Goal: Task Accomplishment & Management: Check status

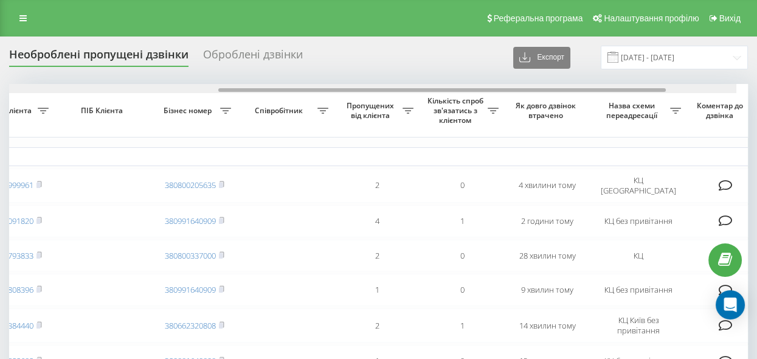
scroll to position [0, 380]
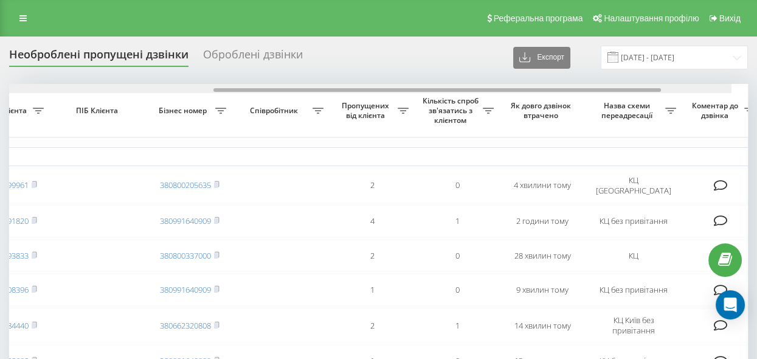
drag, startPoint x: 322, startPoint y: 89, endPoint x: 541, endPoint y: 122, distance: 221.9
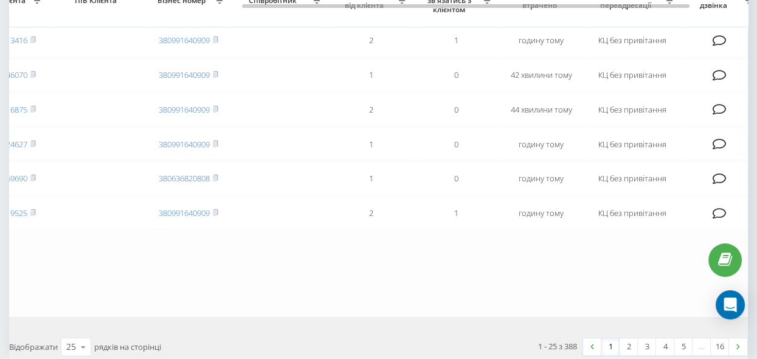
scroll to position [828, 0]
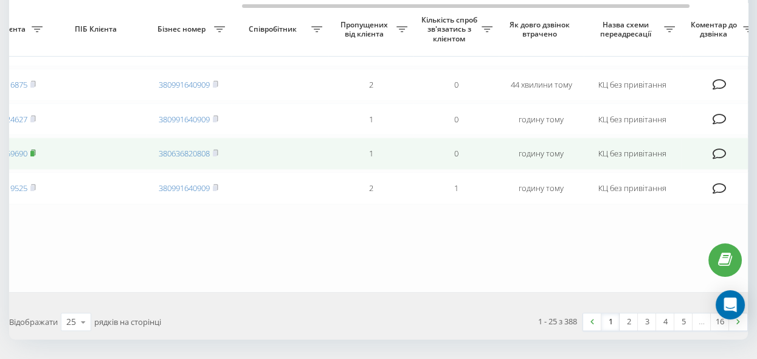
click at [34, 156] on rect at bounding box center [32, 153] width 4 height 5
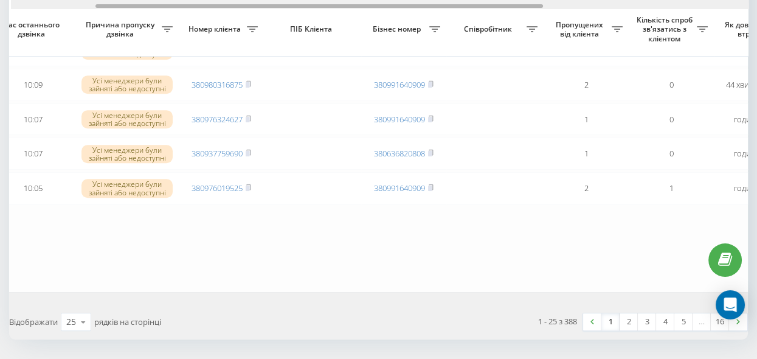
scroll to position [0, 126]
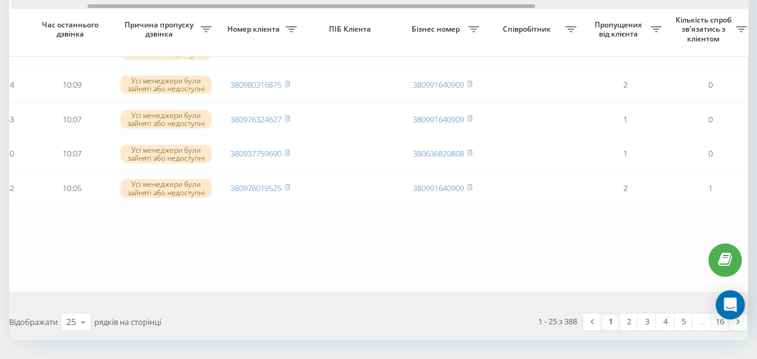
drag, startPoint x: 275, startPoint y: 6, endPoint x: 121, endPoint y: 10, distance: 154.4
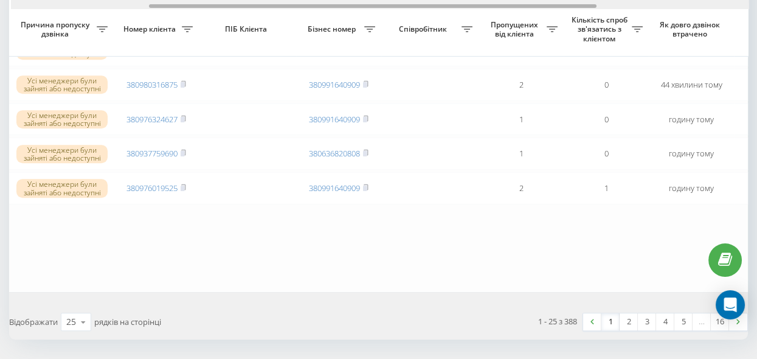
scroll to position [0, 220]
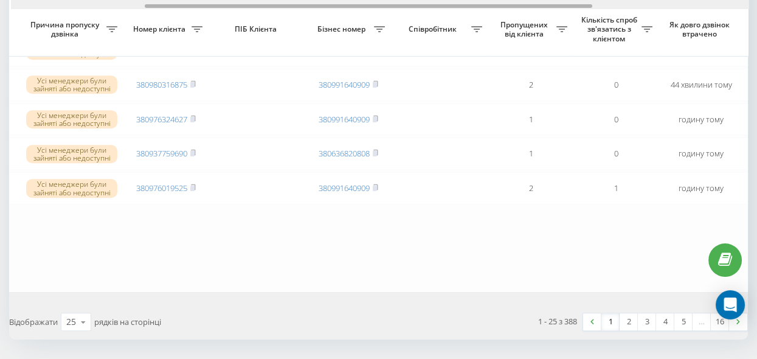
drag, startPoint x: 302, startPoint y: 9, endPoint x: 353, endPoint y: 24, distance: 53.4
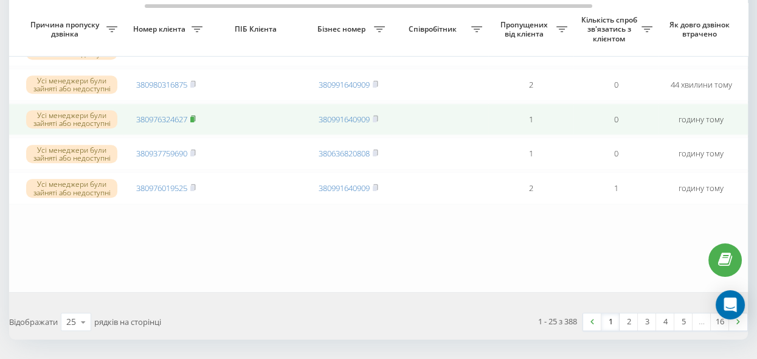
click at [192, 122] on rect at bounding box center [192, 119] width 4 height 5
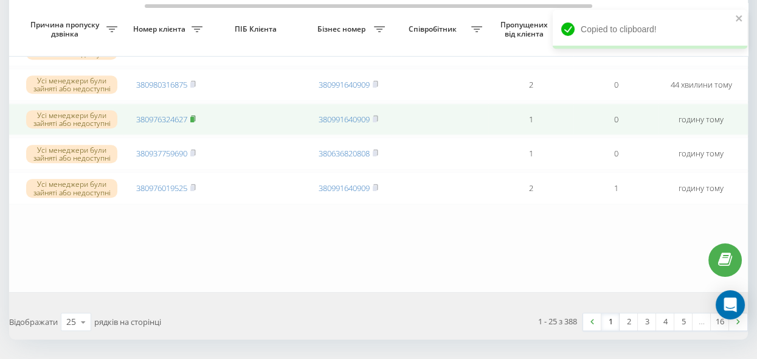
click at [193, 122] on rect at bounding box center [192, 119] width 4 height 5
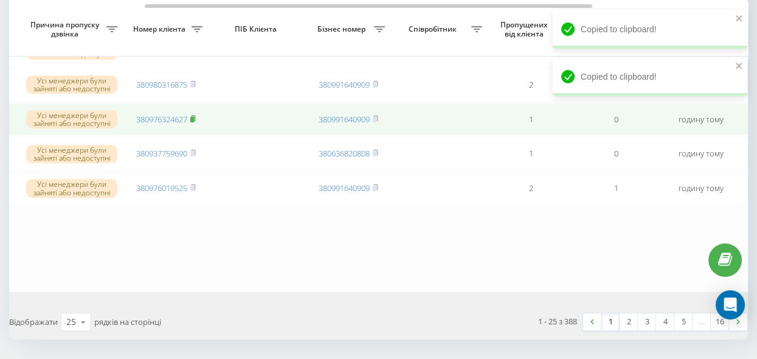
click at [191, 122] on rect at bounding box center [192, 119] width 4 height 5
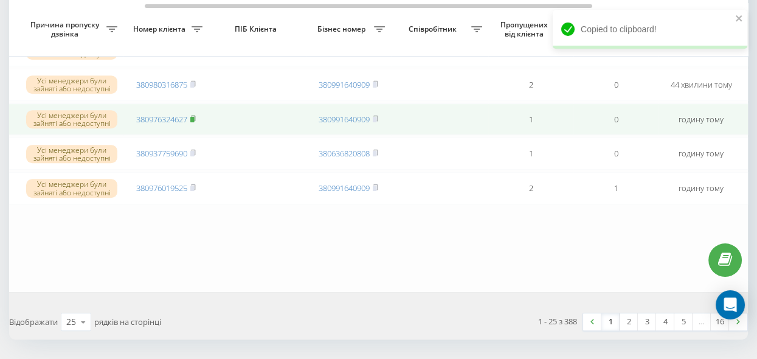
click at [194, 122] on rect at bounding box center [192, 119] width 4 height 5
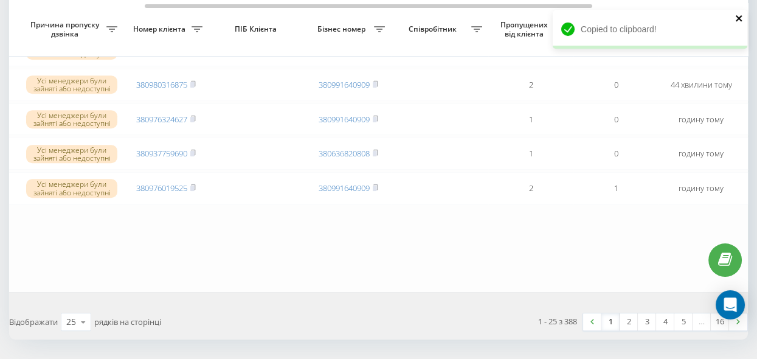
click at [738, 18] on icon "close" at bounding box center [738, 18] width 6 height 6
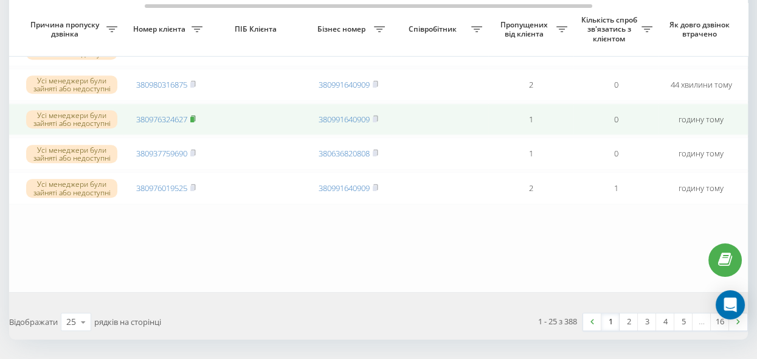
click at [193, 122] on rect at bounding box center [192, 119] width 4 height 5
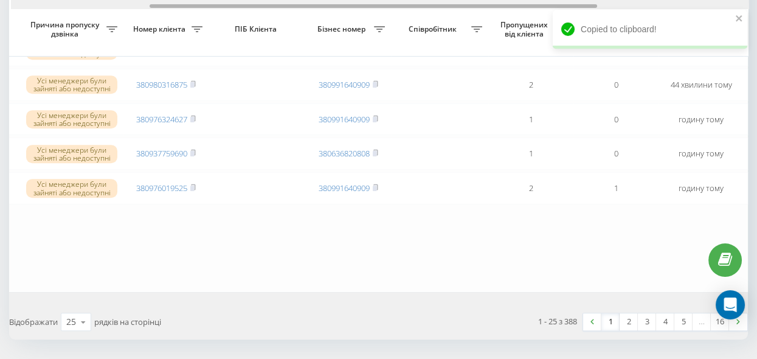
scroll to position [0, 212]
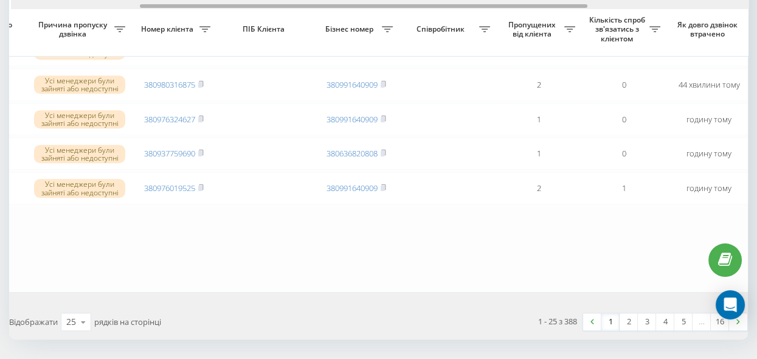
drag, startPoint x: 259, startPoint y: 6, endPoint x: 255, endPoint y: 33, distance: 27.2
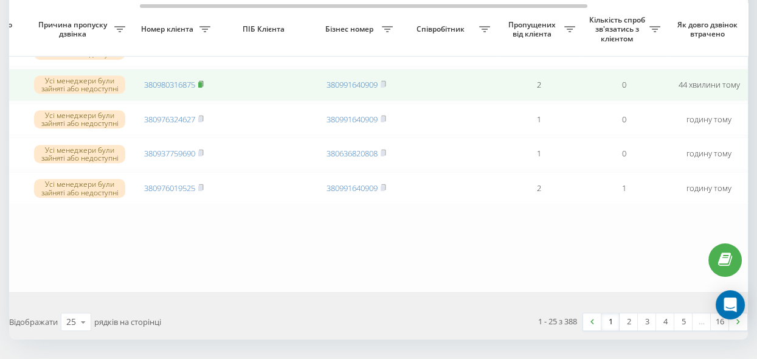
click at [202, 88] on rect at bounding box center [200, 84] width 4 height 5
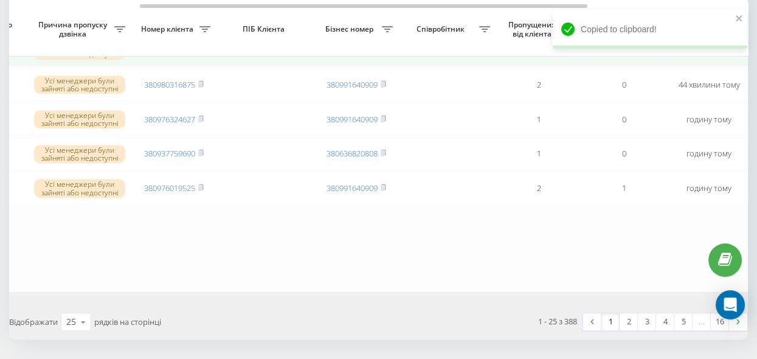
click at [202, 53] on rect at bounding box center [200, 49] width 4 height 5
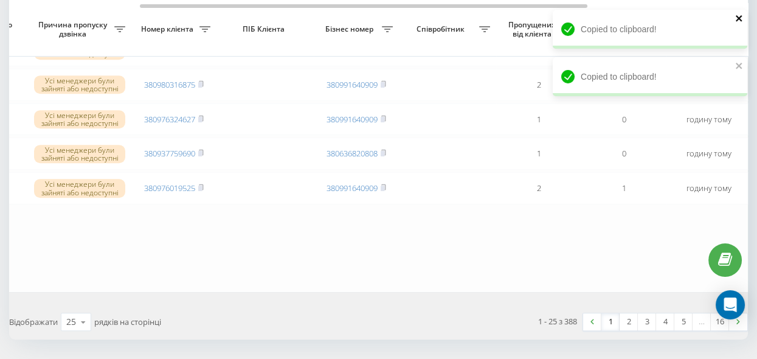
click at [741, 18] on icon "close" at bounding box center [739, 18] width 9 height 10
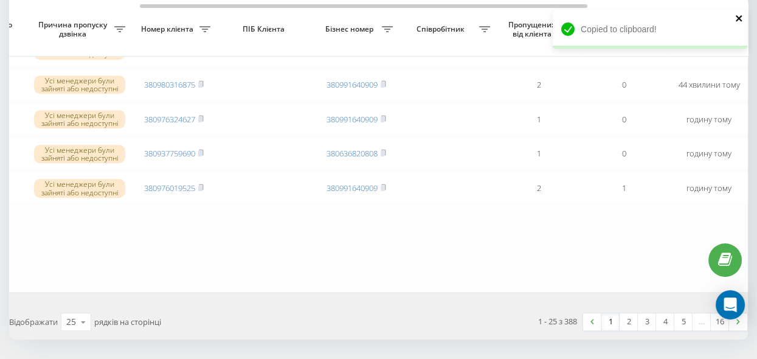
click at [737, 17] on icon "close" at bounding box center [738, 18] width 6 height 6
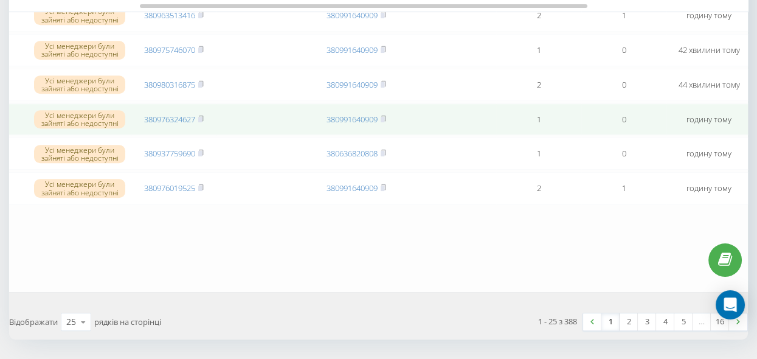
scroll to position [774, 0]
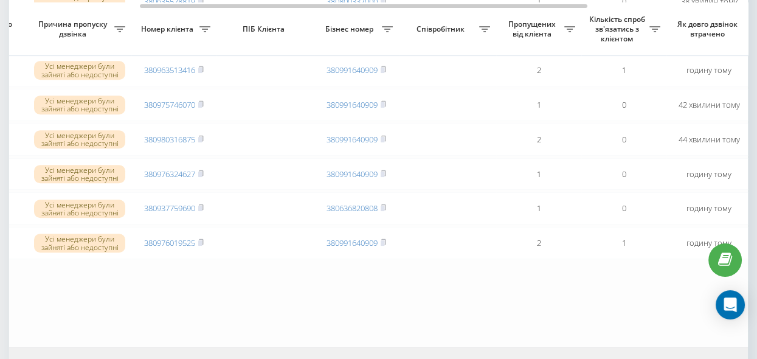
click at [202, 38] on rect at bounding box center [200, 35] width 4 height 5
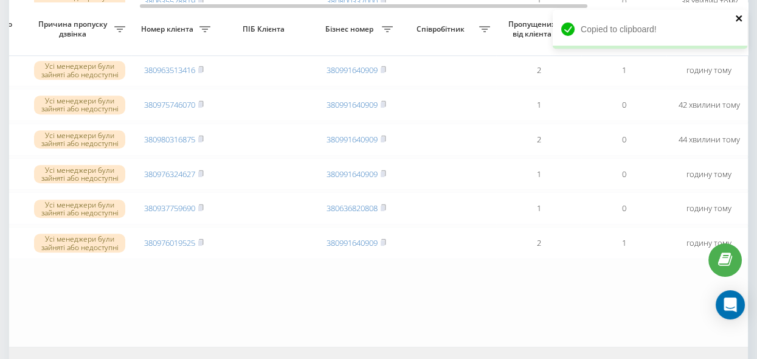
click at [738, 15] on icon "close" at bounding box center [739, 18] width 9 height 10
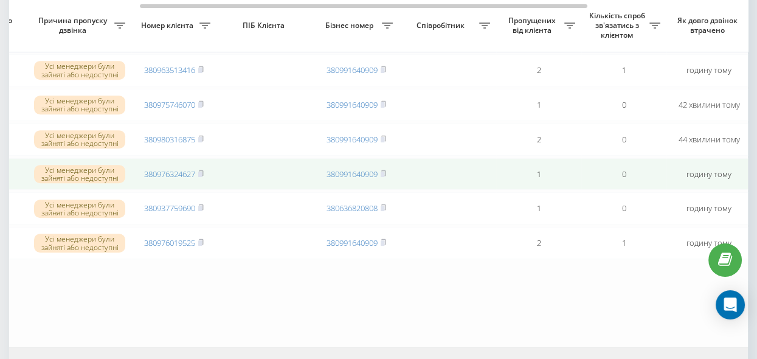
scroll to position [718, 0]
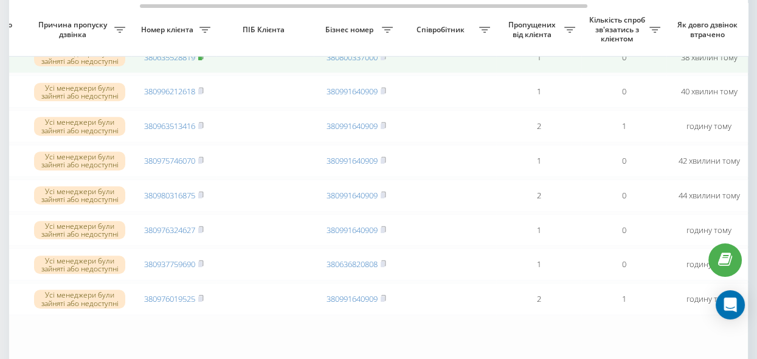
click at [201, 60] on rect at bounding box center [200, 57] width 4 height 5
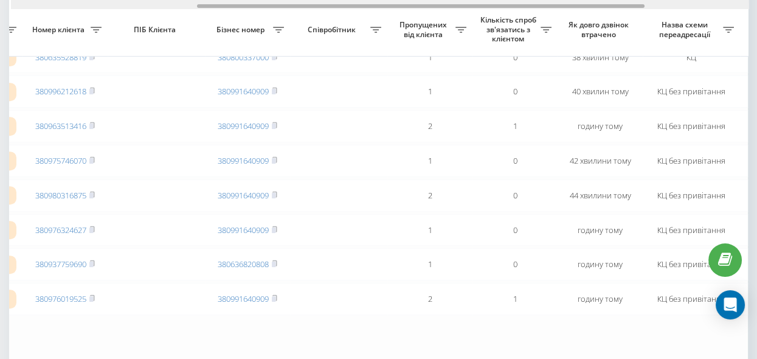
scroll to position [0, 380]
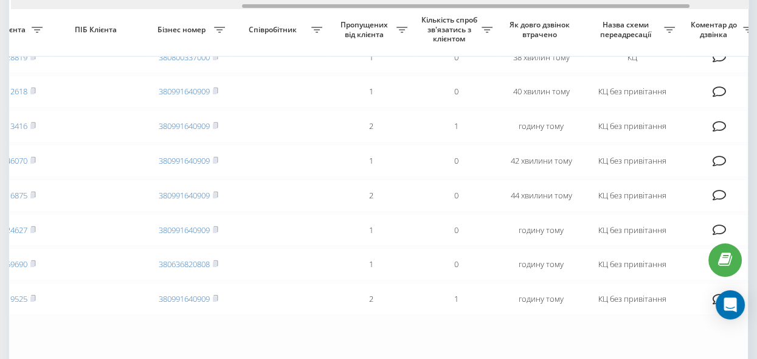
drag, startPoint x: 273, startPoint y: 5, endPoint x: 375, endPoint y: 31, distance: 105.2
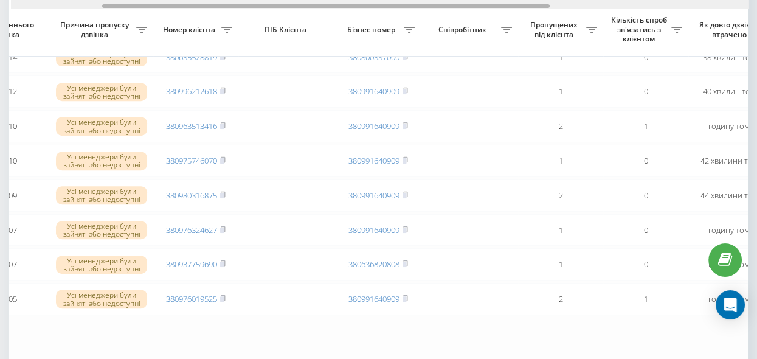
scroll to position [0, 147]
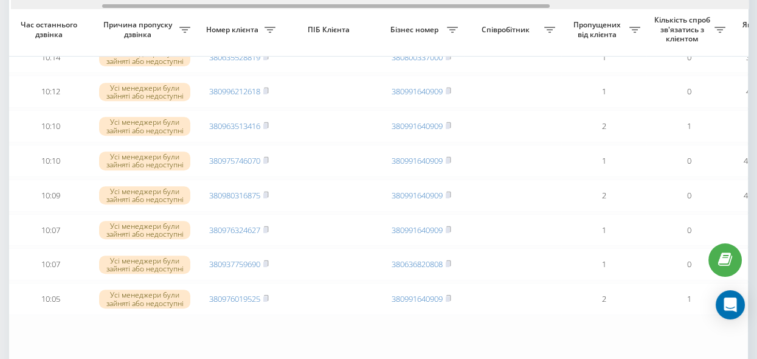
drag, startPoint x: 394, startPoint y: 7, endPoint x: 256, endPoint y: 29, distance: 139.7
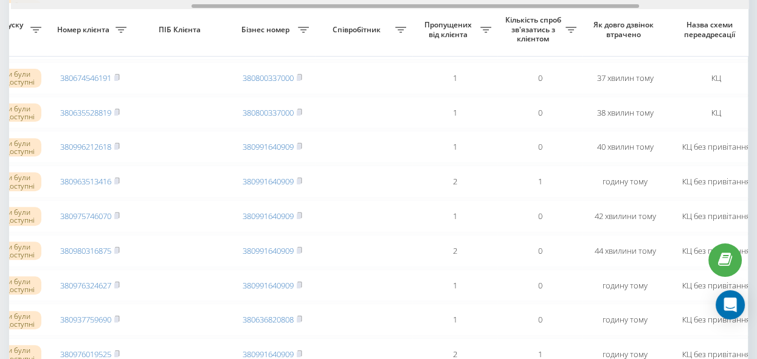
scroll to position [0, 311]
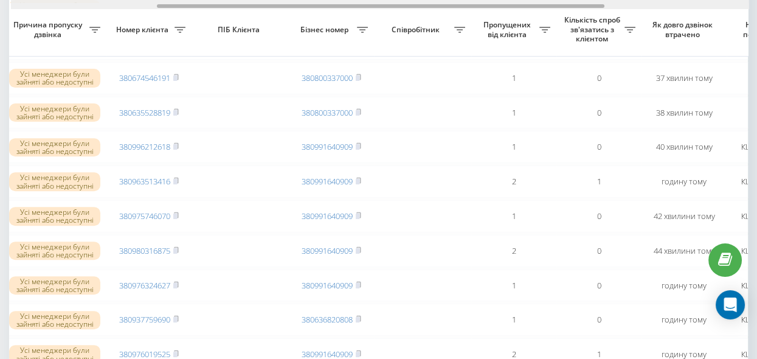
drag, startPoint x: 409, startPoint y: 6, endPoint x: 463, endPoint y: 25, distance: 57.3
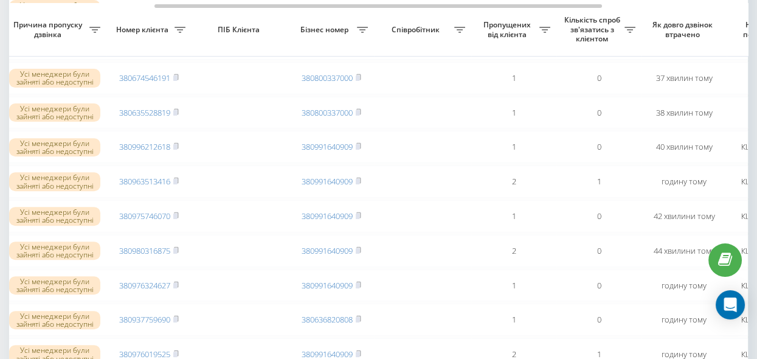
scroll to position [0, 236]
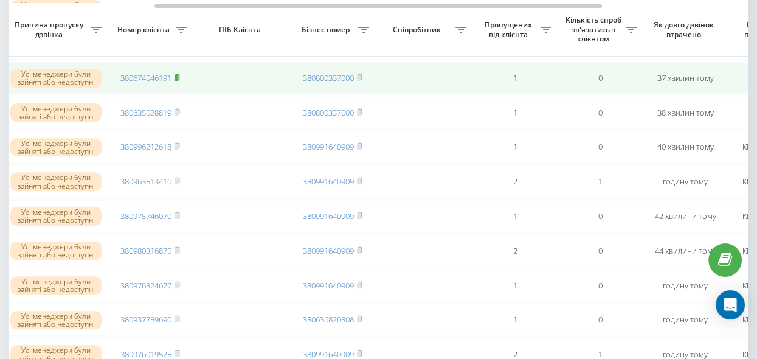
click at [180, 81] on icon at bounding box center [176, 77] width 5 height 7
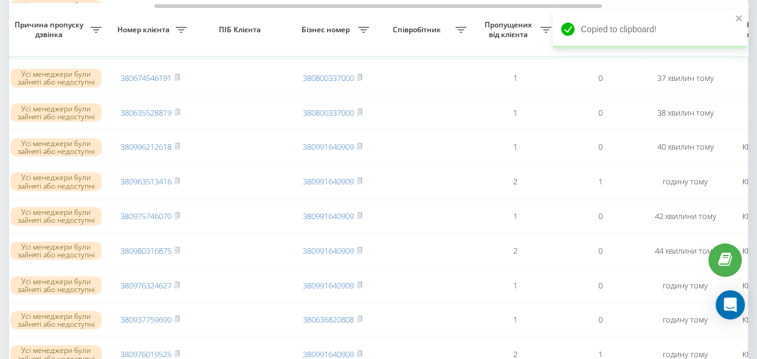
click at [177, 46] on rect at bounding box center [176, 43] width 4 height 5
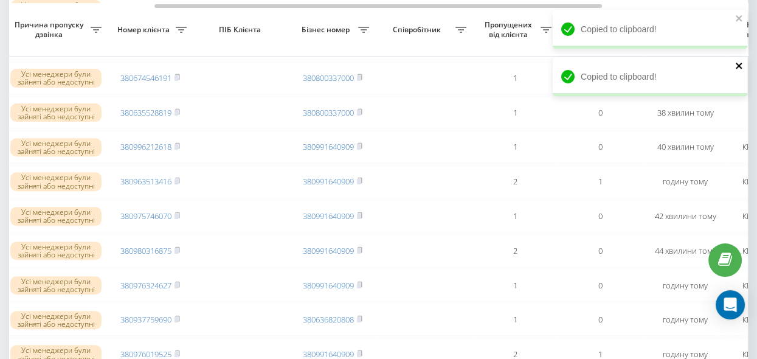
click at [738, 64] on icon "close" at bounding box center [739, 66] width 9 height 10
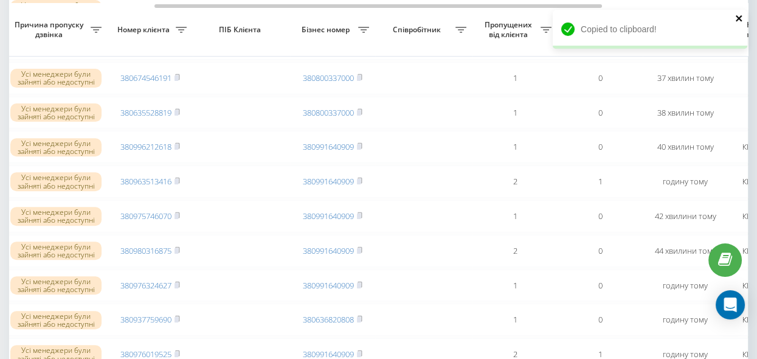
click at [735, 19] on icon "close" at bounding box center [739, 18] width 9 height 10
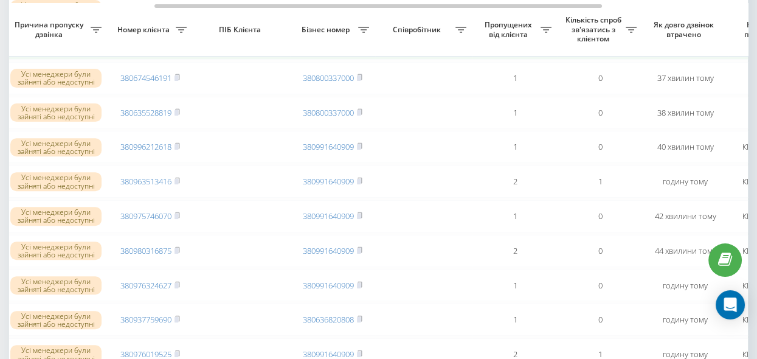
click at [177, 46] on rect at bounding box center [176, 43] width 4 height 5
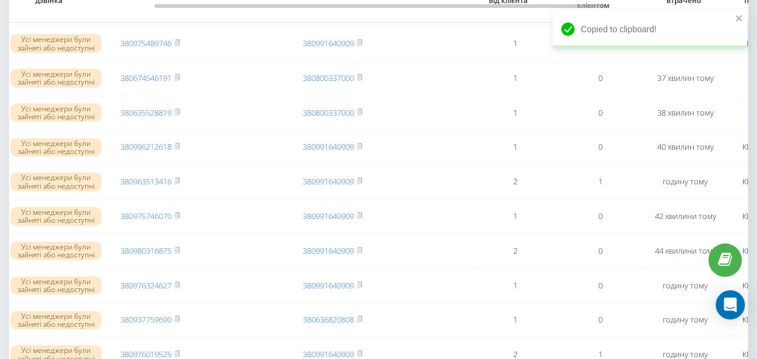
scroll to position [607, 0]
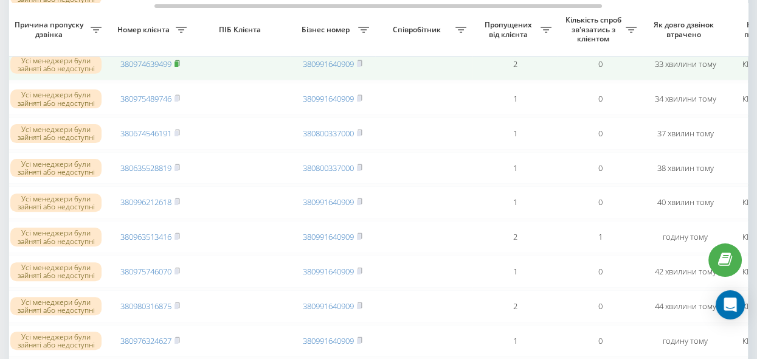
click at [177, 67] on rect at bounding box center [176, 63] width 4 height 5
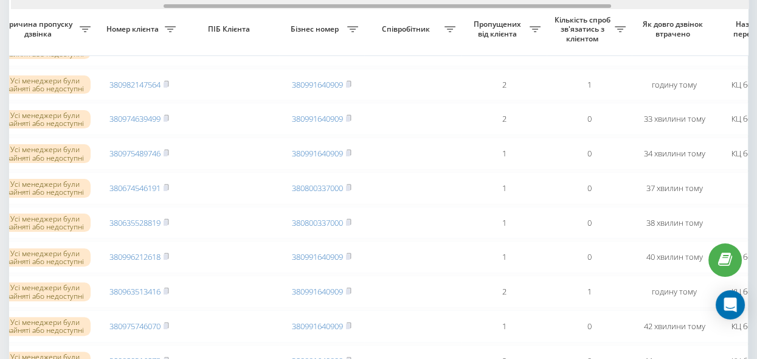
scroll to position [0, 221]
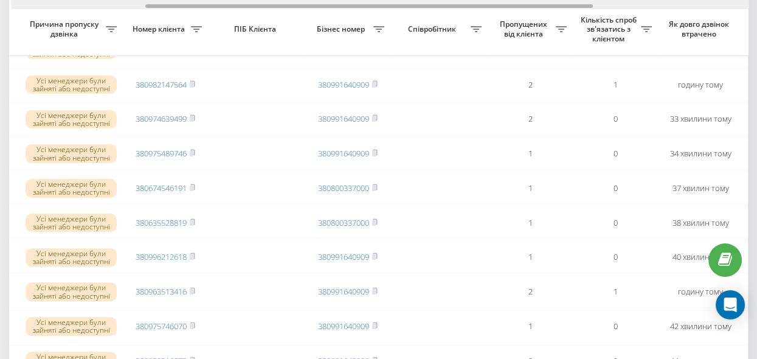
drag, startPoint x: 448, startPoint y: 7, endPoint x: 481, endPoint y: 43, distance: 48.6
click at [439, 13] on div "Обрати всі Час першого дзвінка Час останнього дзвінка Причина пропуску дзвінка …" at bounding box center [378, 49] width 738 height 1036
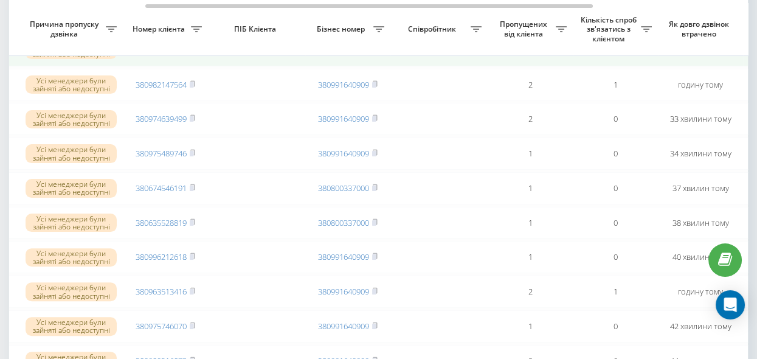
click at [192, 53] on rect at bounding box center [192, 49] width 4 height 5
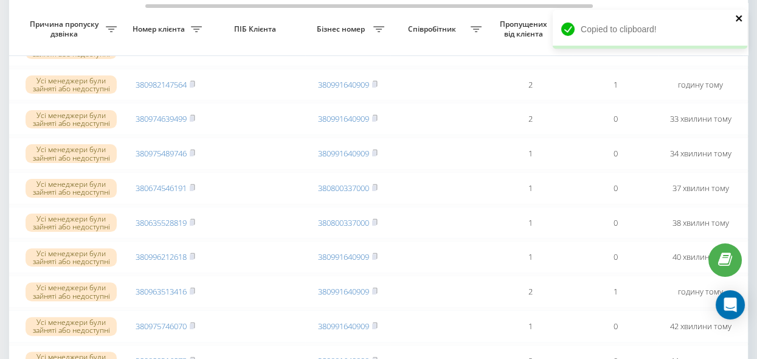
click at [735, 19] on icon "close" at bounding box center [739, 18] width 9 height 10
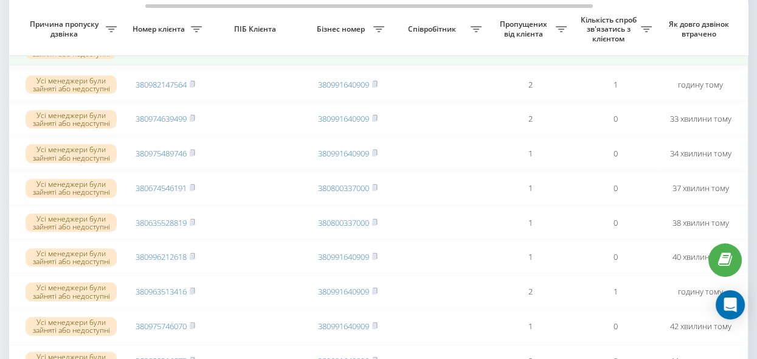
click at [193, 53] on rect at bounding box center [192, 49] width 4 height 5
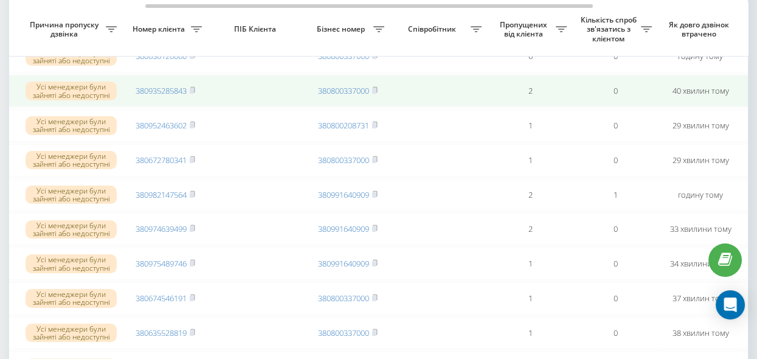
scroll to position [442, 0]
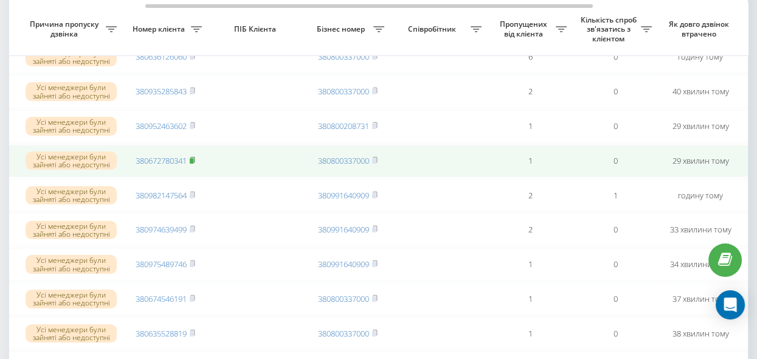
click at [193, 163] on rect at bounding box center [192, 160] width 4 height 5
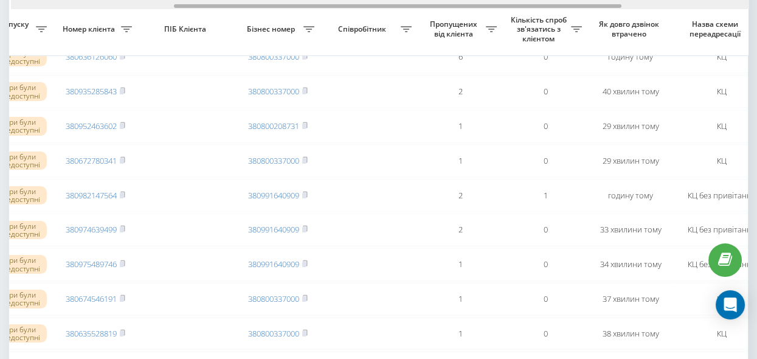
scroll to position [0, 323]
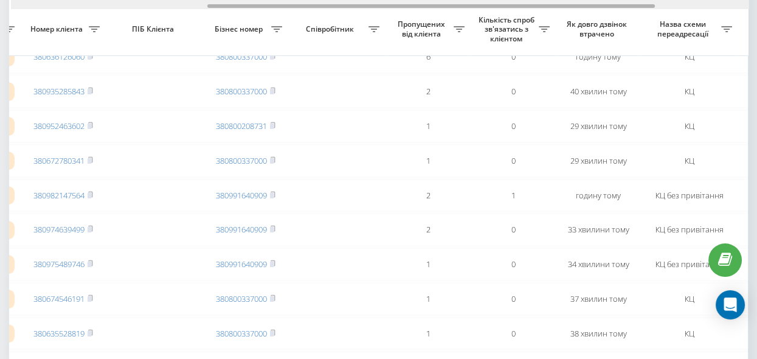
drag, startPoint x: 335, startPoint y: 6, endPoint x: 397, endPoint y: 14, distance: 62.5
click at [397, 14] on div "Обрати всі Час першого дзвінка Час останнього дзвінка Причина пропуску дзвінка …" at bounding box center [378, 160] width 738 height 1036
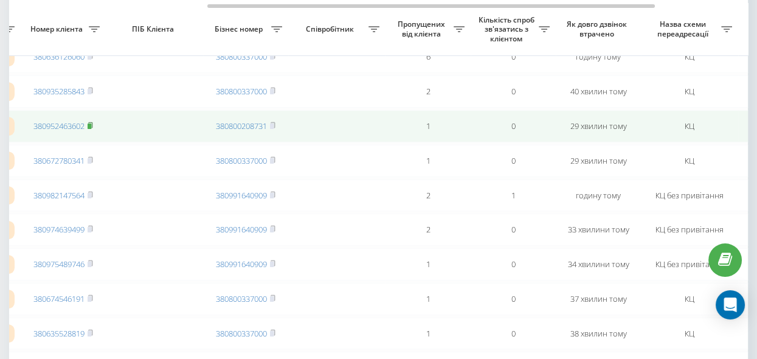
click at [91, 129] on rect at bounding box center [90, 125] width 4 height 5
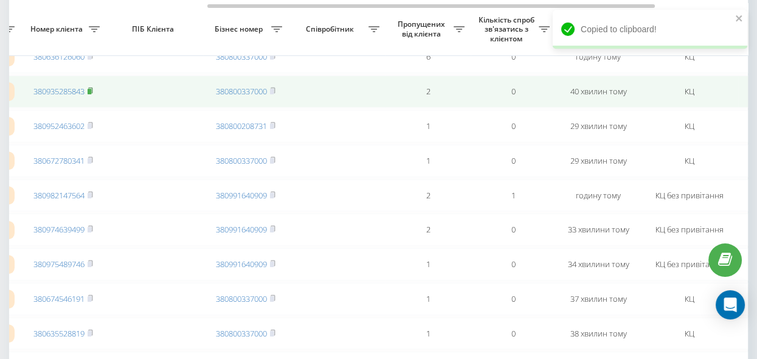
click at [91, 94] on rect at bounding box center [90, 91] width 4 height 5
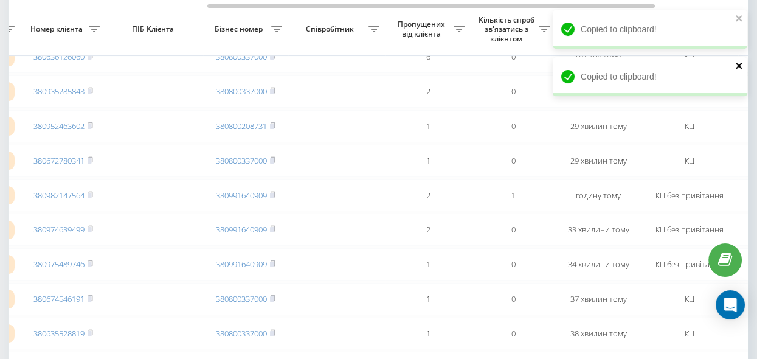
drag, startPoint x: 735, startPoint y: 63, endPoint x: 733, endPoint y: 33, distance: 30.5
click at [735, 63] on icon "close" at bounding box center [738, 66] width 6 height 6
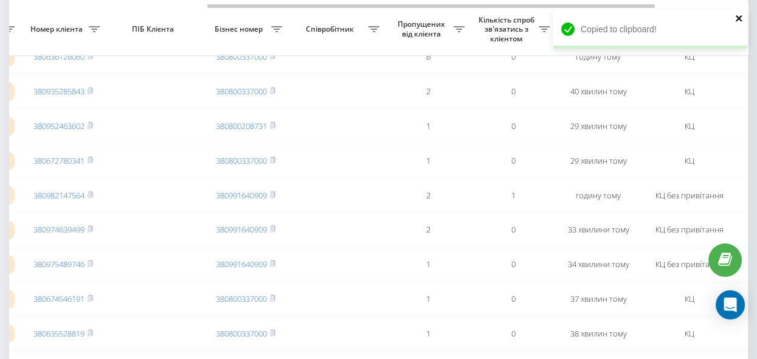
click at [737, 18] on icon "close" at bounding box center [739, 18] width 9 height 10
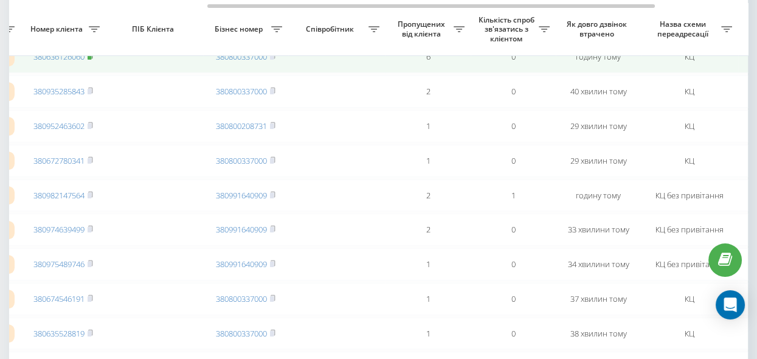
click at [91, 60] on rect at bounding box center [90, 56] width 4 height 5
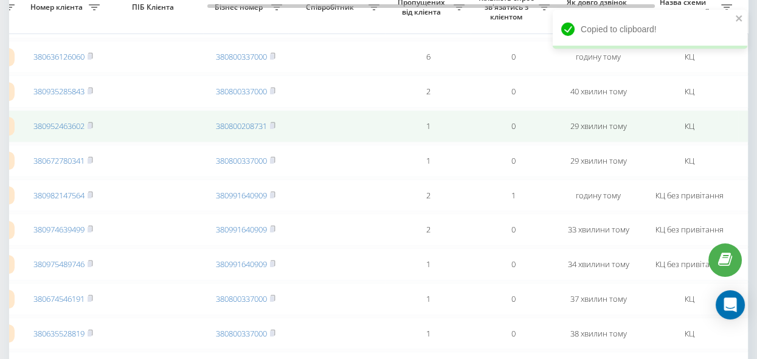
scroll to position [387, 0]
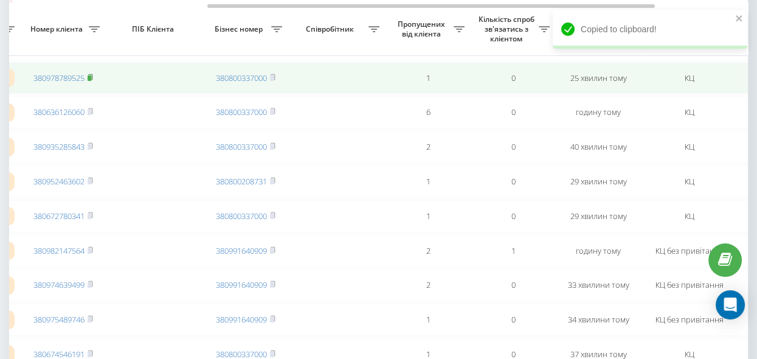
click at [90, 81] on rect at bounding box center [90, 77] width 4 height 5
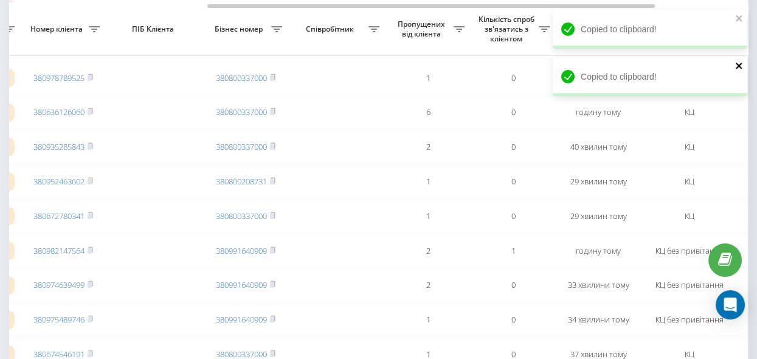
click at [738, 66] on icon "close" at bounding box center [738, 66] width 6 height 6
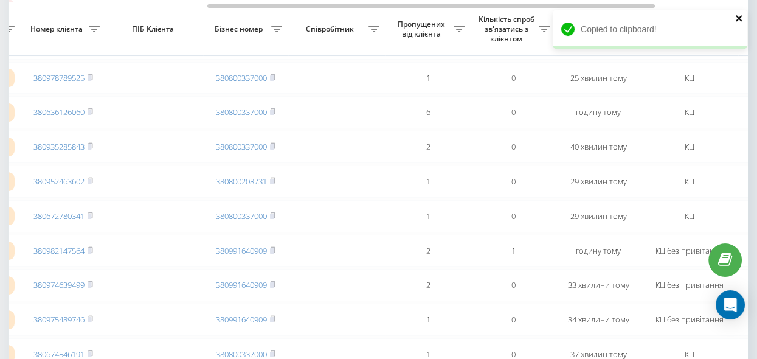
click at [735, 21] on icon "close" at bounding box center [738, 18] width 6 height 6
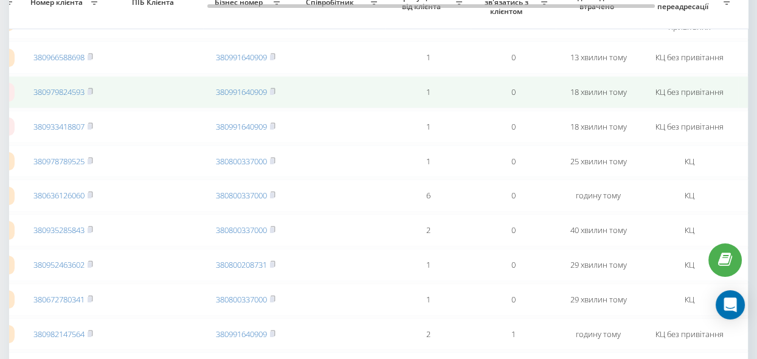
scroll to position [276, 0]
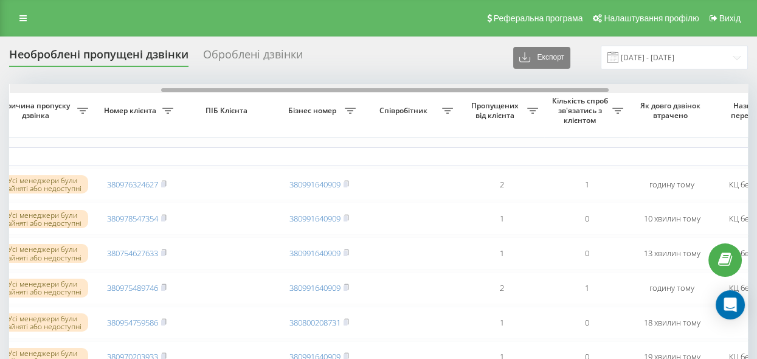
scroll to position [0, 253]
drag, startPoint x: 402, startPoint y: 89, endPoint x: 555, endPoint y: 106, distance: 154.7
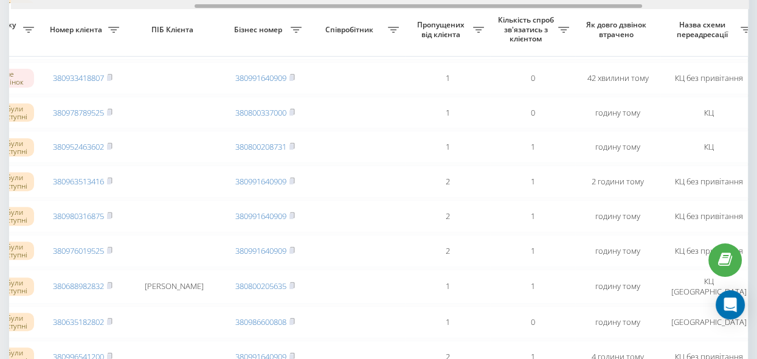
scroll to position [0, 301]
drag, startPoint x: 382, startPoint y: 7, endPoint x: 412, endPoint y: 15, distance: 31.0
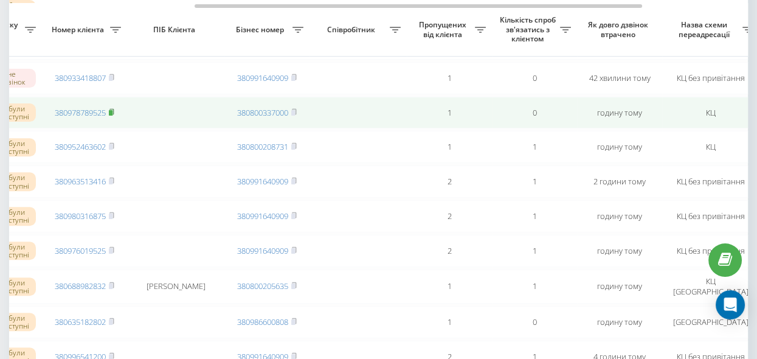
click at [112, 115] on rect at bounding box center [111, 112] width 4 height 5
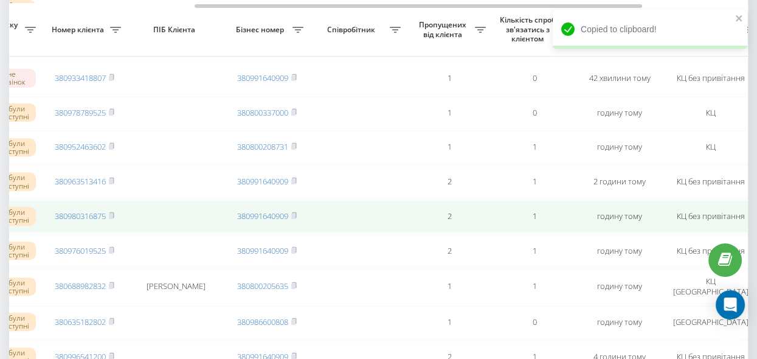
drag, startPoint x: 479, startPoint y: 236, endPoint x: 471, endPoint y: 237, distance: 8.5
click at [479, 232] on td "2" at bounding box center [449, 216] width 85 height 32
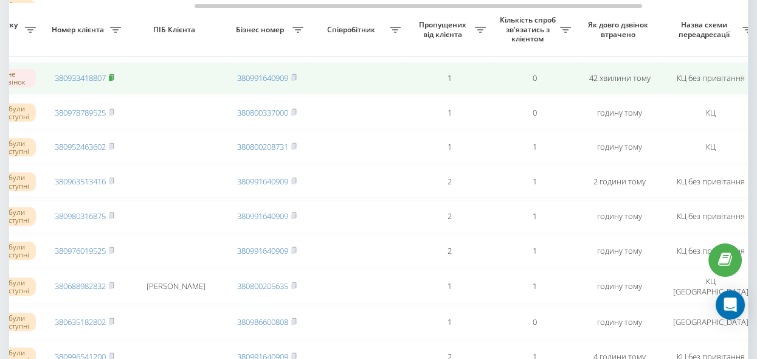
click at [112, 81] on rect at bounding box center [111, 77] width 4 height 5
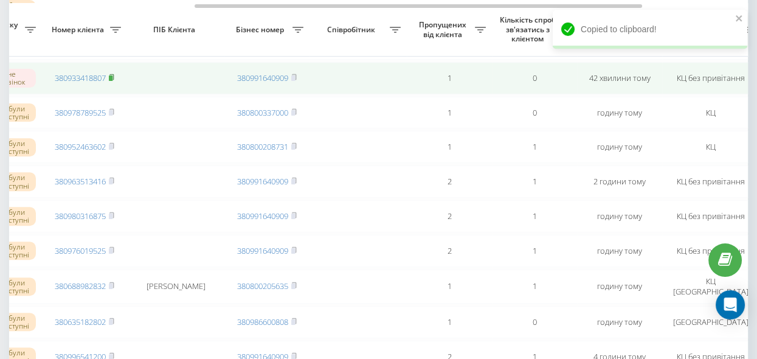
click at [112, 81] on rect at bounding box center [111, 77] width 4 height 5
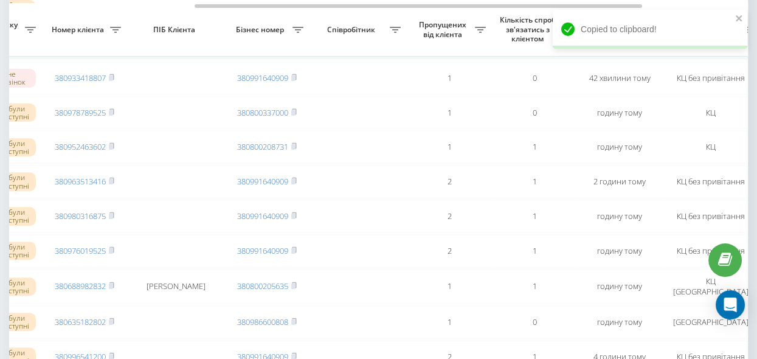
click at [111, 46] on rect at bounding box center [111, 43] width 4 height 5
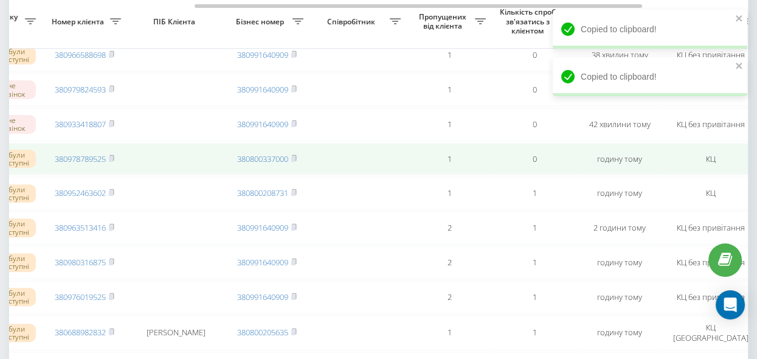
scroll to position [607, 0]
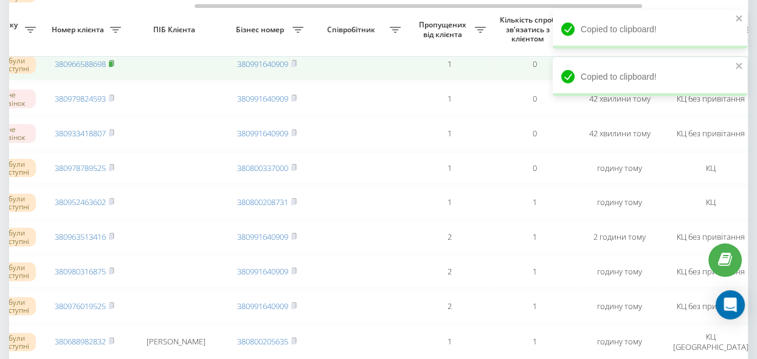
click at [114, 67] on icon at bounding box center [111, 63] width 5 height 7
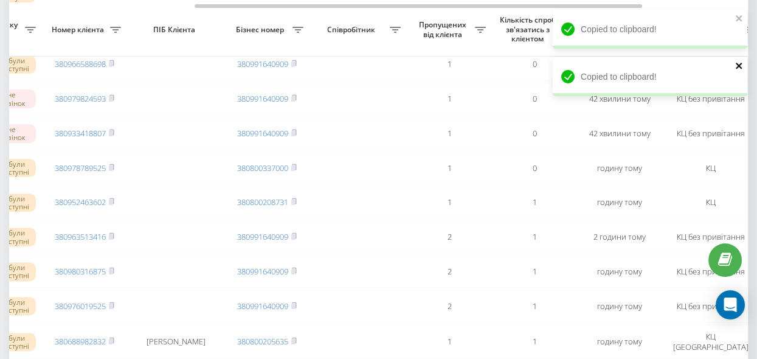
click at [737, 66] on icon "close" at bounding box center [738, 66] width 6 height 6
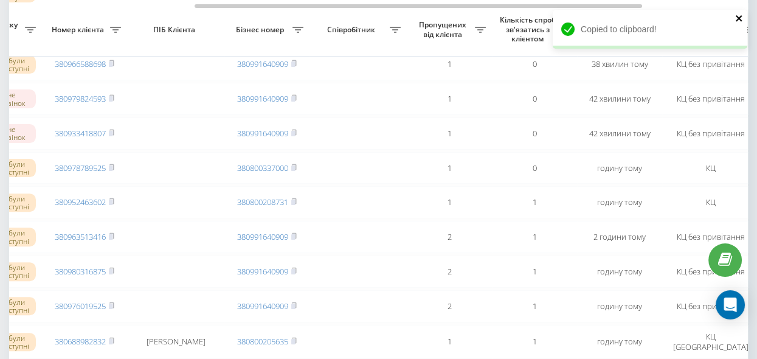
click at [738, 19] on icon "close" at bounding box center [739, 18] width 9 height 10
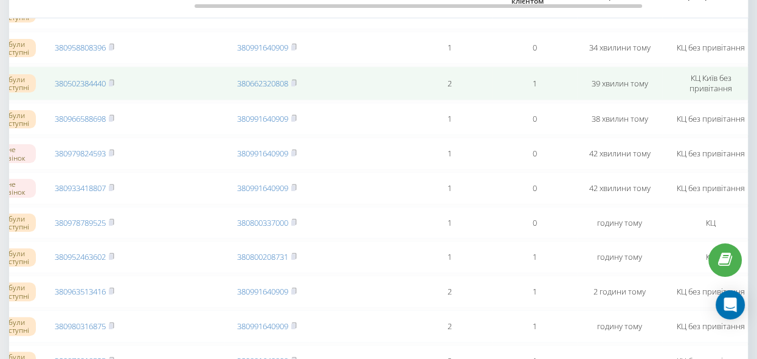
scroll to position [497, 0]
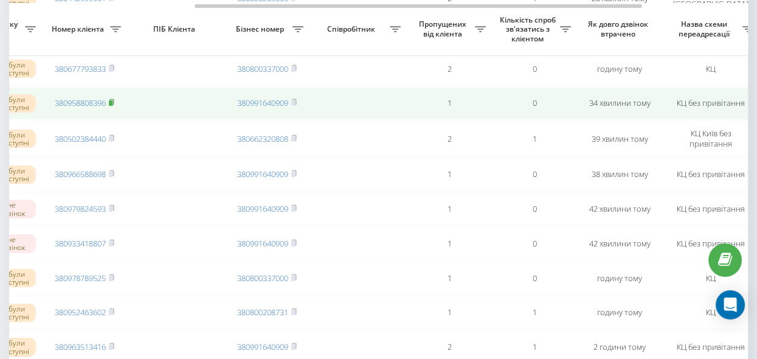
click at [112, 106] on rect at bounding box center [111, 102] width 4 height 5
click at [111, 106] on rect at bounding box center [111, 102] width 4 height 5
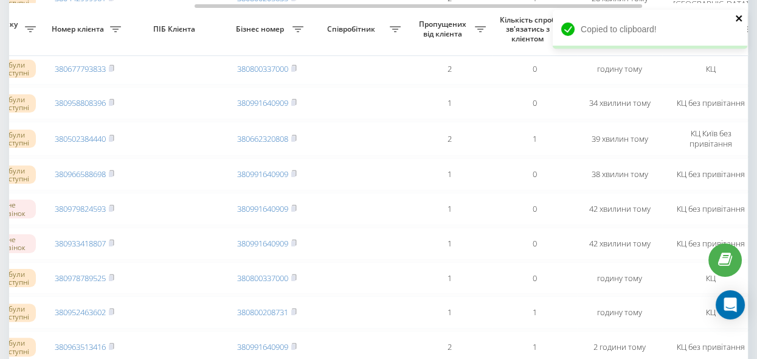
click at [737, 16] on icon "close" at bounding box center [738, 18] width 6 height 6
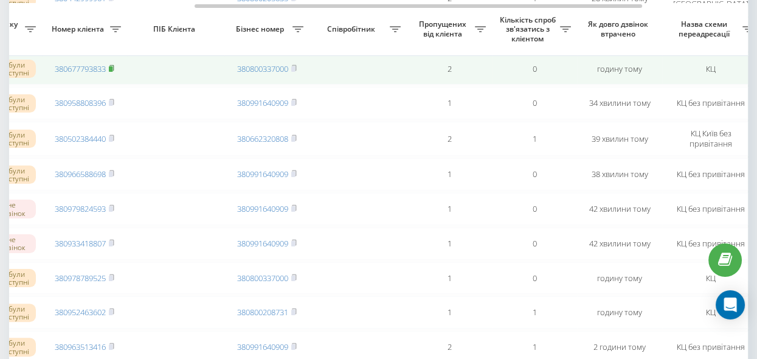
click at [112, 72] on rect at bounding box center [111, 68] width 4 height 5
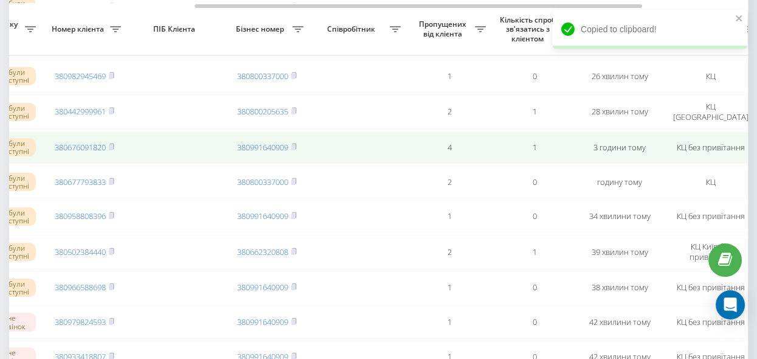
scroll to position [387, 0]
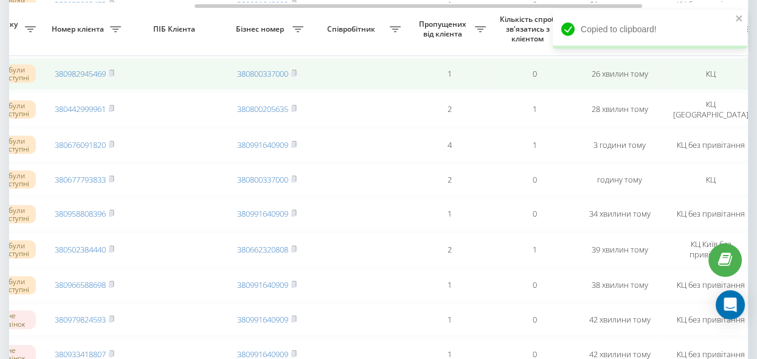
drag, startPoint x: 114, startPoint y: 86, endPoint x: 122, endPoint y: 89, distance: 8.2
click at [114, 77] on icon at bounding box center [111, 72] width 5 height 7
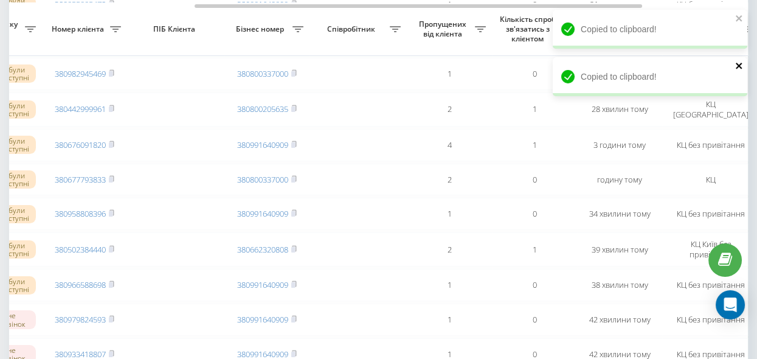
click at [737, 63] on icon "close" at bounding box center [739, 66] width 9 height 10
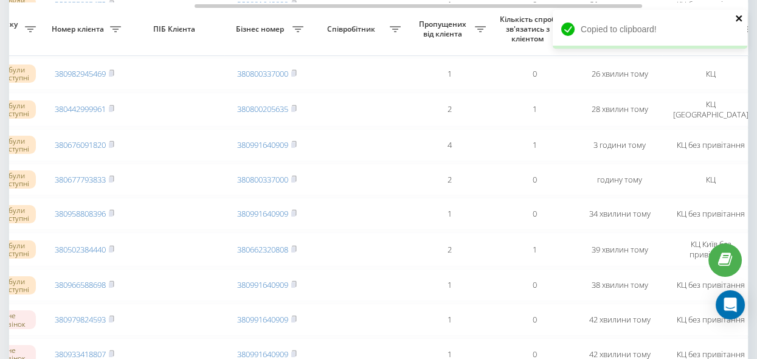
click at [735, 16] on icon "close" at bounding box center [739, 18] width 9 height 10
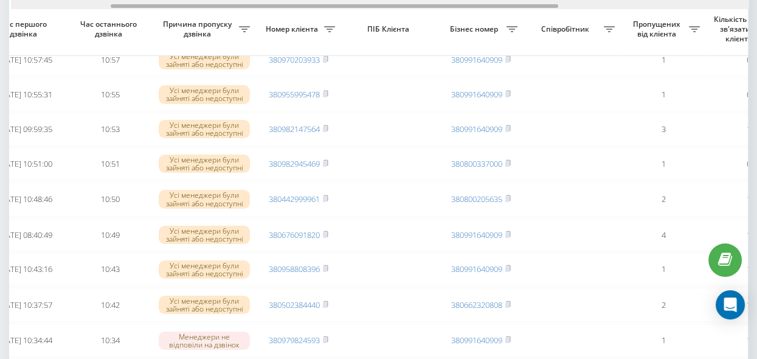
scroll to position [0, 210]
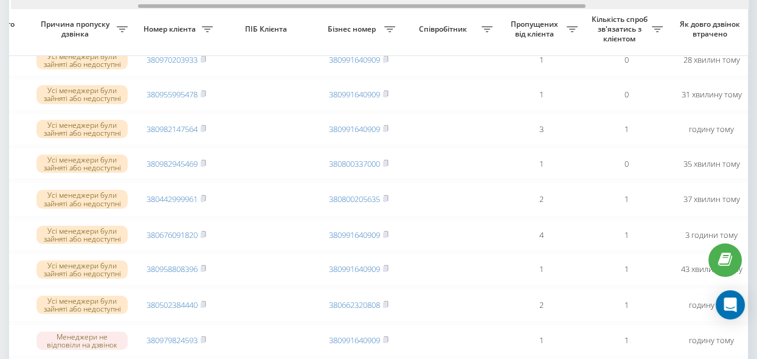
drag, startPoint x: 111, startPoint y: 7, endPoint x: 238, endPoint y: 29, distance: 129.5
click at [238, 29] on div "Обрати всі Час першого дзвінка Час останнього дзвінка Причина пропуску дзвінка …" at bounding box center [378, 272] width 738 height 1038
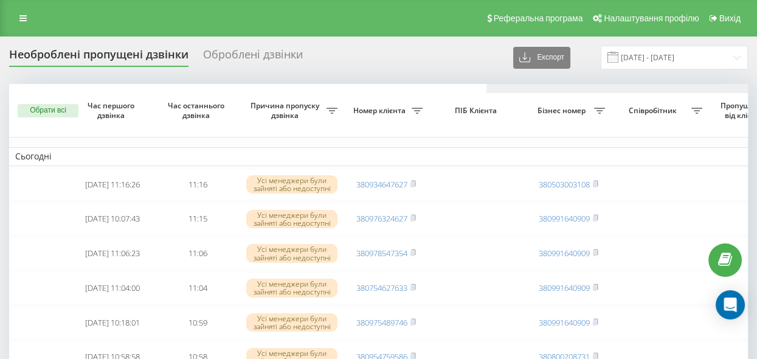
scroll to position [0, 476]
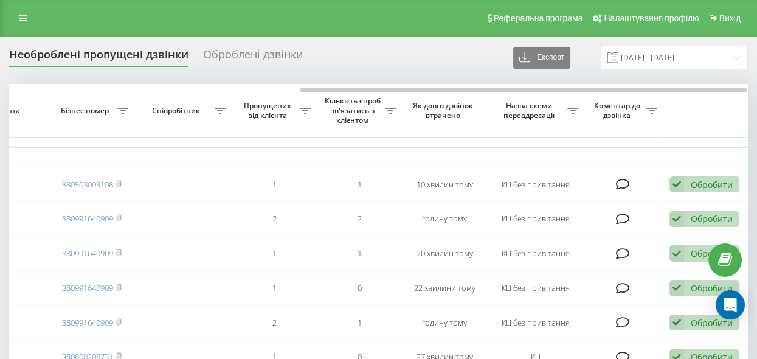
drag, startPoint x: 301, startPoint y: 88, endPoint x: 373, endPoint y: 92, distance: 72.5
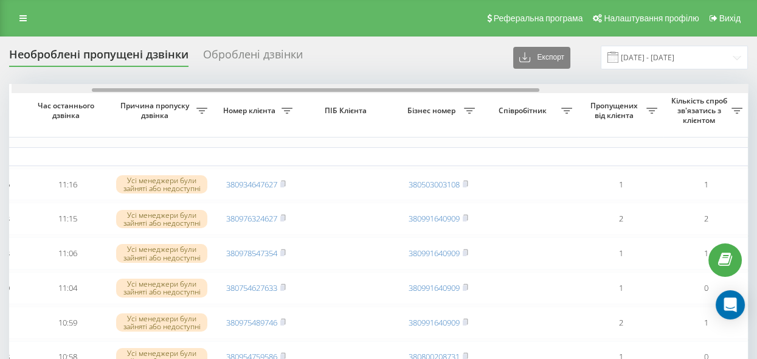
scroll to position [0, 128]
drag, startPoint x: 303, startPoint y: 89, endPoint x: 143, endPoint y: 86, distance: 160.5
click at [143, 86] on div at bounding box center [383, 88] width 738 height 9
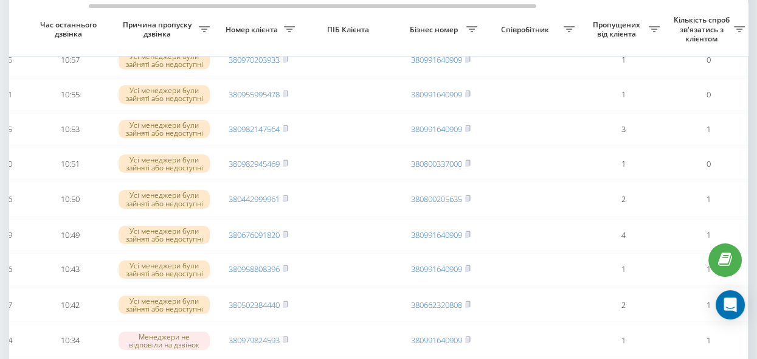
scroll to position [331, 0]
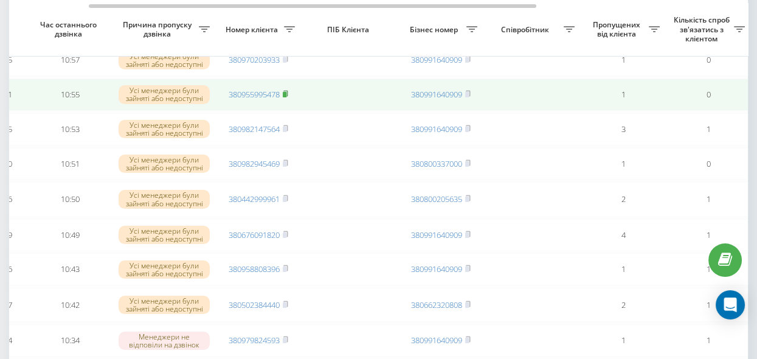
click at [287, 97] on icon at bounding box center [285, 93] width 5 height 7
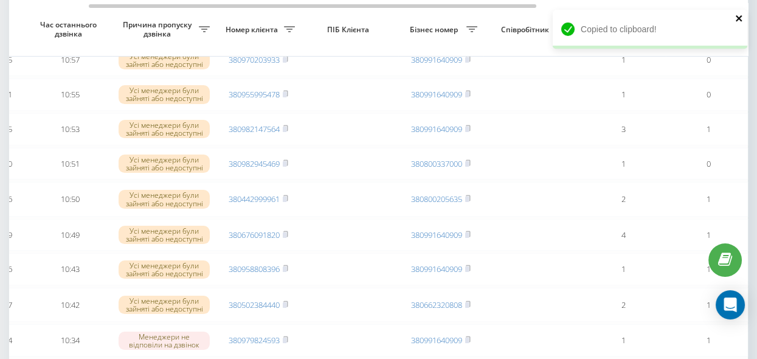
drag, startPoint x: 734, startPoint y: 18, endPoint x: 735, endPoint y: 24, distance: 6.3
click at [734, 18] on div "Copied to clipboard!" at bounding box center [649, 29] width 194 height 39
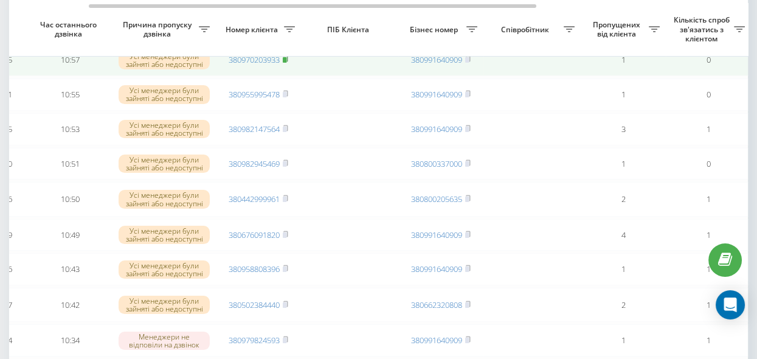
click at [286, 63] on rect at bounding box center [285, 59] width 4 height 5
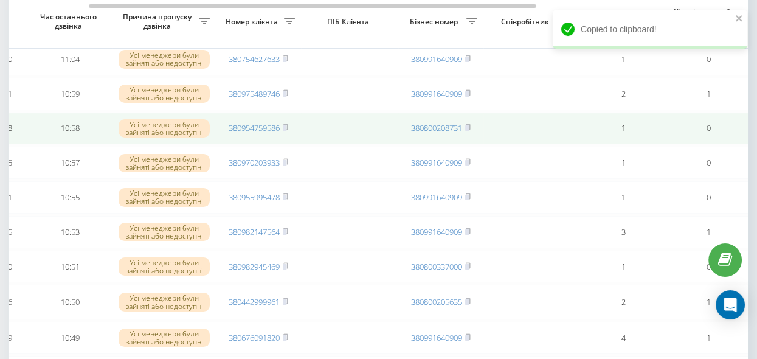
scroll to position [221, 0]
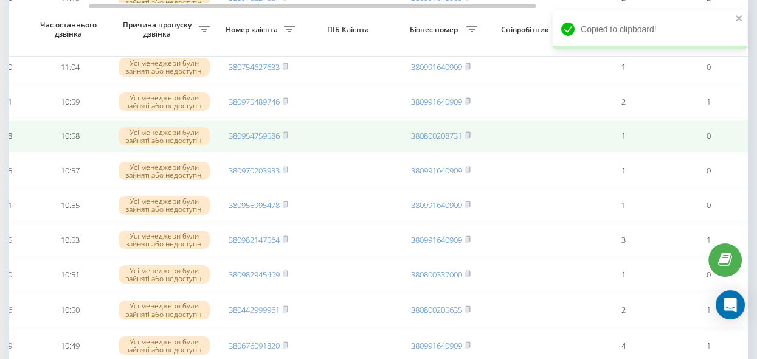
drag, startPoint x: 286, startPoint y: 142, endPoint x: 286, endPoint y: 154, distance: 12.2
click at [286, 139] on rect at bounding box center [285, 135] width 4 height 5
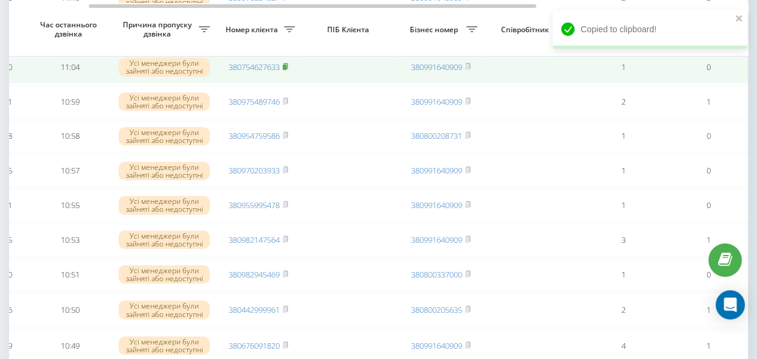
click at [286, 70] on rect at bounding box center [285, 66] width 4 height 5
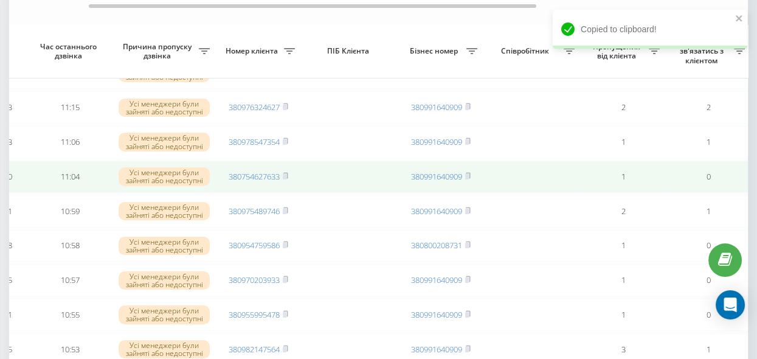
scroll to position [165, 0]
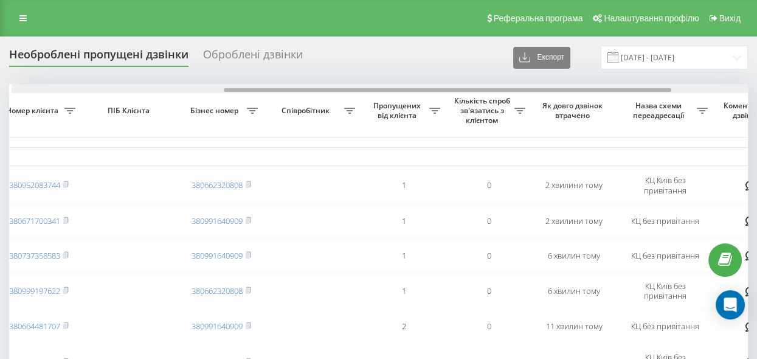
scroll to position [0, 360]
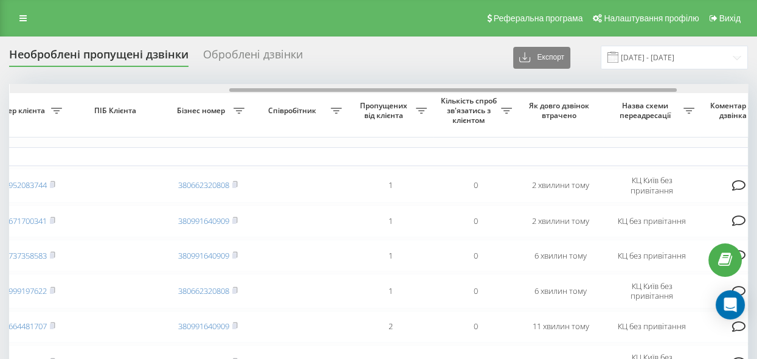
drag, startPoint x: 297, startPoint y: 89, endPoint x: 516, endPoint y: 120, distance: 221.6
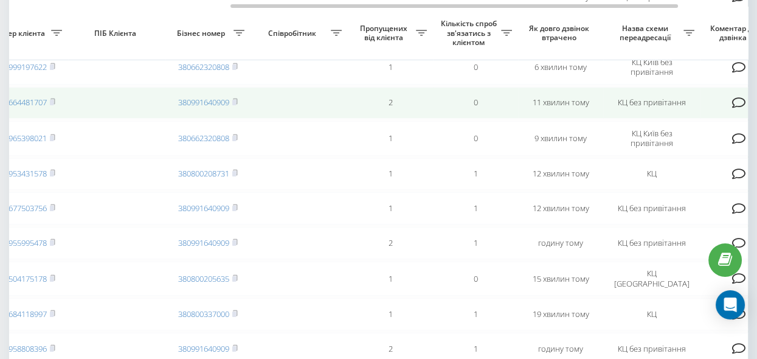
scroll to position [221, 0]
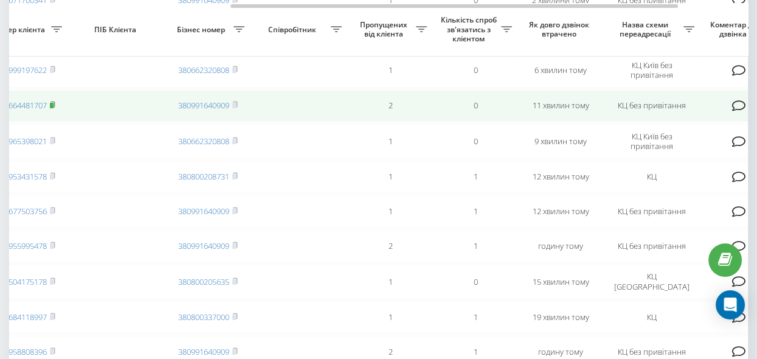
click at [54, 106] on icon at bounding box center [52, 104] width 5 height 7
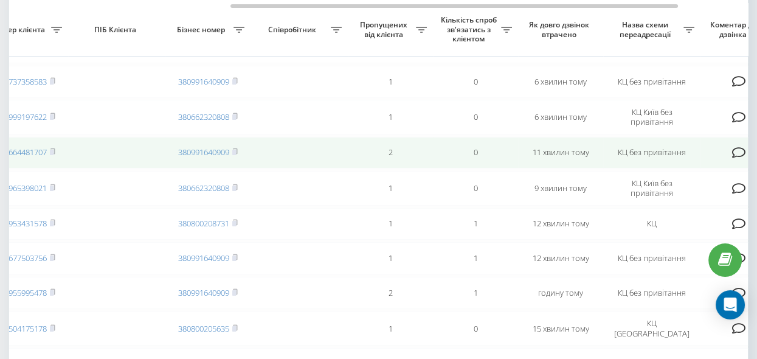
scroll to position [165, 0]
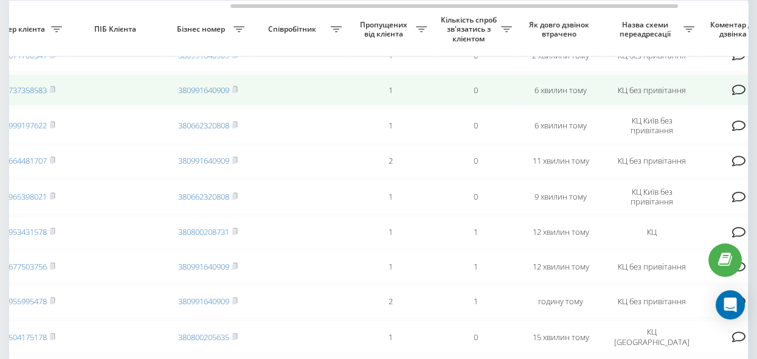
drag, startPoint x: 53, startPoint y: 88, endPoint x: 94, endPoint y: 98, distance: 42.6
click at [53, 88] on rect at bounding box center [52, 89] width 4 height 5
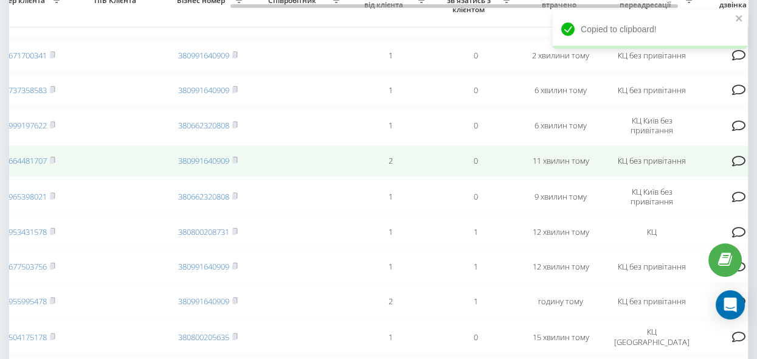
scroll to position [111, 0]
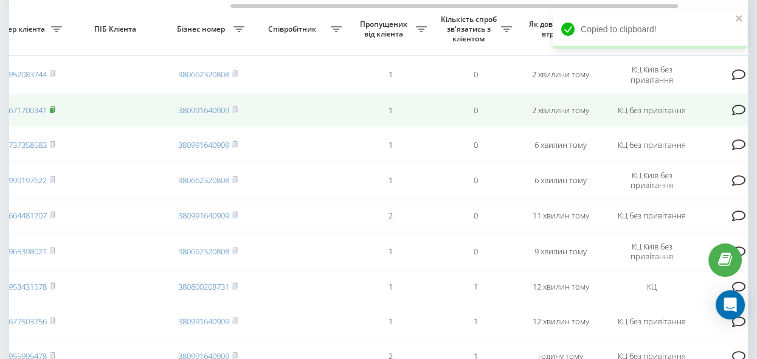
click at [53, 108] on rect at bounding box center [52, 110] width 4 height 5
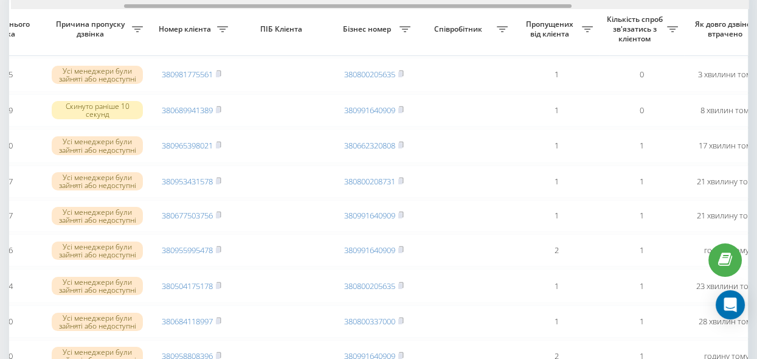
scroll to position [0, 204]
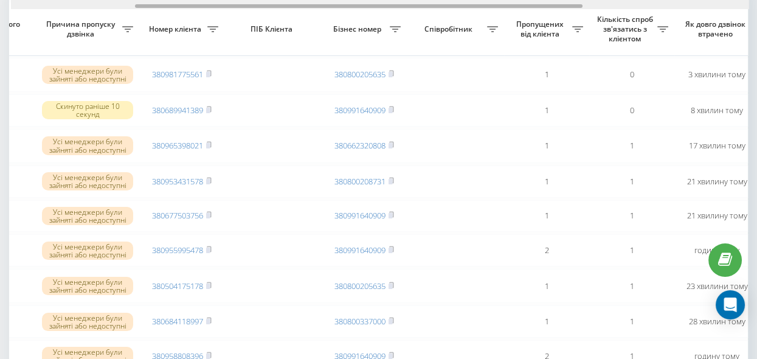
drag, startPoint x: 154, startPoint y: 6, endPoint x: 279, endPoint y: 32, distance: 127.3
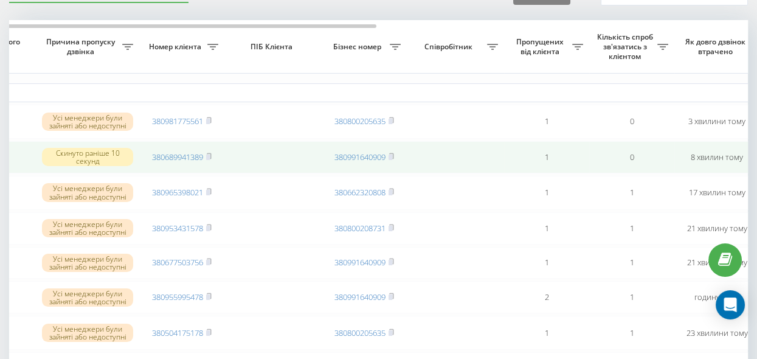
scroll to position [55, 0]
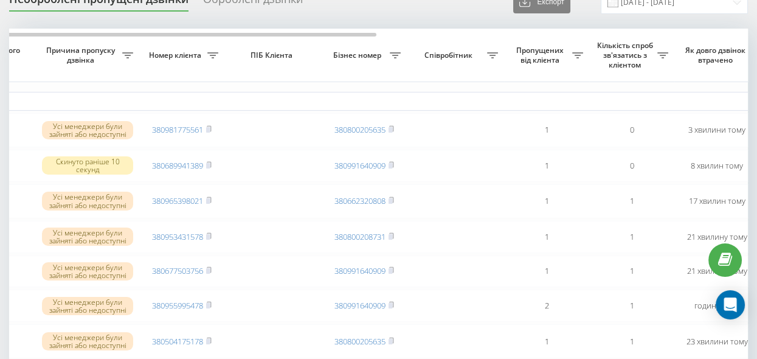
drag, startPoint x: 286, startPoint y: 36, endPoint x: 373, endPoint y: 49, distance: 88.5
click at [373, 49] on tr "Обрати всі Час першого дзвінка Час останнього дзвінка Причина пропуску дзвінка …" at bounding box center [412, 55] width 1215 height 53
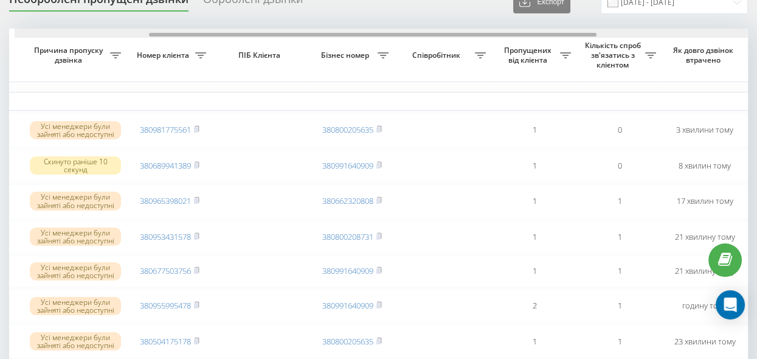
scroll to position [0, 193]
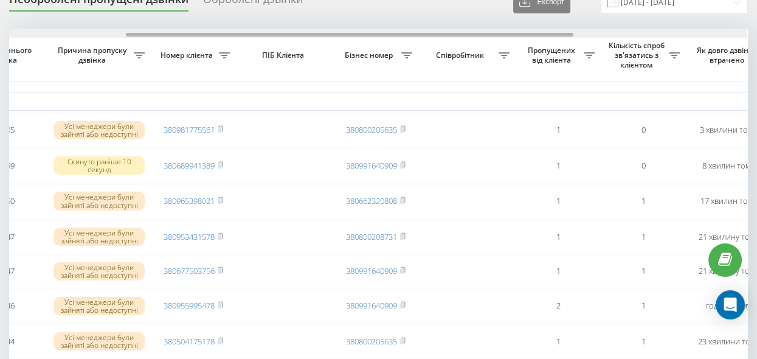
drag, startPoint x: 335, startPoint y: 35, endPoint x: 328, endPoint y: 52, distance: 19.1
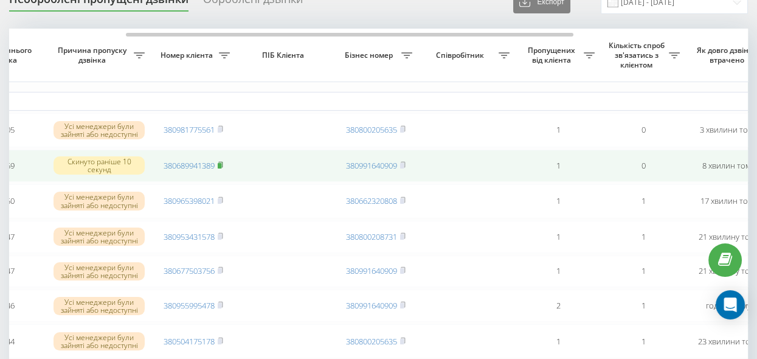
click at [221, 164] on rect at bounding box center [220, 165] width 4 height 5
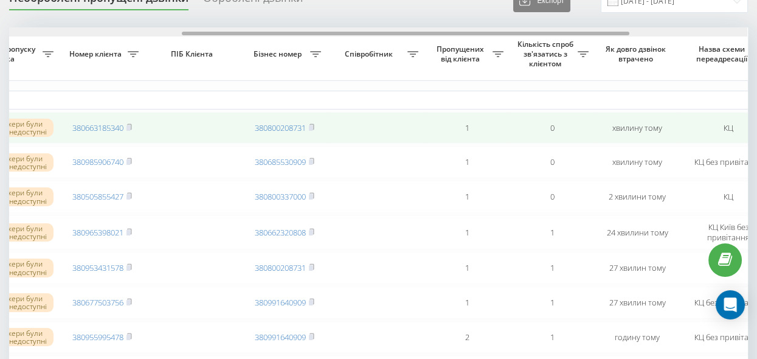
drag, startPoint x: 289, startPoint y: 35, endPoint x: 380, endPoint y: 112, distance: 119.4
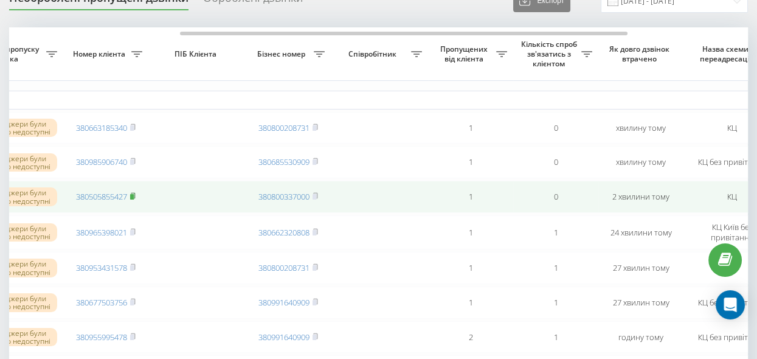
click at [132, 198] on rect at bounding box center [132, 196] width 4 height 5
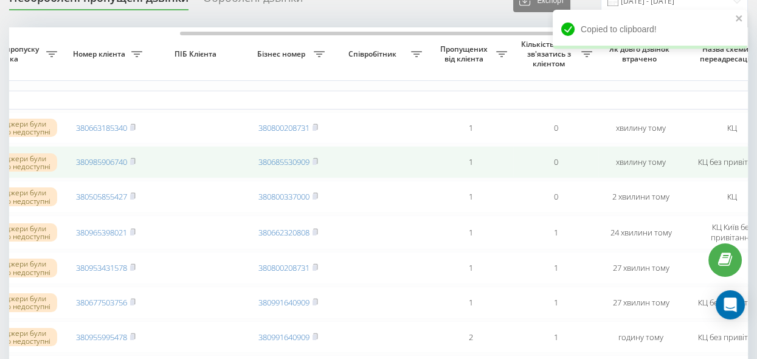
drag, startPoint x: 132, startPoint y: 162, endPoint x: 185, endPoint y: 162, distance: 52.9
click at [132, 162] on rect at bounding box center [132, 161] width 4 height 5
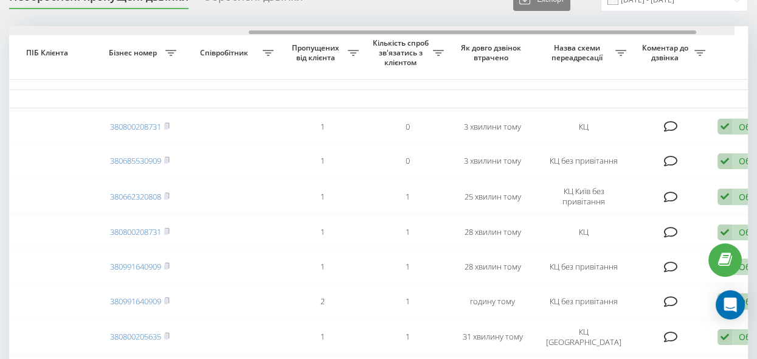
scroll to position [0, 476]
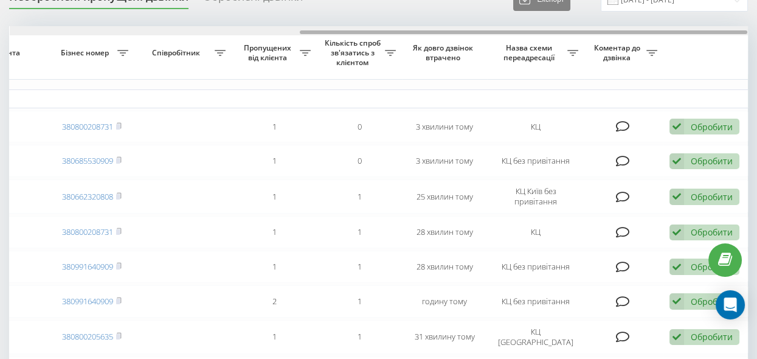
drag, startPoint x: 91, startPoint y: 32, endPoint x: 404, endPoint y: 97, distance: 319.7
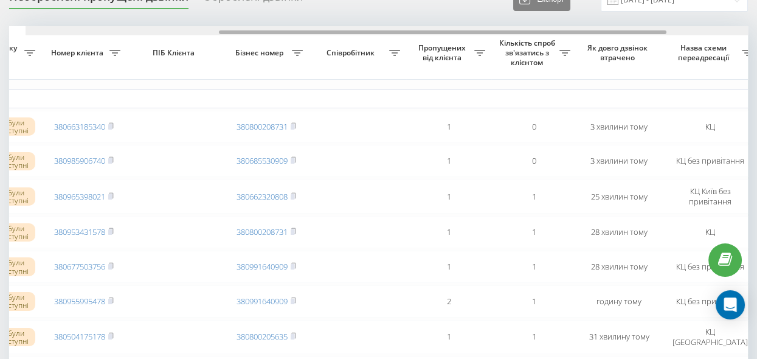
scroll to position [0, 290]
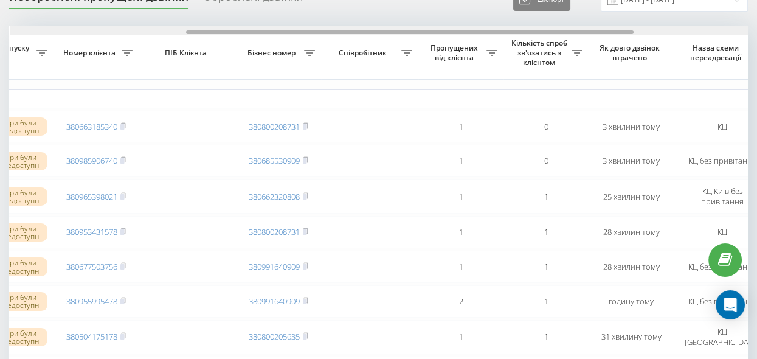
drag, startPoint x: 338, startPoint y: 30, endPoint x: 224, endPoint y: 30, distance: 113.6
click at [224, 30] on div at bounding box center [409, 32] width 447 height 4
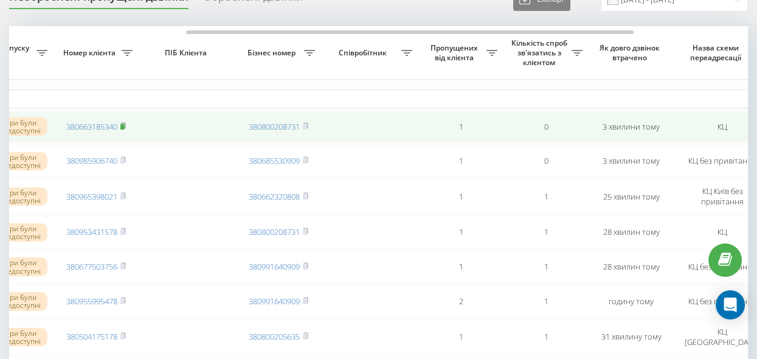
click at [123, 125] on rect at bounding box center [122, 126] width 4 height 5
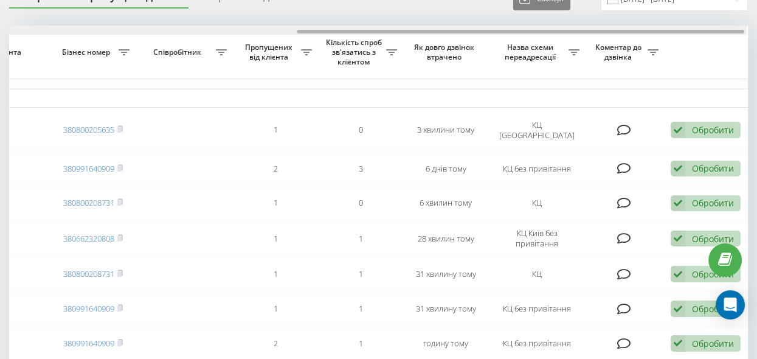
scroll to position [0, 476]
drag, startPoint x: 267, startPoint y: 31, endPoint x: 598, endPoint y: 63, distance: 332.1
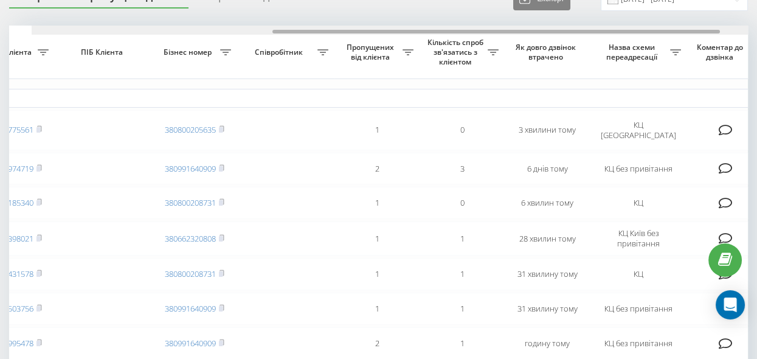
scroll to position [0, 366]
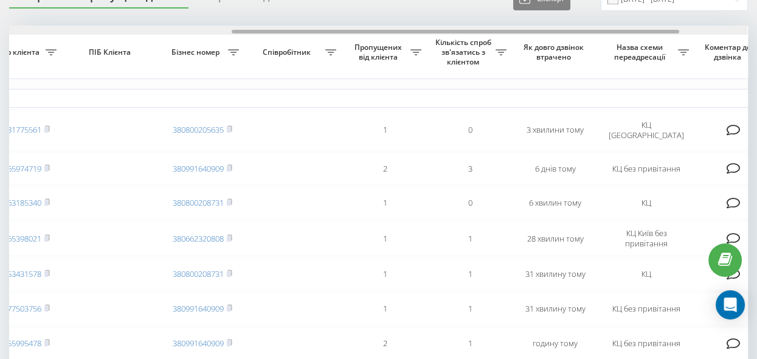
drag, startPoint x: 353, startPoint y: 32, endPoint x: 286, endPoint y: 37, distance: 67.7
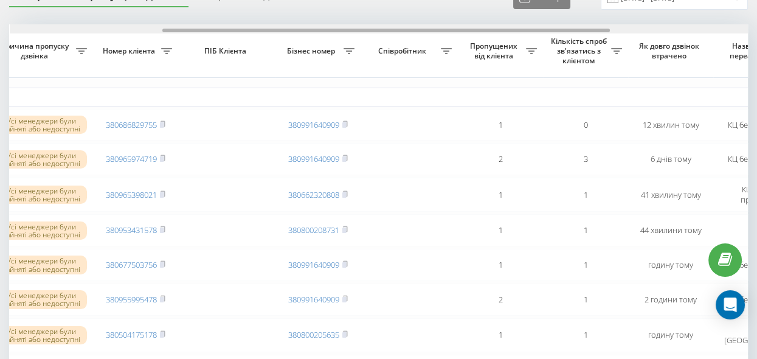
drag, startPoint x: 185, startPoint y: 29, endPoint x: 312, endPoint y: 81, distance: 137.6
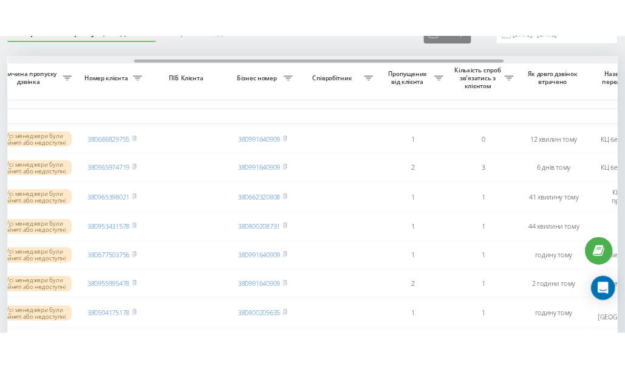
scroll to position [0, 249]
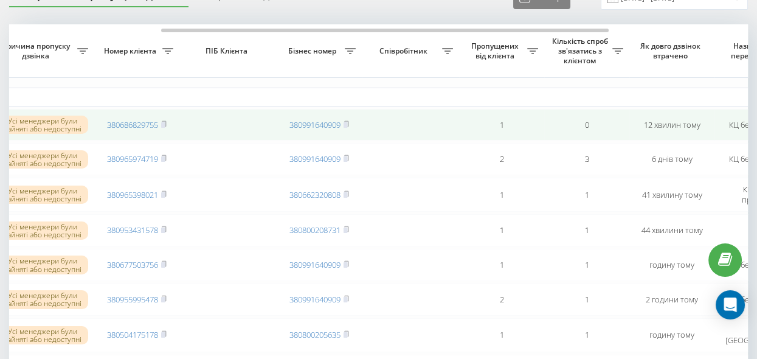
drag, startPoint x: 163, startPoint y: 123, endPoint x: 279, endPoint y: 140, distance: 116.7
click at [164, 122] on rect at bounding box center [163, 124] width 4 height 5
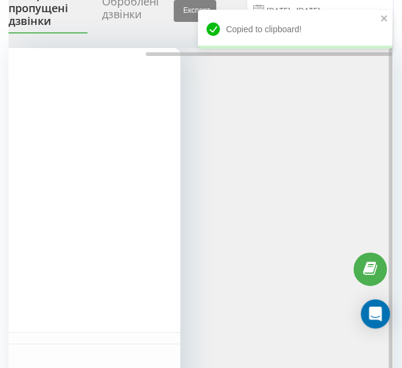
scroll to position [0, 213]
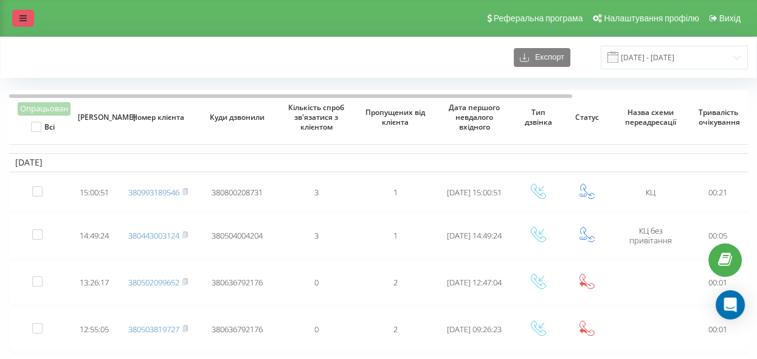
drag, startPoint x: 15, startPoint y: 16, endPoint x: 20, endPoint y: 21, distance: 6.9
click at [15, 16] on link at bounding box center [23, 18] width 22 height 17
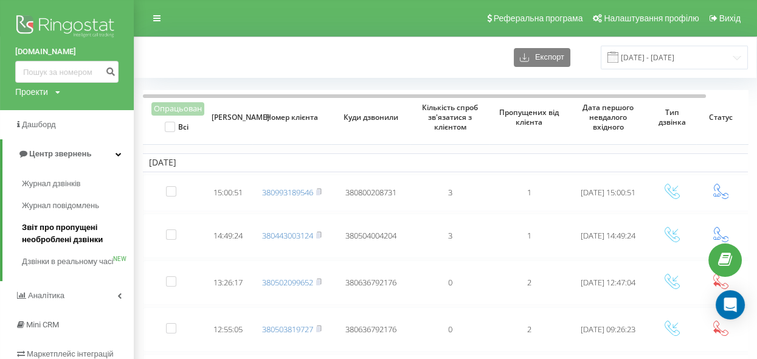
click at [49, 240] on span "Звіт про пропущені необроблені дзвінки" at bounding box center [75, 233] width 106 height 24
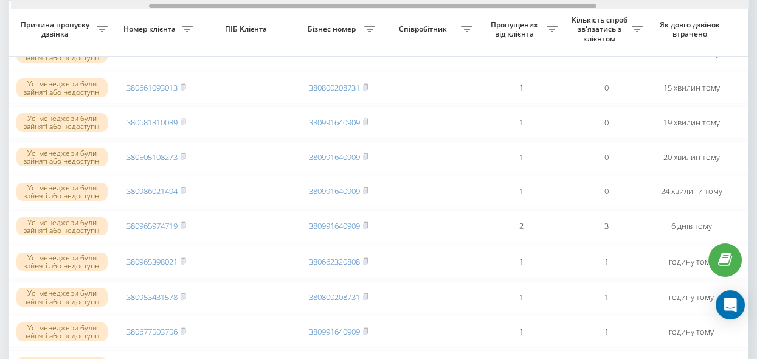
scroll to position [0, 225]
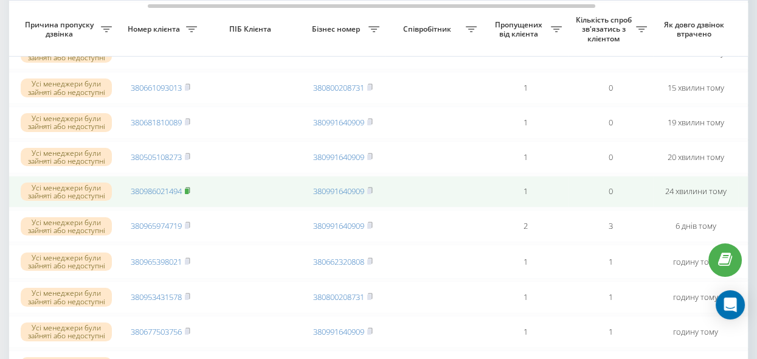
click at [187, 194] on rect at bounding box center [187, 190] width 4 height 5
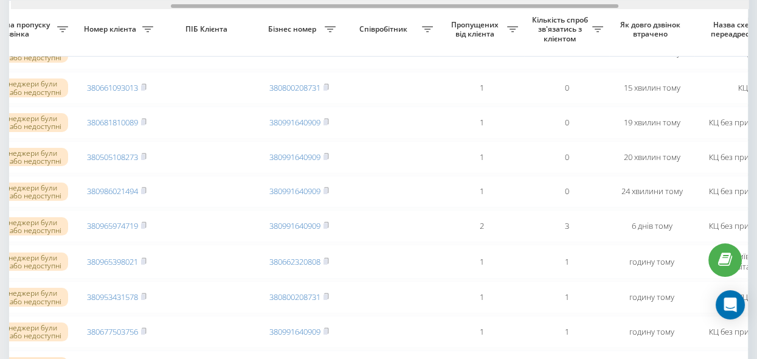
scroll to position [0, 255]
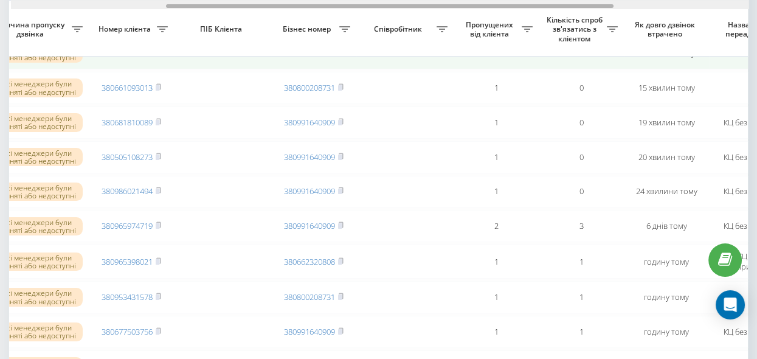
drag, startPoint x: 351, startPoint y: 7, endPoint x: 349, endPoint y: 58, distance: 50.5
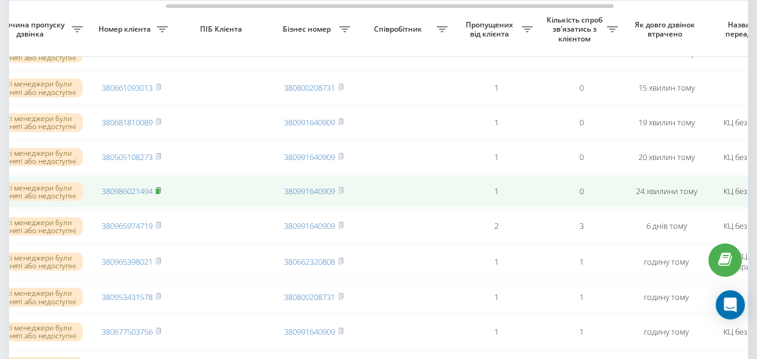
drag, startPoint x: 160, startPoint y: 198, endPoint x: 323, endPoint y: 245, distance: 170.2
click at [160, 194] on icon at bounding box center [158, 190] width 5 height 7
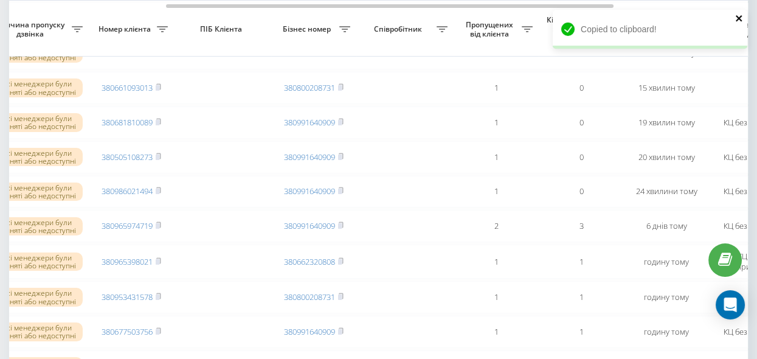
click at [737, 18] on icon "close" at bounding box center [739, 18] width 9 height 10
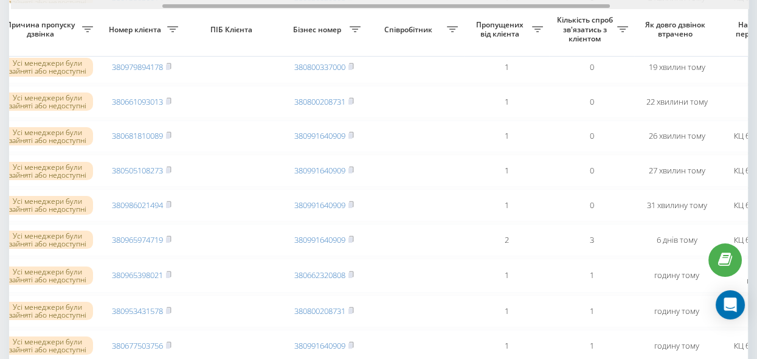
scroll to position [0, 249]
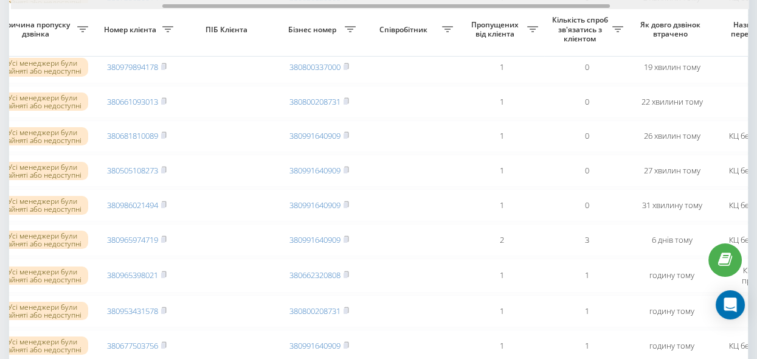
drag, startPoint x: 228, startPoint y: 6, endPoint x: 380, endPoint y: 23, distance: 152.9
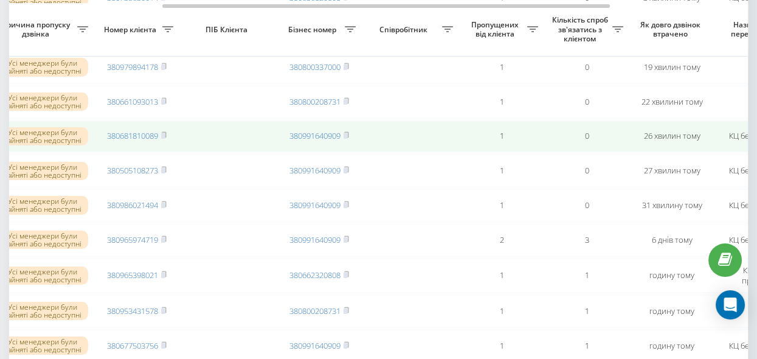
scroll to position [331, 0]
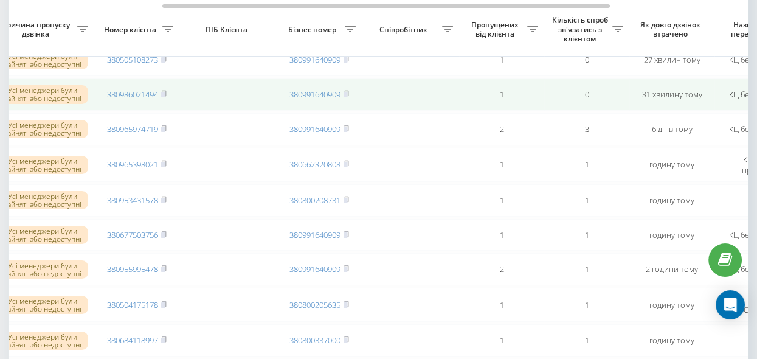
drag, startPoint x: 162, startPoint y: 104, endPoint x: 174, endPoint y: 109, distance: 12.8
click at [162, 97] on rect at bounding box center [163, 94] width 4 height 5
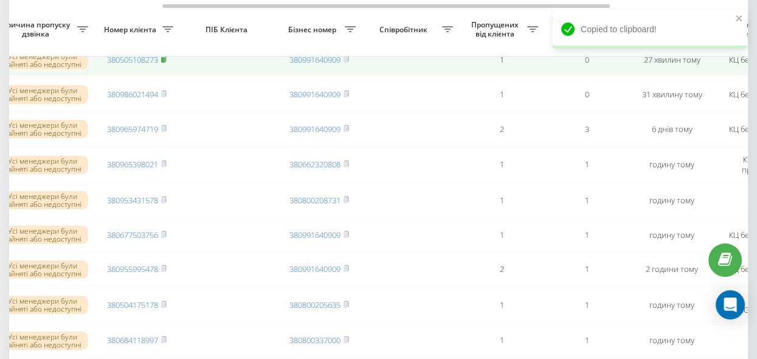
click at [163, 63] on rect at bounding box center [163, 59] width 4 height 5
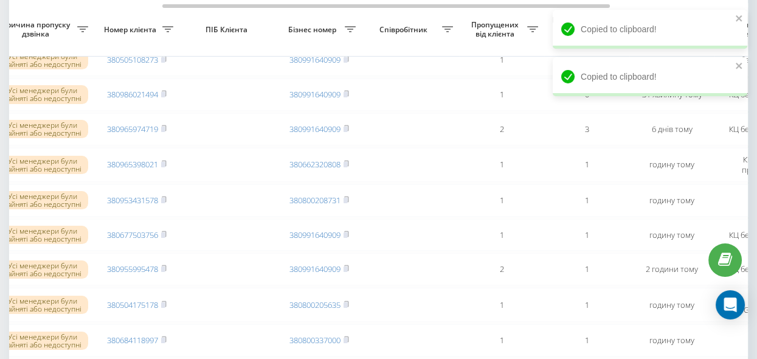
scroll to position [276, 0]
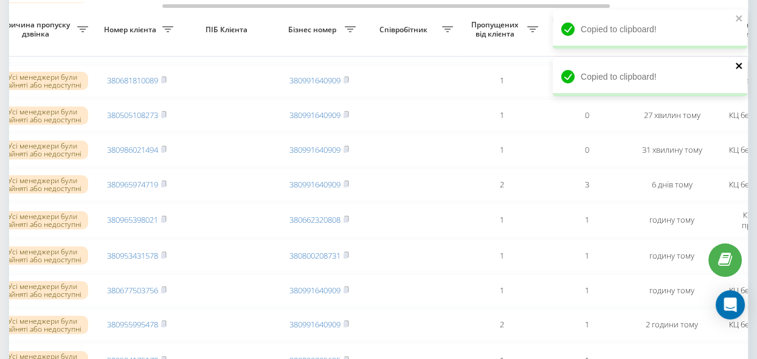
click at [740, 66] on icon "close" at bounding box center [739, 66] width 9 height 10
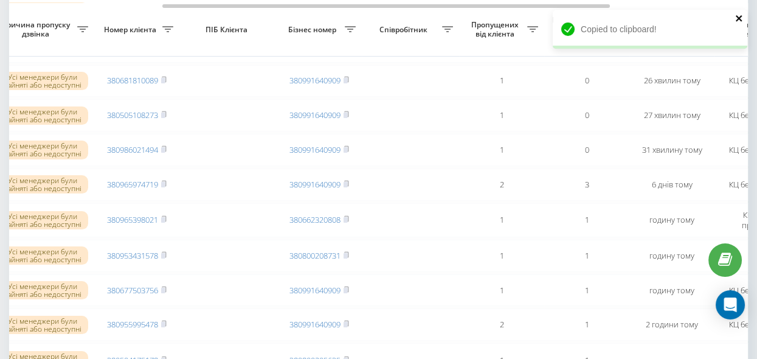
click at [740, 18] on icon "close" at bounding box center [739, 18] width 9 height 10
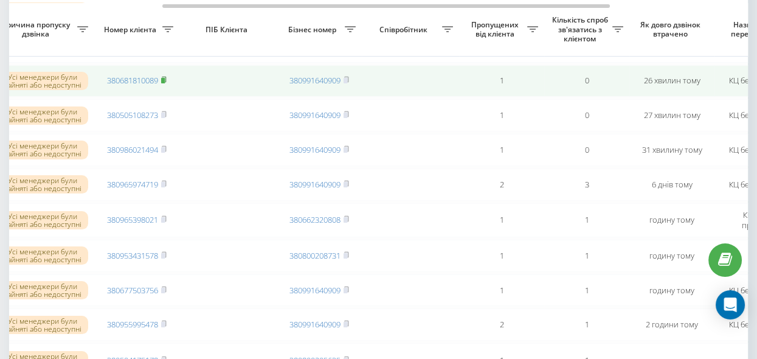
click at [165, 83] on rect at bounding box center [163, 80] width 4 height 5
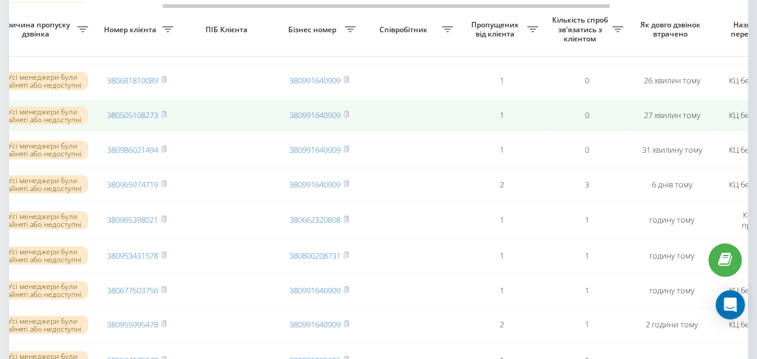
scroll to position [221, 0]
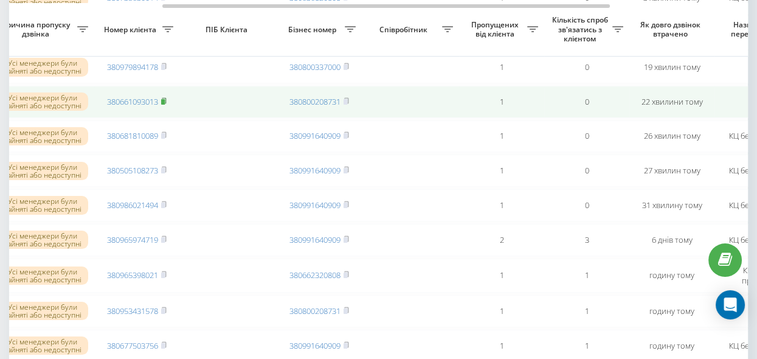
click at [163, 104] on icon at bounding box center [163, 100] width 5 height 7
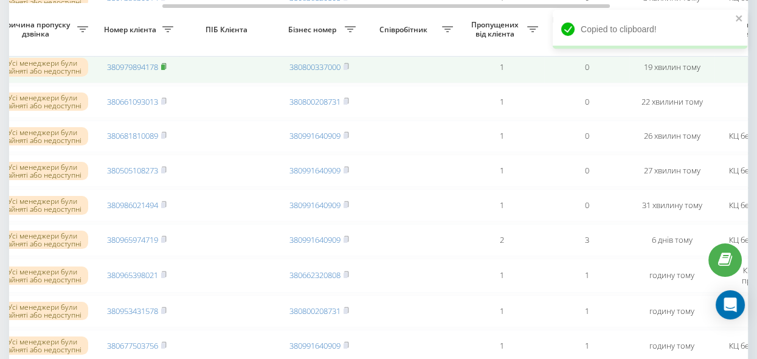
click at [165, 70] on rect at bounding box center [163, 66] width 4 height 5
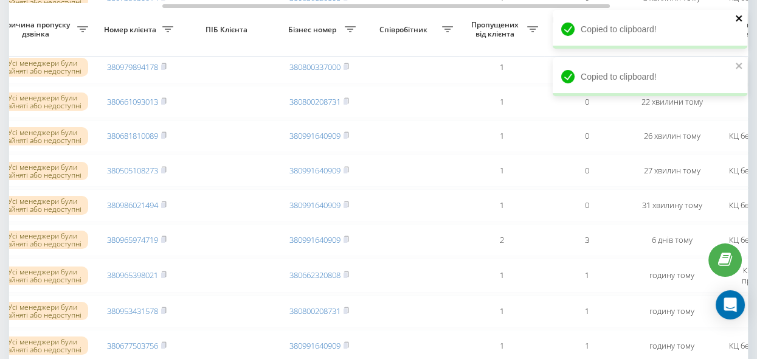
click at [735, 22] on icon "close" at bounding box center [739, 18] width 9 height 10
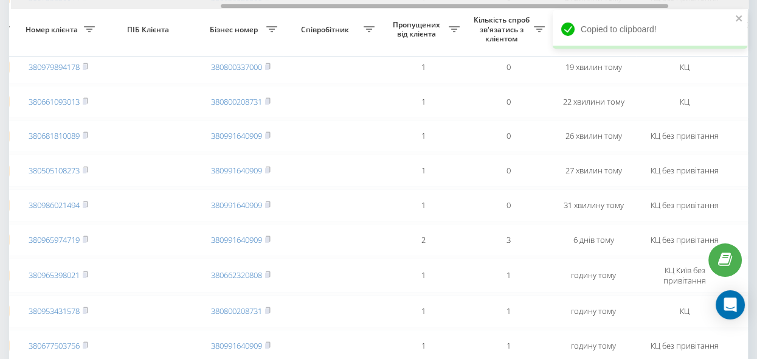
scroll to position [0, 324]
drag, startPoint x: 429, startPoint y: 7, endPoint x: 474, endPoint y: 20, distance: 46.7
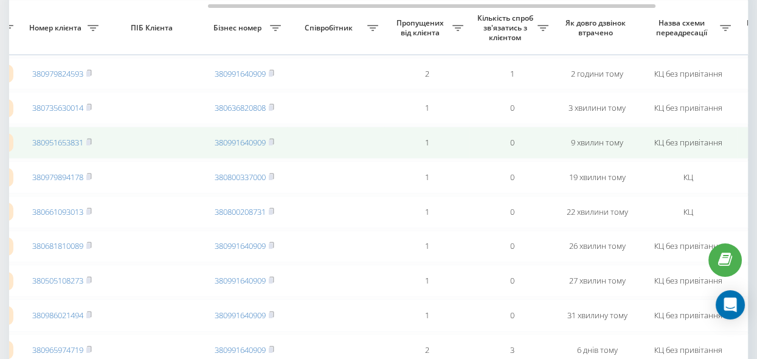
scroll to position [55, 0]
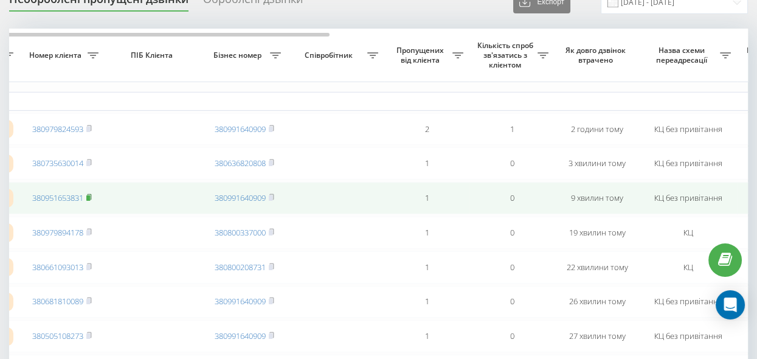
click at [88, 199] on rect at bounding box center [88, 197] width 4 height 5
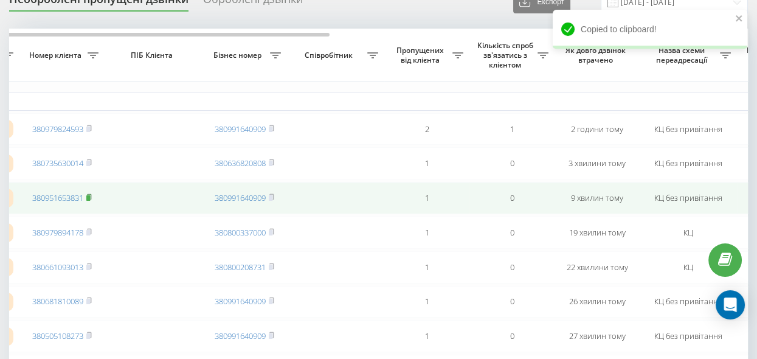
click at [88, 199] on rect at bounding box center [88, 197] width 4 height 5
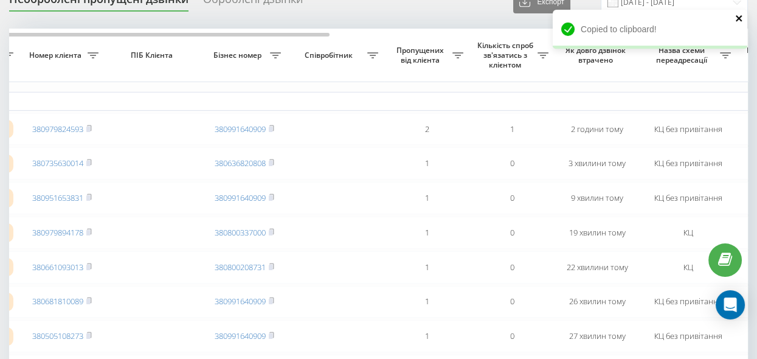
click at [738, 19] on icon "close" at bounding box center [738, 18] width 6 height 6
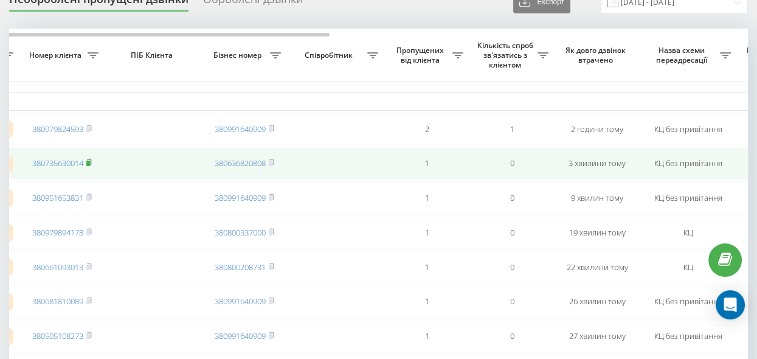
click at [89, 163] on rect at bounding box center [88, 162] width 4 height 5
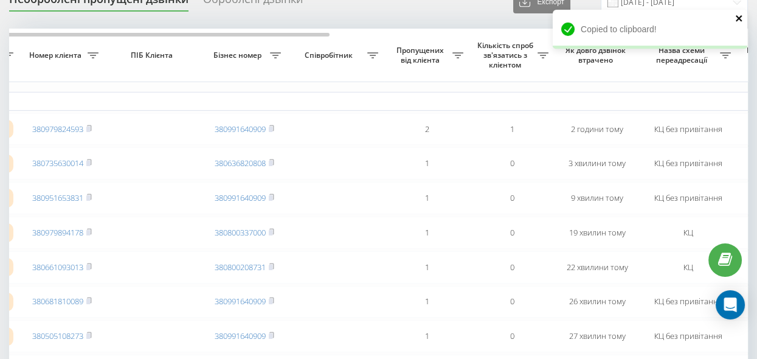
click at [740, 17] on icon "close" at bounding box center [738, 18] width 6 height 6
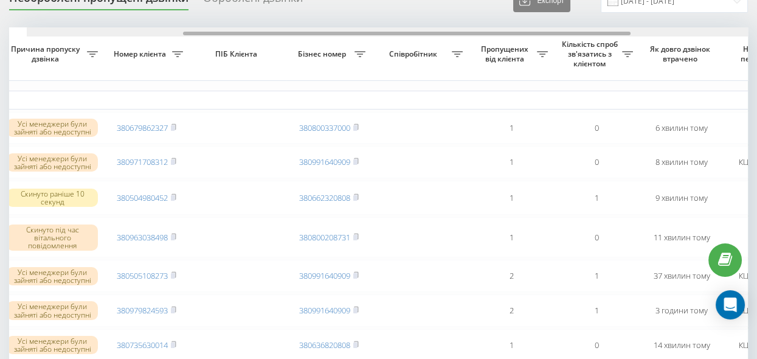
scroll to position [0, 300]
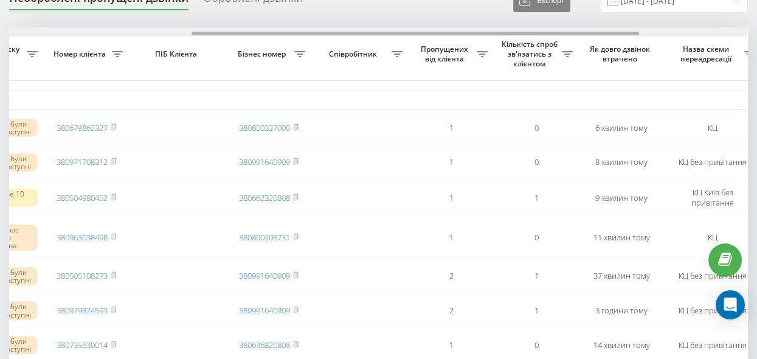
drag, startPoint x: 128, startPoint y: 32, endPoint x: 310, endPoint y: 63, distance: 184.9
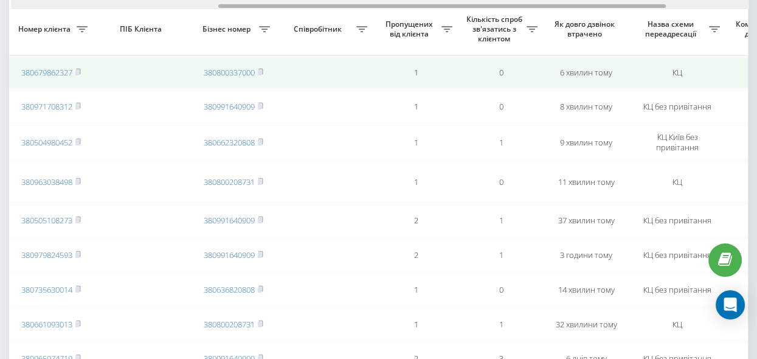
scroll to position [0, 325]
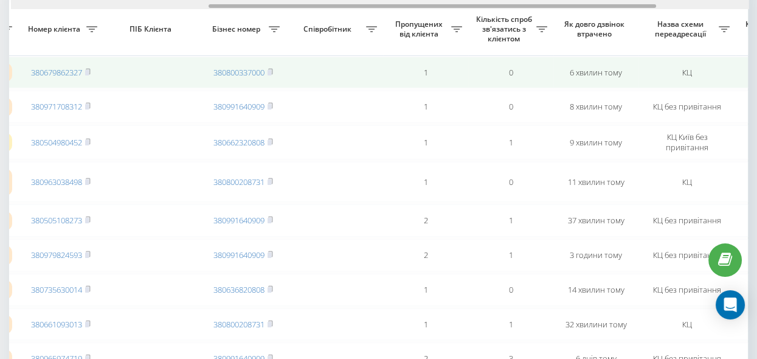
drag, startPoint x: 422, startPoint y: 7, endPoint x: 438, endPoint y: 64, distance: 59.3
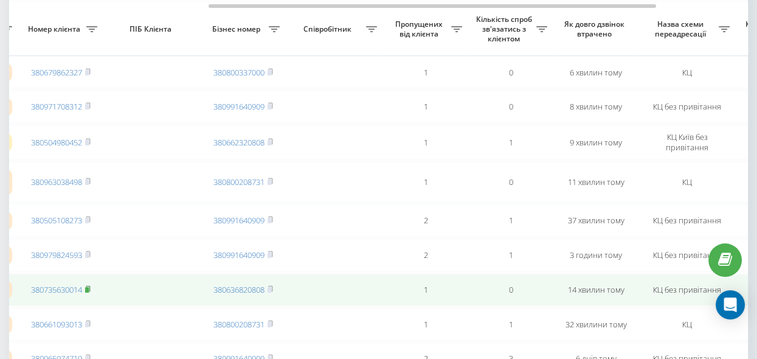
click at [89, 292] on rect at bounding box center [87, 289] width 4 height 5
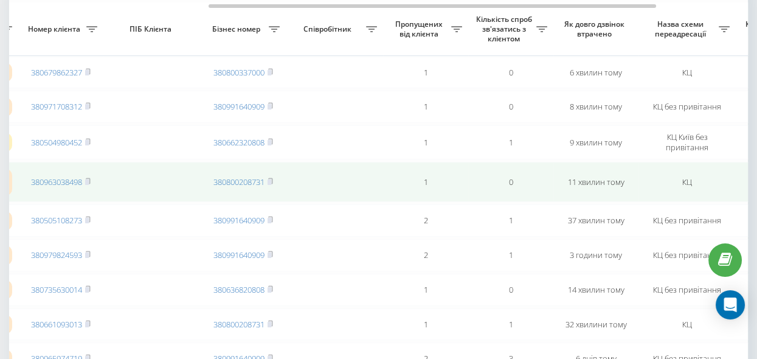
click at [88, 180] on icon at bounding box center [87, 180] width 5 height 7
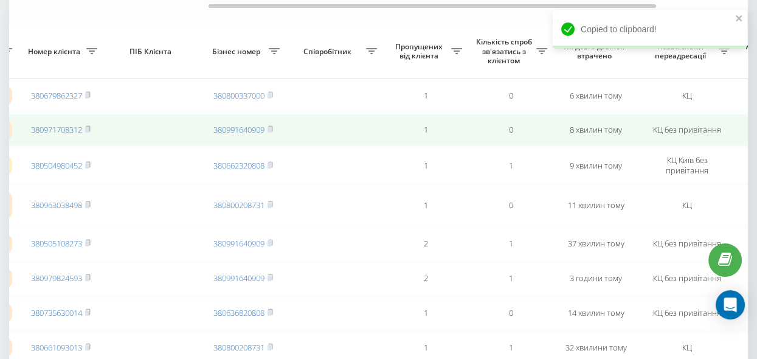
scroll to position [112, 0]
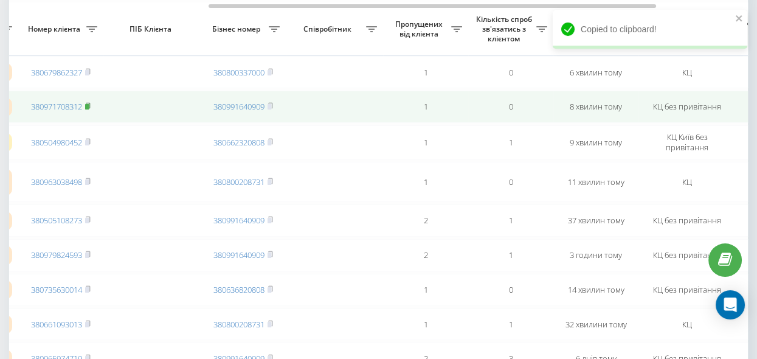
click at [87, 106] on rect at bounding box center [87, 106] width 4 height 5
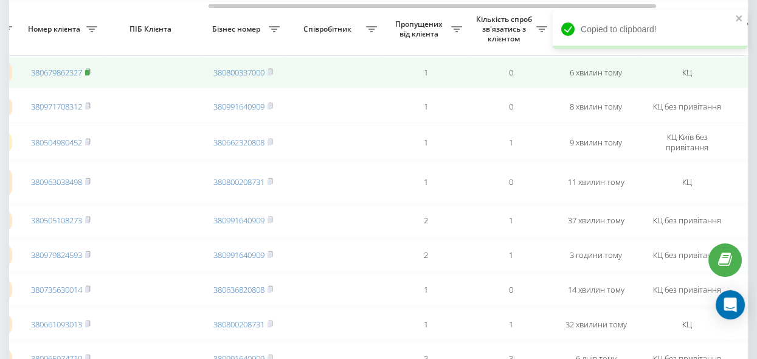
click at [86, 70] on rect at bounding box center [87, 72] width 4 height 5
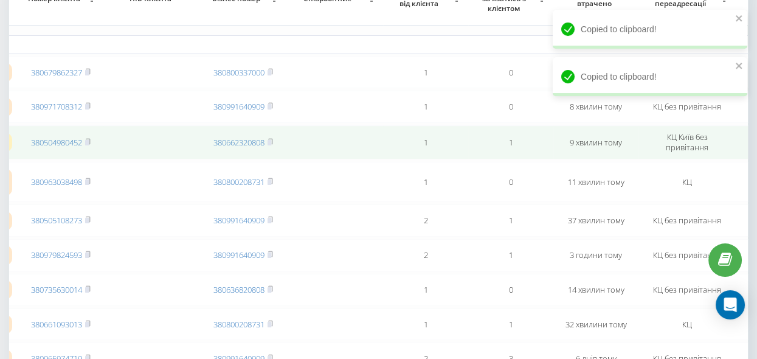
scroll to position [1, 0]
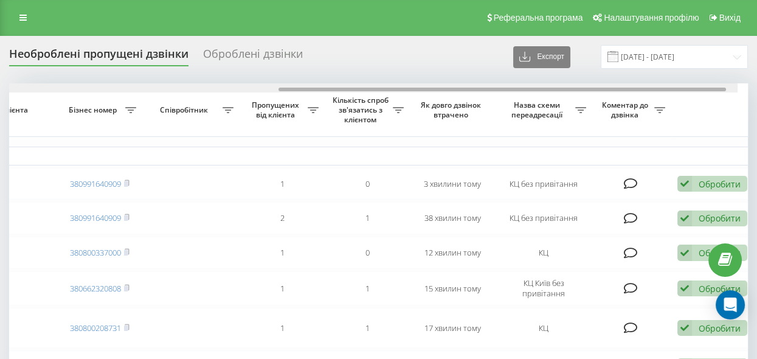
scroll to position [0, 476]
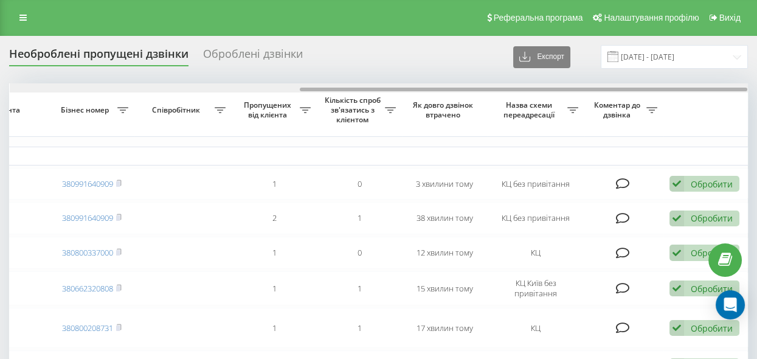
drag, startPoint x: 247, startPoint y: 87, endPoint x: 577, endPoint y: 134, distance: 333.4
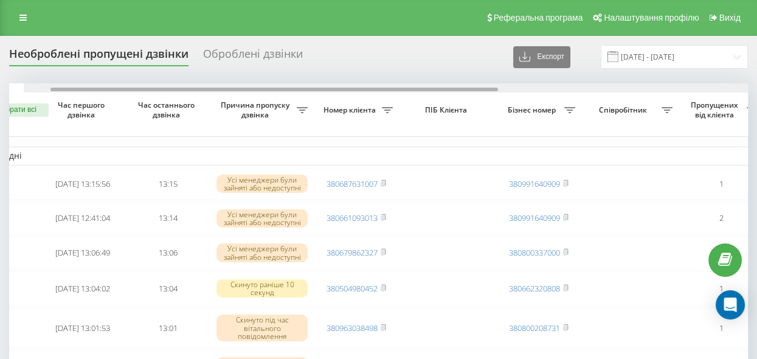
scroll to position [0, 10]
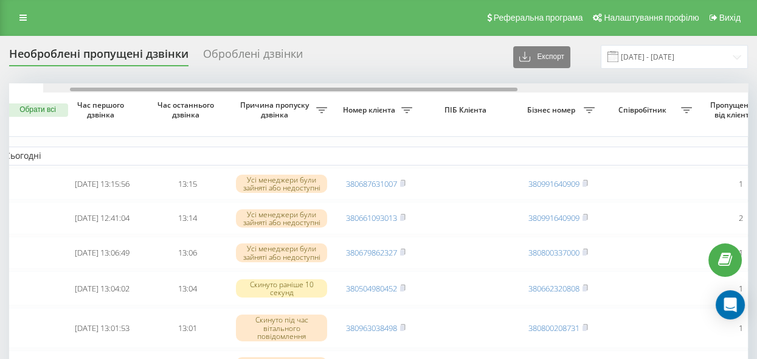
drag, startPoint x: 375, startPoint y: 88, endPoint x: 91, endPoint y: 83, distance: 283.8
click at [91, 83] on div at bounding box center [412, 87] width 738 height 9
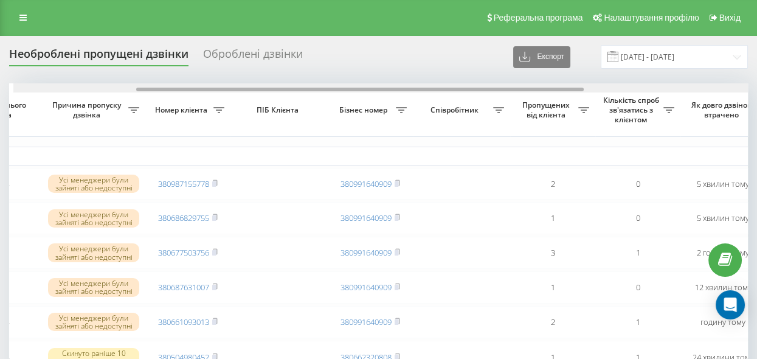
scroll to position [0, 194]
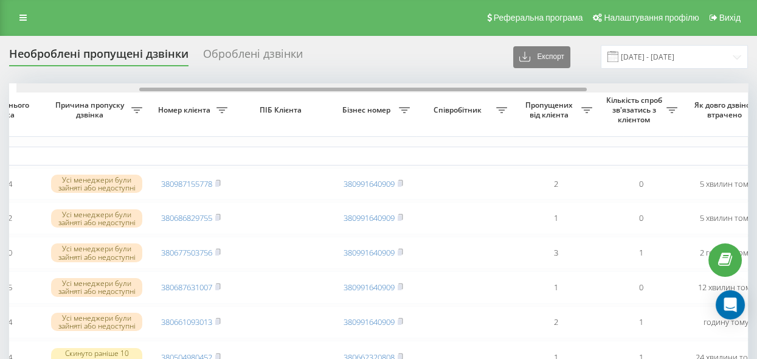
drag, startPoint x: 278, startPoint y: 88, endPoint x: 375, endPoint y: 141, distance: 111.0
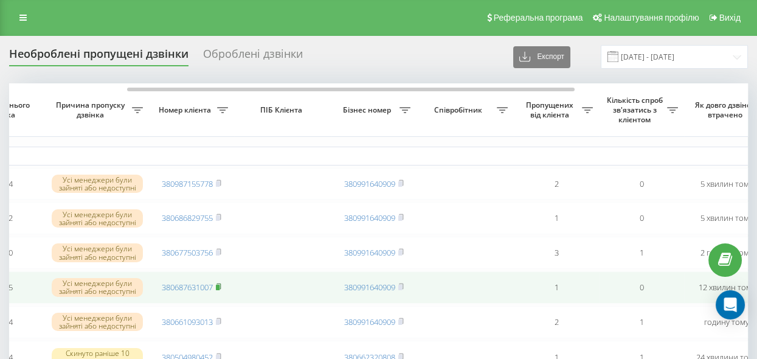
click at [219, 288] on rect at bounding box center [218, 286] width 4 height 5
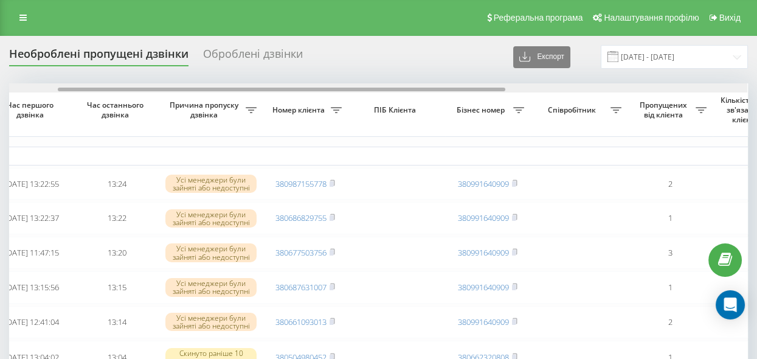
drag, startPoint x: 401, startPoint y: 88, endPoint x: 334, endPoint y: 94, distance: 67.1
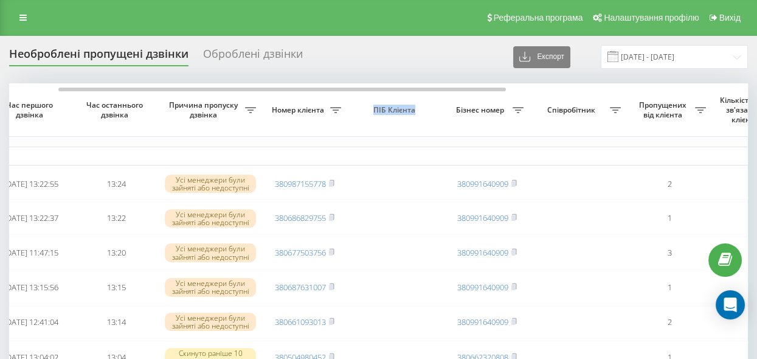
drag, startPoint x: 335, startPoint y: 94, endPoint x: 412, endPoint y: 99, distance: 77.4
click at [421, 100] on tr "Обрати всі Час першого дзвінка Час останнього дзвінка Причина пропуску дзвінка …" at bounding box center [535, 109] width 1215 height 53
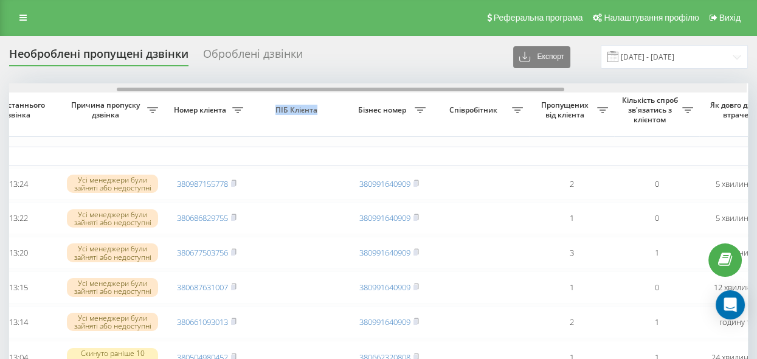
scroll to position [0, 178]
drag, startPoint x: 377, startPoint y: 89, endPoint x: 438, endPoint y: 96, distance: 60.6
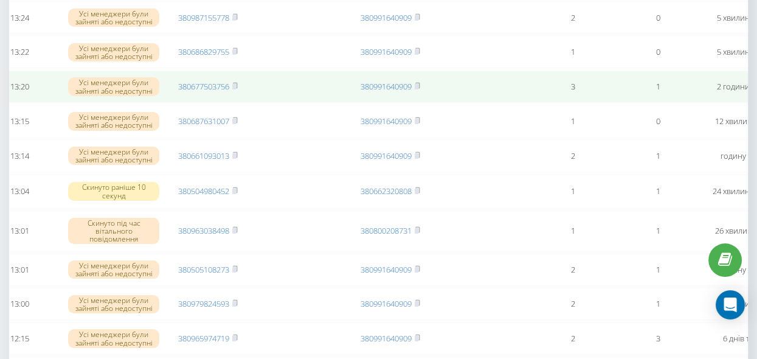
scroll to position [0, 0]
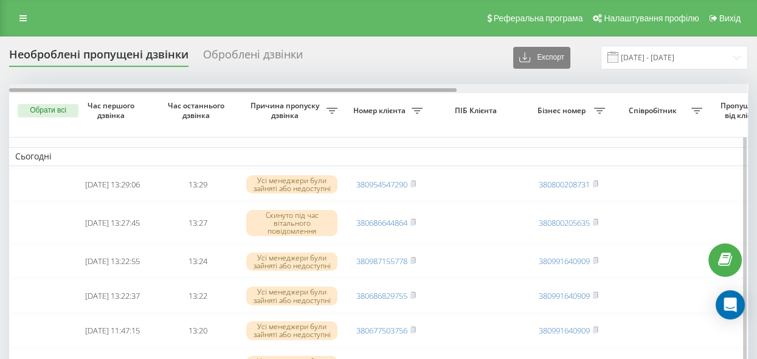
drag, startPoint x: 335, startPoint y: 91, endPoint x: 292, endPoint y: 94, distance: 43.3
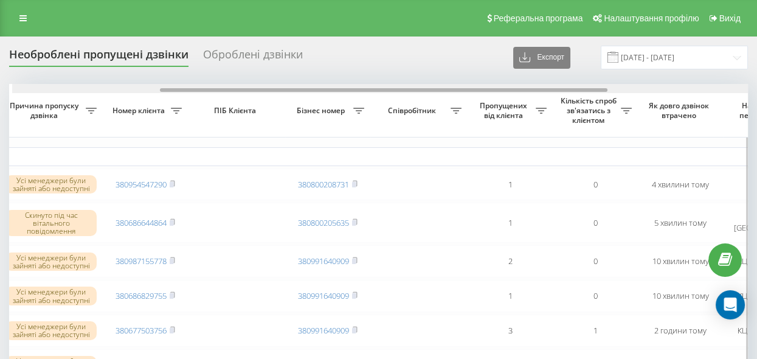
scroll to position [0, 275]
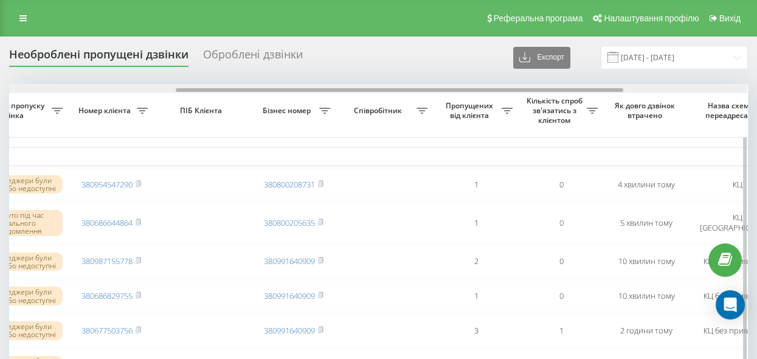
drag, startPoint x: 393, startPoint y: 89, endPoint x: 560, endPoint y: 125, distance: 170.9
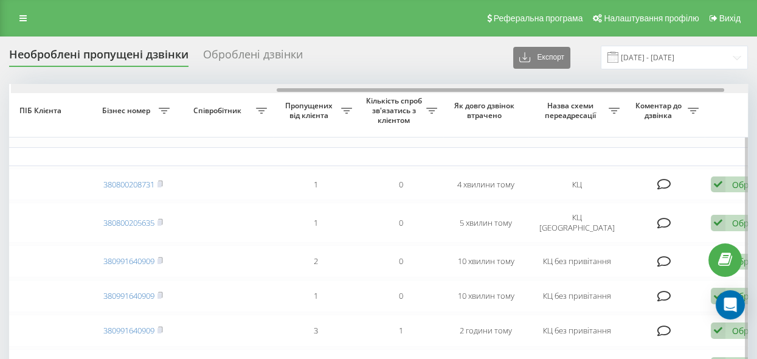
scroll to position [0, 436]
drag, startPoint x: 459, startPoint y: 88, endPoint x: 557, endPoint y: 112, distance: 101.4
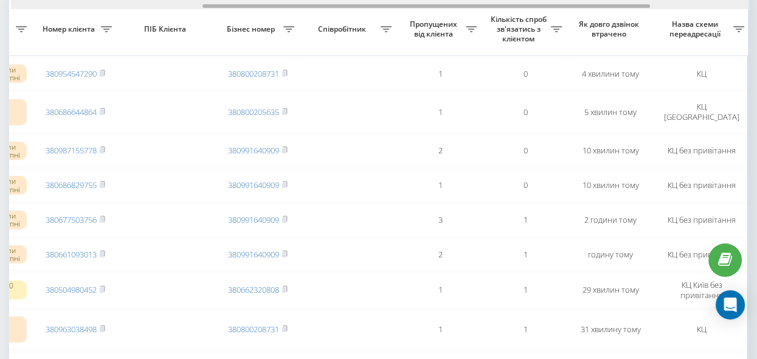
scroll to position [0, 309]
drag, startPoint x: 350, startPoint y: 5, endPoint x: 272, endPoint y: 21, distance: 79.3
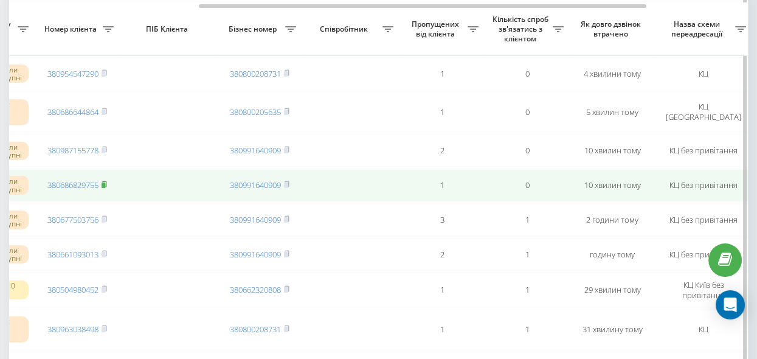
click at [104, 188] on rect at bounding box center [103, 184] width 4 height 5
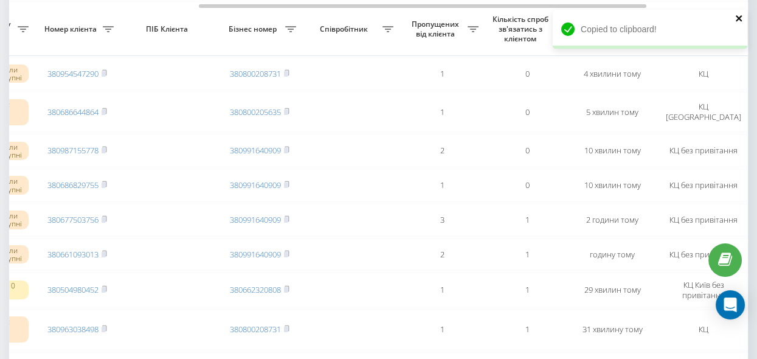
click at [738, 18] on icon "close" at bounding box center [738, 18] width 6 height 6
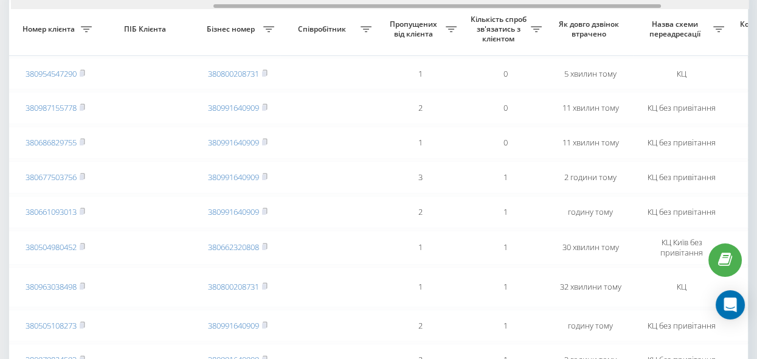
scroll to position [0, 334]
drag, startPoint x: 207, startPoint y: 6, endPoint x: 410, endPoint y: 45, distance: 206.7
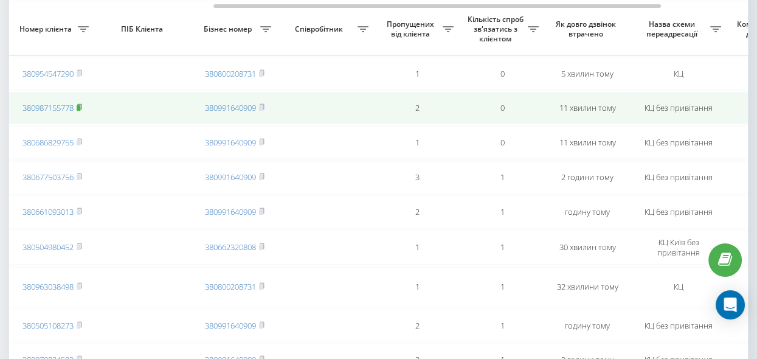
click at [80, 108] on rect at bounding box center [79, 107] width 4 height 5
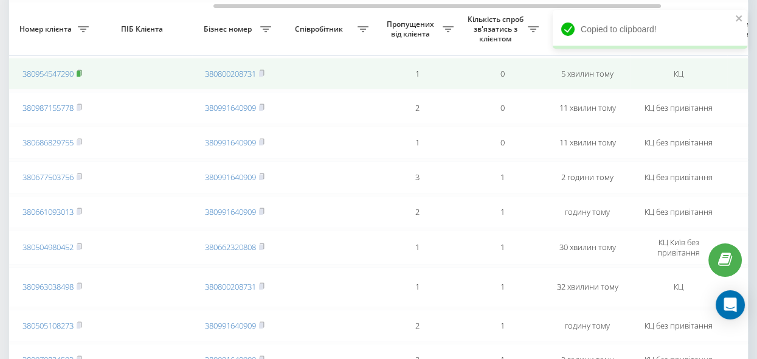
click at [80, 72] on rect at bounding box center [79, 73] width 4 height 5
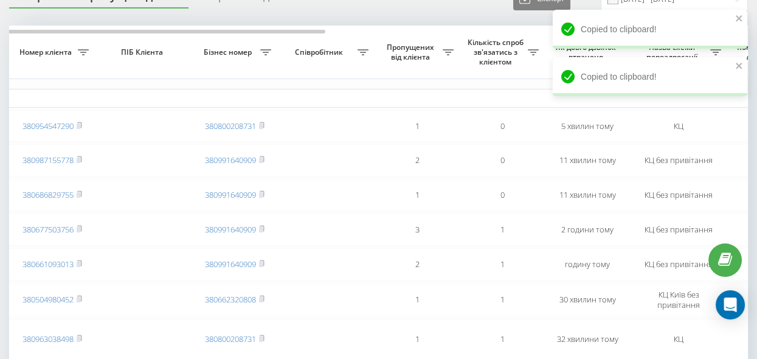
scroll to position [55, 0]
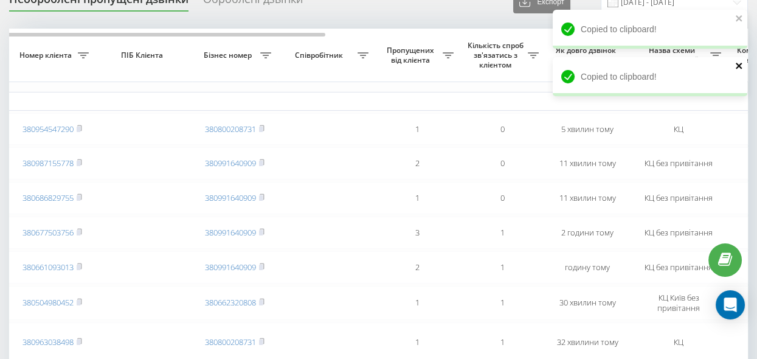
drag, startPoint x: 743, startPoint y: 66, endPoint x: 735, endPoint y: 57, distance: 11.2
click at [742, 66] on icon "close" at bounding box center [739, 66] width 9 height 10
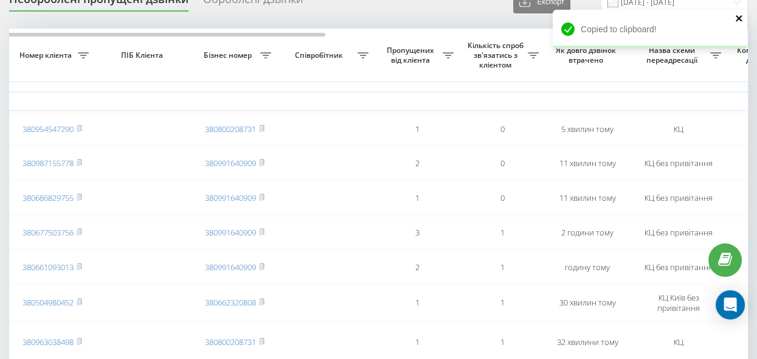
drag, startPoint x: 738, startPoint y: 18, endPoint x: 720, endPoint y: 18, distance: 18.8
click at [739, 18] on icon "close" at bounding box center [738, 18] width 6 height 6
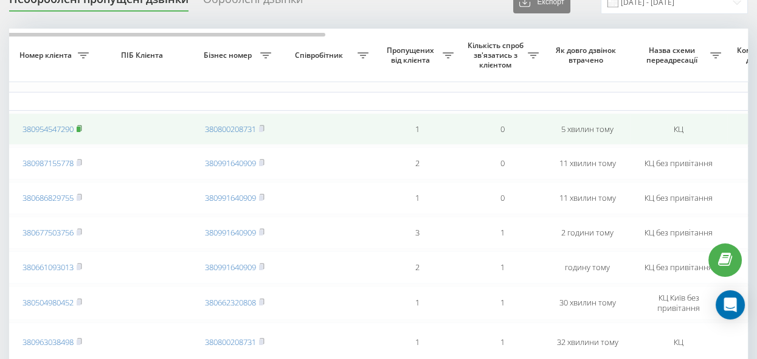
click at [78, 126] on icon at bounding box center [79, 128] width 5 height 7
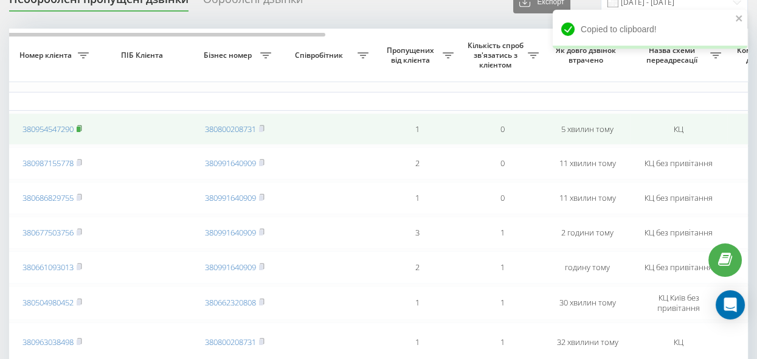
click at [80, 127] on rect at bounding box center [79, 128] width 4 height 5
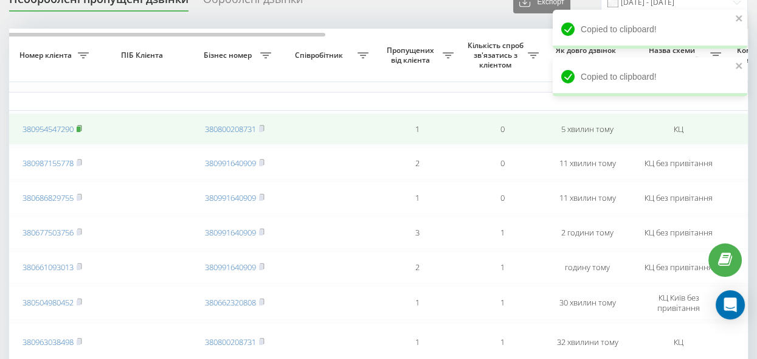
click at [80, 129] on rect at bounding box center [79, 128] width 4 height 5
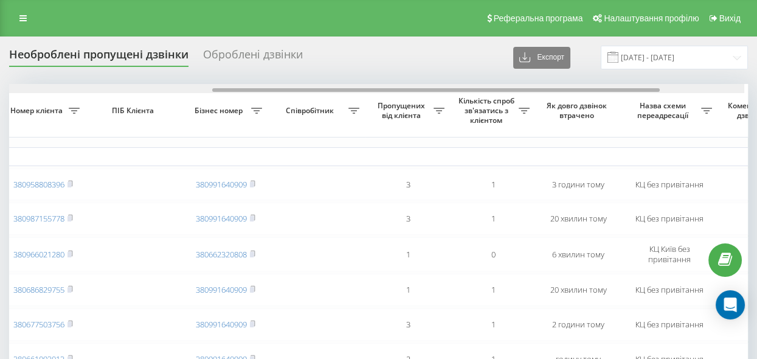
scroll to position [0, 343]
drag, startPoint x: 272, startPoint y: 88, endPoint x: 481, endPoint y: 124, distance: 212.1
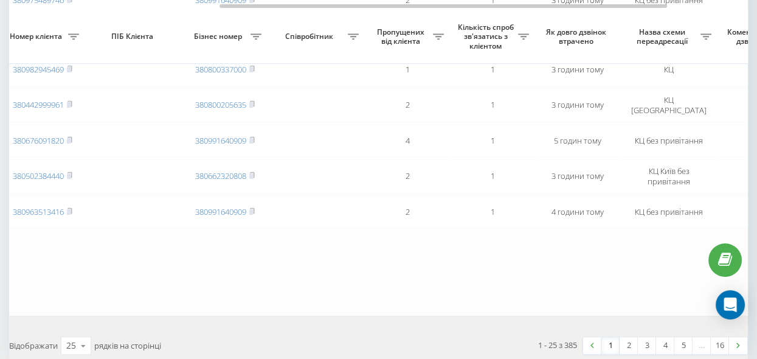
scroll to position [828, 0]
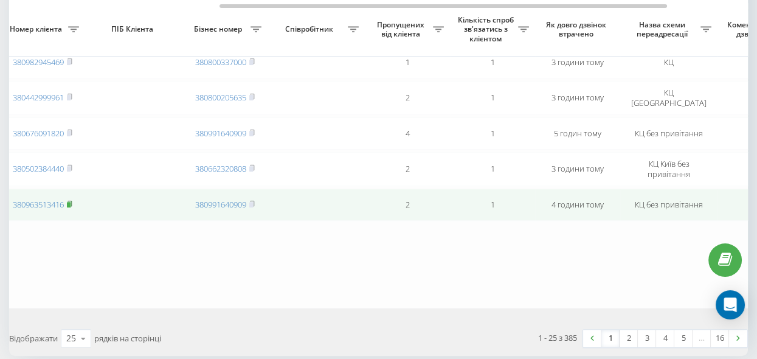
click at [72, 207] on icon at bounding box center [69, 203] width 5 height 7
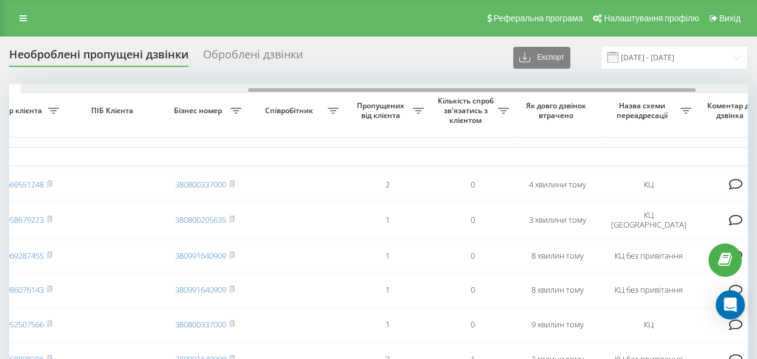
scroll to position [0, 374]
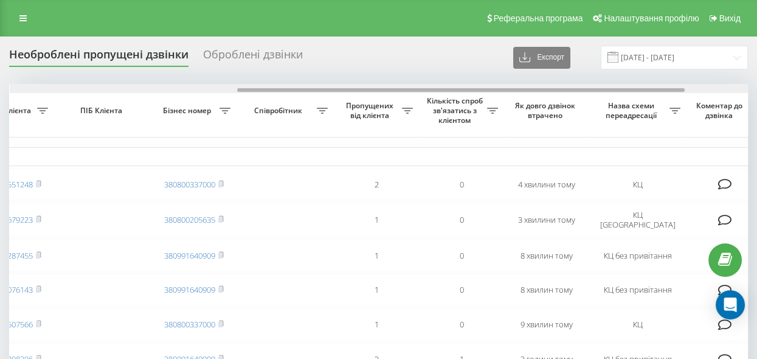
drag, startPoint x: 352, startPoint y: 89, endPoint x: 580, endPoint y: 123, distance: 230.5
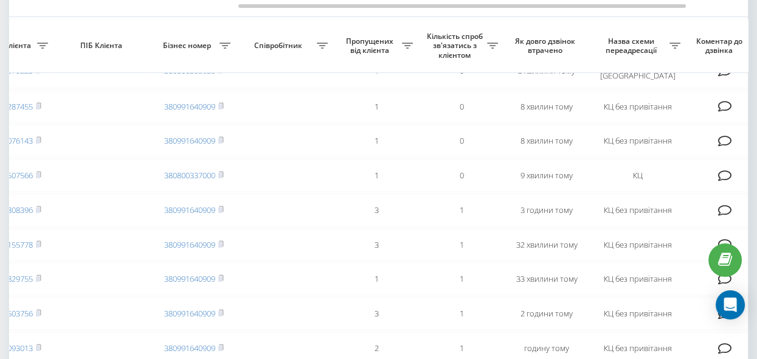
scroll to position [165, 0]
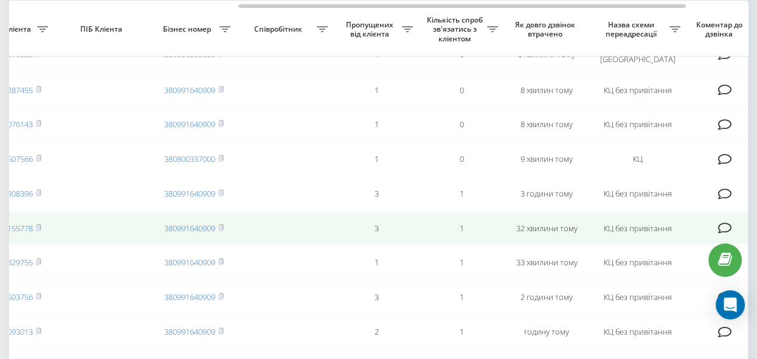
drag, startPoint x: 40, startPoint y: 163, endPoint x: 86, endPoint y: 235, distance: 85.3
click at [40, 162] on rect at bounding box center [38, 158] width 4 height 5
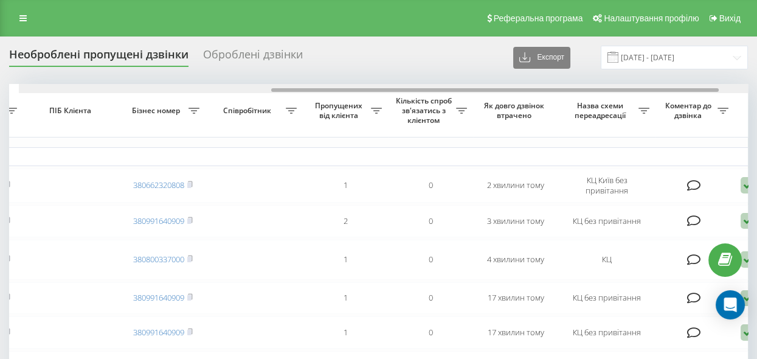
scroll to position [0, 436]
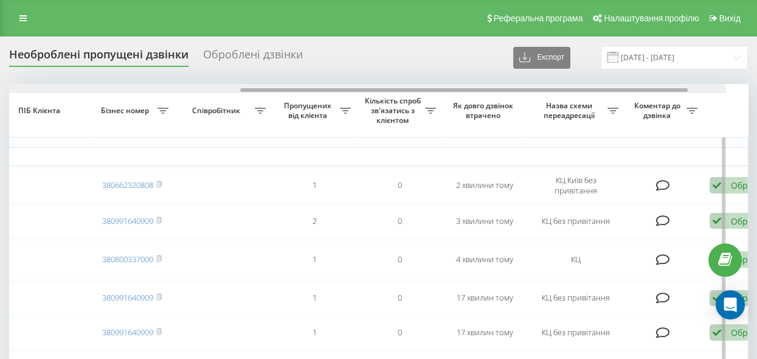
drag, startPoint x: 315, startPoint y: 90, endPoint x: 580, endPoint y: 136, distance: 269.6
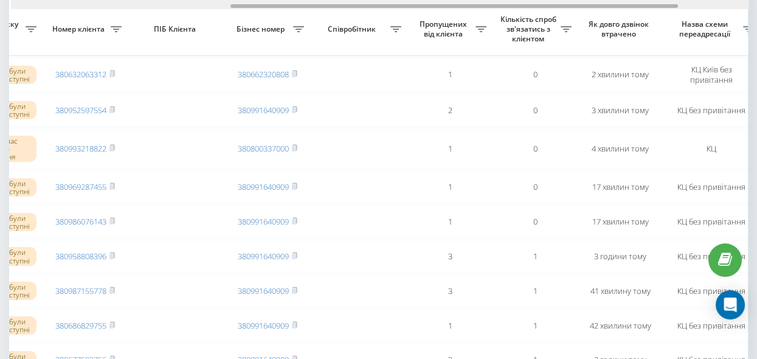
scroll to position [0, 295]
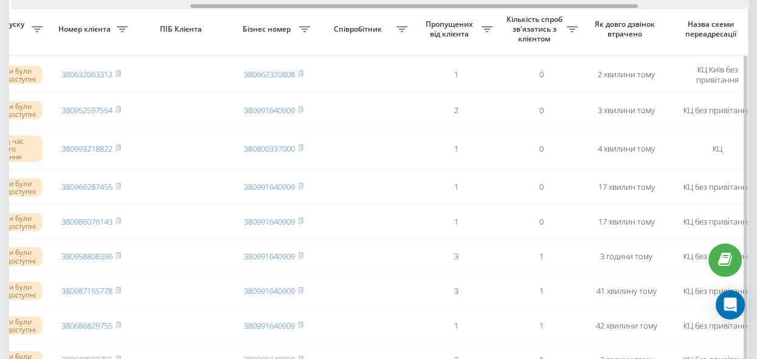
drag, startPoint x: 295, startPoint y: 5, endPoint x: 209, endPoint y: 12, distance: 86.5
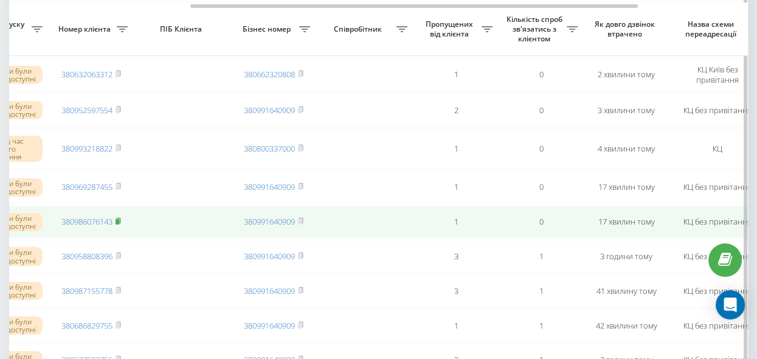
click at [119, 222] on rect at bounding box center [117, 221] width 4 height 5
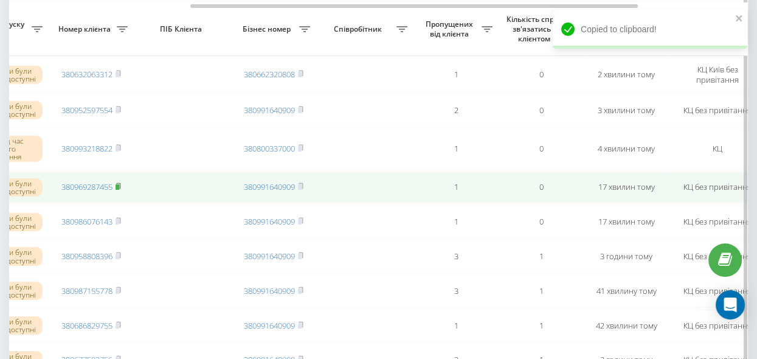
click at [117, 185] on rect at bounding box center [117, 186] width 4 height 5
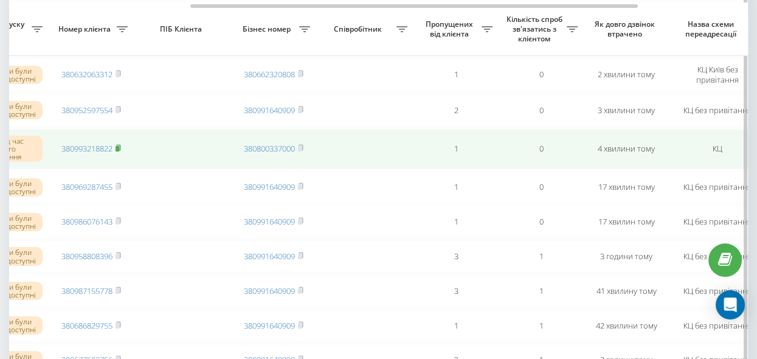
click at [119, 148] on rect at bounding box center [117, 148] width 4 height 5
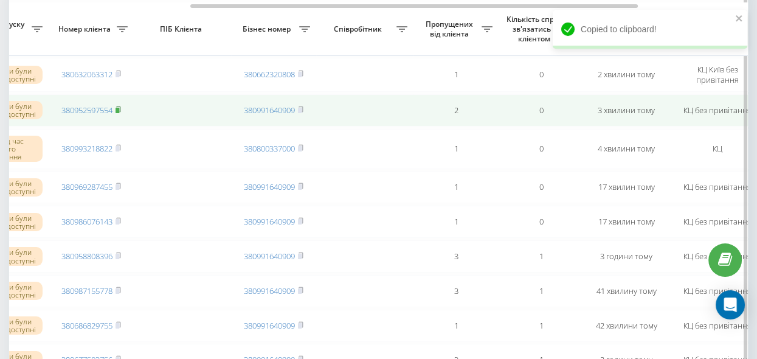
click at [119, 108] on rect at bounding box center [117, 110] width 4 height 5
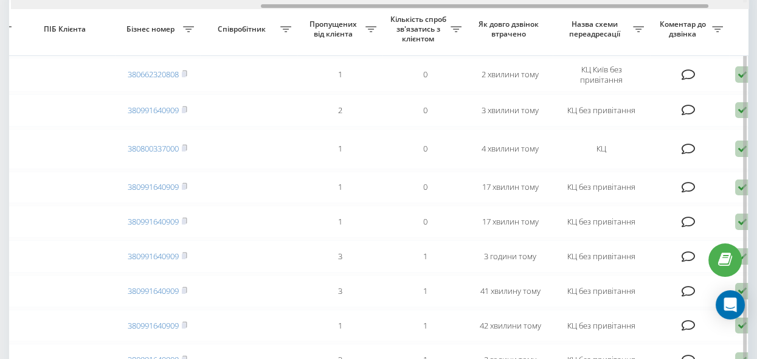
drag, startPoint x: 513, startPoint y: 7, endPoint x: 575, endPoint y: 33, distance: 67.5
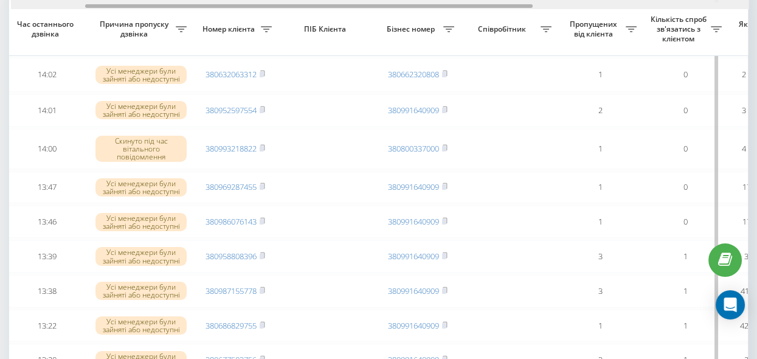
scroll to position [0, 113]
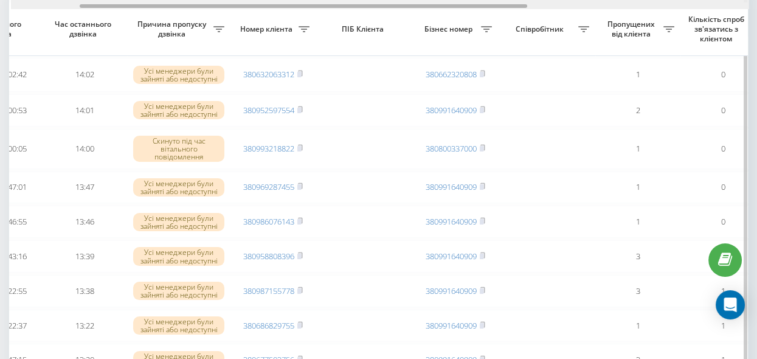
drag, startPoint x: 295, startPoint y: 6, endPoint x: 113, endPoint y: 7, distance: 181.7
click at [113, 7] on div at bounding box center [303, 6] width 447 height 4
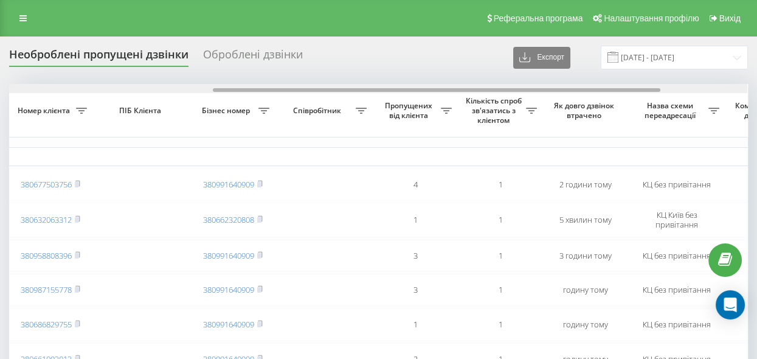
scroll to position [0, 346]
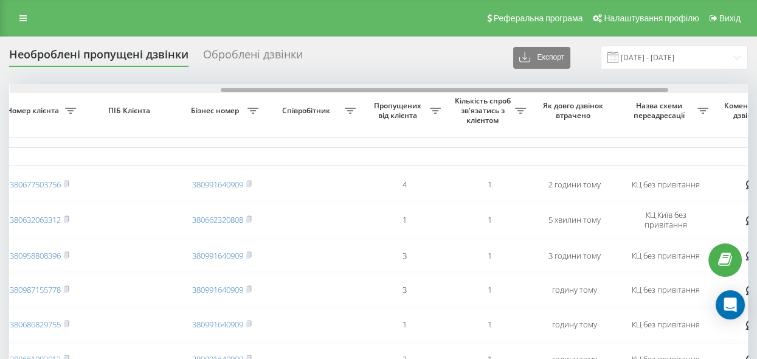
drag, startPoint x: 242, startPoint y: 90, endPoint x: 453, endPoint y: 122, distance: 213.3
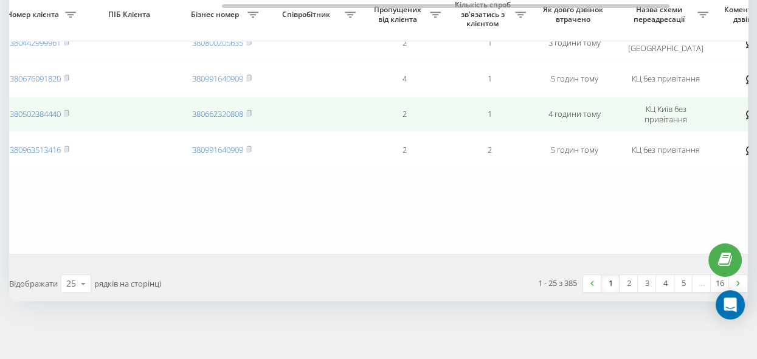
scroll to position [852, 0]
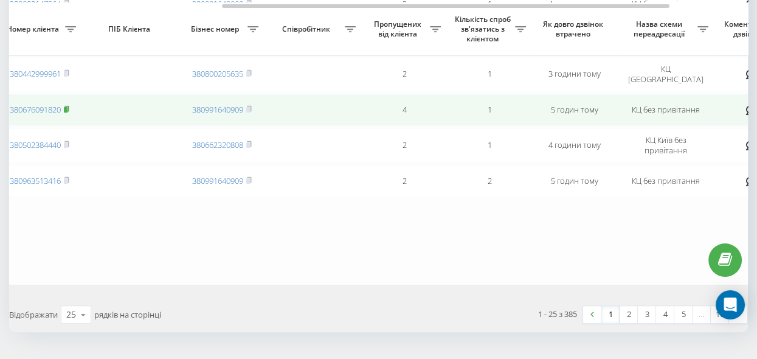
click at [67, 112] on rect at bounding box center [66, 109] width 4 height 5
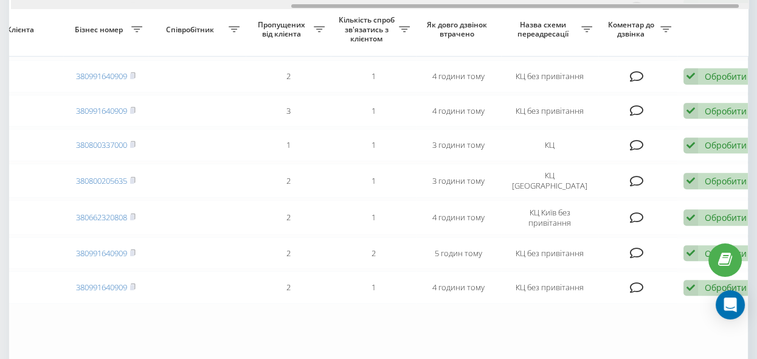
scroll to position [0, 466]
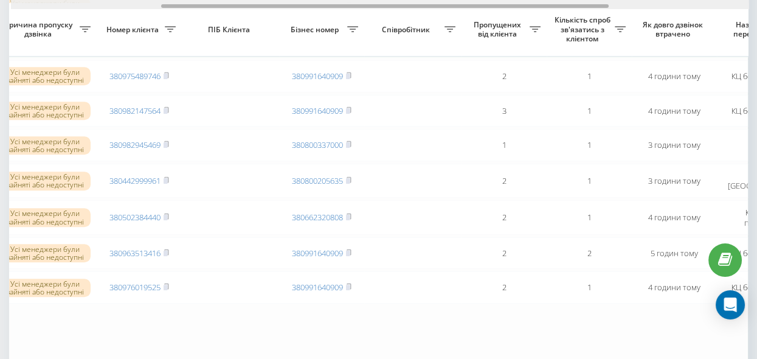
drag, startPoint x: 368, startPoint y: 5, endPoint x: 514, endPoint y: 64, distance: 156.8
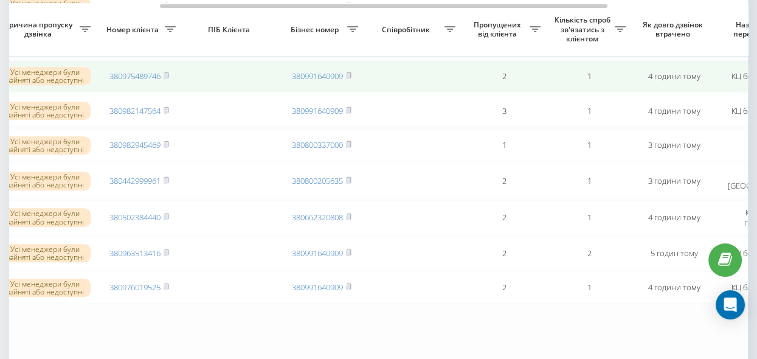
scroll to position [0, 246]
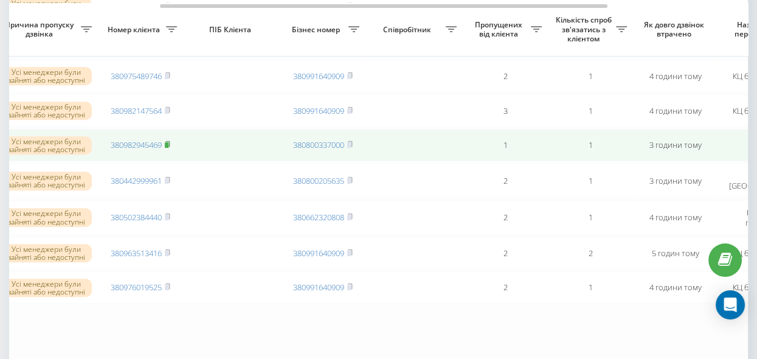
click at [168, 148] on rect at bounding box center [167, 144] width 4 height 5
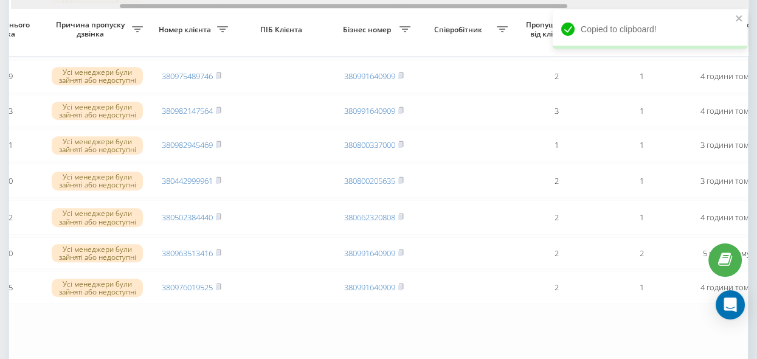
scroll to position [0, 165]
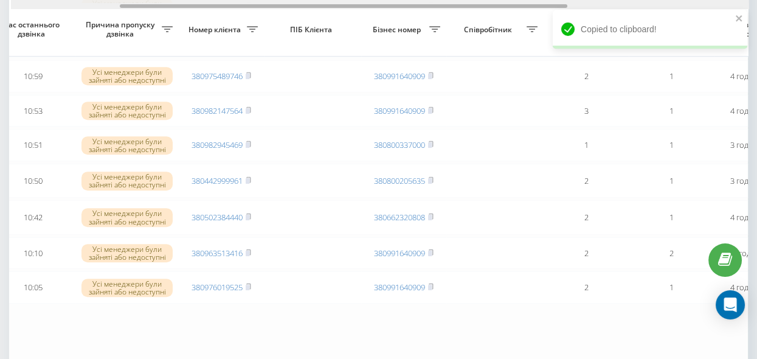
drag, startPoint x: 415, startPoint y: 6, endPoint x: 366, endPoint y: 19, distance: 50.9
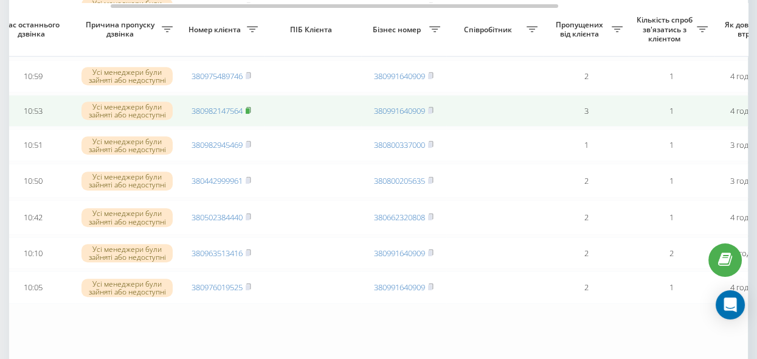
click at [249, 114] on rect at bounding box center [248, 110] width 4 height 5
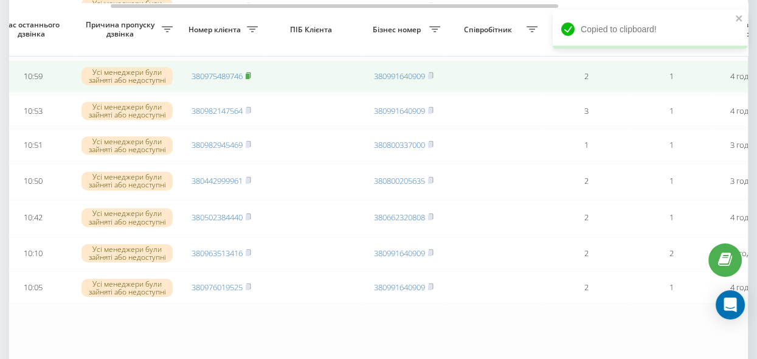
click at [249, 79] on rect at bounding box center [248, 76] width 4 height 5
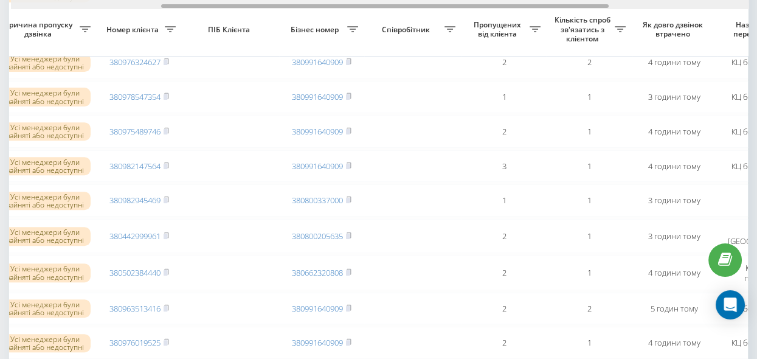
scroll to position [0, 250]
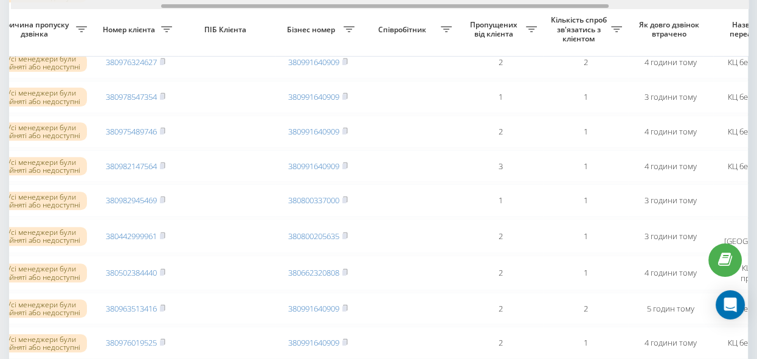
drag, startPoint x: 287, startPoint y: 7, endPoint x: 340, endPoint y: 16, distance: 53.1
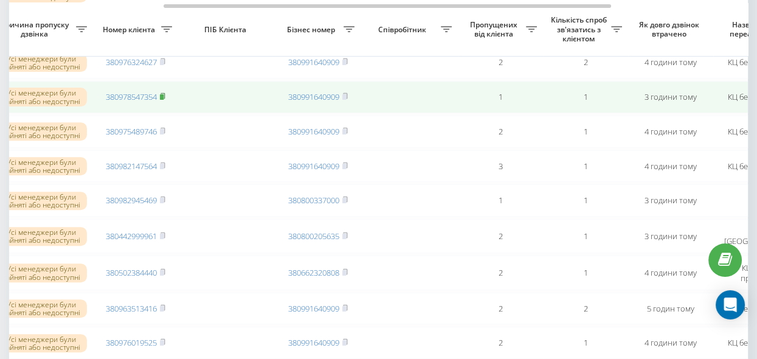
click at [162, 100] on rect at bounding box center [162, 96] width 4 height 5
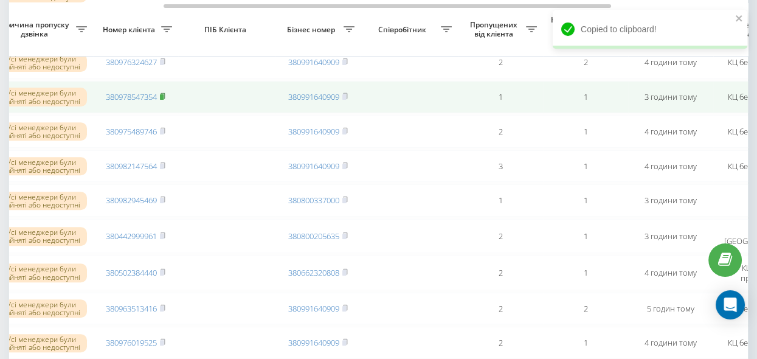
click at [163, 100] on rect at bounding box center [162, 96] width 4 height 5
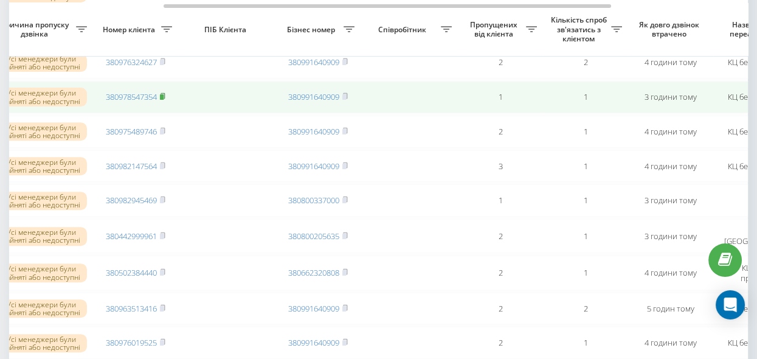
click at [163, 100] on rect at bounding box center [162, 96] width 4 height 5
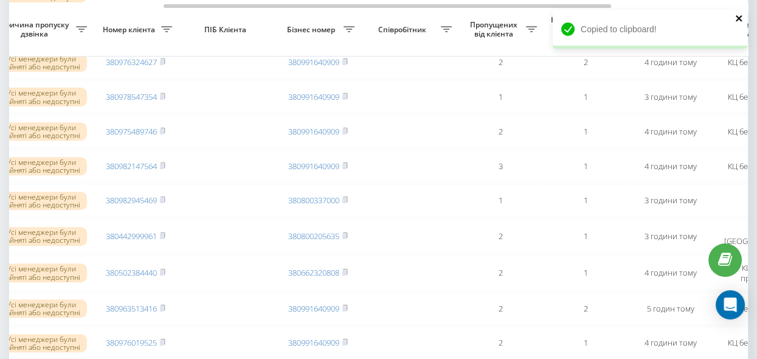
click at [738, 16] on icon "close" at bounding box center [739, 18] width 9 height 10
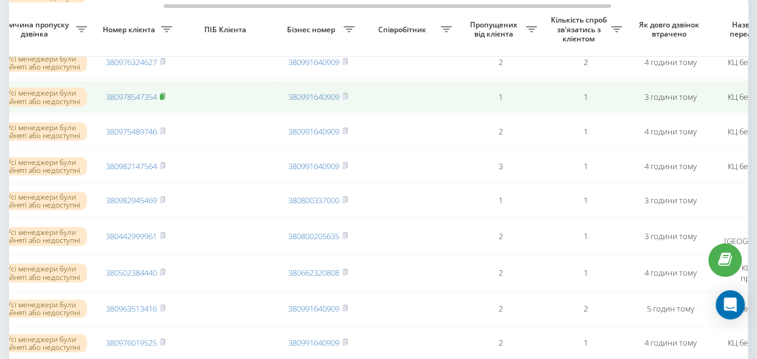
click at [163, 100] on rect at bounding box center [162, 96] width 4 height 5
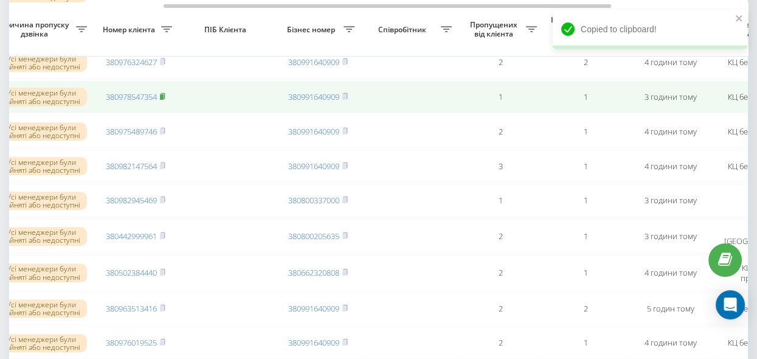
click at [162, 100] on rect at bounding box center [162, 96] width 4 height 5
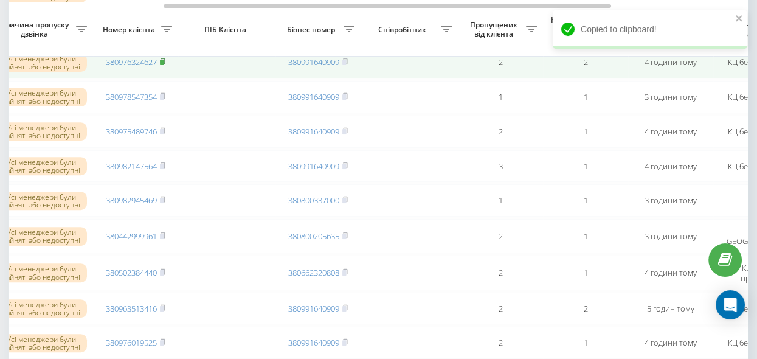
click at [162, 65] on icon at bounding box center [162, 61] width 5 height 7
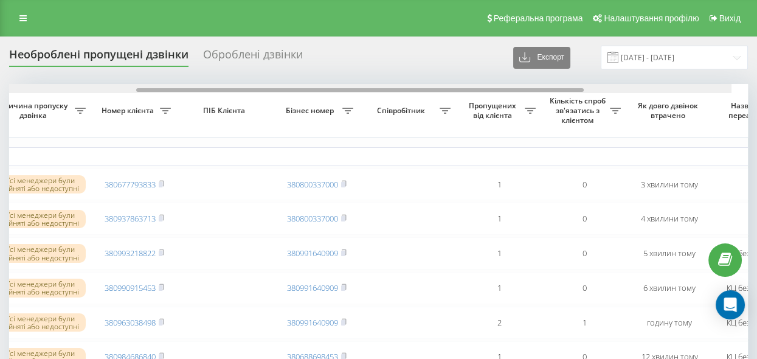
scroll to position [0, 235]
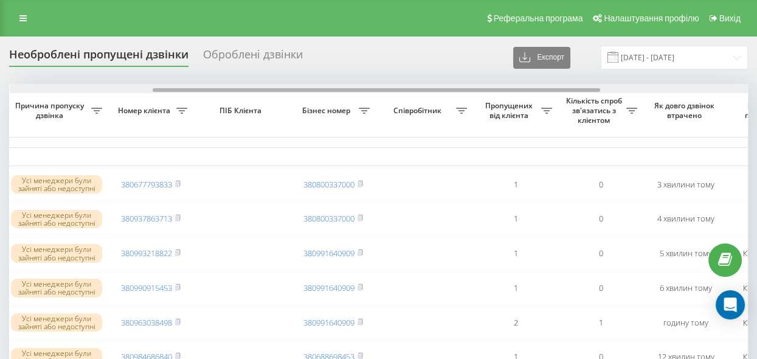
drag, startPoint x: 215, startPoint y: 90, endPoint x: 359, endPoint y: 126, distance: 147.8
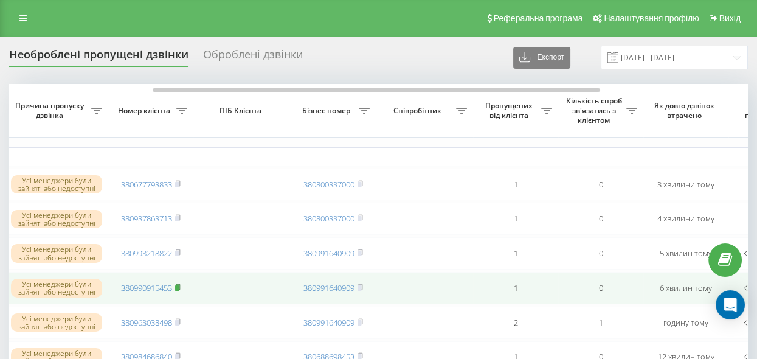
click at [177, 289] on rect at bounding box center [177, 287] width 4 height 5
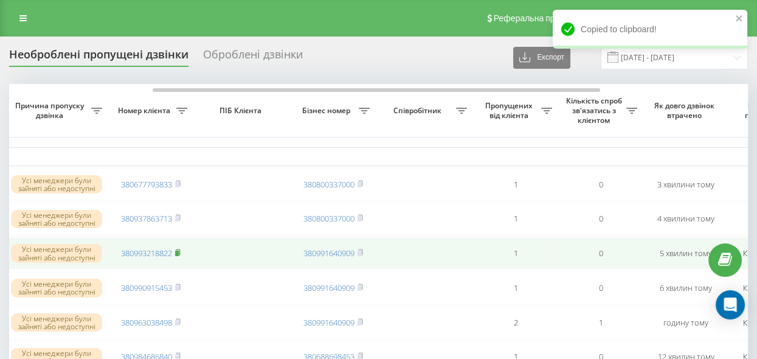
click at [178, 255] on rect at bounding box center [177, 252] width 4 height 5
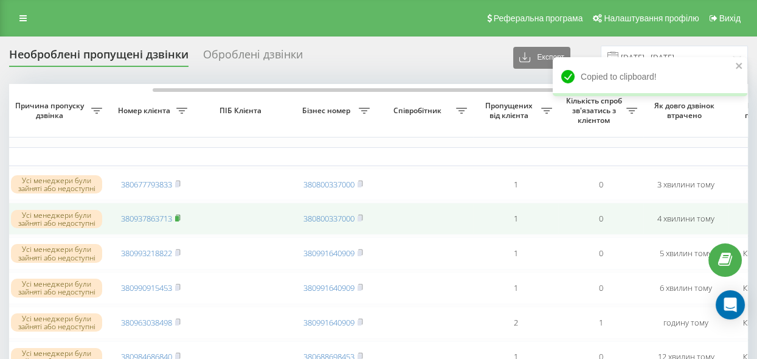
click at [178, 219] on rect at bounding box center [177, 218] width 4 height 5
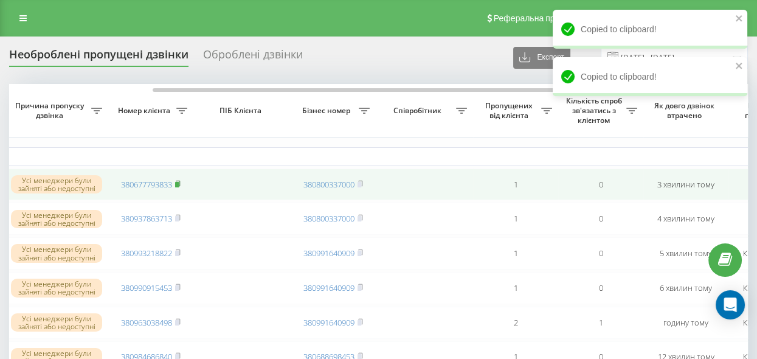
click at [180, 184] on icon at bounding box center [178, 182] width 4 height 5
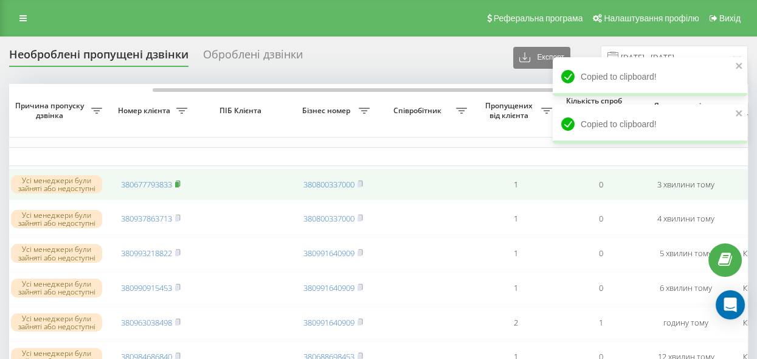
click at [177, 182] on rect at bounding box center [177, 184] width 4 height 5
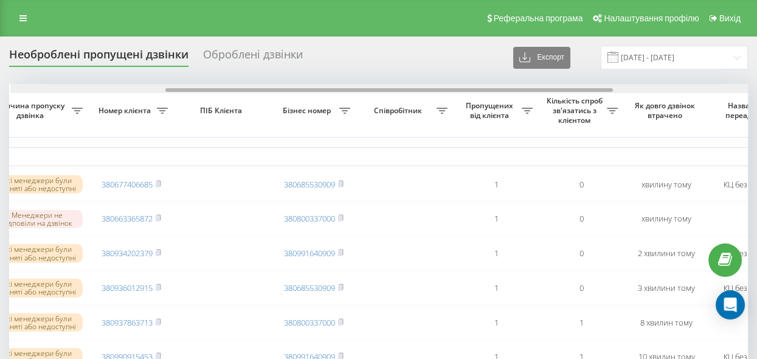
scroll to position [0, 255]
drag, startPoint x: 281, startPoint y: 88, endPoint x: 437, endPoint y: 108, distance: 156.9
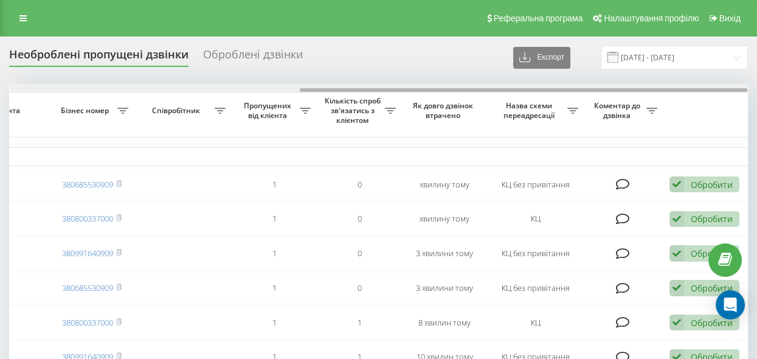
scroll to position [0, 476]
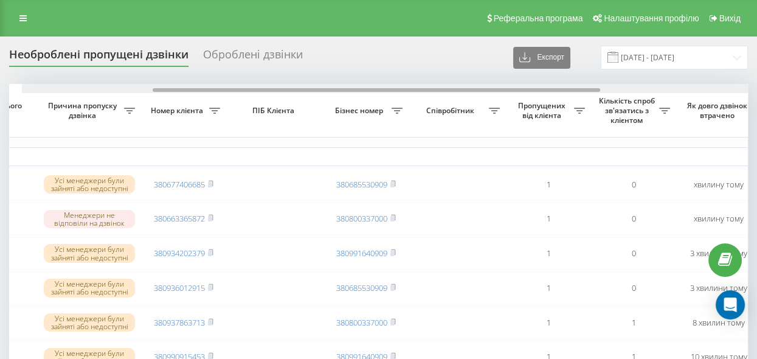
drag, startPoint x: 337, startPoint y: 90, endPoint x: 459, endPoint y: 154, distance: 137.8
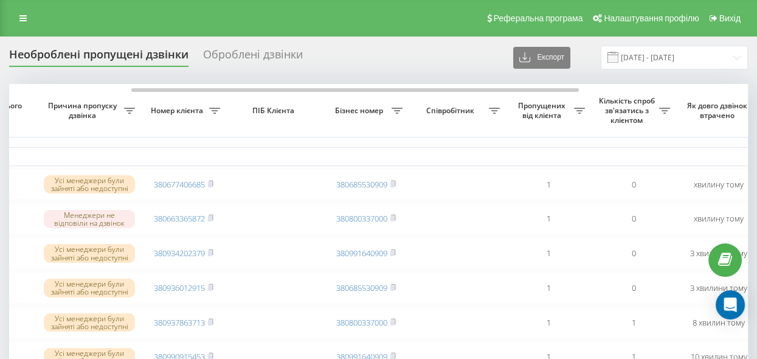
scroll to position [0, 202]
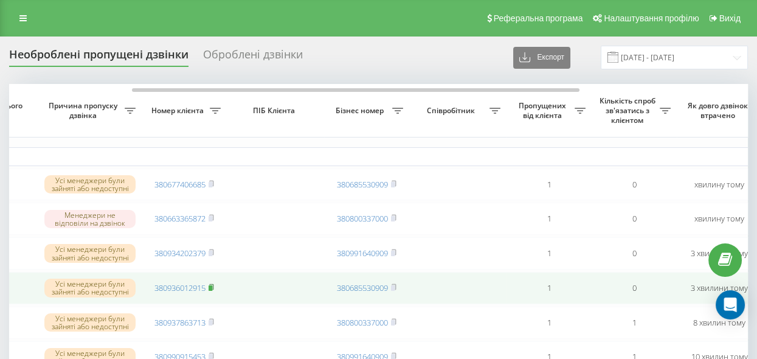
click at [212, 290] on rect at bounding box center [210, 287] width 4 height 5
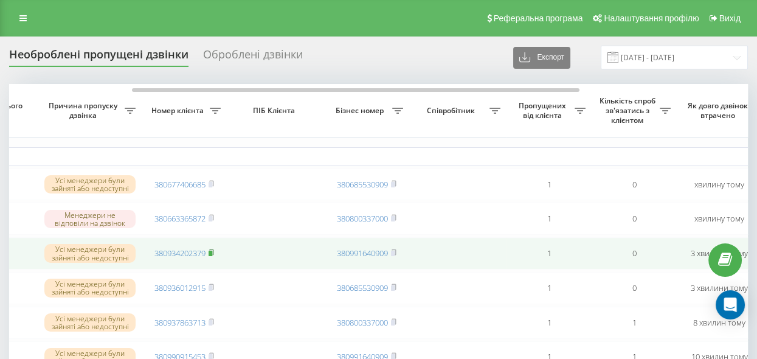
click at [213, 253] on icon at bounding box center [210, 252] width 5 height 7
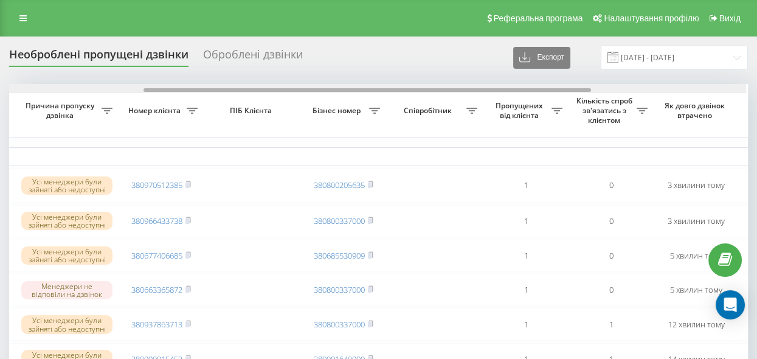
scroll to position [0, 224]
drag, startPoint x: 188, startPoint y: 90, endPoint x: 324, endPoint y: 126, distance: 140.8
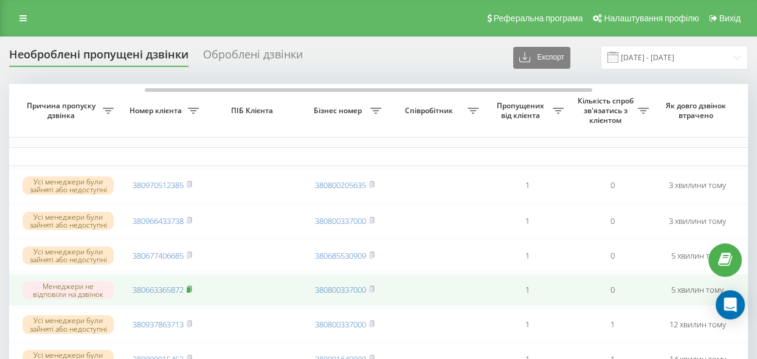
click at [190, 292] on rect at bounding box center [189, 289] width 4 height 5
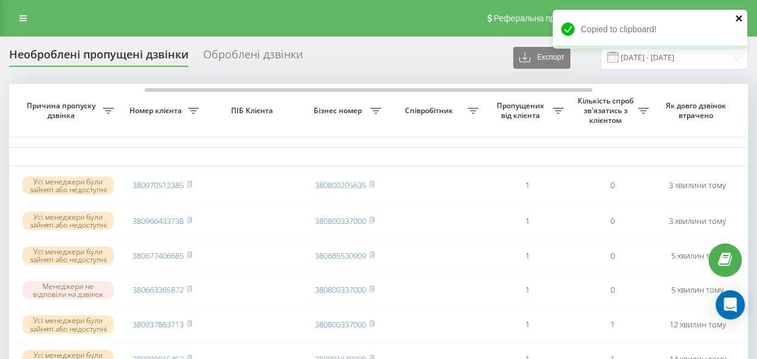
click at [738, 16] on icon "close" at bounding box center [739, 18] width 9 height 10
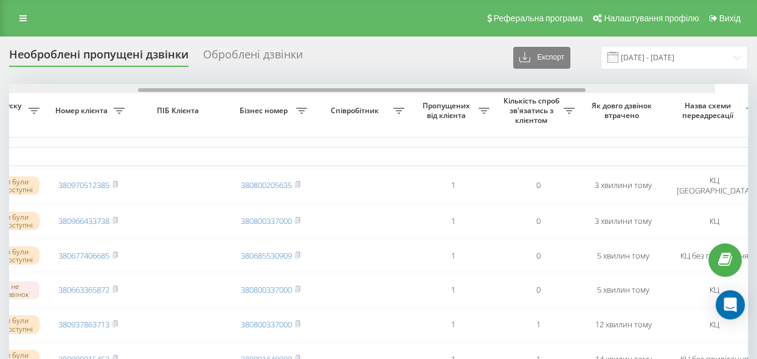
scroll to position [0, 250]
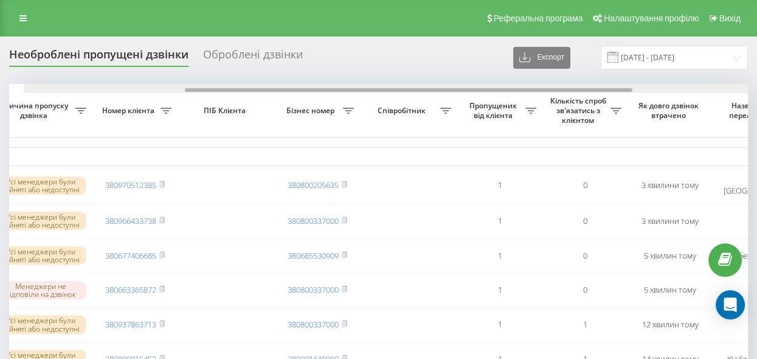
drag, startPoint x: 407, startPoint y: 88, endPoint x: 424, endPoint y: 105, distance: 23.2
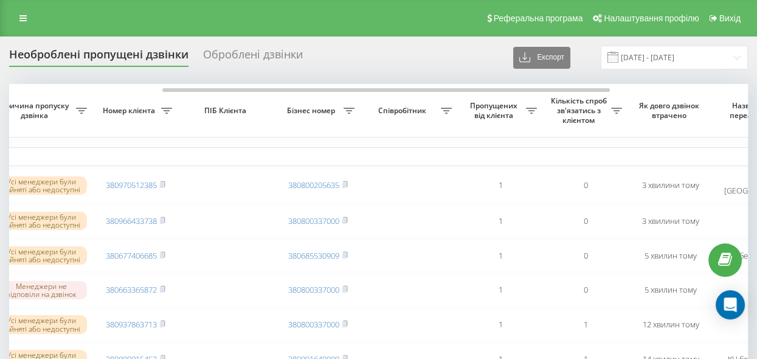
drag, startPoint x: 377, startPoint y: 74, endPoint x: 413, endPoint y: 115, distance: 54.3
click at [260, 13] on div "Реферальна програма Налаштування профілю Вихід" at bounding box center [378, 18] width 757 height 36
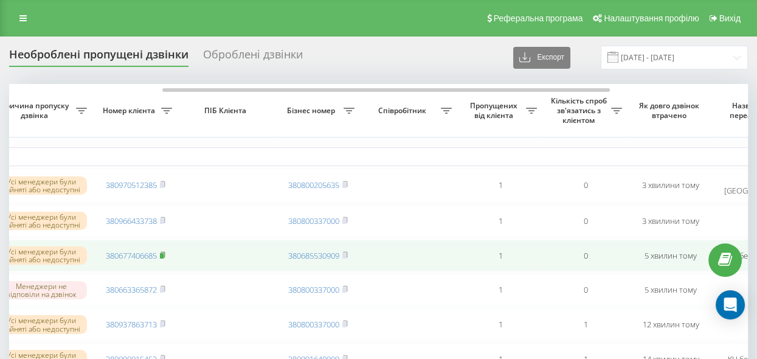
click at [162, 254] on rect at bounding box center [162, 254] width 4 height 5
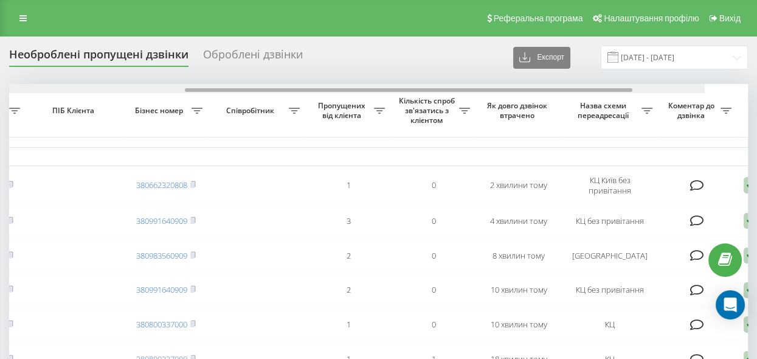
scroll to position [0, 411]
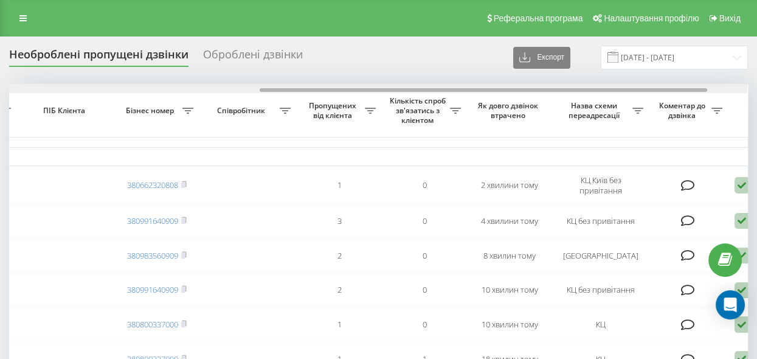
drag, startPoint x: 250, startPoint y: 91, endPoint x: 501, endPoint y: 134, distance: 254.0
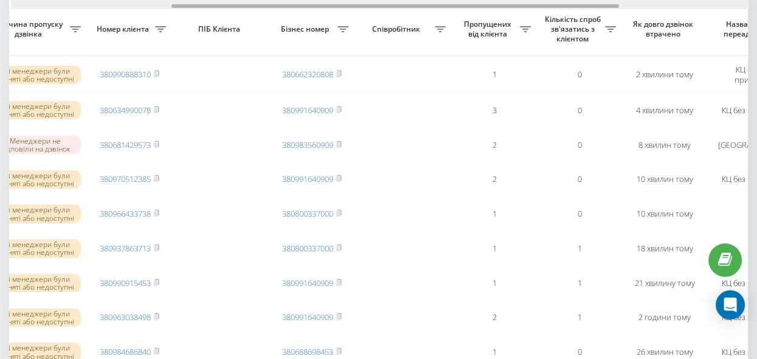
scroll to position [0, 253]
drag, startPoint x: 317, startPoint y: 7, endPoint x: 219, endPoint y: 21, distance: 98.8
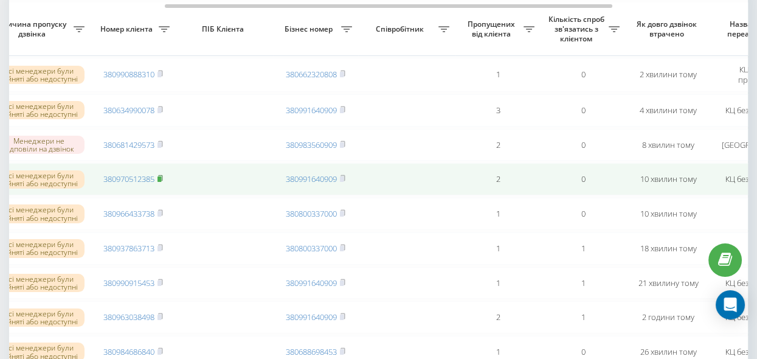
click at [160, 180] on rect at bounding box center [159, 178] width 4 height 5
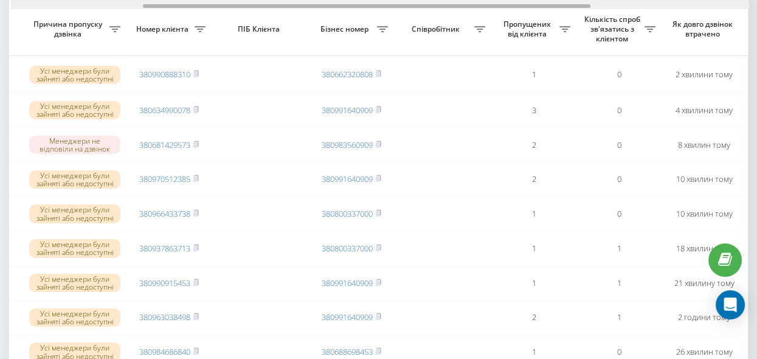
scroll to position [0, 210]
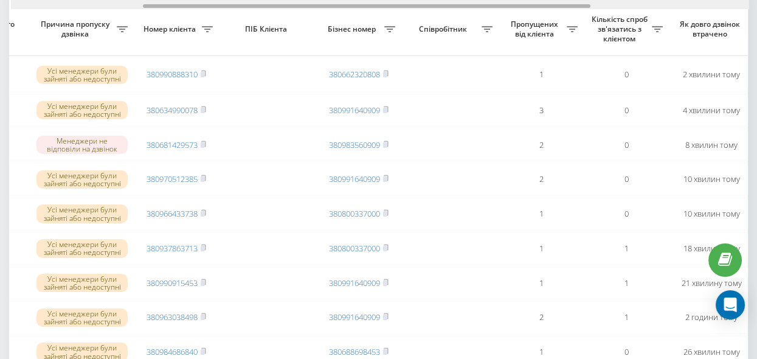
drag, startPoint x: 419, startPoint y: 5, endPoint x: 373, endPoint y: 33, distance: 54.3
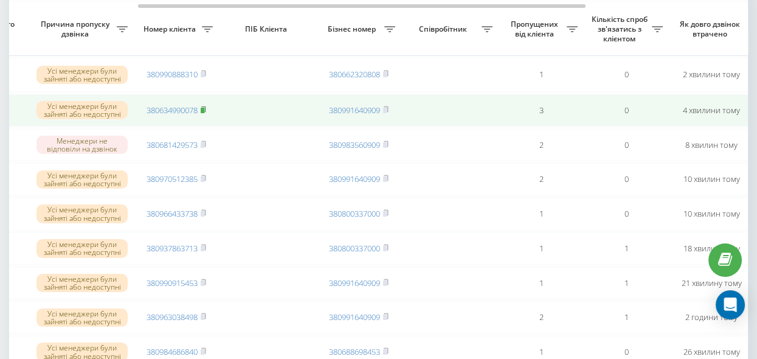
click at [203, 109] on rect at bounding box center [203, 110] width 4 height 5
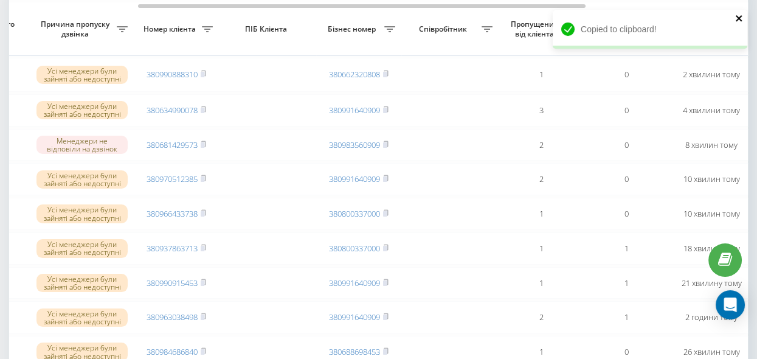
click at [737, 18] on icon "close" at bounding box center [738, 18] width 6 height 6
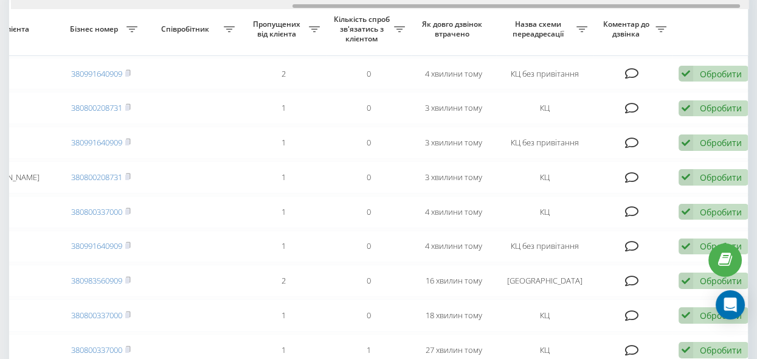
scroll to position [0, 476]
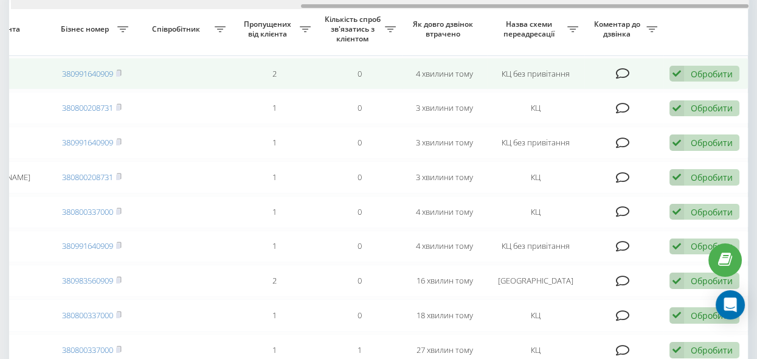
drag, startPoint x: 185, startPoint y: 5, endPoint x: 493, endPoint y: 62, distance: 313.3
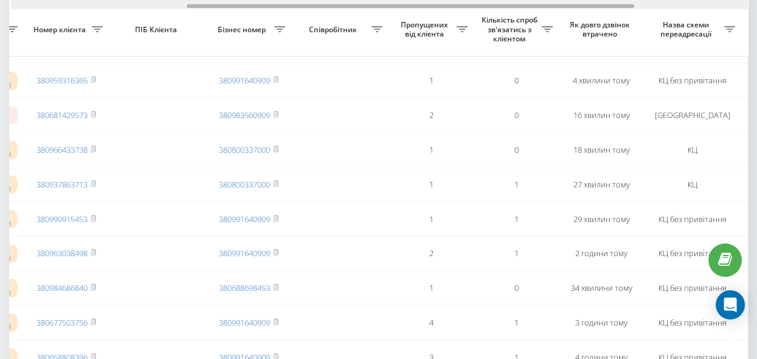
scroll to position [0, 279]
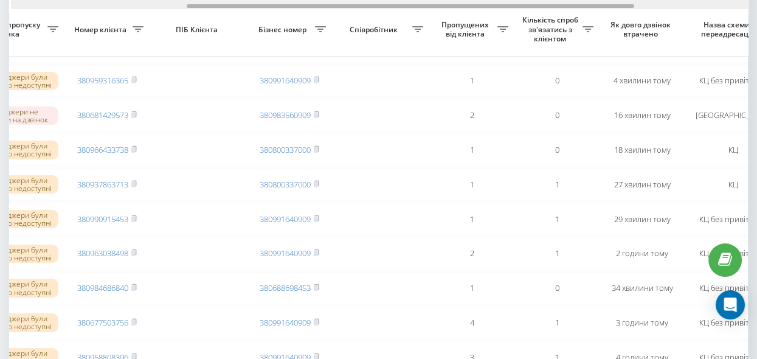
drag, startPoint x: 320, startPoint y: 5, endPoint x: 199, endPoint y: 12, distance: 120.5
click at [199, 12] on div "Обрати всі Час першого дзвінка Час останнього дзвінка Причина пропуску дзвінка …" at bounding box center [378, 327] width 738 height 1038
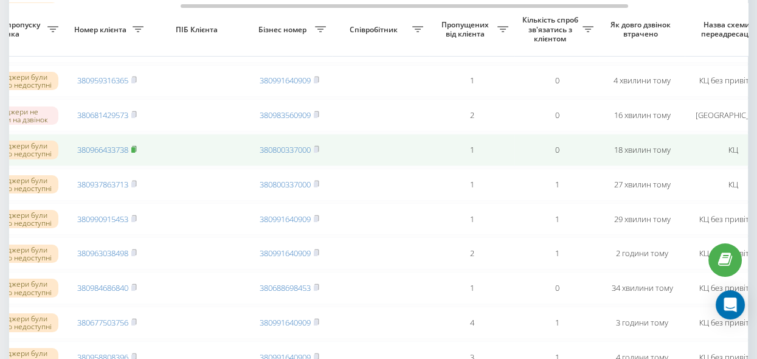
click at [135, 153] on rect at bounding box center [133, 149] width 4 height 5
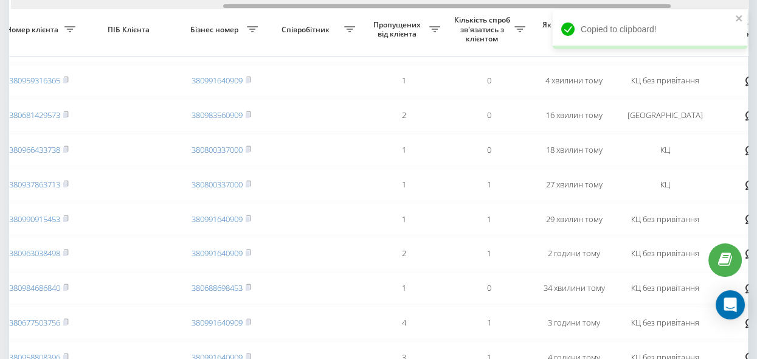
scroll to position [0, 349]
drag, startPoint x: 400, startPoint y: 4, endPoint x: 443, endPoint y: 8, distance: 42.8
click at [443, 8] on div at bounding box center [380, 4] width 738 height 9
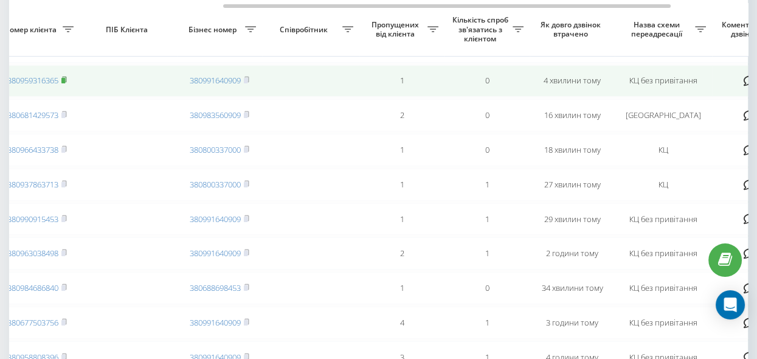
click at [65, 83] on rect at bounding box center [63, 80] width 4 height 5
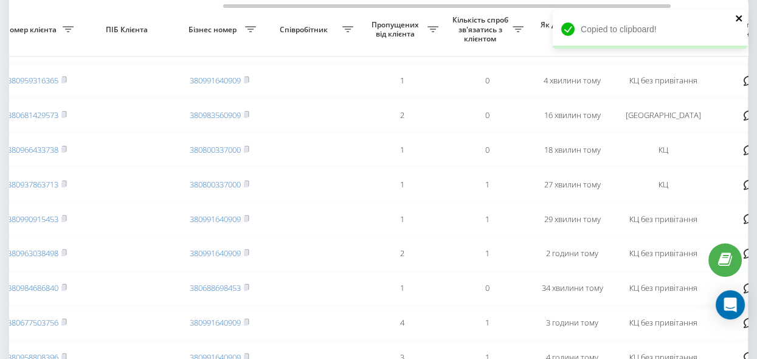
click at [737, 17] on icon "close" at bounding box center [738, 18] width 6 height 6
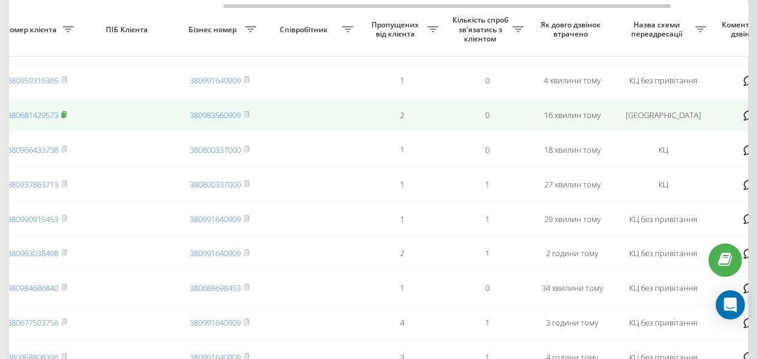
click at [65, 118] on rect at bounding box center [63, 114] width 4 height 5
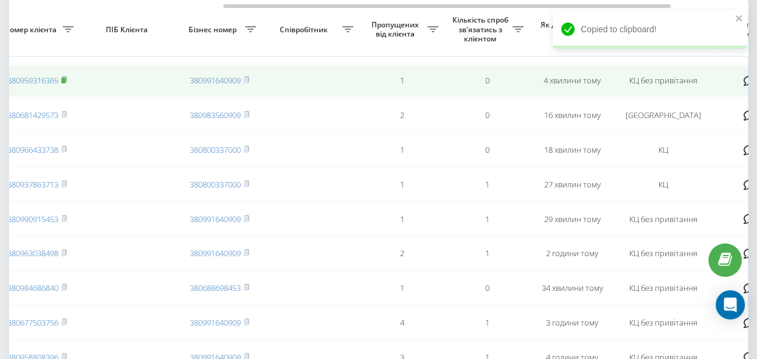
click at [64, 83] on icon at bounding box center [63, 79] width 5 height 7
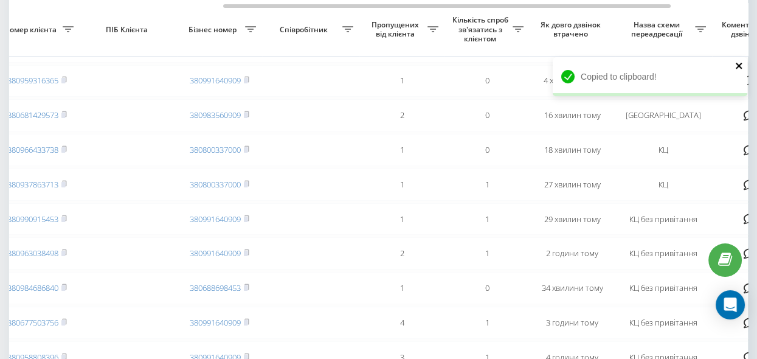
click at [736, 67] on icon "close" at bounding box center [739, 66] width 9 height 10
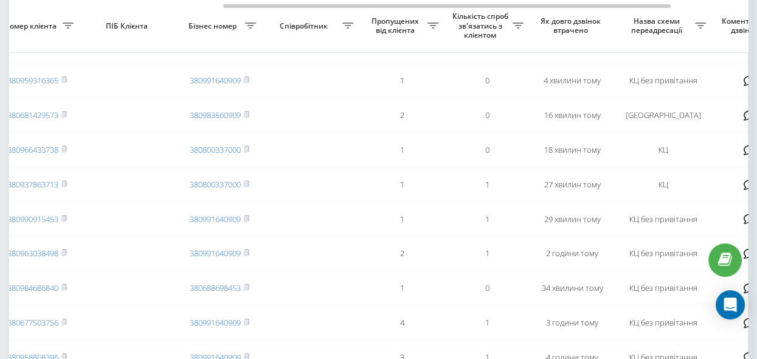
scroll to position [221, 0]
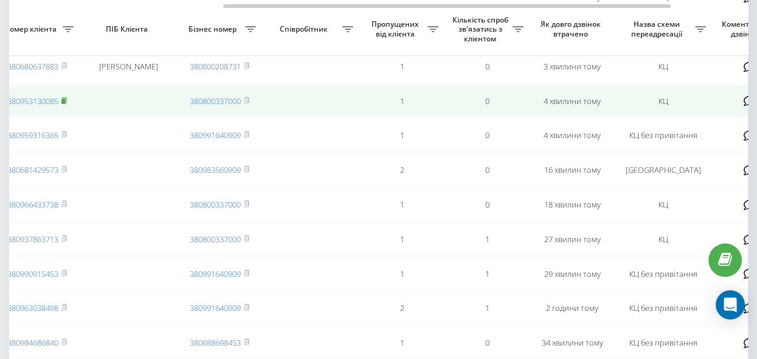
click at [66, 104] on icon at bounding box center [63, 100] width 5 height 7
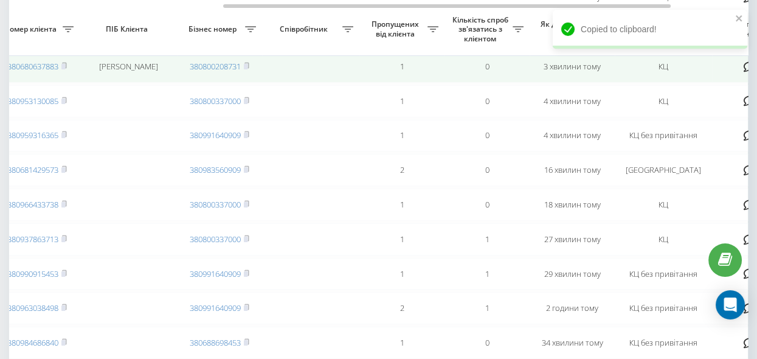
drag, startPoint x: 64, startPoint y: 69, endPoint x: 74, endPoint y: 73, distance: 10.4
click at [64, 69] on rect at bounding box center [63, 66] width 4 height 5
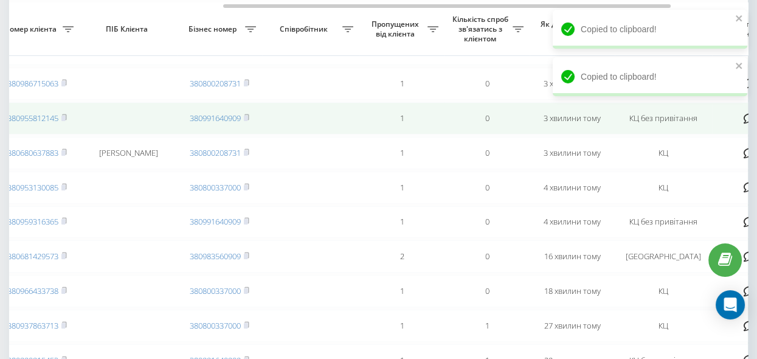
scroll to position [111, 0]
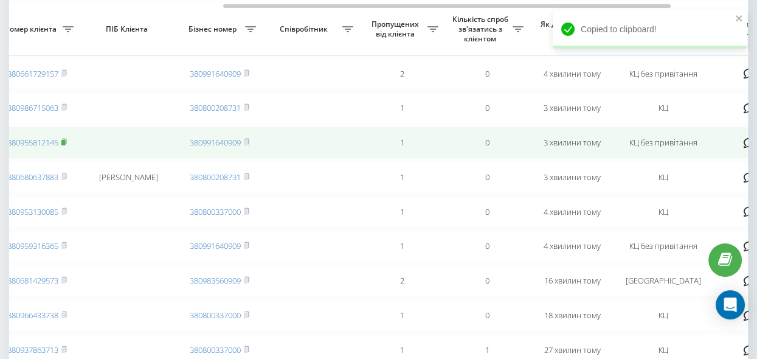
click at [66, 145] on icon at bounding box center [63, 141] width 5 height 7
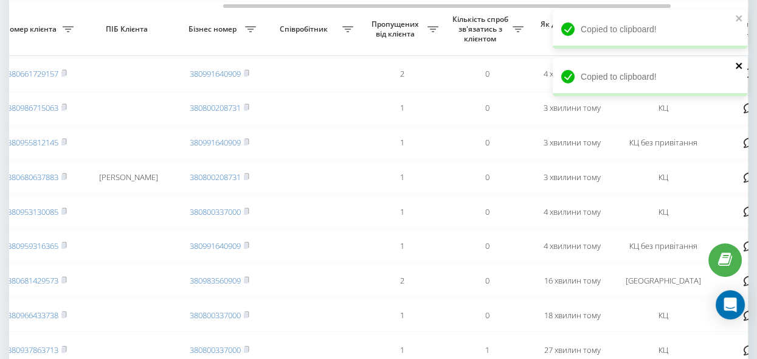
click at [736, 67] on icon "close" at bounding box center [739, 66] width 9 height 10
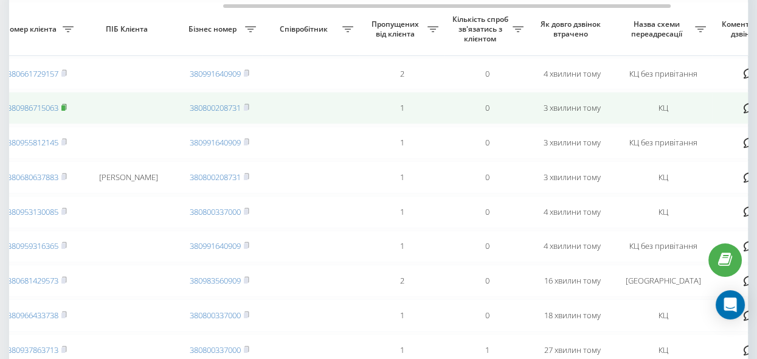
click at [64, 107] on rect at bounding box center [63, 107] width 4 height 5
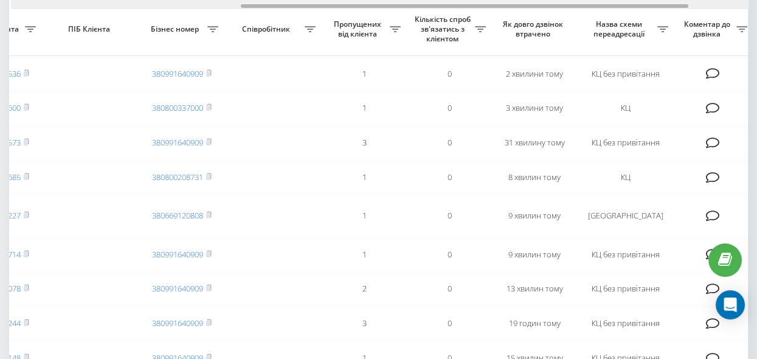
scroll to position [0, 455]
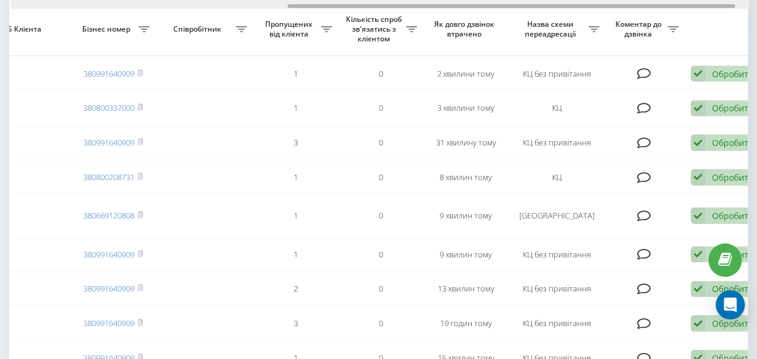
drag, startPoint x: 146, startPoint y: 5, endPoint x: 424, endPoint y: 35, distance: 278.8
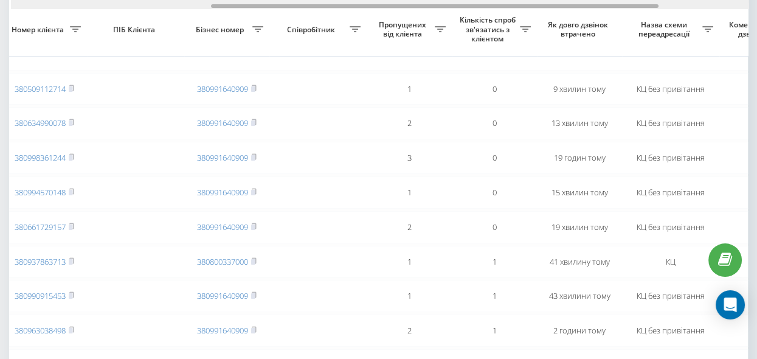
scroll to position [0, 329]
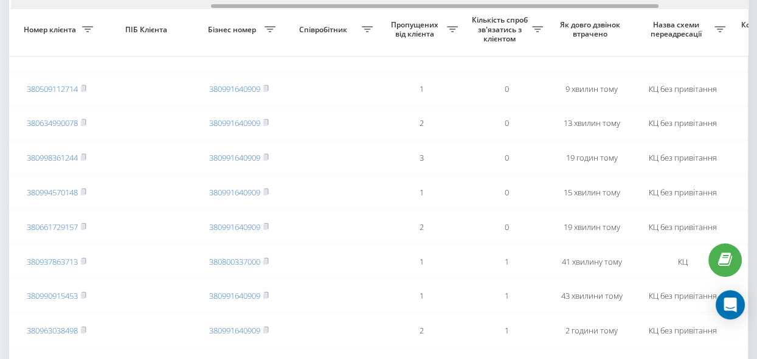
drag, startPoint x: 466, startPoint y: 6, endPoint x: 389, endPoint y: 19, distance: 77.6
click at [389, 19] on div "Обрати всі Час першого дзвінка Час останнього дзвінка Причина пропуску дзвінка …" at bounding box center [378, 330] width 738 height 1044
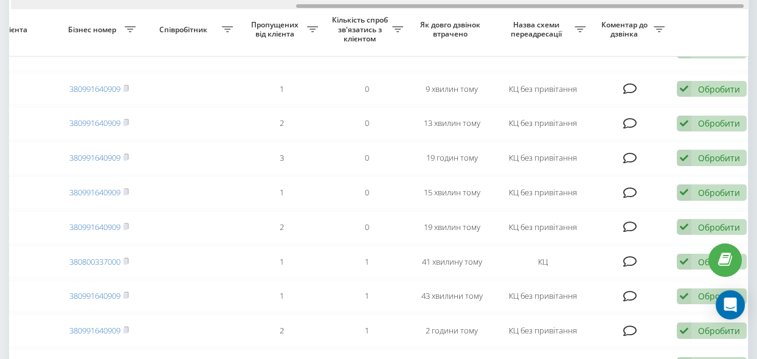
scroll to position [0, 476]
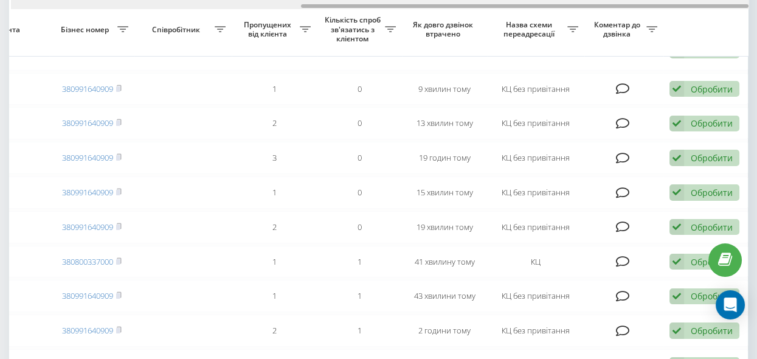
drag, startPoint x: 391, startPoint y: 5, endPoint x: 503, endPoint y: 17, distance: 112.5
click at [503, 17] on div "Обрати всі Час першого дзвінка Час останнього дзвінка Причина пропуску дзвінка …" at bounding box center [378, 330] width 738 height 1044
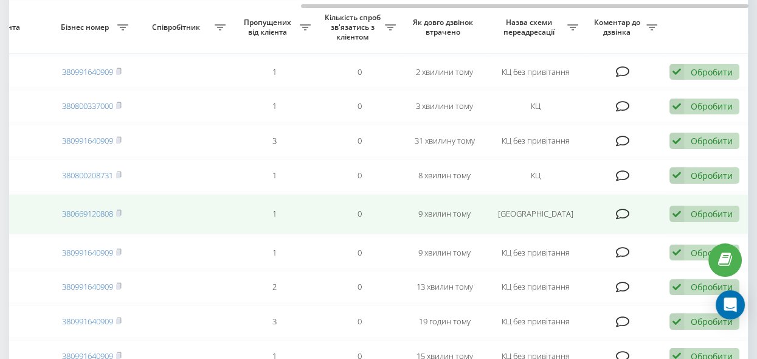
scroll to position [111, 0]
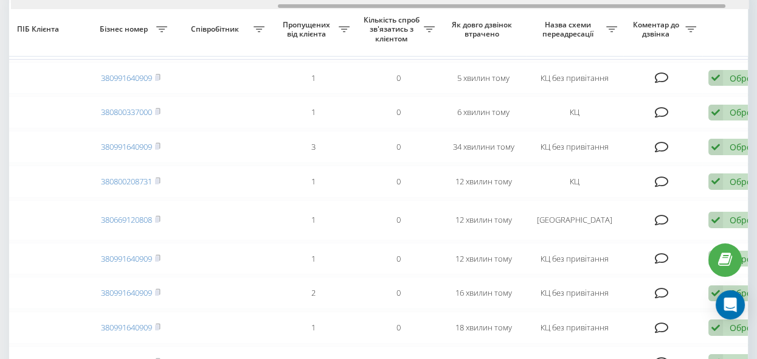
scroll to position [0, 439]
drag, startPoint x: 292, startPoint y: 5, endPoint x: 559, endPoint y: 54, distance: 271.8
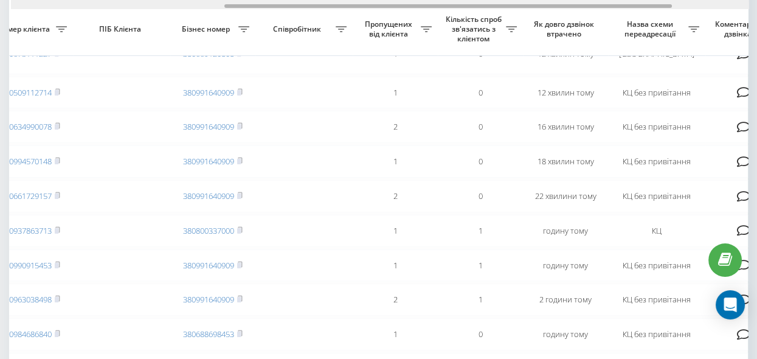
scroll to position [0, 337]
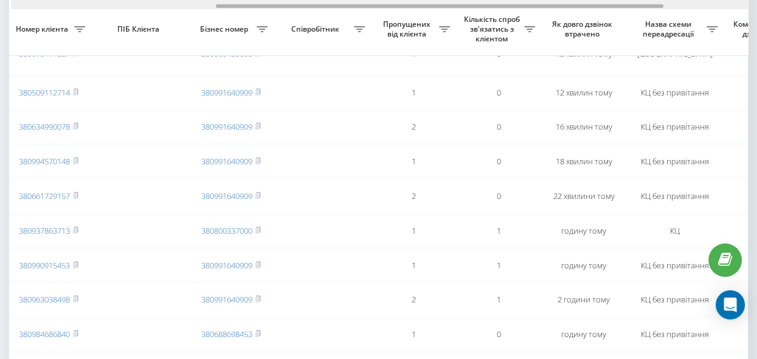
drag, startPoint x: 292, startPoint y: 4, endPoint x: 230, endPoint y: 4, distance: 62.0
click at [230, 4] on div at bounding box center [439, 6] width 447 height 4
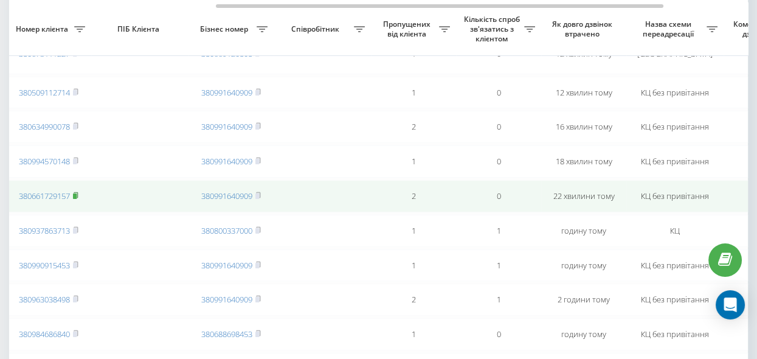
click at [76, 199] on rect at bounding box center [75, 195] width 4 height 5
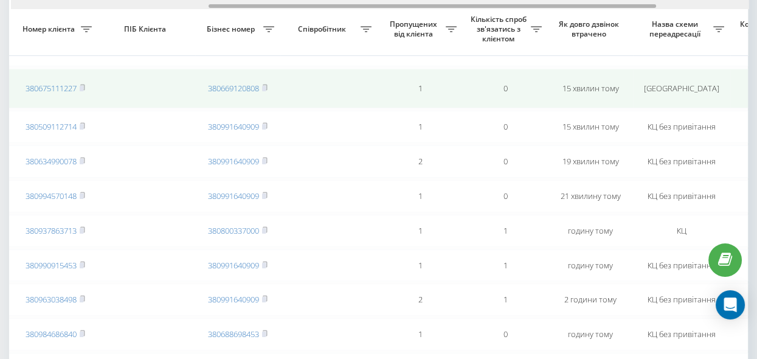
scroll to position [0, 335]
drag, startPoint x: 145, startPoint y: 5, endPoint x: 349, endPoint y: 77, distance: 215.6
click at [349, 77] on div "Обрати всі Час першого дзвінка Час останнього дзвінка Причина пропуску дзвінка …" at bounding box center [378, 335] width 738 height 1046
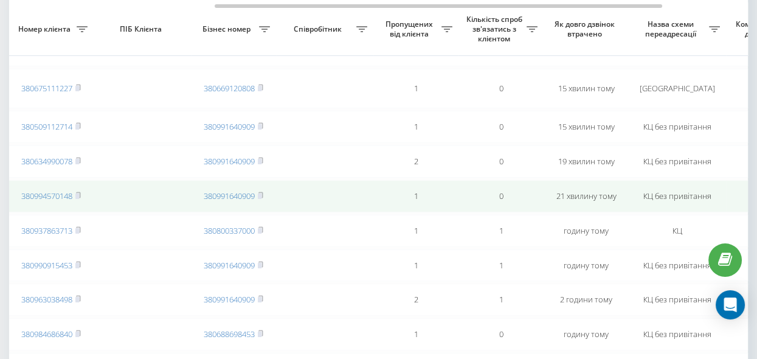
drag, startPoint x: 79, startPoint y: 205, endPoint x: 103, endPoint y: 211, distance: 24.5
click at [79, 199] on rect at bounding box center [77, 195] width 4 height 5
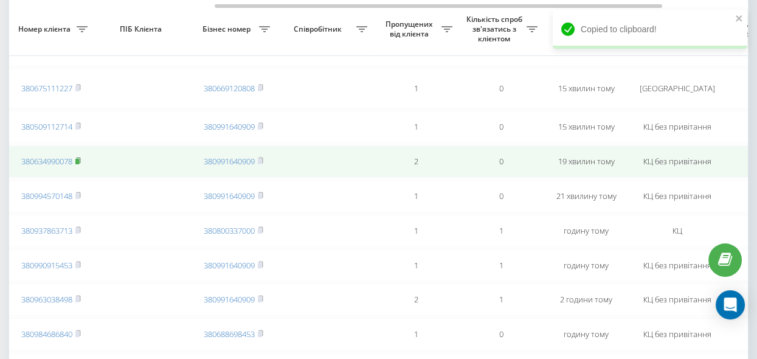
click at [78, 164] on rect at bounding box center [77, 161] width 4 height 5
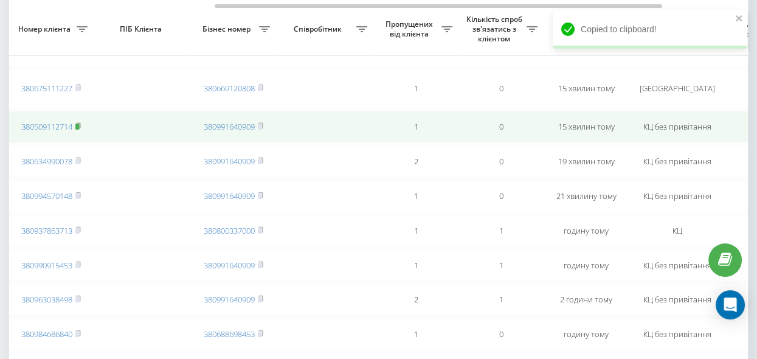
click at [78, 129] on rect at bounding box center [77, 126] width 4 height 5
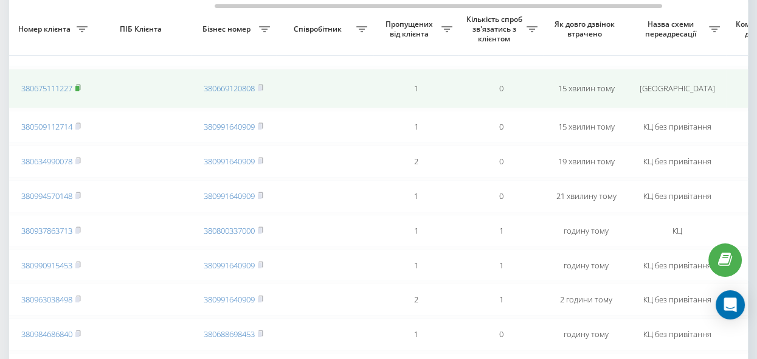
click at [78, 91] on rect at bounding box center [77, 88] width 4 height 5
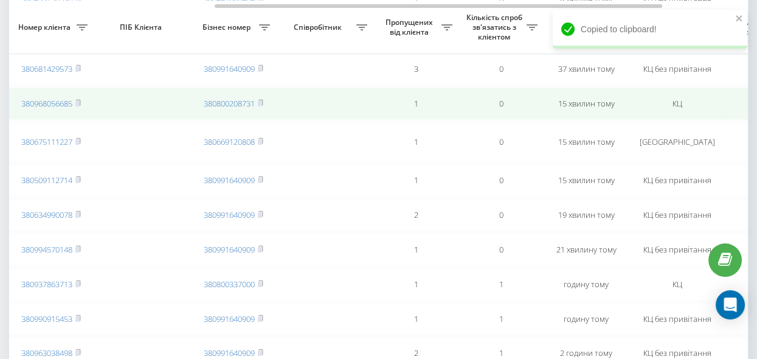
scroll to position [217, 0]
click at [80, 107] on icon at bounding box center [78, 103] width 4 height 5
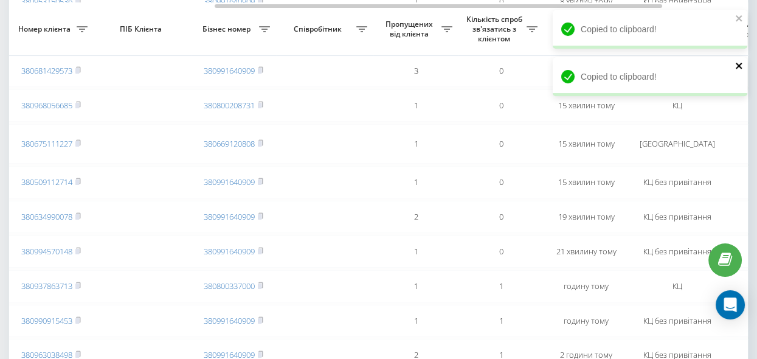
click at [735, 63] on icon "close" at bounding box center [739, 66] width 9 height 10
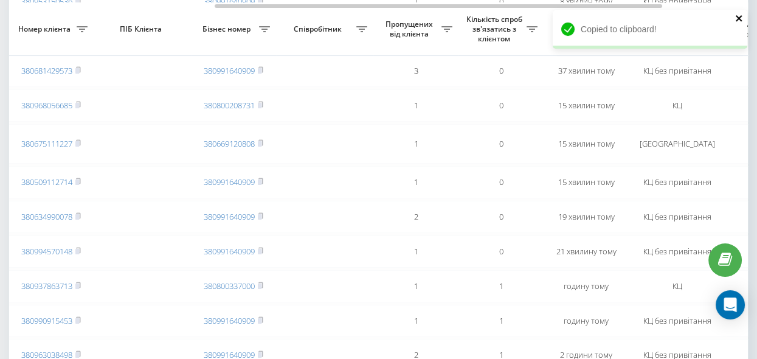
drag, startPoint x: 735, startPoint y: 16, endPoint x: 655, endPoint y: 40, distance: 84.2
click at [736, 16] on icon "close" at bounding box center [738, 18] width 6 height 6
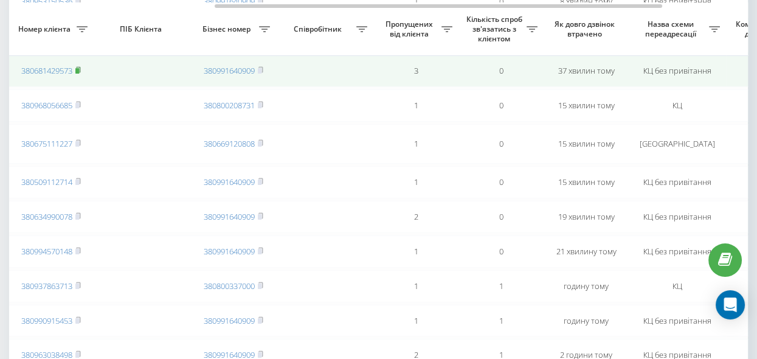
click at [79, 73] on rect at bounding box center [77, 70] width 4 height 5
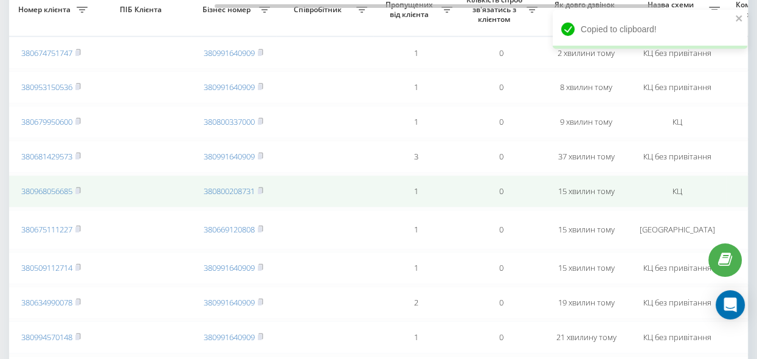
scroll to position [106, 0]
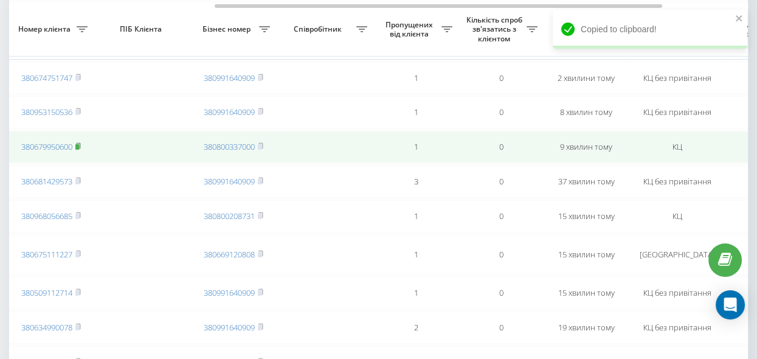
click at [81, 148] on icon at bounding box center [77, 145] width 5 height 7
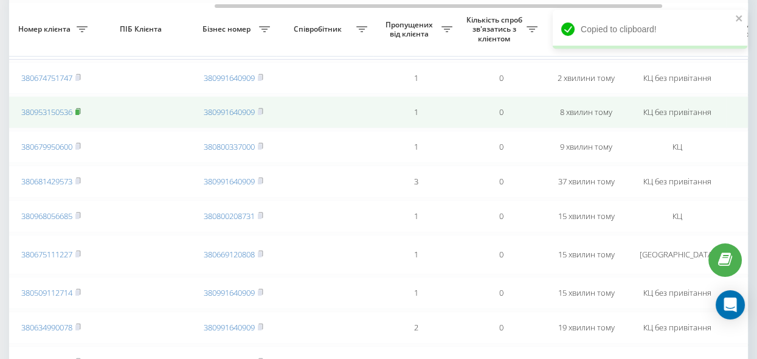
click at [78, 112] on rect at bounding box center [77, 111] width 4 height 5
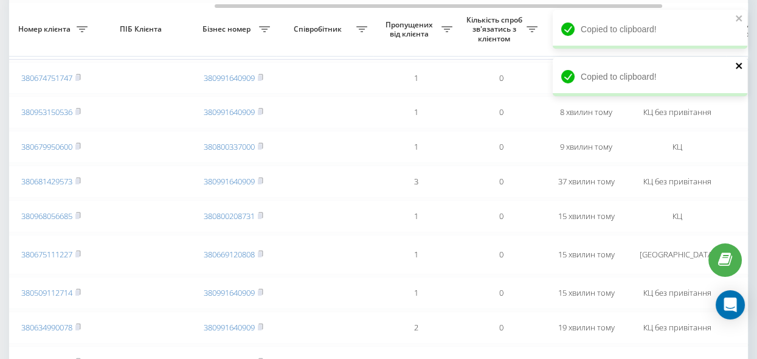
click at [738, 64] on icon "close" at bounding box center [739, 66] width 9 height 10
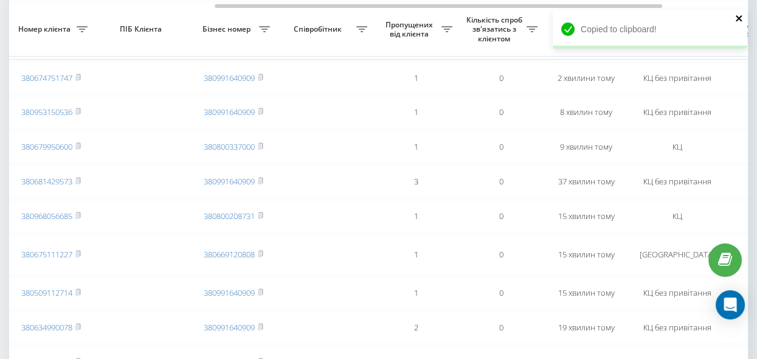
click at [735, 16] on icon "close" at bounding box center [739, 18] width 9 height 10
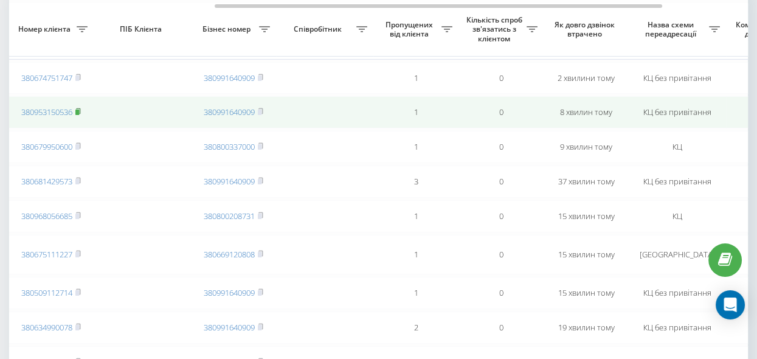
click at [79, 113] on rect at bounding box center [77, 111] width 4 height 5
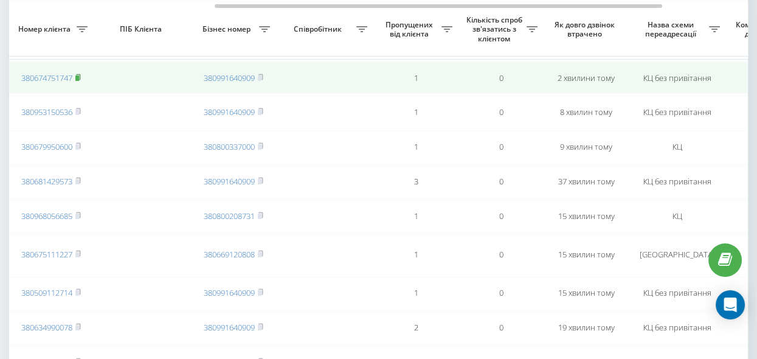
click at [79, 75] on rect at bounding box center [77, 77] width 4 height 5
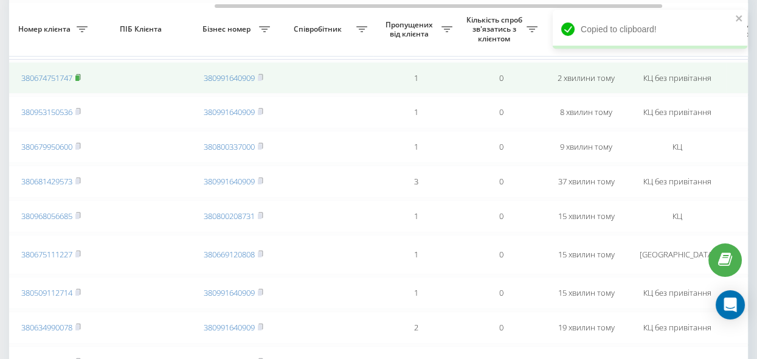
click at [77, 74] on icon at bounding box center [77, 77] width 5 height 7
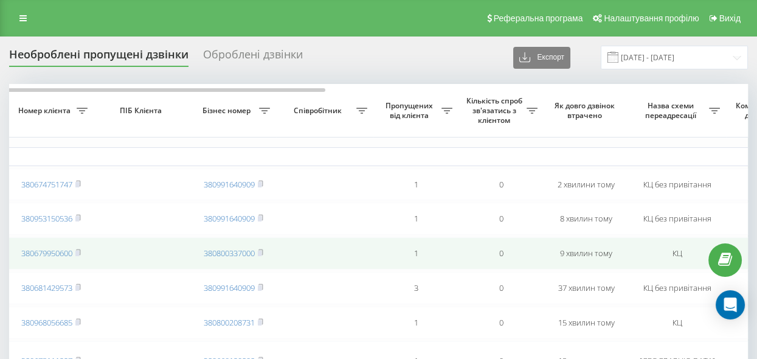
scroll to position [0, 0]
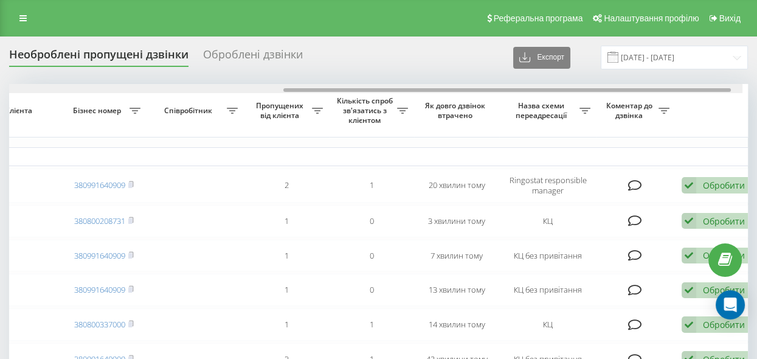
scroll to position [0, 476]
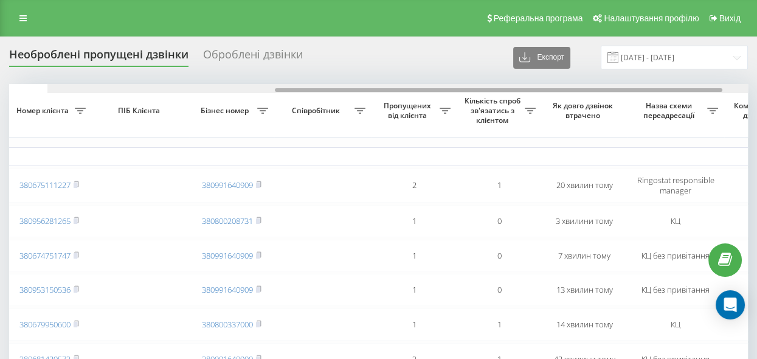
drag, startPoint x: 165, startPoint y: 90, endPoint x: 369, endPoint y: 147, distance: 212.0
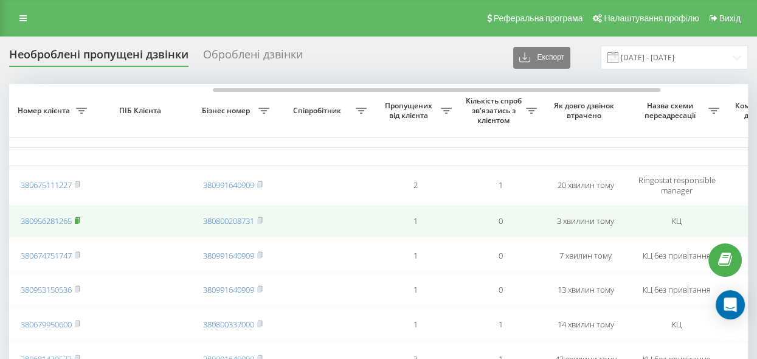
click at [78, 218] on rect at bounding box center [77, 220] width 4 height 5
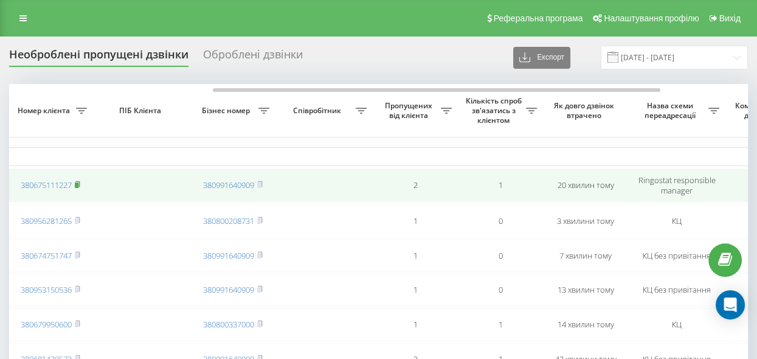
click at [77, 182] on rect at bounding box center [77, 184] width 4 height 5
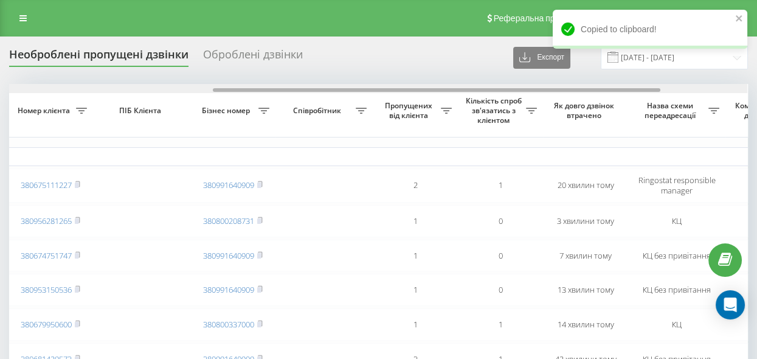
scroll to position [0, 476]
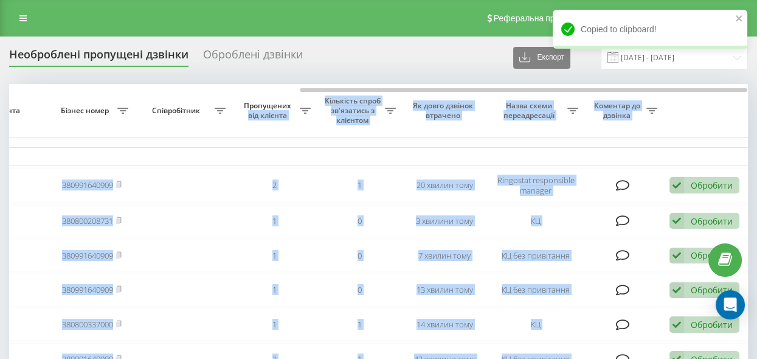
drag, startPoint x: 229, startPoint y: 88, endPoint x: 296, endPoint y: 96, distance: 68.0
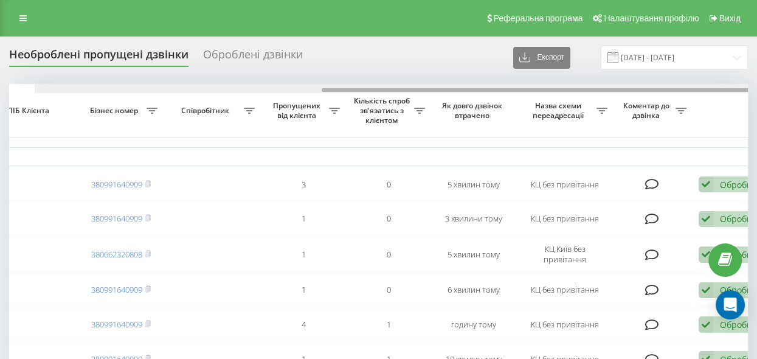
scroll to position [0, 476]
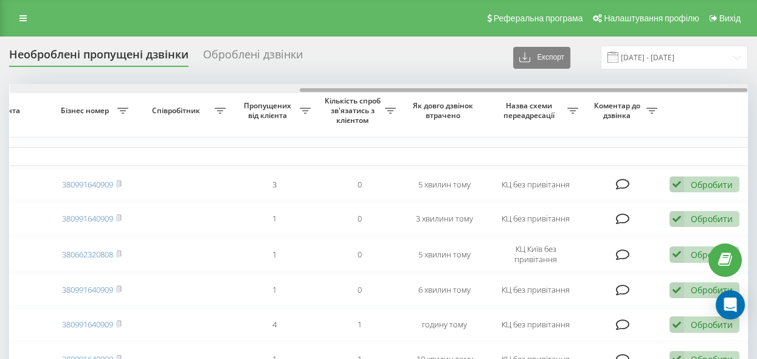
drag, startPoint x: 268, startPoint y: 89, endPoint x: 577, endPoint y: 145, distance: 314.3
click at [383, 88] on div at bounding box center [523, 90] width 447 height 4
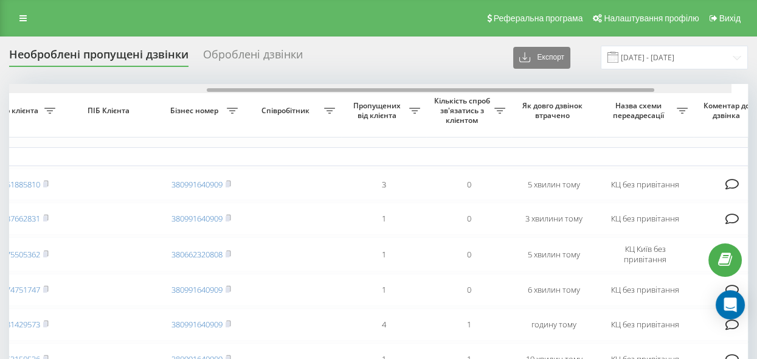
scroll to position [0, 346]
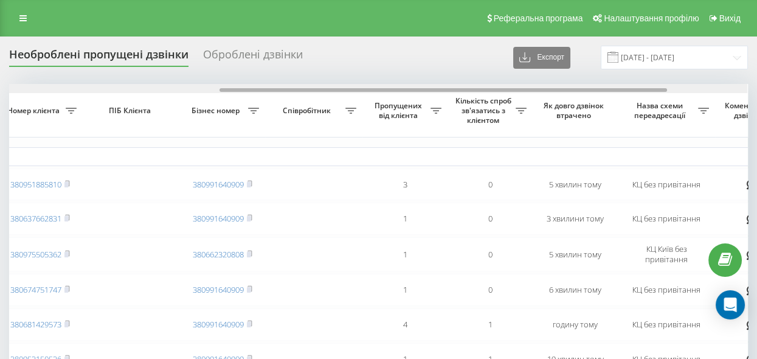
drag, startPoint x: 304, startPoint y: 89, endPoint x: 225, endPoint y: 95, distance: 79.8
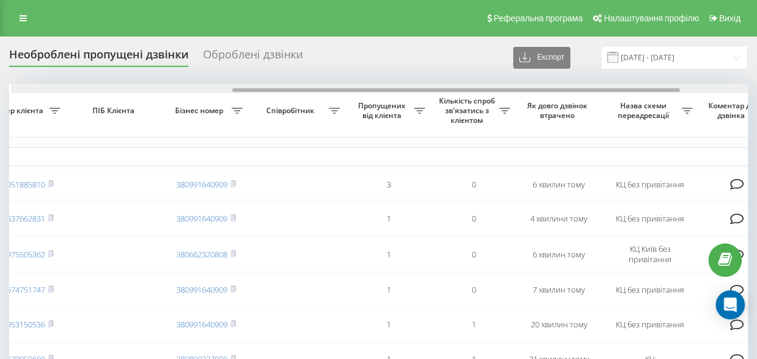
scroll to position [0, 363]
drag, startPoint x: 301, startPoint y: 90, endPoint x: 522, endPoint y: 118, distance: 223.0
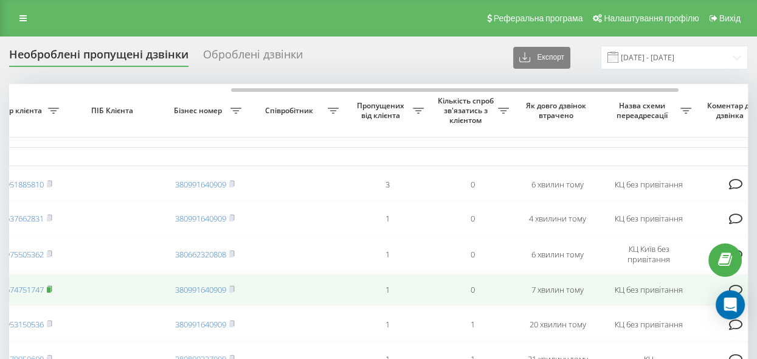
click at [50, 290] on rect at bounding box center [49, 289] width 4 height 5
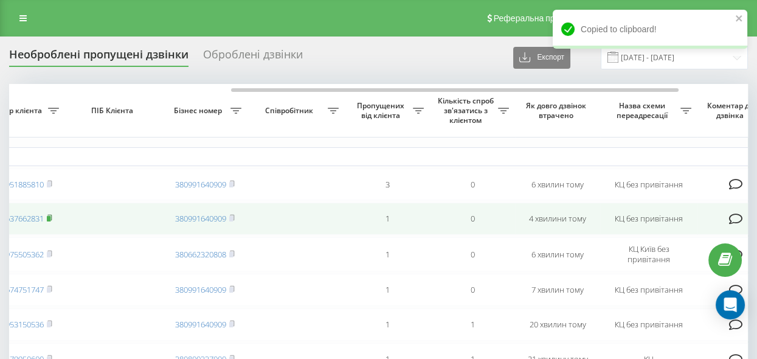
click at [50, 219] on rect at bounding box center [49, 218] width 4 height 5
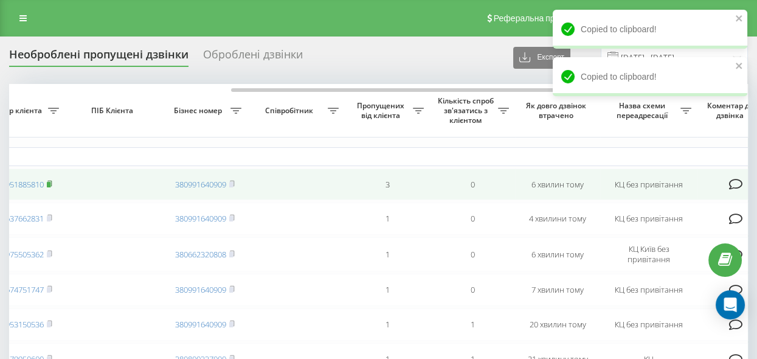
click at [49, 184] on rect at bounding box center [49, 184] width 4 height 5
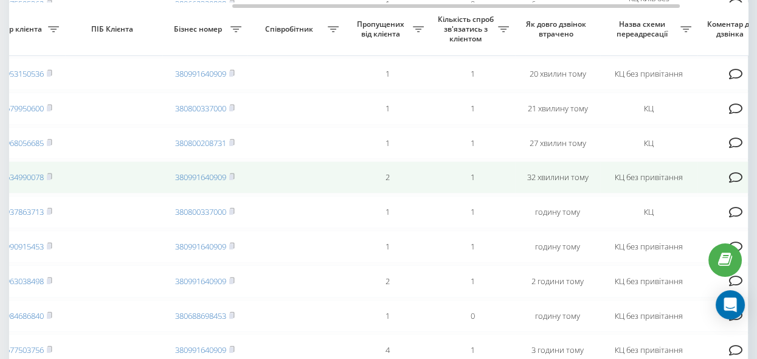
scroll to position [276, 0]
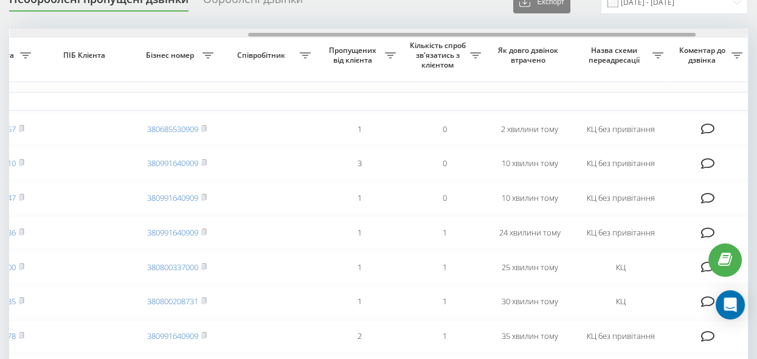
scroll to position [0, 394]
drag, startPoint x: 321, startPoint y: 33, endPoint x: 562, endPoint y: 78, distance: 244.2
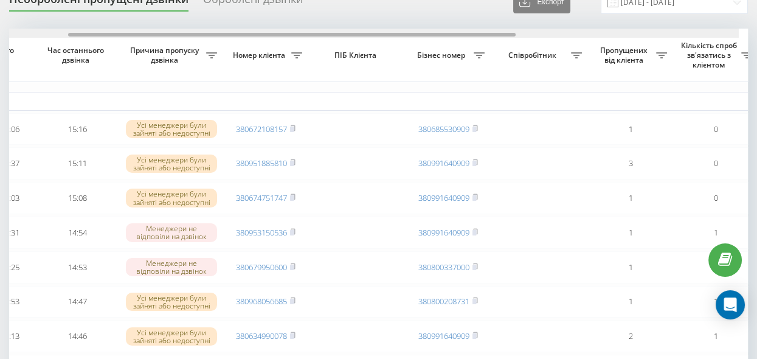
scroll to position [0, 112]
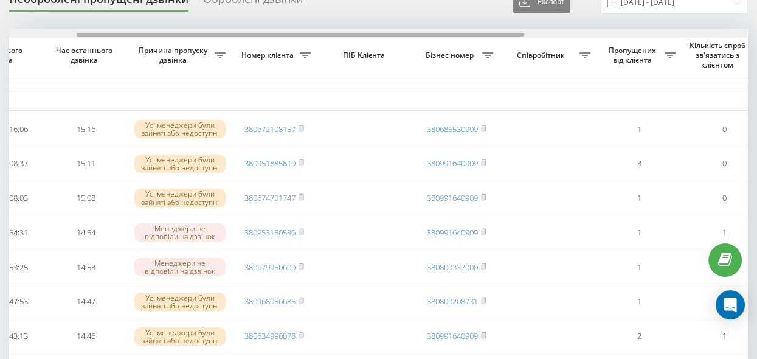
drag, startPoint x: 315, startPoint y: 35, endPoint x: 143, endPoint y: 71, distance: 175.8
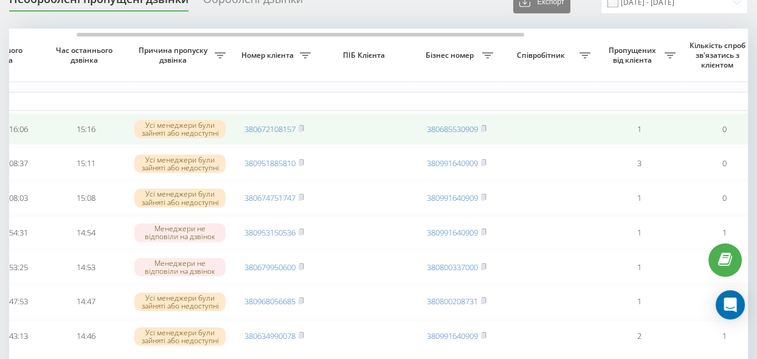
drag, startPoint x: 303, startPoint y: 129, endPoint x: 333, endPoint y: 142, distance: 33.2
click at [302, 128] on rect at bounding box center [300, 128] width 4 height 5
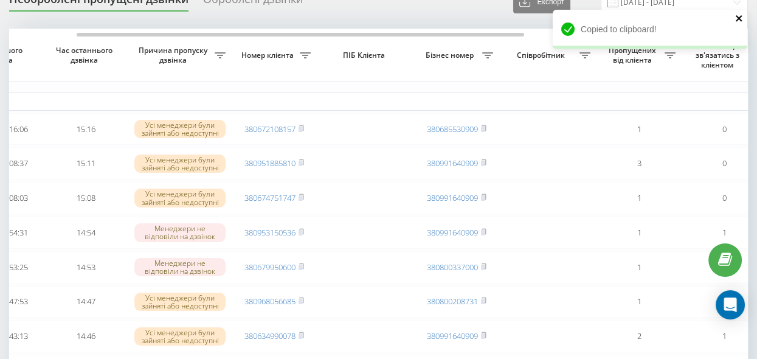
click at [739, 19] on icon "close" at bounding box center [738, 18] width 6 height 6
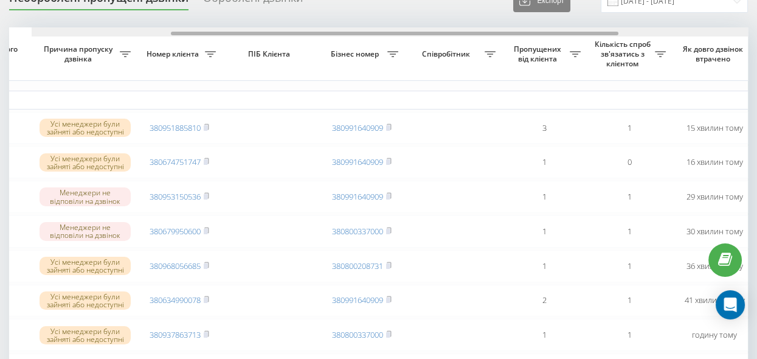
scroll to position [0, 194]
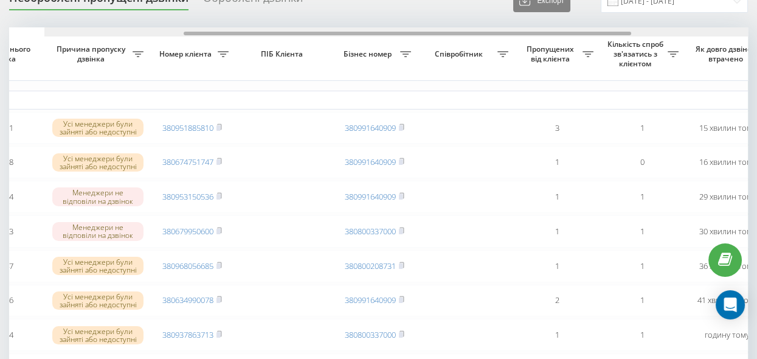
drag, startPoint x: 269, startPoint y: 33, endPoint x: 387, endPoint y: 85, distance: 128.7
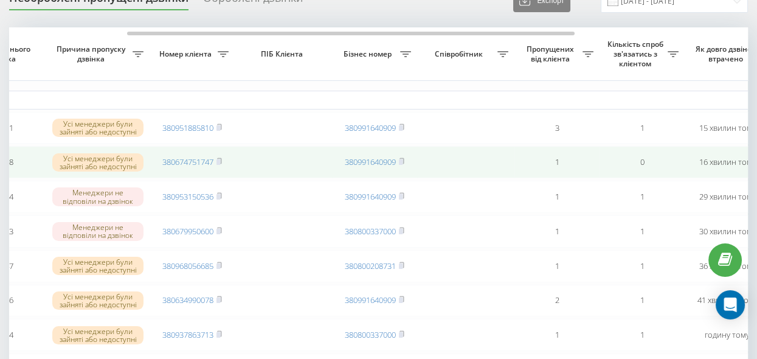
click at [219, 163] on rect at bounding box center [218, 161] width 4 height 5
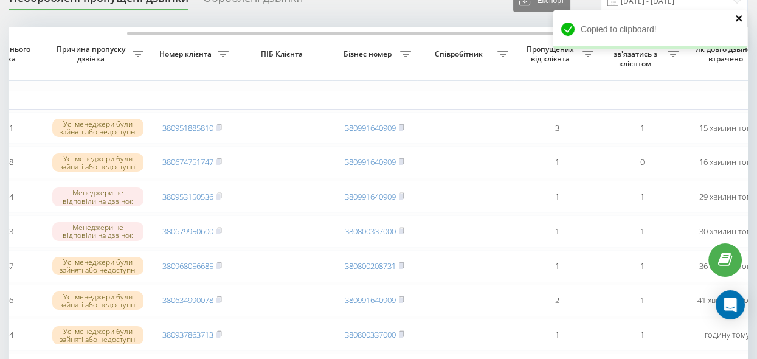
click at [738, 19] on icon "close" at bounding box center [739, 18] width 9 height 10
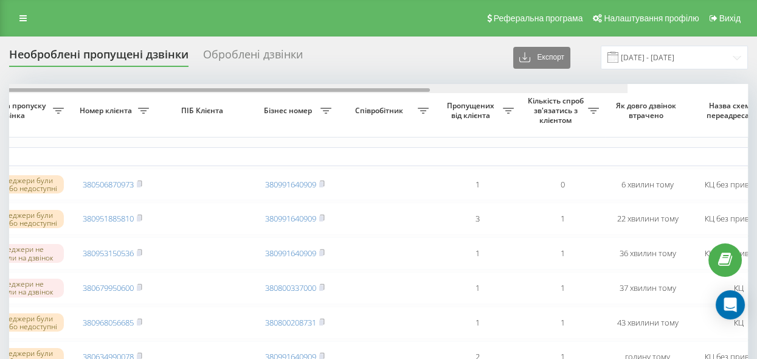
scroll to position [0, 373]
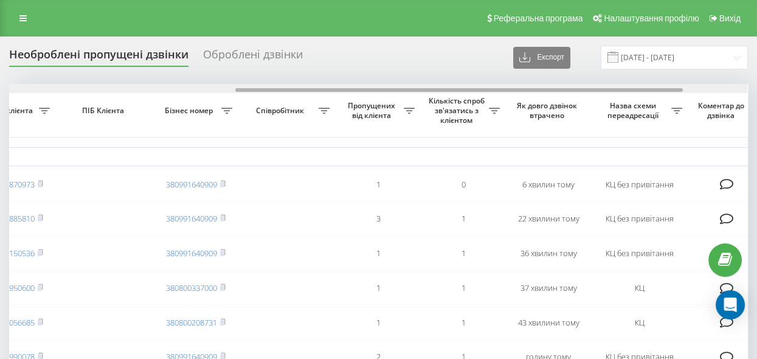
drag, startPoint x: 334, startPoint y: 89, endPoint x: 561, endPoint y: 131, distance: 230.5
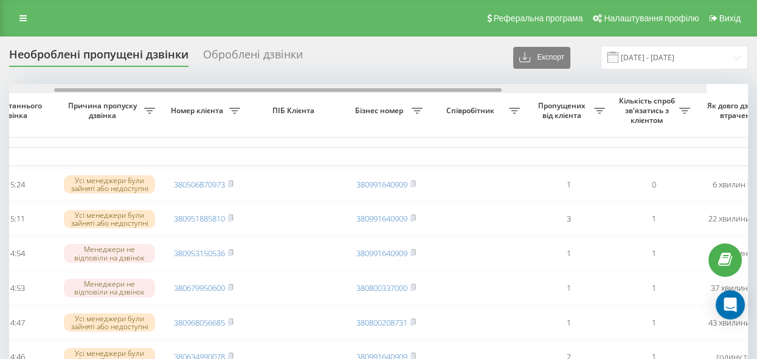
scroll to position [0, 129]
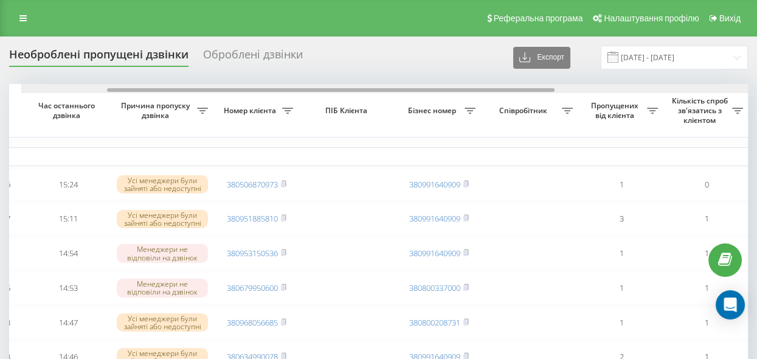
drag, startPoint x: 453, startPoint y: 90, endPoint x: 306, endPoint y: 106, distance: 148.5
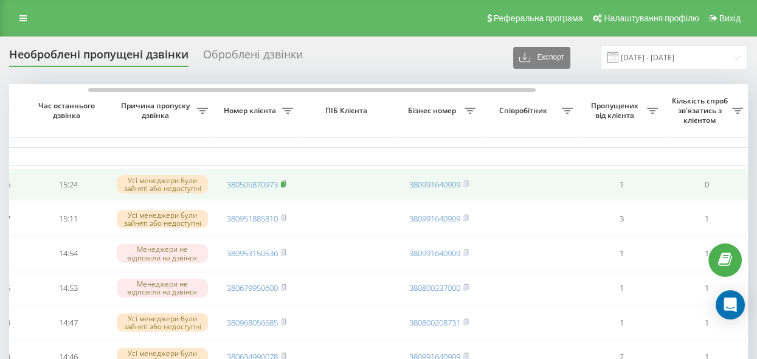
click at [284, 182] on rect at bounding box center [283, 184] width 4 height 5
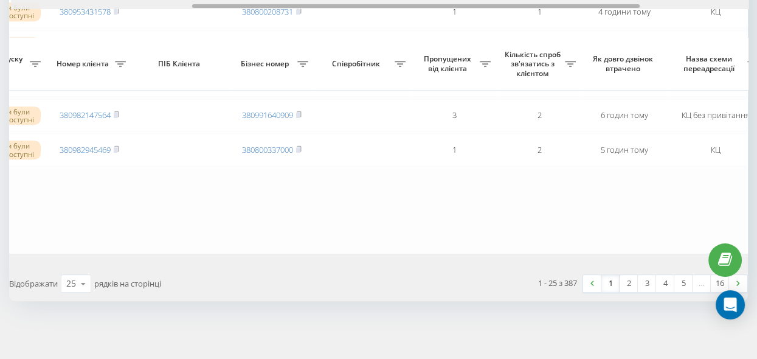
scroll to position [0, 309]
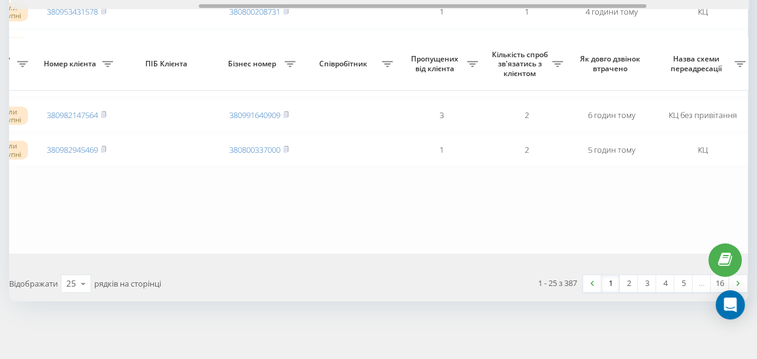
drag, startPoint x: 433, startPoint y: 6, endPoint x: 543, endPoint y: 23, distance: 110.7
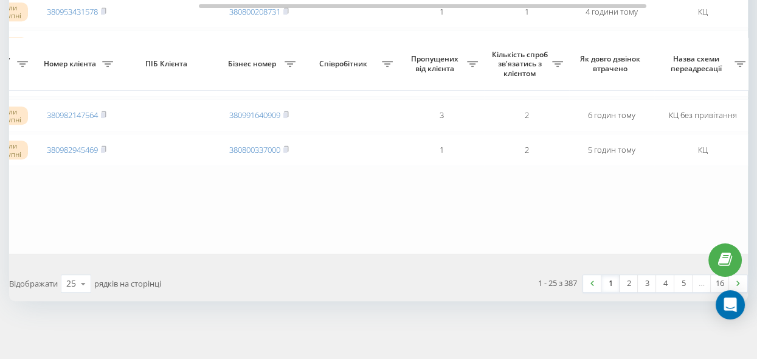
click at [627, 285] on link "2" at bounding box center [628, 283] width 18 height 17
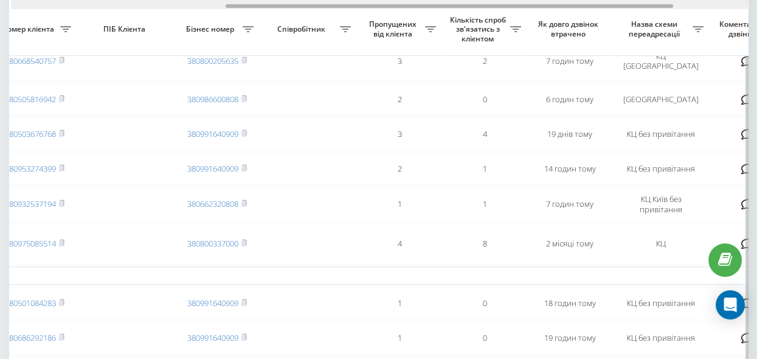
scroll to position [0, 353]
drag, startPoint x: 323, startPoint y: 6, endPoint x: 538, endPoint y: 36, distance: 217.2
click at [538, 36] on div "Обрати всі Час першого дзвінка Час останнього дзвінка Причина пропуску дзвінка …" at bounding box center [378, 206] width 738 height 1129
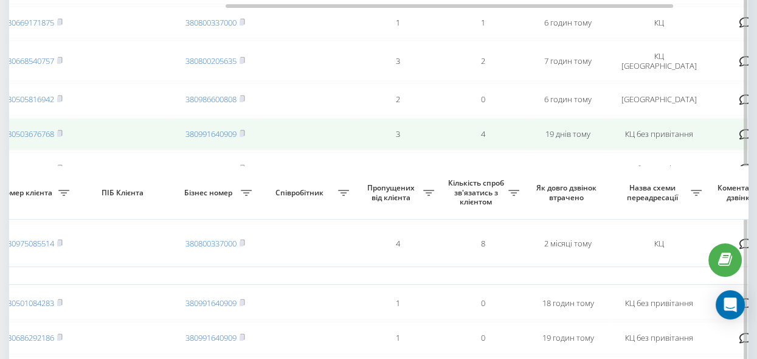
scroll to position [607, 0]
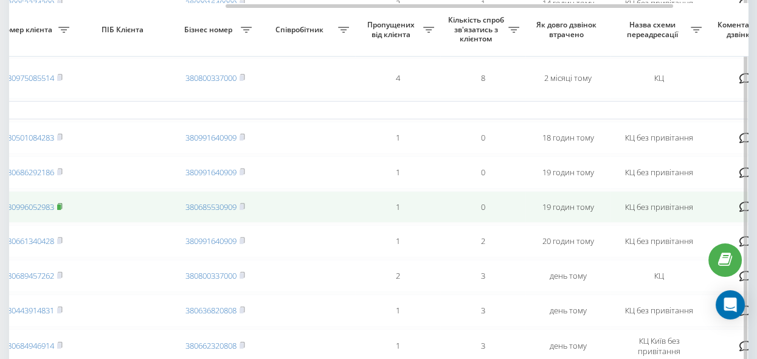
click at [59, 210] on rect at bounding box center [59, 206] width 4 height 5
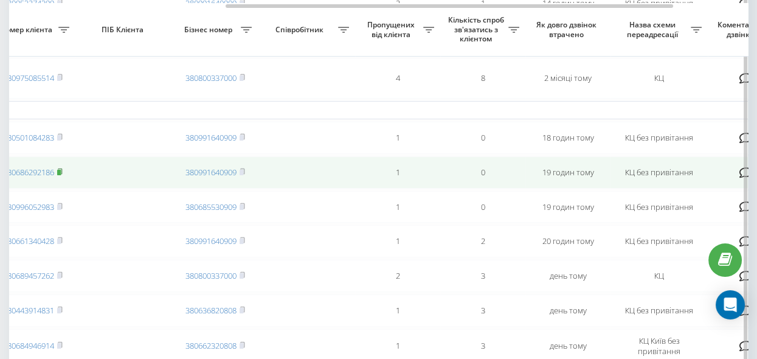
click at [60, 175] on rect at bounding box center [59, 172] width 4 height 5
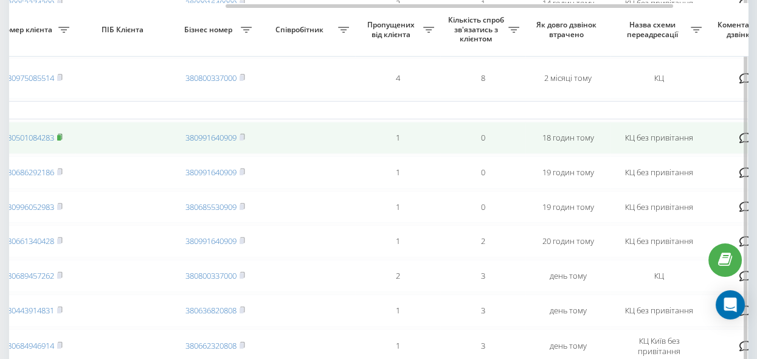
click at [62, 139] on icon at bounding box center [60, 136] width 4 height 5
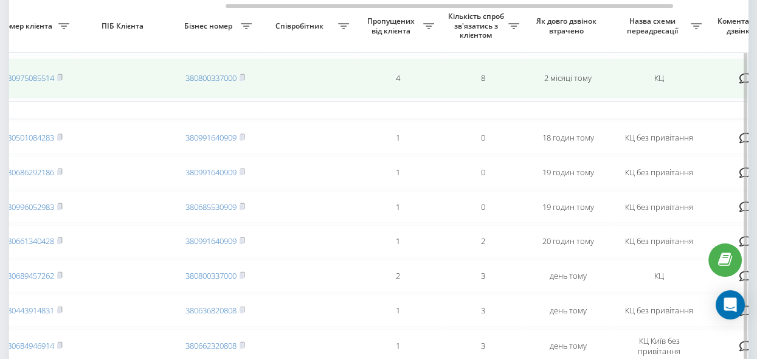
scroll to position [552, 0]
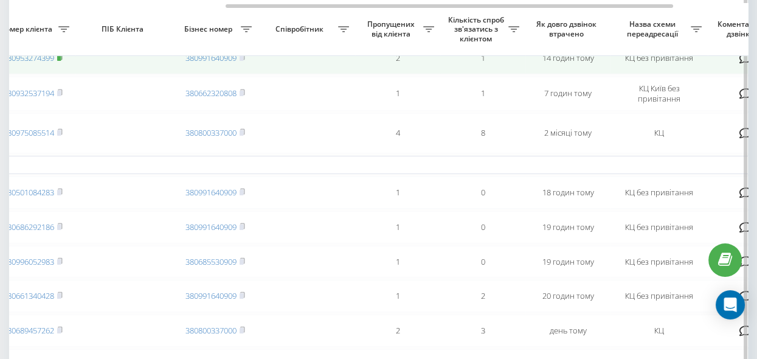
click at [59, 61] on rect at bounding box center [59, 57] width 4 height 5
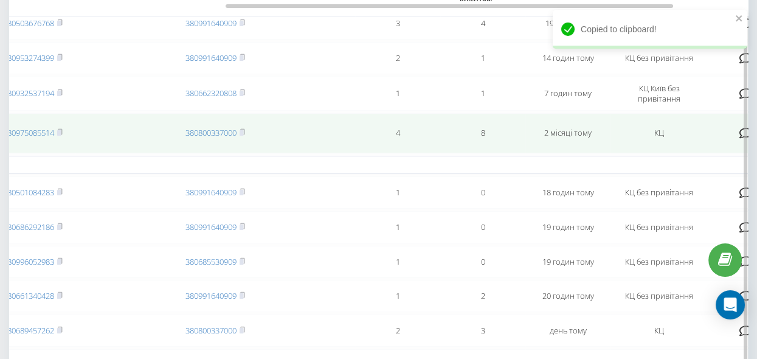
scroll to position [497, 0]
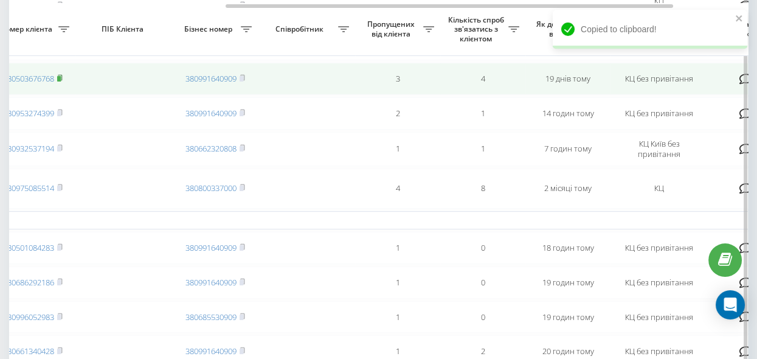
click at [60, 81] on rect at bounding box center [59, 78] width 4 height 5
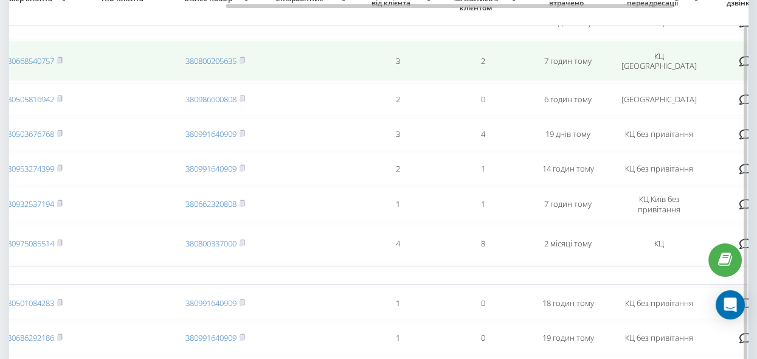
scroll to position [387, 0]
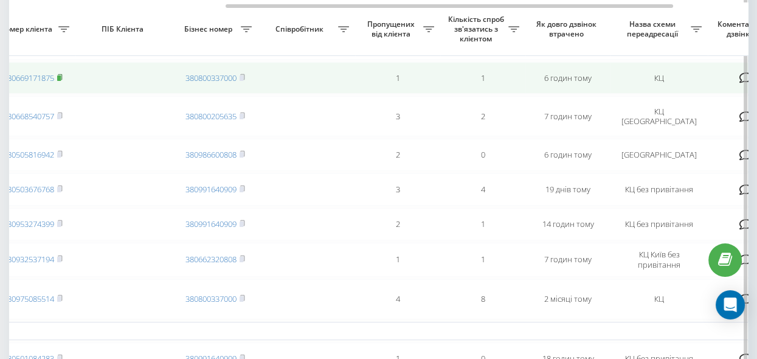
click at [60, 81] on icon at bounding box center [59, 77] width 5 height 7
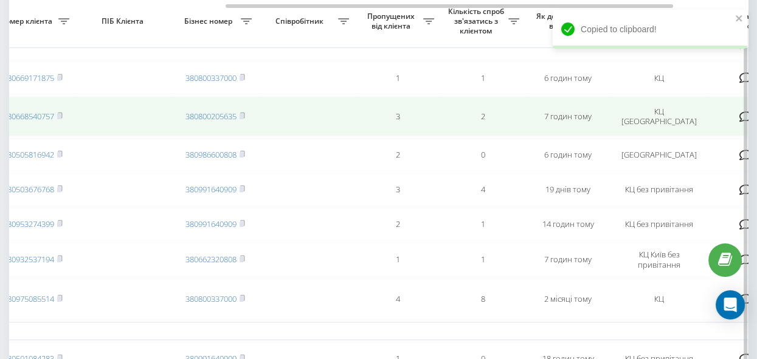
scroll to position [331, 0]
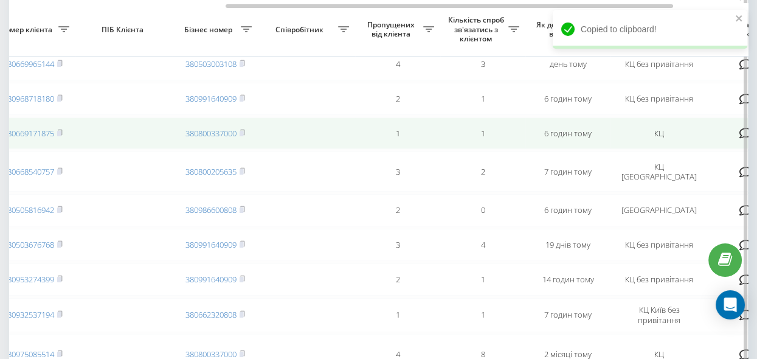
drag, startPoint x: 61, startPoint y: 105, endPoint x: 152, endPoint y: 132, distance: 95.2
click at [61, 101] on rect at bounding box center [59, 98] width 4 height 5
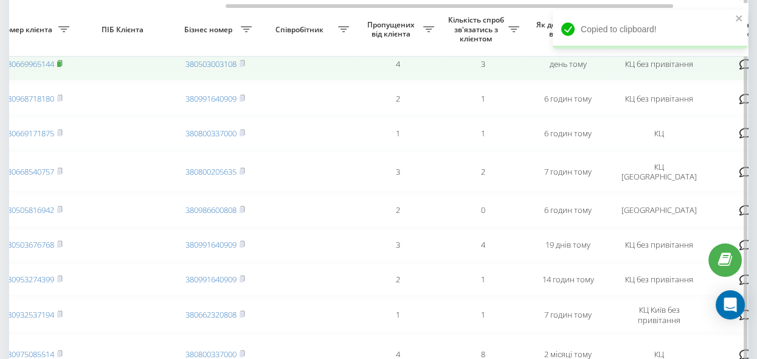
click at [61, 67] on rect at bounding box center [59, 63] width 4 height 5
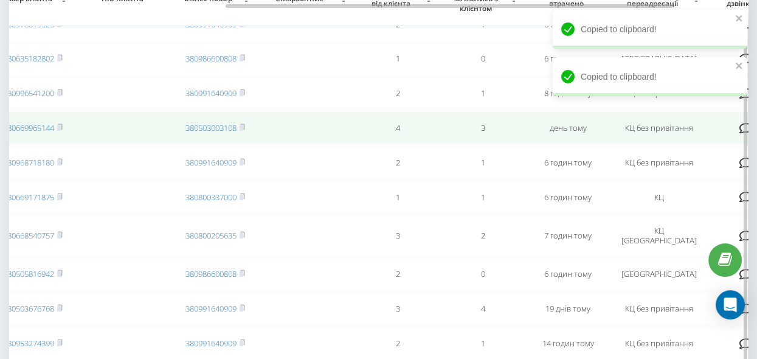
scroll to position [221, 0]
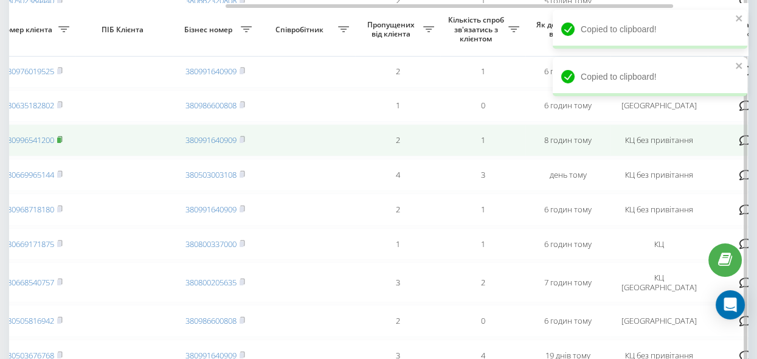
click at [61, 142] on rect at bounding box center [59, 139] width 4 height 5
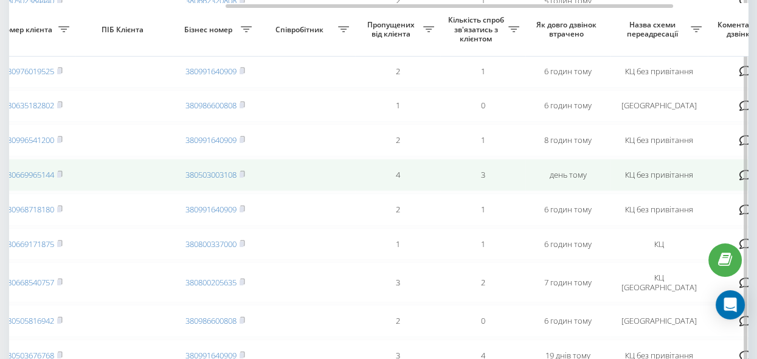
drag, startPoint x: 61, startPoint y: 142, endPoint x: 112, endPoint y: 169, distance: 58.4
click at [62, 142] on icon at bounding box center [59, 139] width 5 height 7
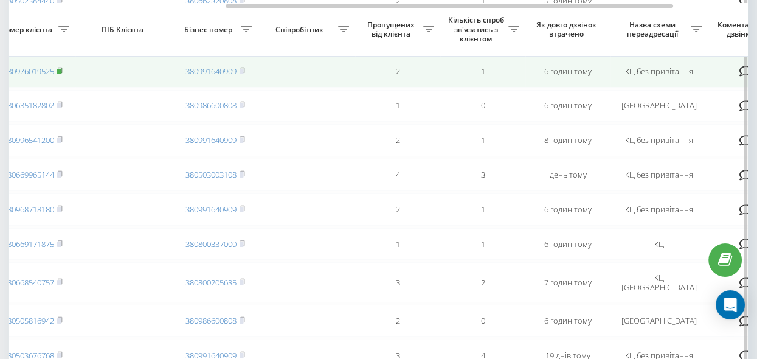
click at [59, 69] on rect at bounding box center [59, 71] width 4 height 5
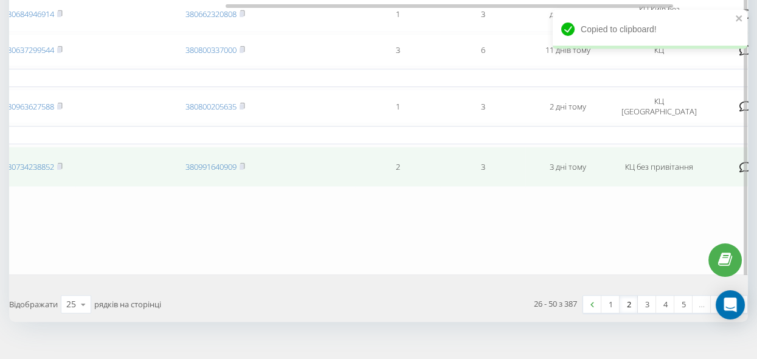
scroll to position [980, 0]
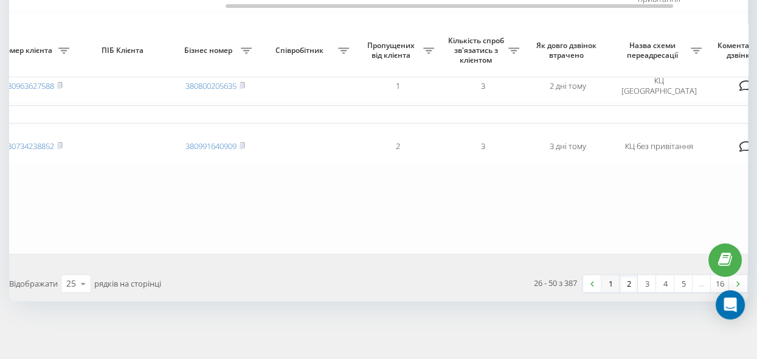
click at [610, 287] on link "1" at bounding box center [610, 283] width 18 height 17
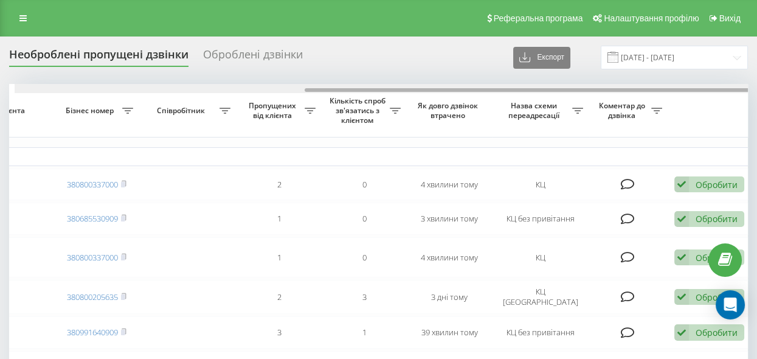
scroll to position [0, 476]
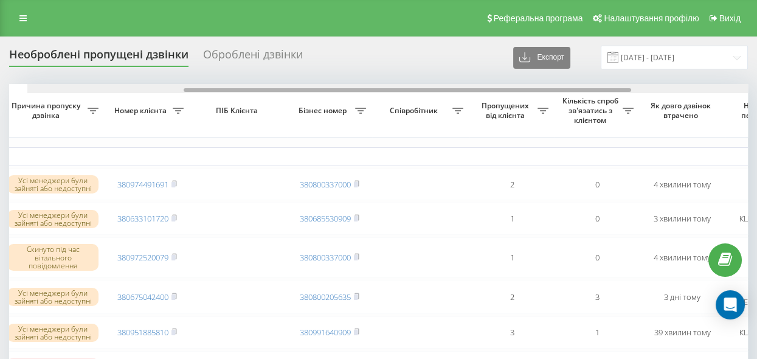
drag, startPoint x: 108, startPoint y: 90, endPoint x: 249, endPoint y: 137, distance: 148.7
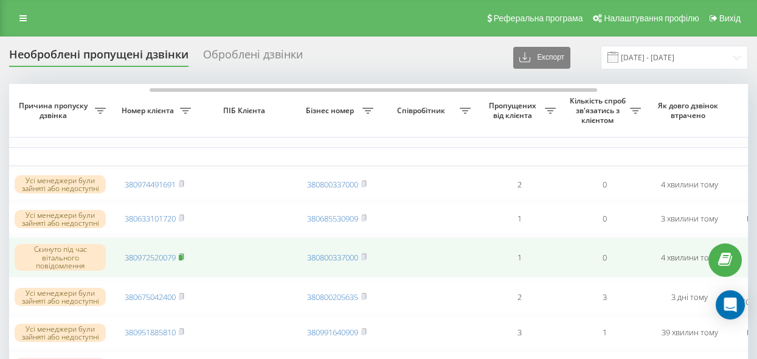
click at [181, 256] on rect at bounding box center [181, 257] width 4 height 5
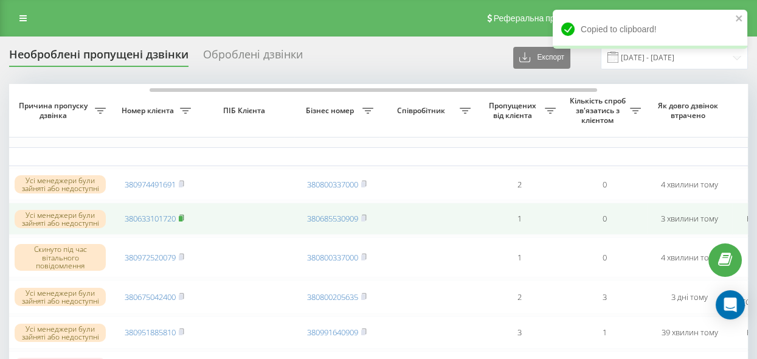
click at [182, 218] on rect at bounding box center [181, 218] width 4 height 5
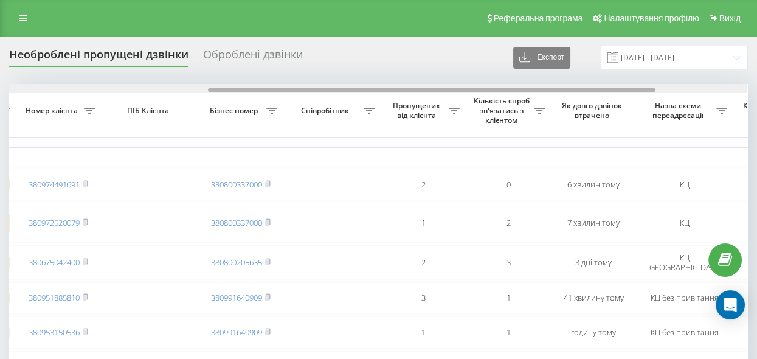
scroll to position [0, 337]
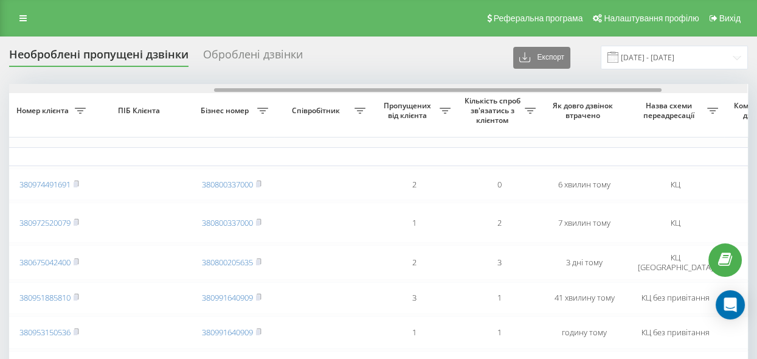
drag, startPoint x: 351, startPoint y: 89, endPoint x: 556, endPoint y: 114, distance: 206.2
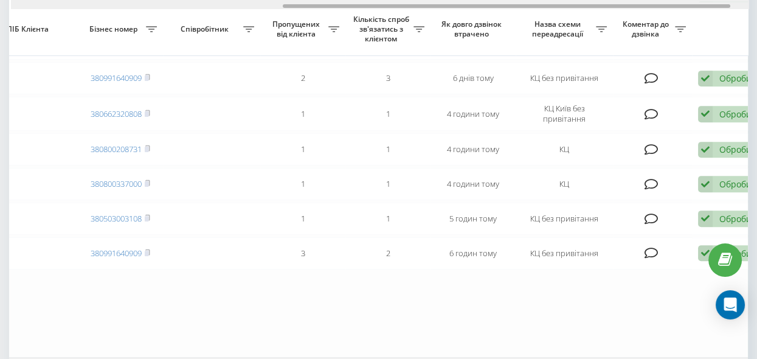
scroll to position [0, 447]
drag, startPoint x: 437, startPoint y: 7, endPoint x: 504, endPoint y: 28, distance: 70.2
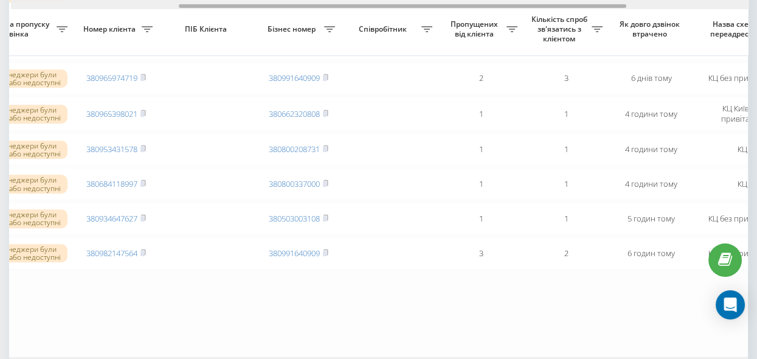
scroll to position [0, 266]
drag, startPoint x: 349, startPoint y: 7, endPoint x: 240, endPoint y: 18, distance: 109.9
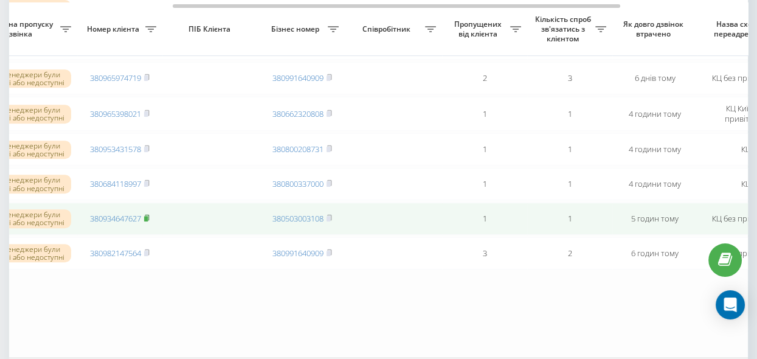
click at [147, 221] on rect at bounding box center [146, 218] width 4 height 5
click at [148, 221] on icon at bounding box center [146, 217] width 5 height 7
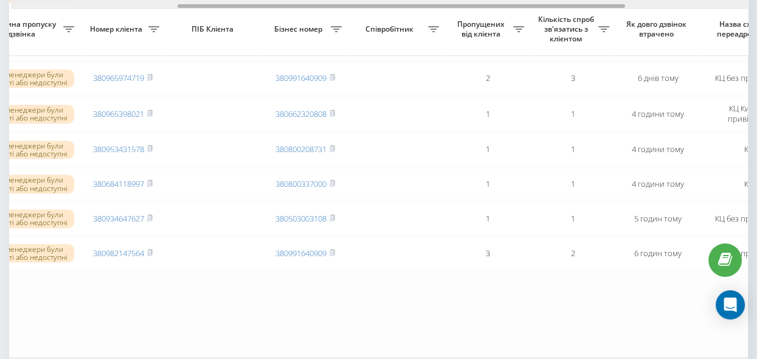
scroll to position [0, 261]
drag, startPoint x: 194, startPoint y: 5, endPoint x: 191, endPoint y: 51, distance: 45.7
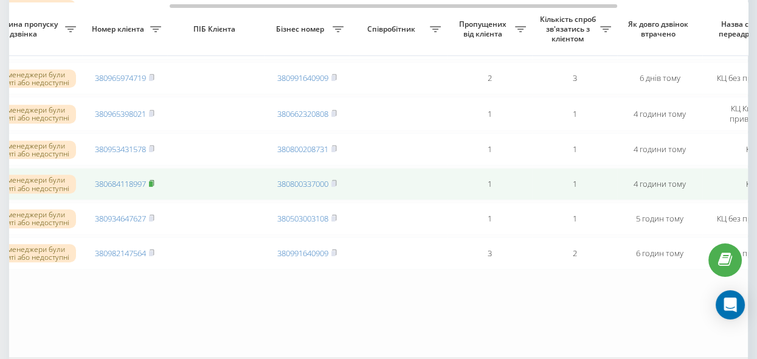
click at [153, 187] on rect at bounding box center [151, 183] width 4 height 5
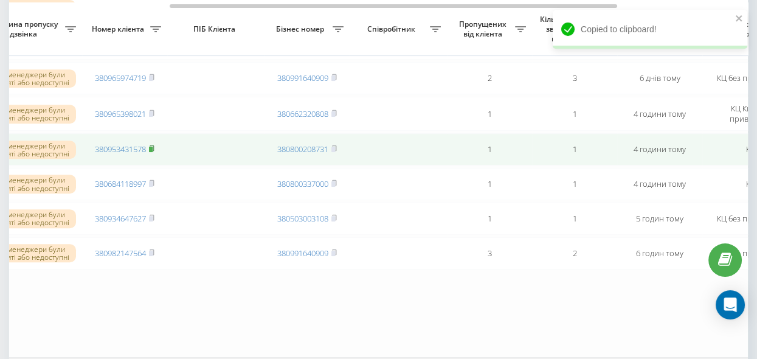
click at [154, 152] on icon at bounding box center [151, 148] width 5 height 7
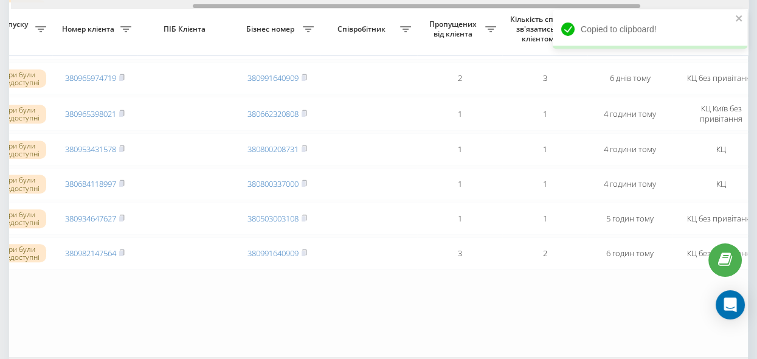
scroll to position [0, 285]
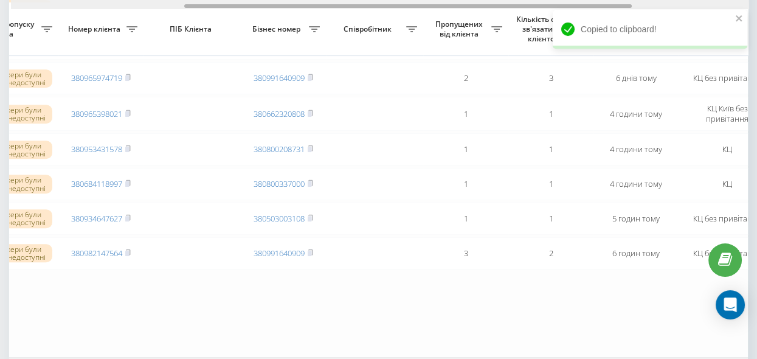
drag, startPoint x: 394, startPoint y: 6, endPoint x: 408, endPoint y: 16, distance: 17.9
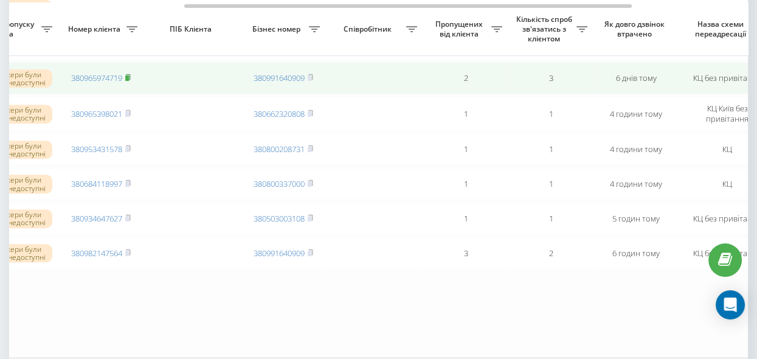
click at [128, 81] on rect at bounding box center [127, 77] width 4 height 5
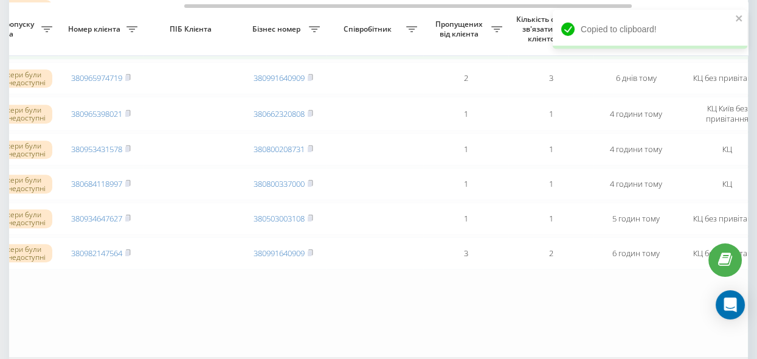
click at [128, 47] on rect at bounding box center [127, 43] width 4 height 5
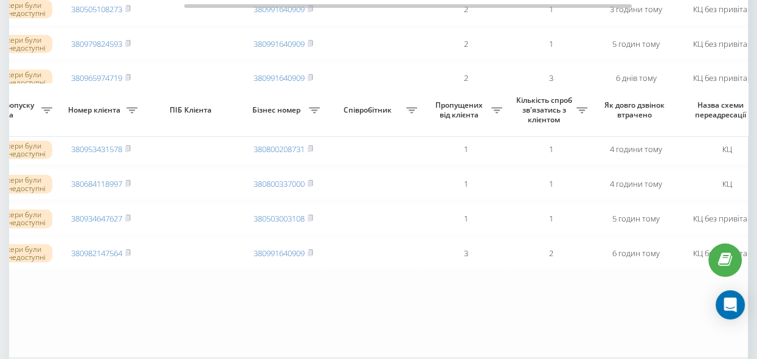
scroll to position [907, 0]
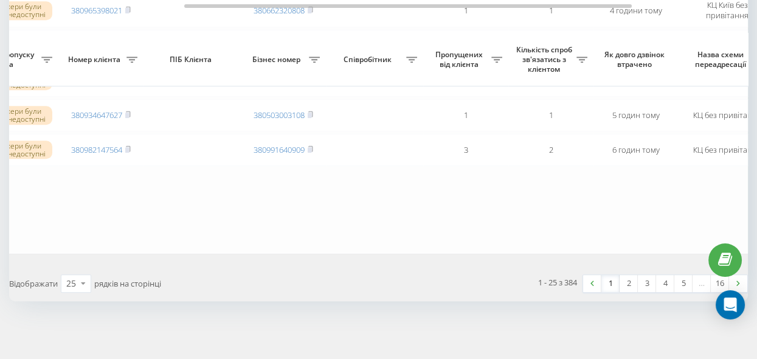
click at [608, 285] on link "1" at bounding box center [610, 283] width 18 height 17
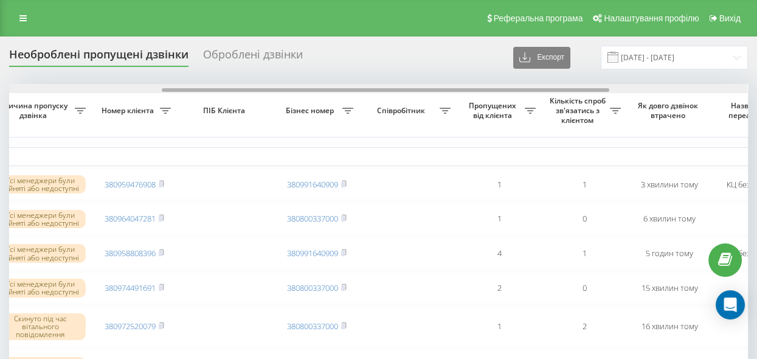
scroll to position [0, 211]
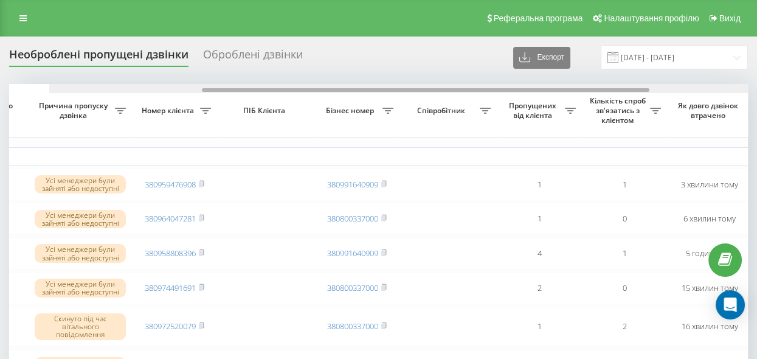
drag, startPoint x: 187, startPoint y: 89, endPoint x: 316, endPoint y: 132, distance: 135.7
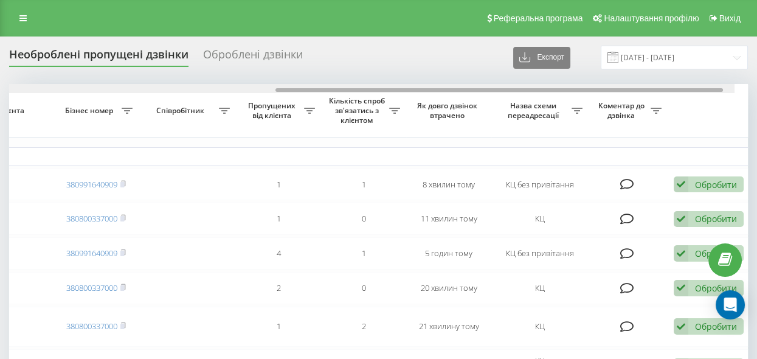
scroll to position [0, 476]
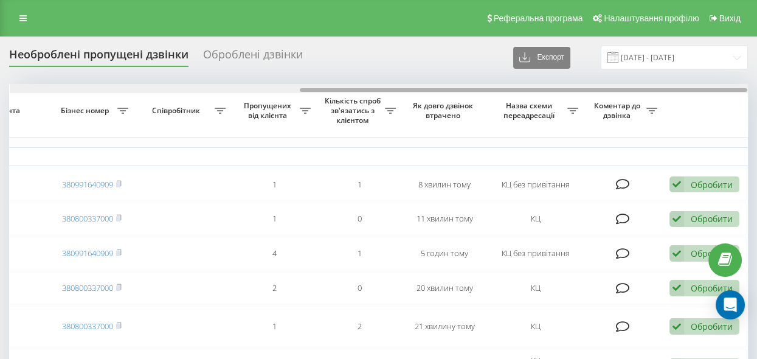
drag, startPoint x: 168, startPoint y: 88, endPoint x: 507, endPoint y: 114, distance: 339.6
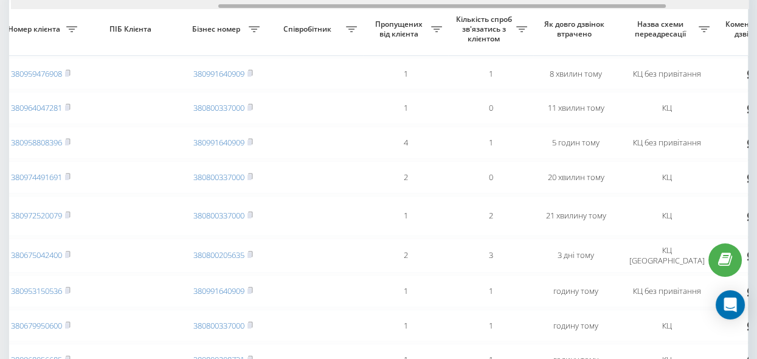
scroll to position [0, 341]
drag, startPoint x: 330, startPoint y: 7, endPoint x: 247, endPoint y: 11, distance: 82.8
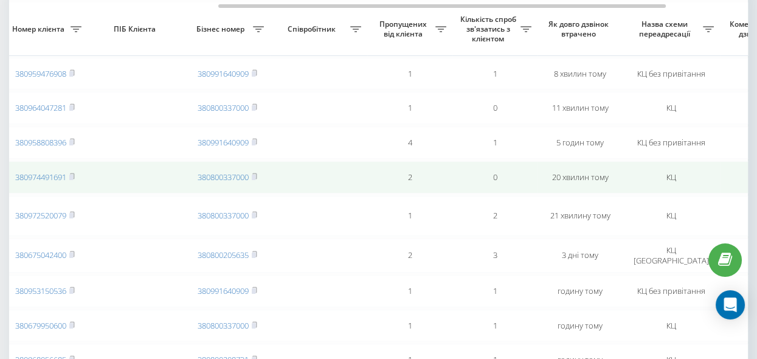
click at [74, 179] on icon at bounding box center [71, 176] width 5 height 7
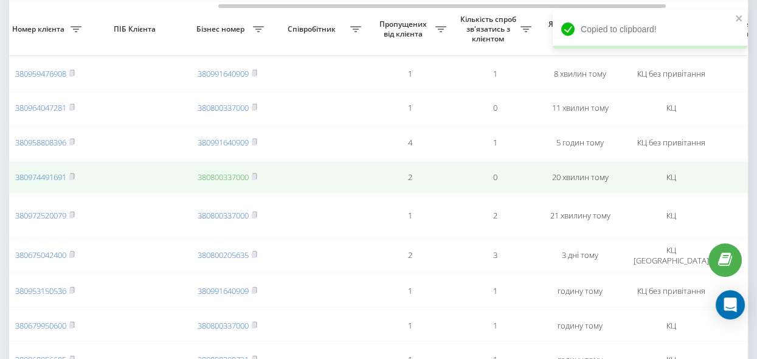
drag, startPoint x: 73, startPoint y: 108, endPoint x: 198, endPoint y: 182, distance: 145.5
click at [73, 108] on rect at bounding box center [71, 107] width 4 height 5
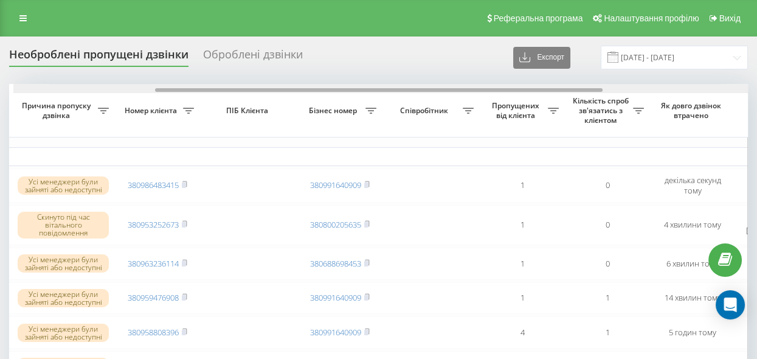
scroll to position [0, 182]
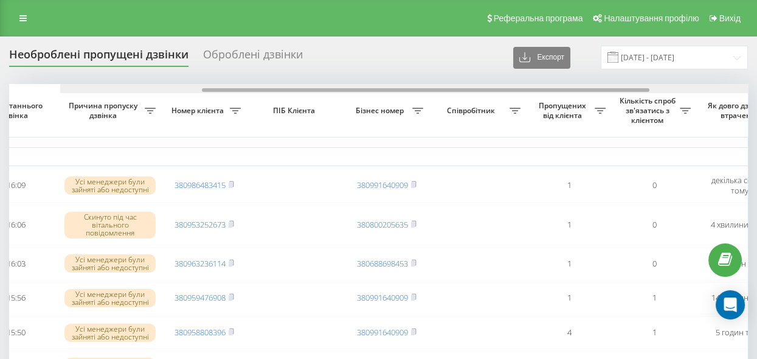
drag, startPoint x: 266, startPoint y: 91, endPoint x: 376, endPoint y: 136, distance: 119.4
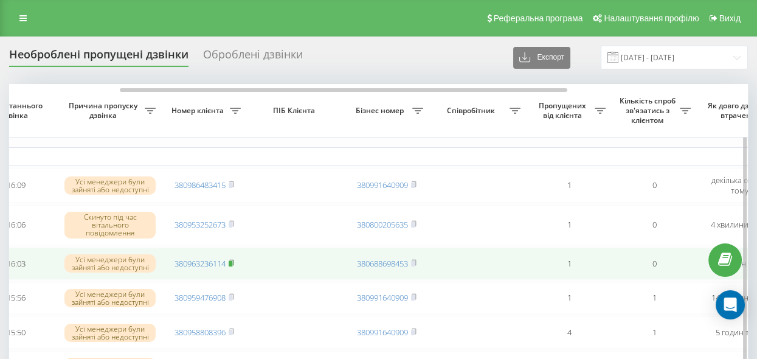
click at [230, 261] on rect at bounding box center [231, 263] width 4 height 5
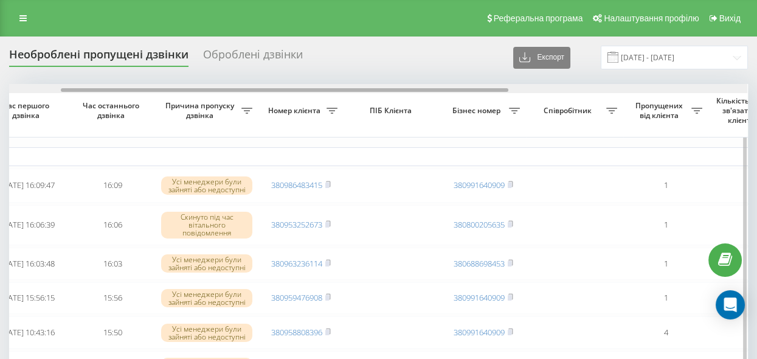
drag, startPoint x: 356, startPoint y: 90, endPoint x: 296, endPoint y: 114, distance: 64.1
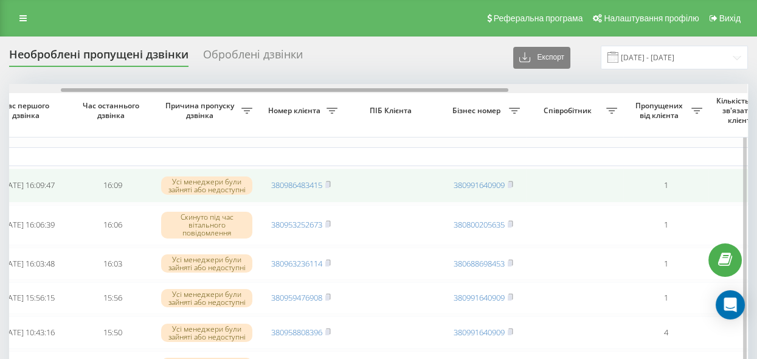
scroll to position [0, 84]
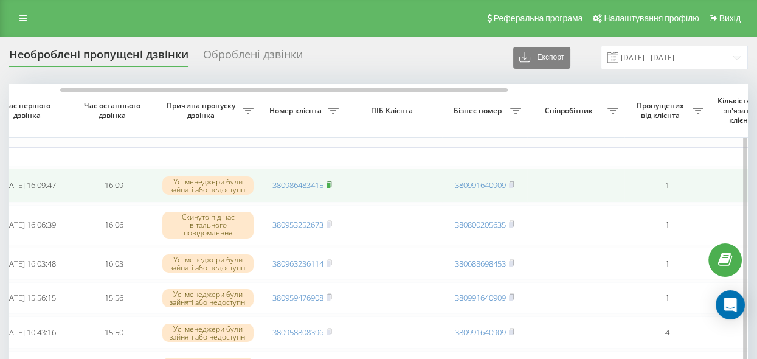
click at [332, 180] on icon at bounding box center [328, 183] width 5 height 7
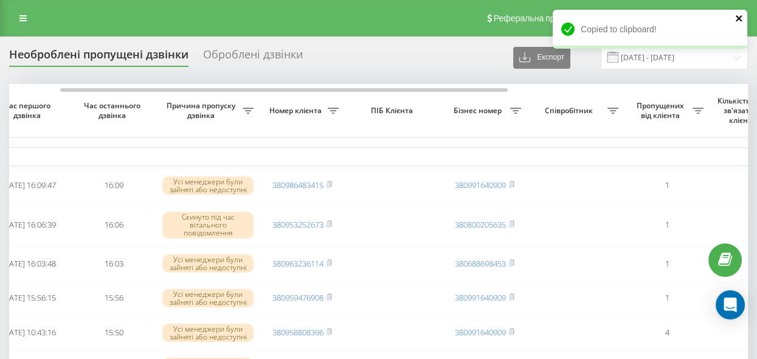
click at [737, 18] on icon "close" at bounding box center [738, 18] width 6 height 6
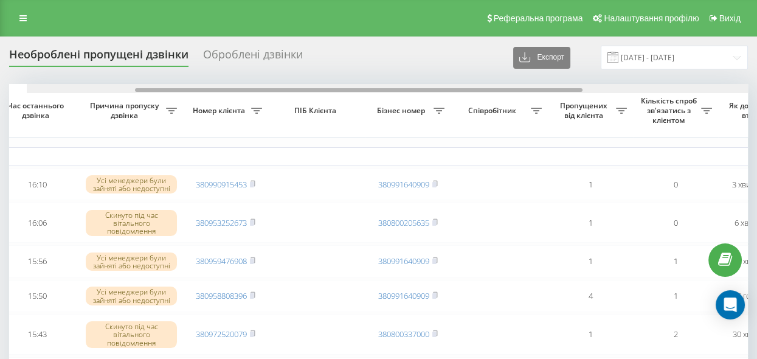
scroll to position [0, 156]
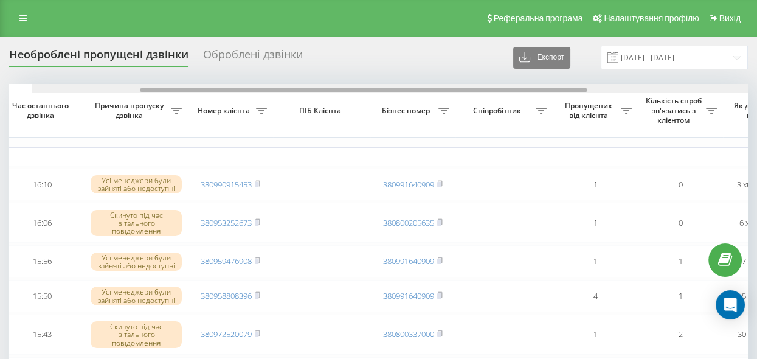
drag, startPoint x: 216, startPoint y: 88, endPoint x: 310, endPoint y: 151, distance: 113.4
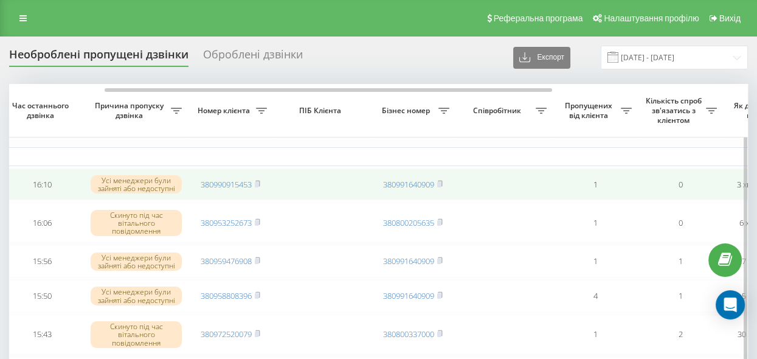
drag, startPoint x: 258, startPoint y: 182, endPoint x: 329, endPoint y: 179, distance: 70.6
click at [258, 182] on rect at bounding box center [257, 184] width 4 height 5
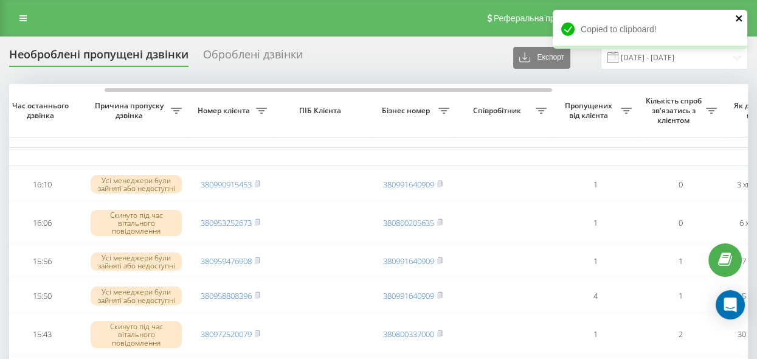
drag, startPoint x: 738, startPoint y: 15, endPoint x: 732, endPoint y: 9, distance: 8.6
click at [738, 15] on icon "close" at bounding box center [739, 18] width 9 height 10
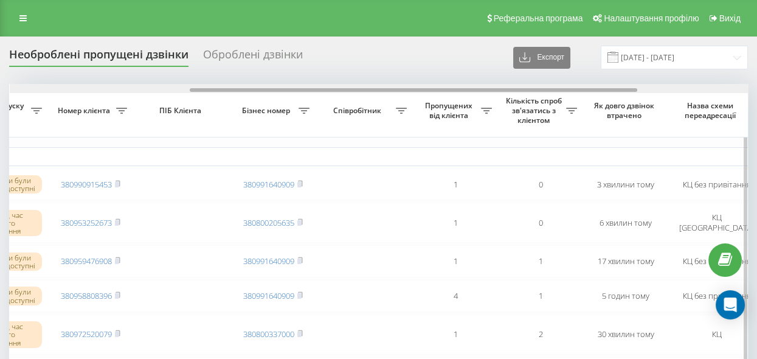
scroll to position [0, 297]
drag, startPoint x: 204, startPoint y: 88, endPoint x: 289, endPoint y: 100, distance: 86.5
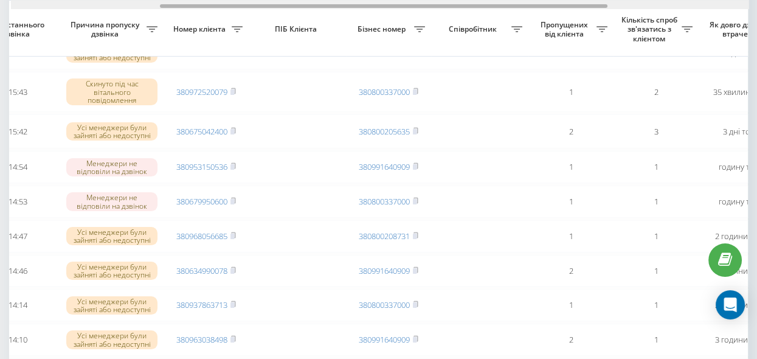
scroll to position [0, 247]
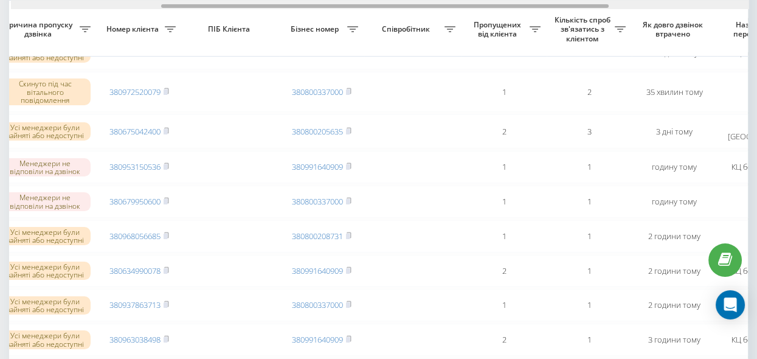
drag, startPoint x: 329, startPoint y: 4, endPoint x: 479, endPoint y: 18, distance: 150.7
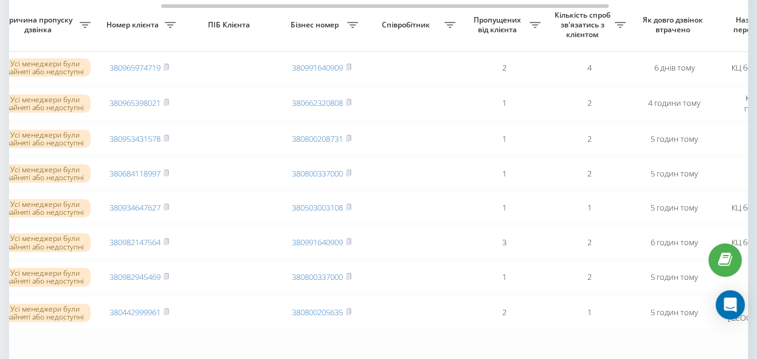
scroll to position [718, 0]
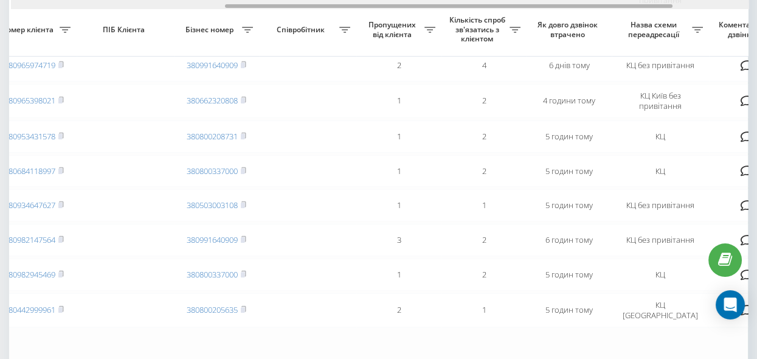
drag, startPoint x: 376, startPoint y: 6, endPoint x: 441, endPoint y: 14, distance: 64.9
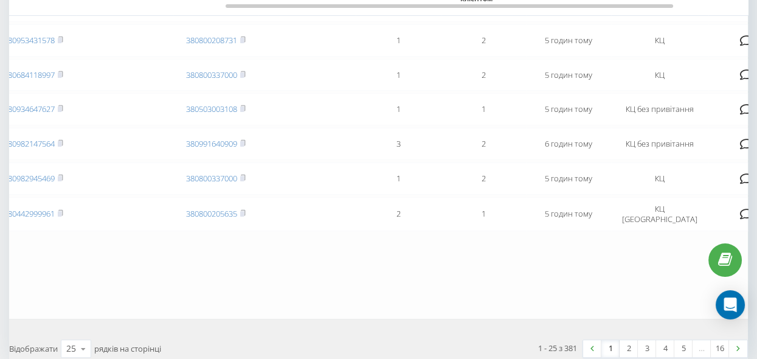
scroll to position [774, 0]
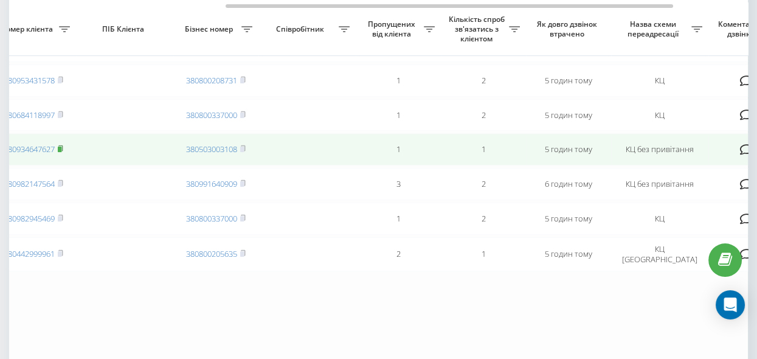
click at [61, 152] on rect at bounding box center [60, 148] width 4 height 5
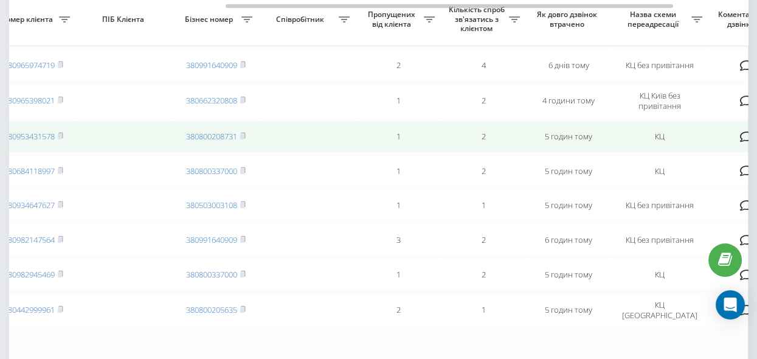
scroll to position [662, 0]
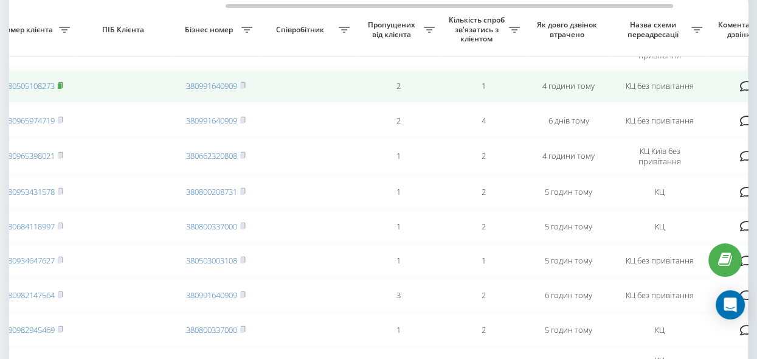
click at [61, 89] on rect at bounding box center [60, 85] width 4 height 5
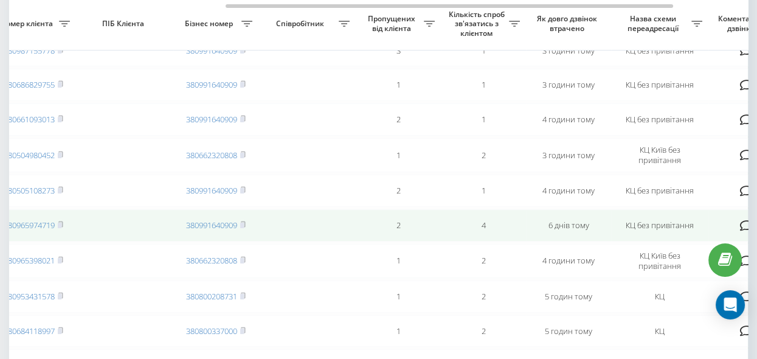
scroll to position [552, 0]
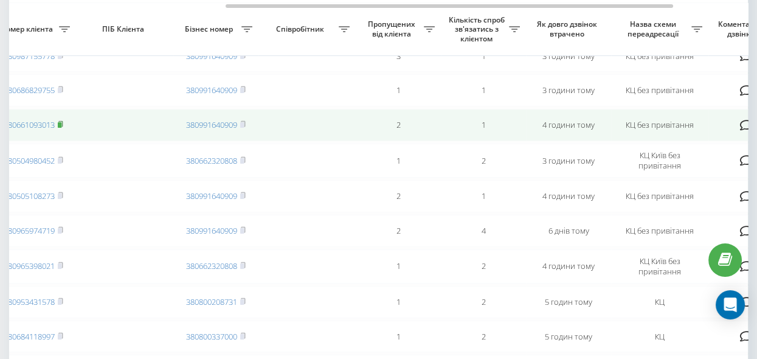
click at [61, 128] on rect at bounding box center [60, 124] width 4 height 5
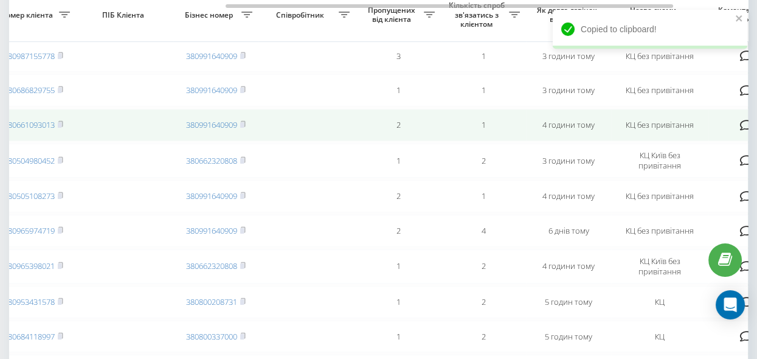
scroll to position [497, 0]
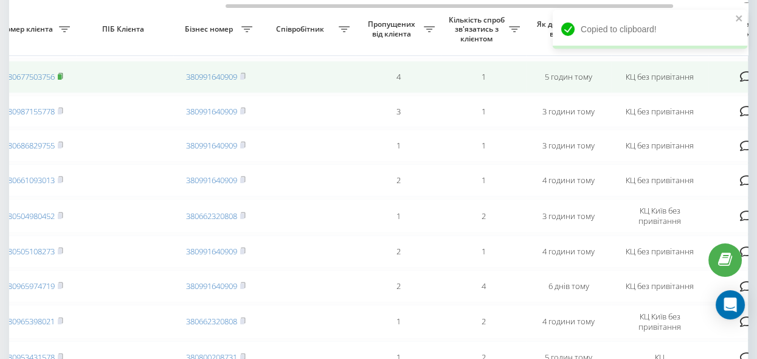
click at [63, 80] on icon at bounding box center [60, 75] width 5 height 7
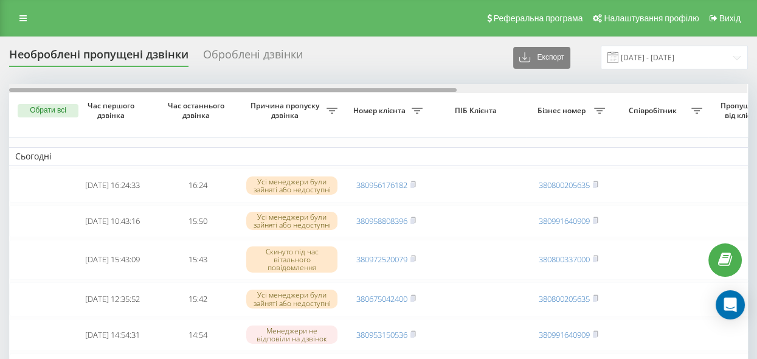
scroll to position [0, 476]
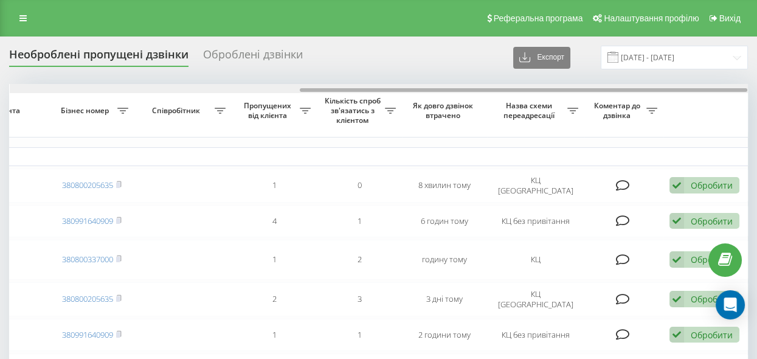
click at [272, 86] on div at bounding box center [379, 88] width 738 height 9
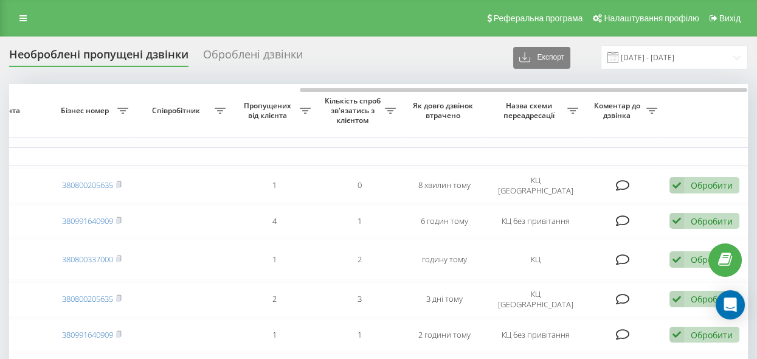
click at [117, 28] on div "Реферальна програма Налаштування профілю Вихід" at bounding box center [378, 18] width 757 height 36
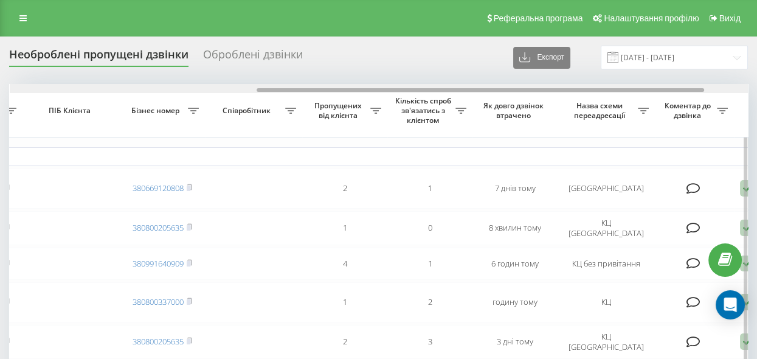
drag, startPoint x: 330, startPoint y: 91, endPoint x: 576, endPoint y: 117, distance: 246.9
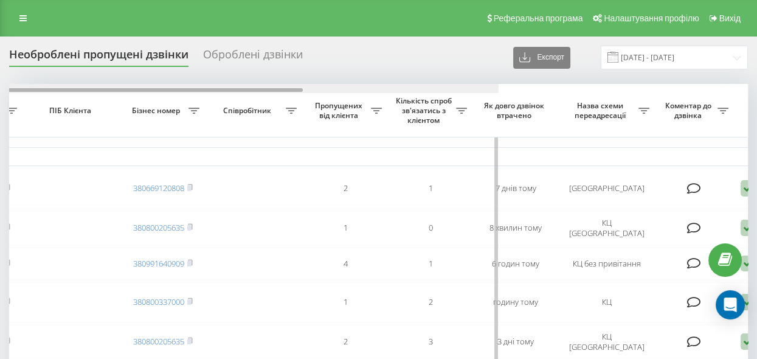
scroll to position [0, 106]
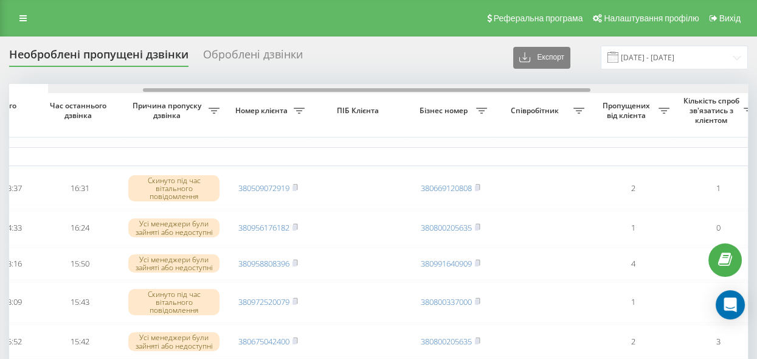
drag, startPoint x: 257, startPoint y: 88, endPoint x: 68, endPoint y: 89, distance: 189.0
click at [143, 90] on div at bounding box center [366, 90] width 447 height 4
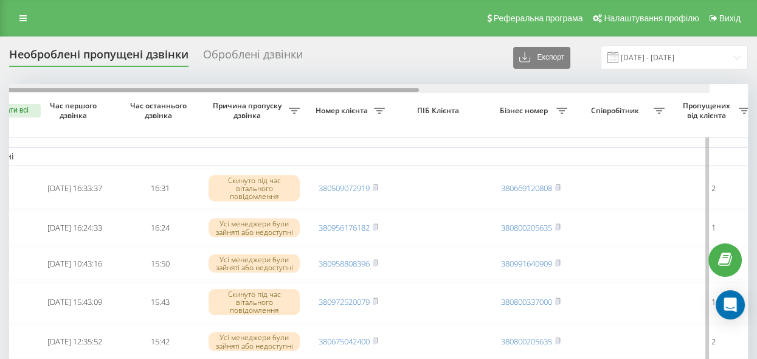
scroll to position [0, 0]
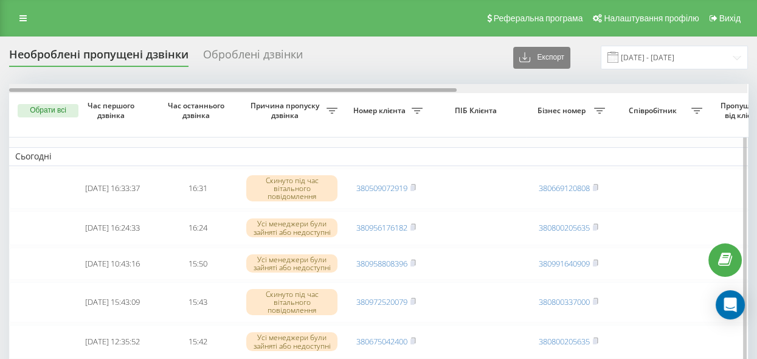
drag, startPoint x: 142, startPoint y: 91, endPoint x: 14, endPoint y: 95, distance: 127.7
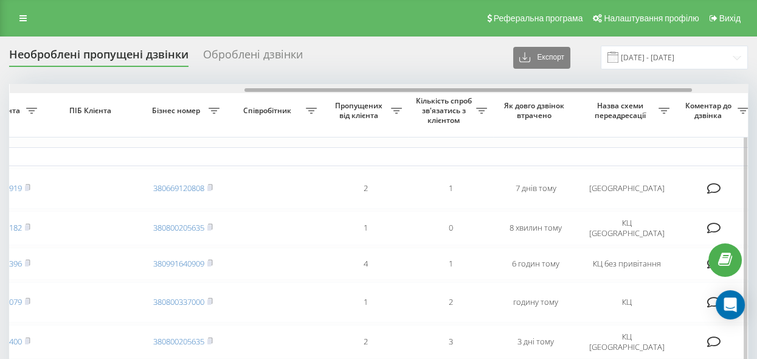
scroll to position [0, 388]
drag, startPoint x: 283, startPoint y: 89, endPoint x: 518, endPoint y: 129, distance: 239.3
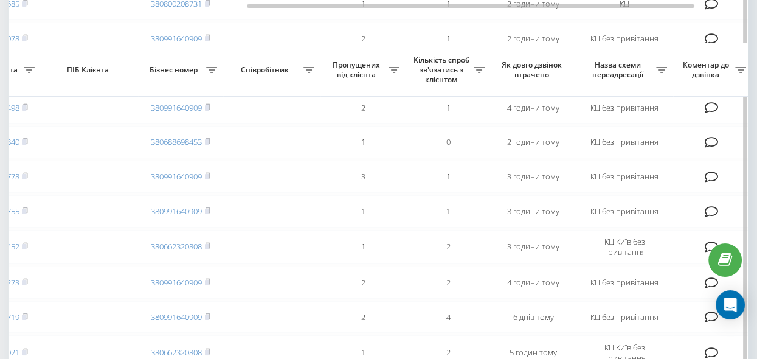
scroll to position [497, 0]
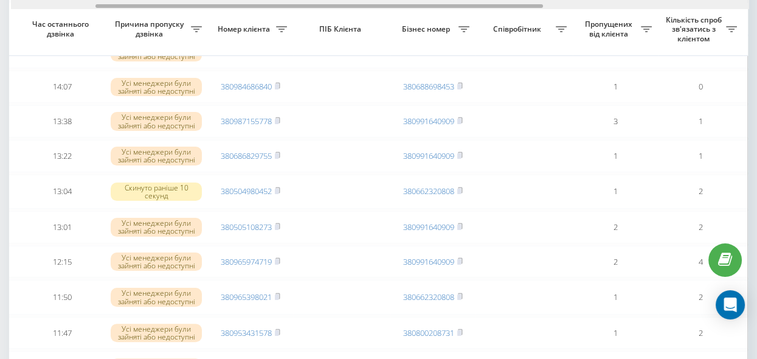
scroll to position [0, 139]
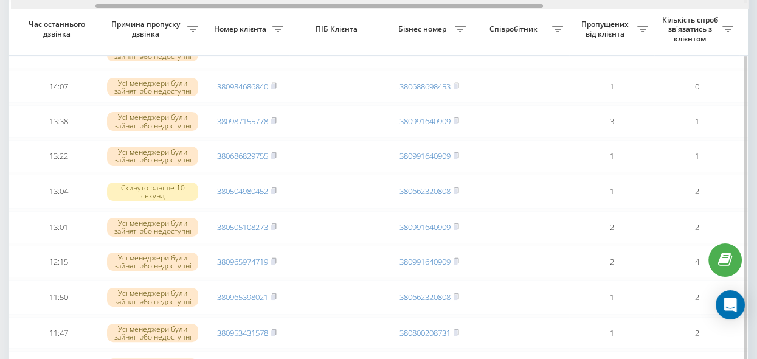
drag, startPoint x: 357, startPoint y: 7, endPoint x: 442, endPoint y: 19, distance: 85.9
click at [442, 19] on div "Обрати всі Час першого дзвінка Час останнього дзвінка Причина пропуску дзвінка …" at bounding box center [378, 117] width 738 height 1060
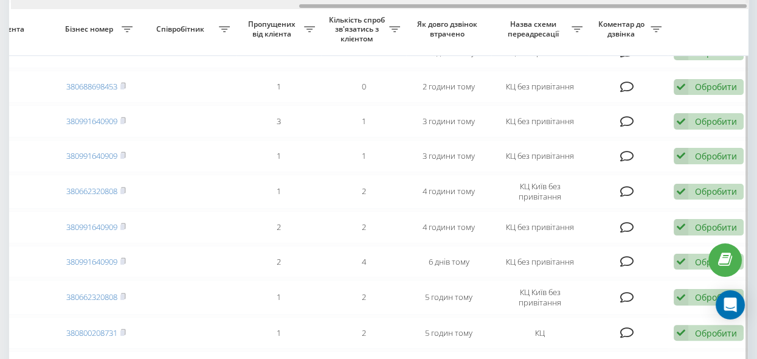
scroll to position [0, 476]
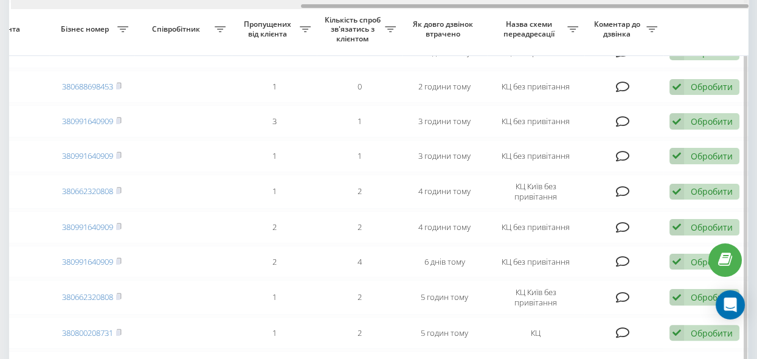
drag, startPoint x: 393, startPoint y: 6, endPoint x: 620, endPoint y: 50, distance: 230.9
click at [620, 50] on div "Обрати всі Час першого дзвінка Час останнього дзвінка Причина пропуску дзвінка …" at bounding box center [378, 117] width 738 height 1060
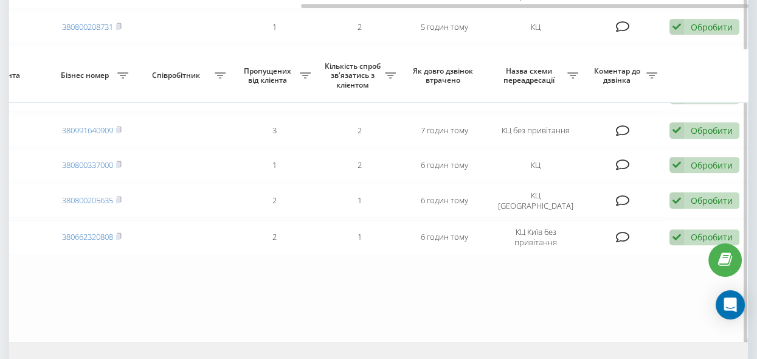
scroll to position [913, 0]
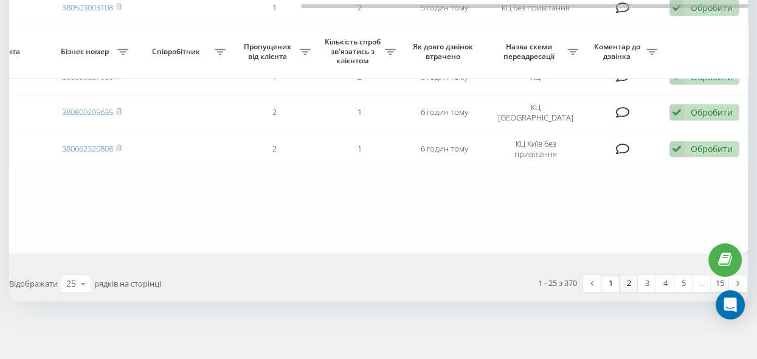
click at [625, 287] on link "2" at bounding box center [628, 283] width 18 height 17
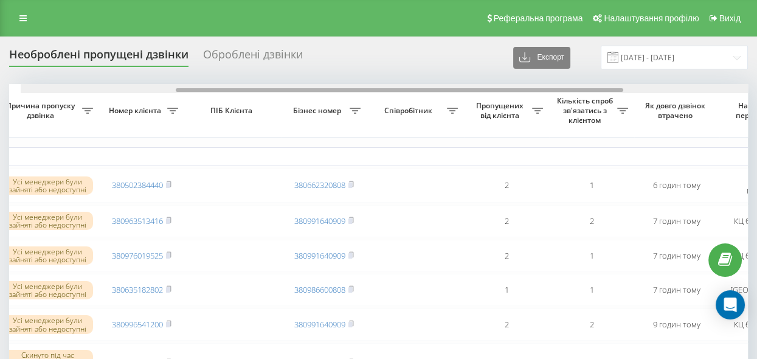
scroll to position [0, 276]
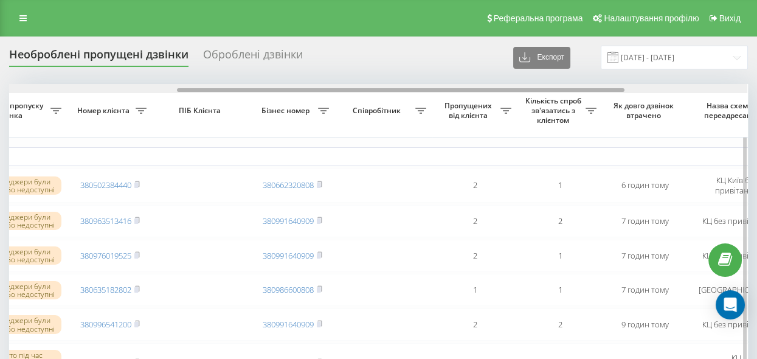
drag, startPoint x: 332, startPoint y: 89, endPoint x: 500, endPoint y: 131, distance: 172.7
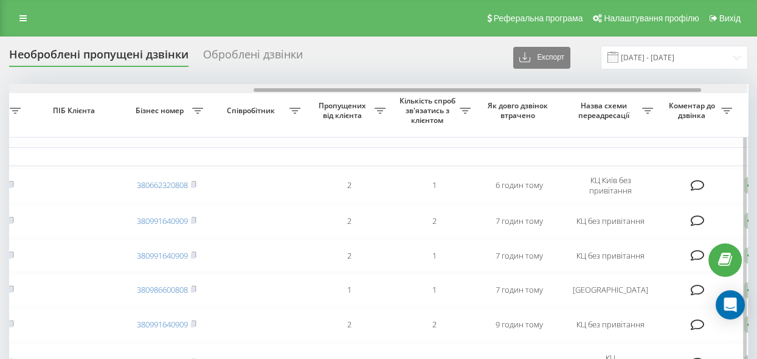
scroll to position [0, 411]
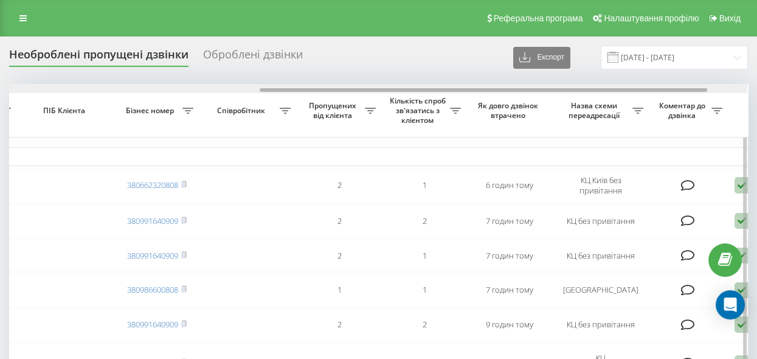
drag, startPoint x: 415, startPoint y: 91, endPoint x: 498, endPoint y: 104, distance: 83.7
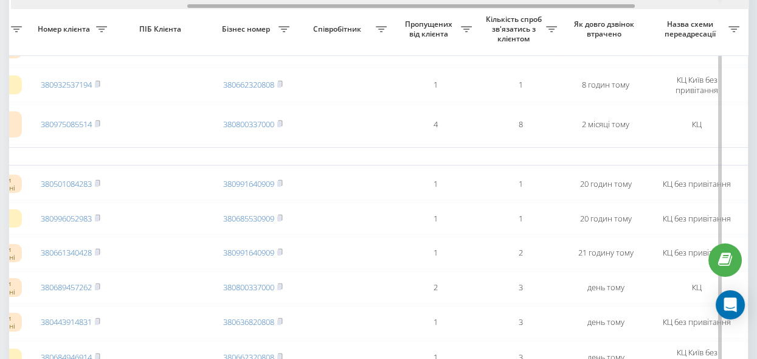
scroll to position [0, 275]
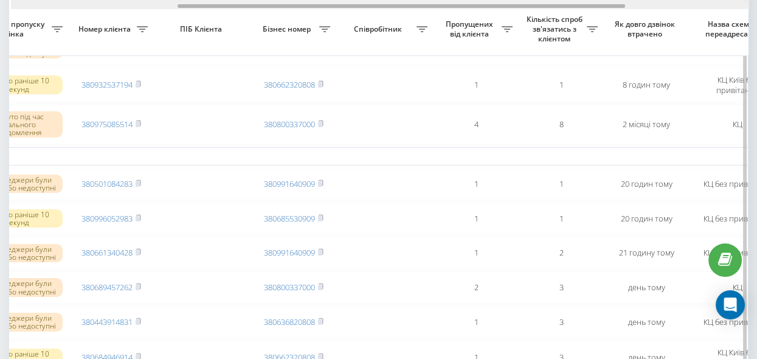
drag, startPoint x: 352, startPoint y: 7, endPoint x: 269, endPoint y: 17, distance: 83.8
click at [269, 17] on div "Обрати всі Час першого дзвінка Час останнього дзвінка Причина пропуску дзвінка …" at bounding box center [378, 266] width 738 height 1138
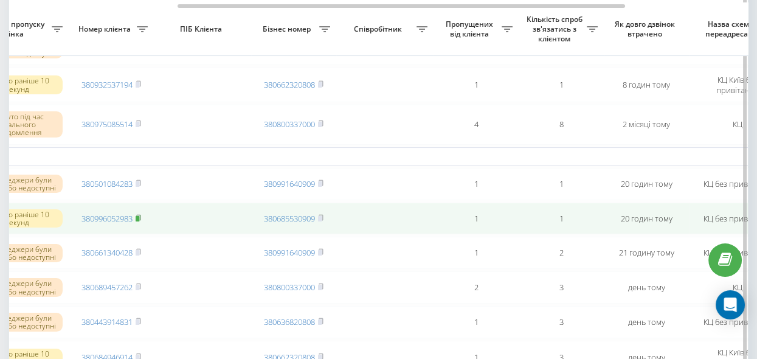
click at [139, 221] on rect at bounding box center [138, 217] width 4 height 5
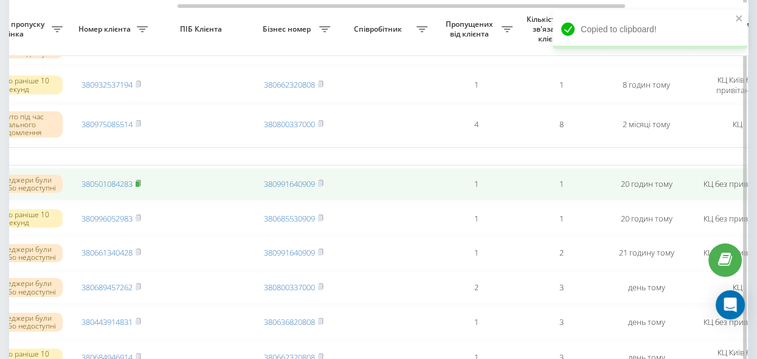
click at [139, 187] on rect at bounding box center [138, 183] width 4 height 5
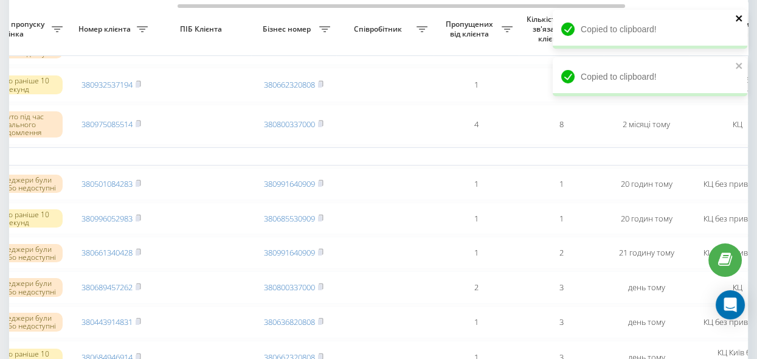
click at [737, 19] on icon "close" at bounding box center [738, 18] width 6 height 6
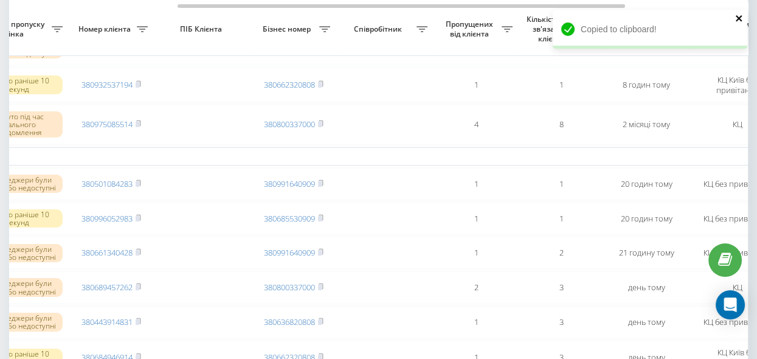
click at [737, 18] on icon "close" at bounding box center [739, 18] width 9 height 10
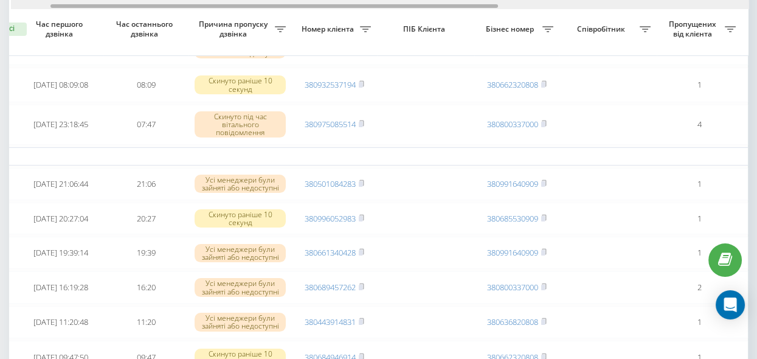
scroll to position [0, 47]
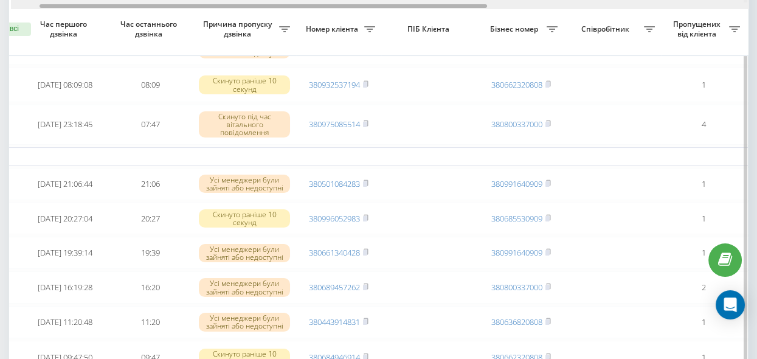
drag, startPoint x: 208, startPoint y: 5, endPoint x: 70, endPoint y: 21, distance: 138.8
click at [70, 21] on div "Обрати всі Час першого дзвінка Час останнього дзвінка Причина пропуску дзвінка …" at bounding box center [378, 266] width 738 height 1138
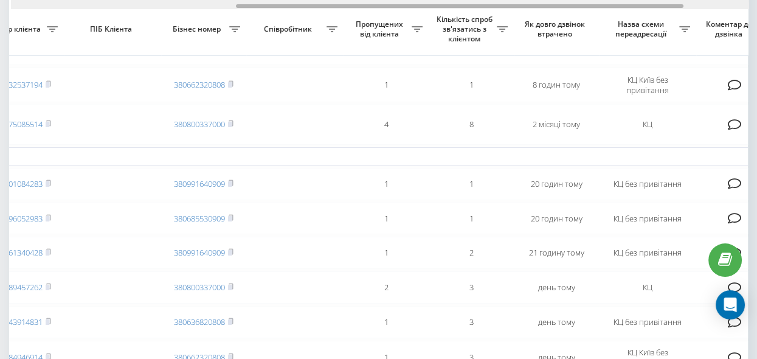
scroll to position [0, 370]
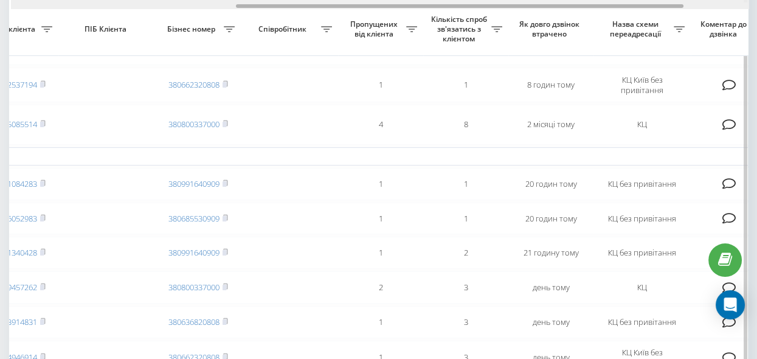
drag, startPoint x: 352, startPoint y: 5, endPoint x: 548, endPoint y: 40, distance: 199.2
click at [548, 40] on div "Обрати всі Час першого дзвінка Час останнього дзвінка Причина пропуску дзвінка …" at bounding box center [378, 266] width 738 height 1138
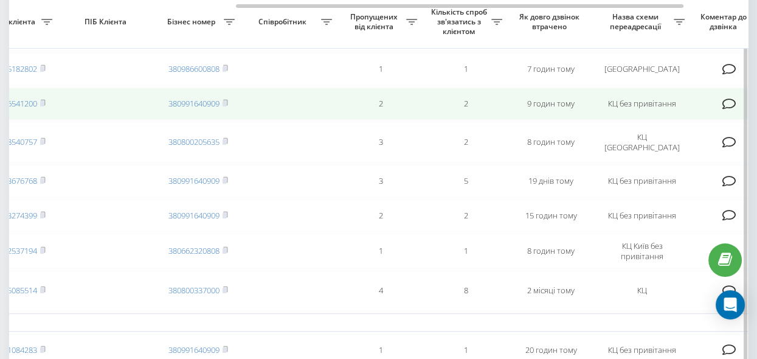
scroll to position [165, 0]
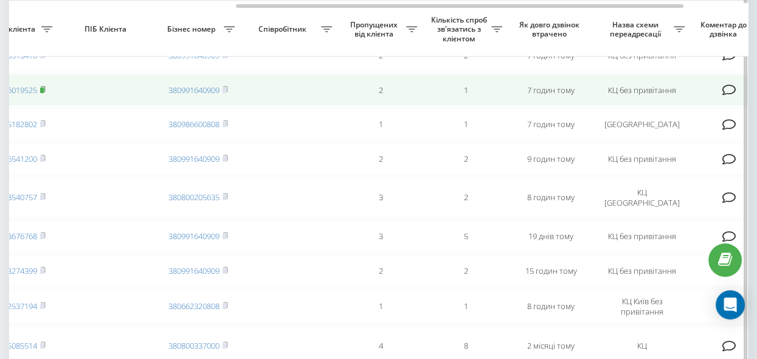
click at [44, 90] on rect at bounding box center [42, 89] width 4 height 5
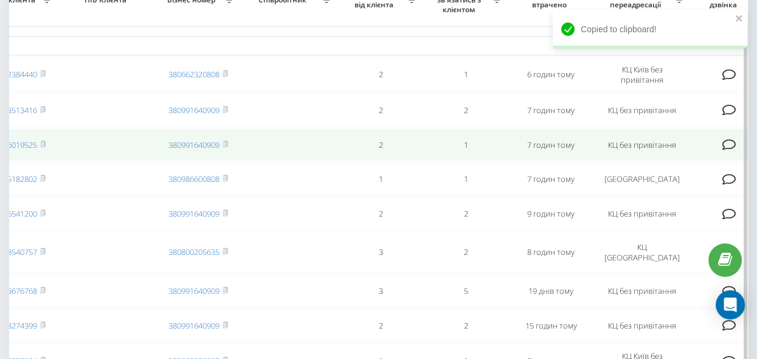
scroll to position [55, 0]
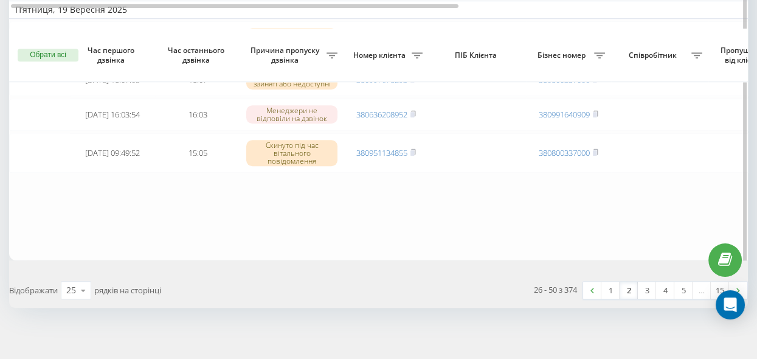
scroll to position [986, 0]
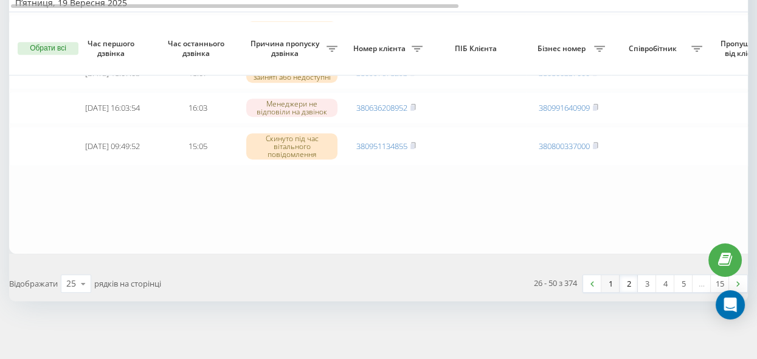
click at [608, 286] on link "1" at bounding box center [610, 283] width 18 height 17
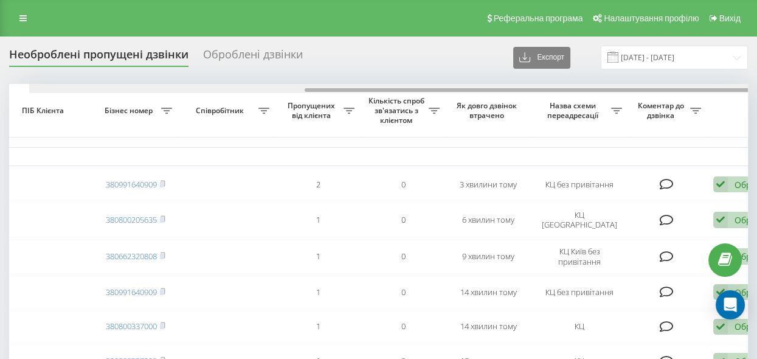
scroll to position [0, 476]
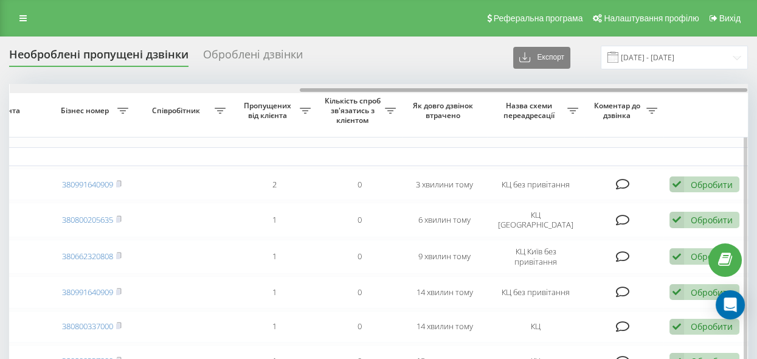
drag, startPoint x: 230, startPoint y: 90, endPoint x: 574, endPoint y: 145, distance: 348.3
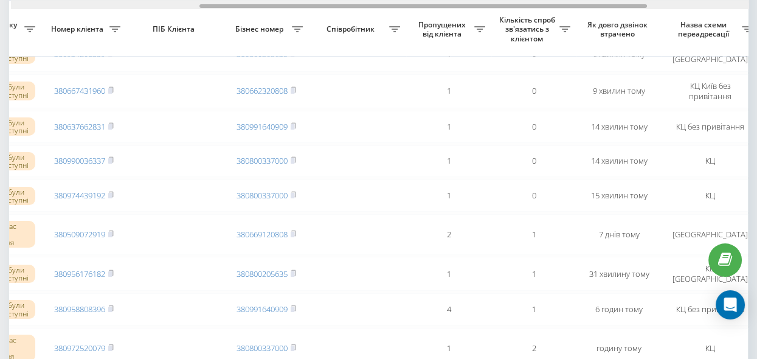
scroll to position [0, 310]
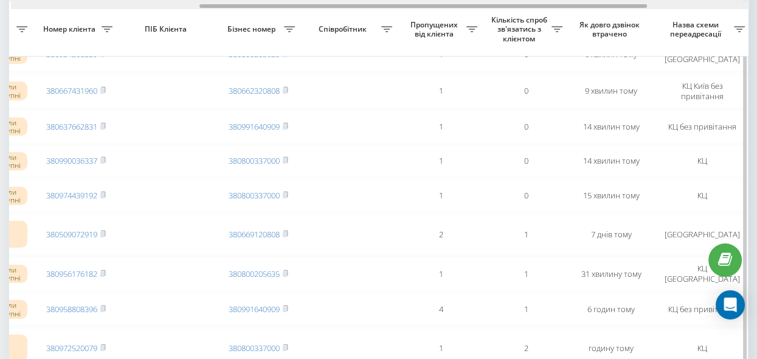
drag, startPoint x: 323, startPoint y: 7, endPoint x: 222, endPoint y: 21, distance: 102.4
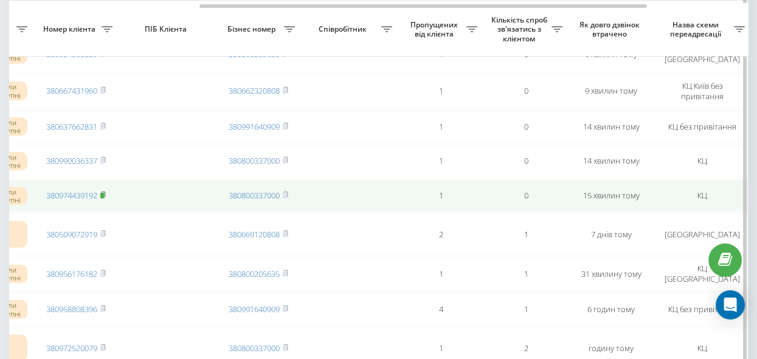
click at [105, 197] on icon at bounding box center [103, 193] width 4 height 5
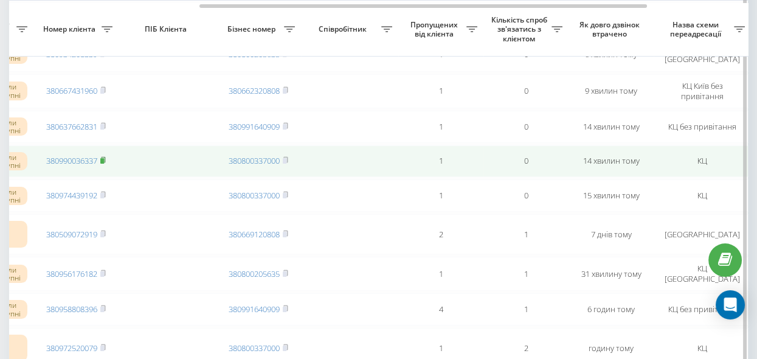
click at [103, 162] on rect at bounding box center [102, 160] width 4 height 5
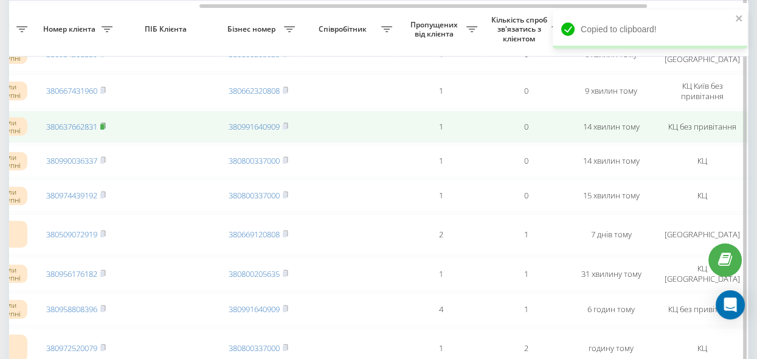
click at [103, 124] on rect at bounding box center [102, 126] width 4 height 5
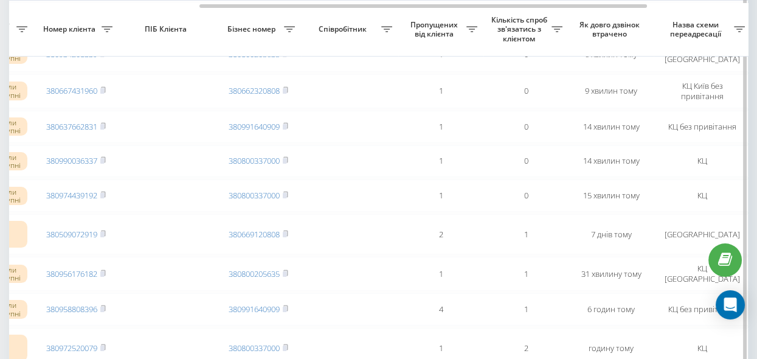
click at [201, 22] on th "ПІБ Клієнта" at bounding box center [167, 29] width 97 height 53
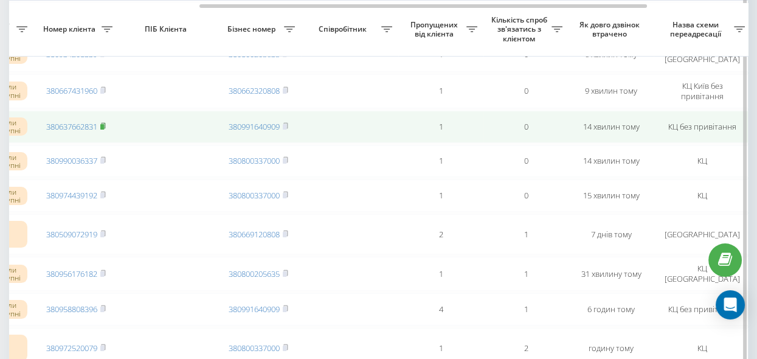
click at [103, 125] on rect at bounding box center [102, 126] width 4 height 5
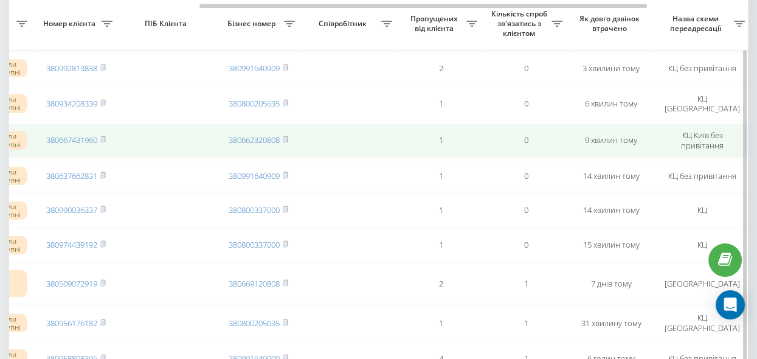
scroll to position [111, 0]
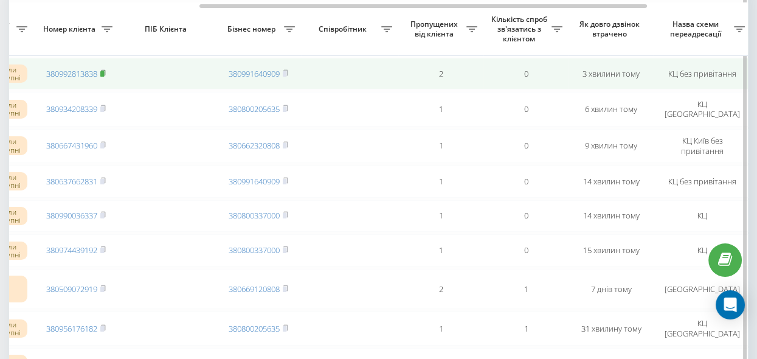
click at [104, 73] on rect at bounding box center [102, 73] width 4 height 5
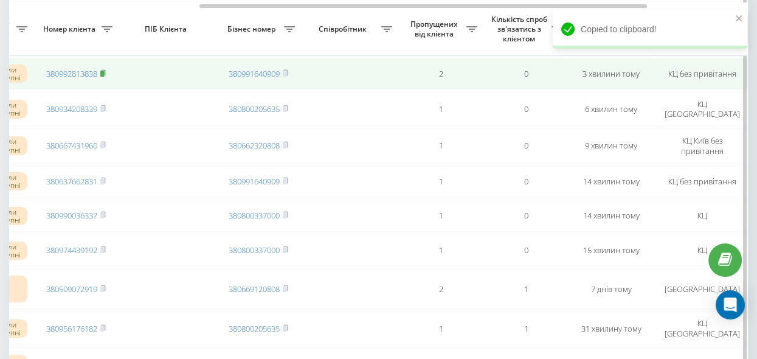
click at [104, 72] on rect at bounding box center [102, 73] width 4 height 5
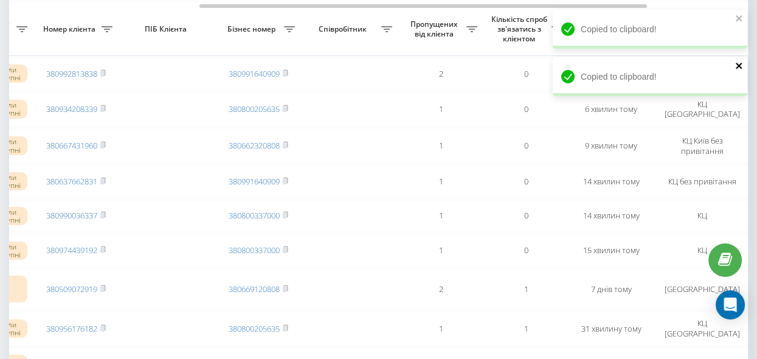
click at [738, 67] on icon "close" at bounding box center [739, 66] width 9 height 10
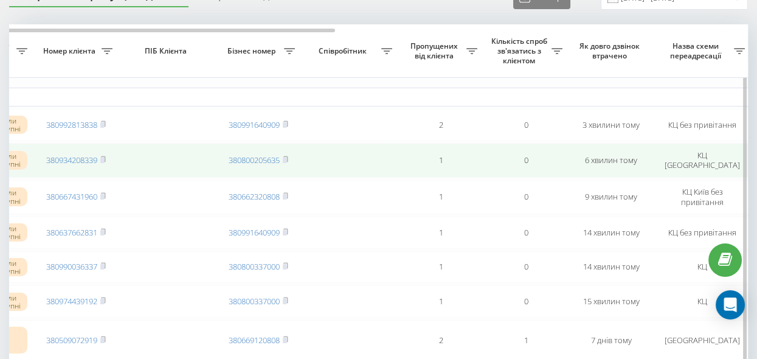
scroll to position [55, 0]
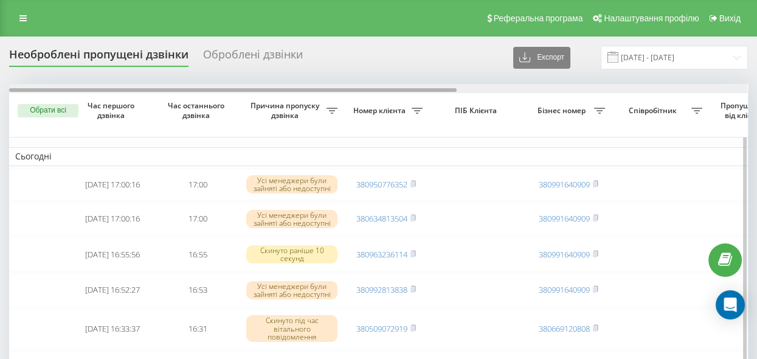
drag, startPoint x: 244, startPoint y: 89, endPoint x: 109, endPoint y: 92, distance: 134.9
click at [109, 92] on div at bounding box center [378, 88] width 738 height 9
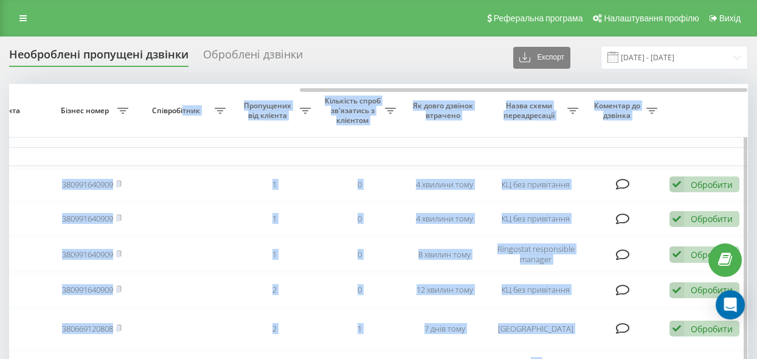
drag, startPoint x: 109, startPoint y: 92, endPoint x: 181, endPoint y: 104, distance: 72.7
click at [266, 114] on span "Пропущених від клієнта" at bounding box center [269, 110] width 62 height 19
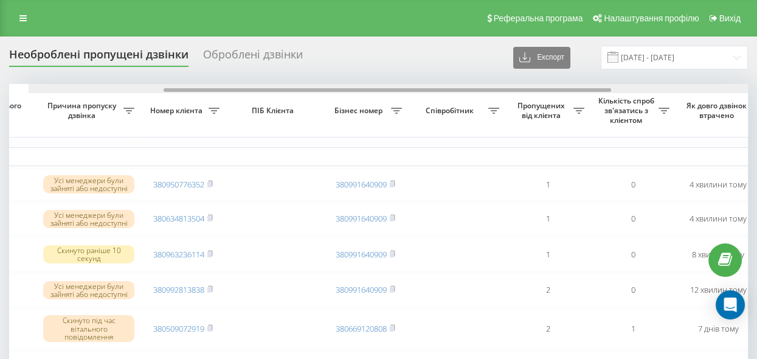
scroll to position [0, 185]
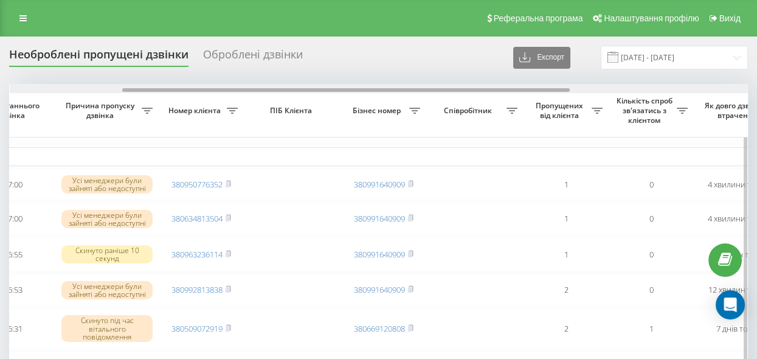
drag, startPoint x: 315, startPoint y: 90, endPoint x: 137, endPoint y: 98, distance: 177.6
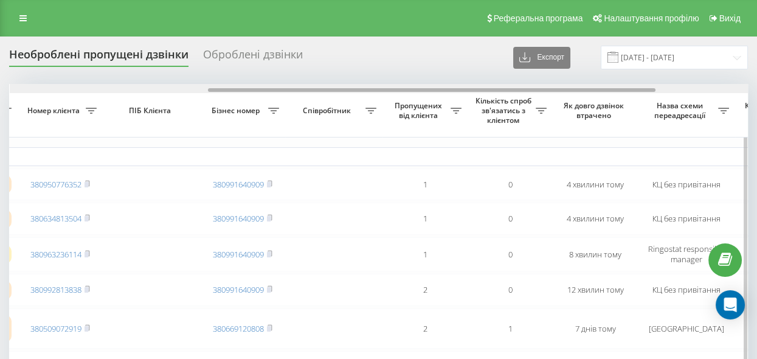
scroll to position [0, 326]
drag, startPoint x: 290, startPoint y: 90, endPoint x: 376, endPoint y: 100, distance: 86.9
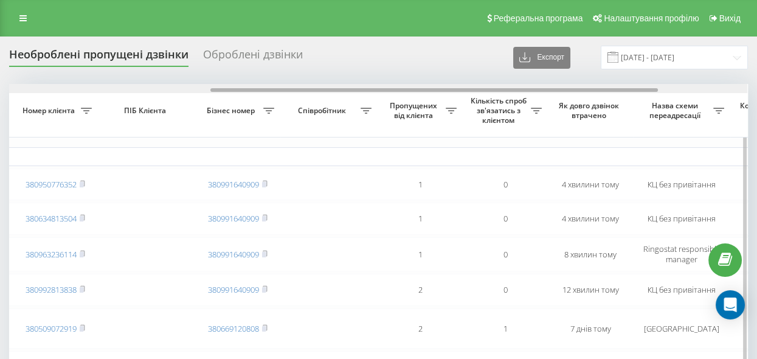
click at [321, 92] on div at bounding box center [378, 88] width 738 height 9
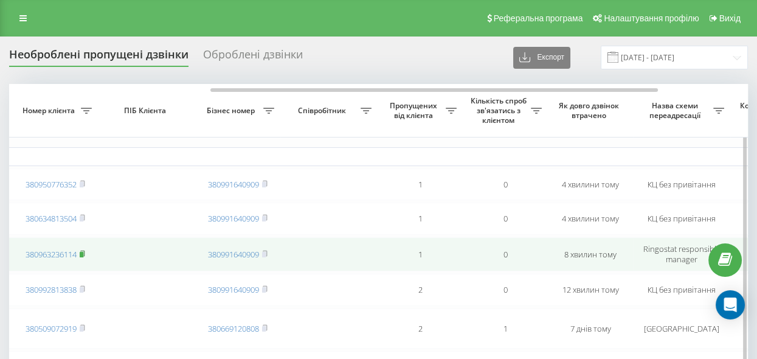
click at [81, 255] on icon at bounding box center [82, 253] width 5 height 7
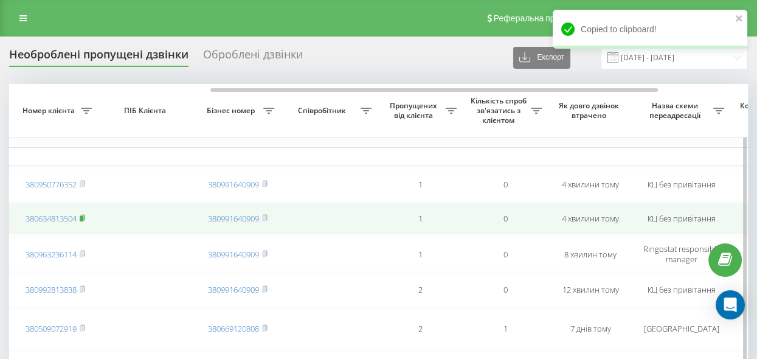
click at [81, 218] on rect at bounding box center [82, 218] width 4 height 5
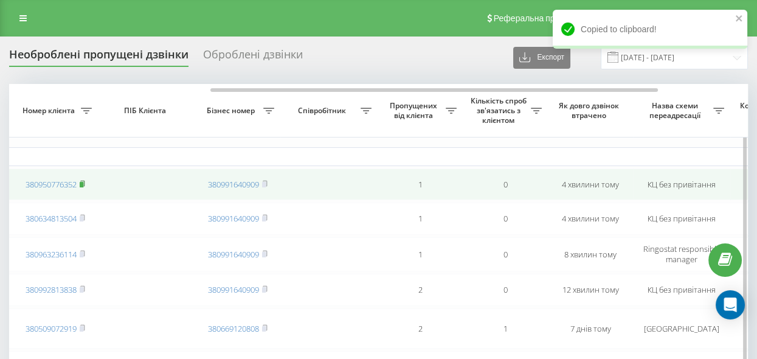
click at [83, 182] on rect at bounding box center [82, 184] width 4 height 5
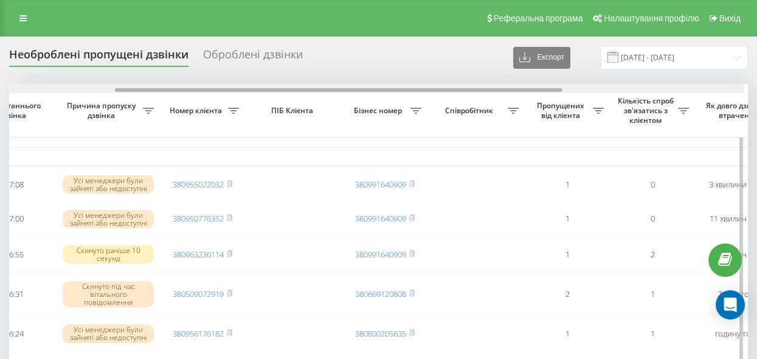
scroll to position [0, 180]
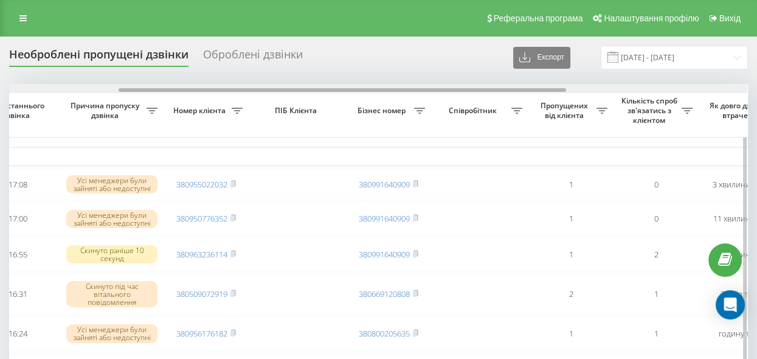
drag, startPoint x: 326, startPoint y: 88, endPoint x: 435, endPoint y: 122, distance: 113.8
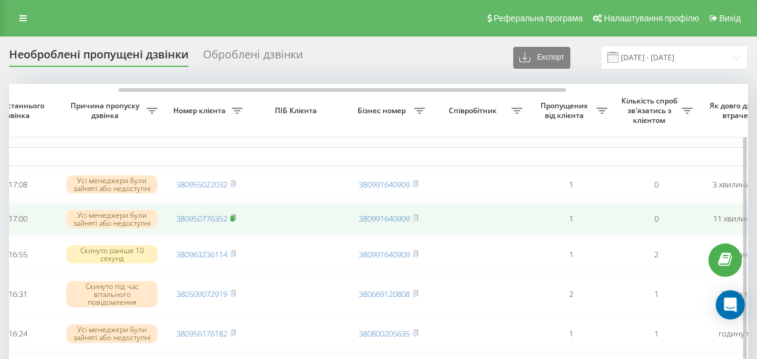
click at [234, 219] on rect at bounding box center [232, 218] width 4 height 5
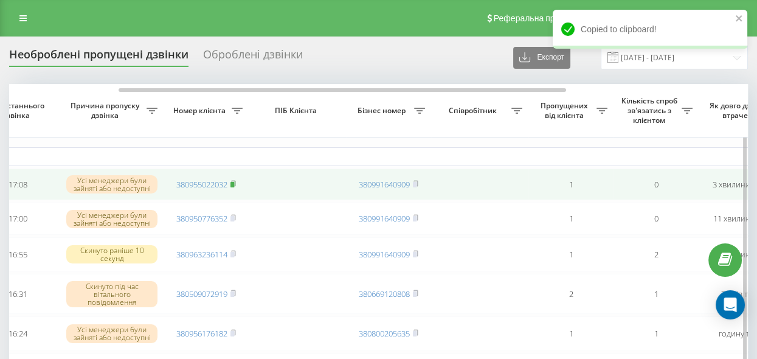
click at [233, 184] on rect at bounding box center [232, 184] width 4 height 5
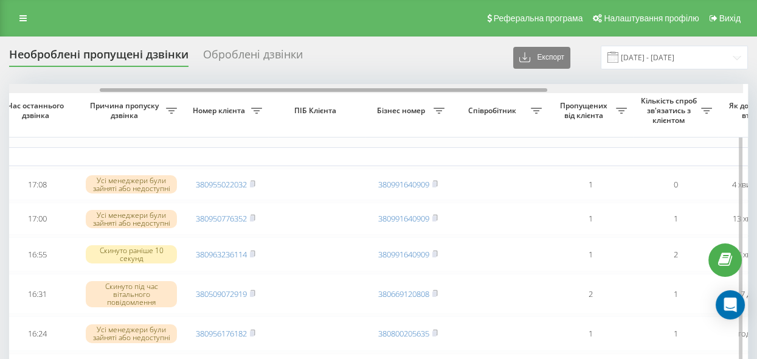
scroll to position [0, 153]
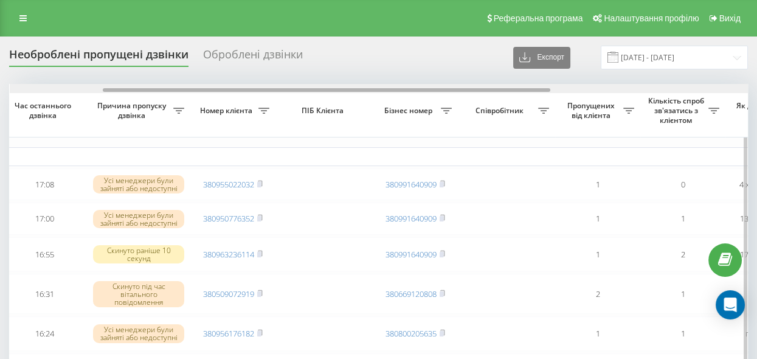
drag, startPoint x: 236, startPoint y: 89, endPoint x: 330, endPoint y: 163, distance: 119.0
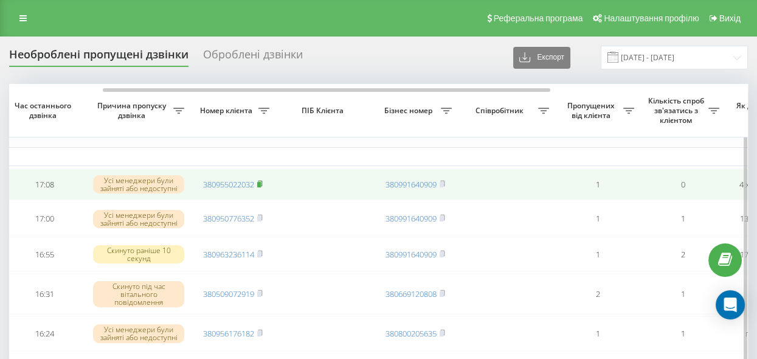
click at [259, 183] on rect at bounding box center [259, 184] width 4 height 5
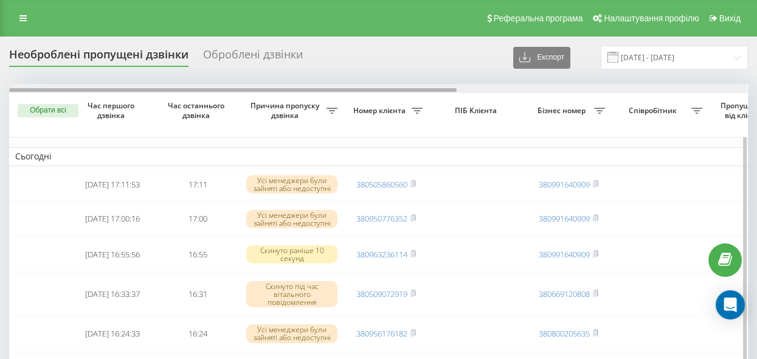
scroll to position [0, 476]
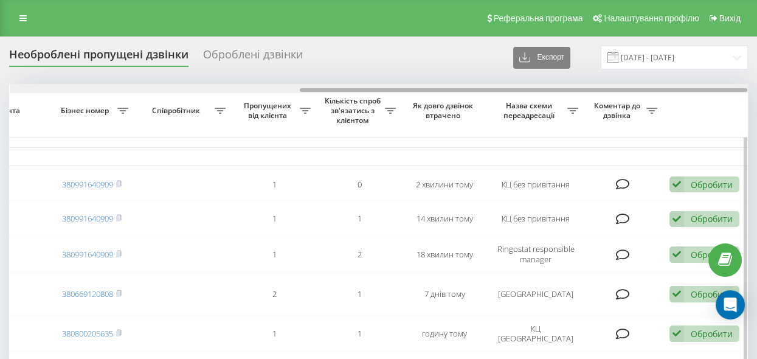
drag, startPoint x: 414, startPoint y: 87, endPoint x: 456, endPoint y: 92, distance: 41.6
click at [456, 92] on div at bounding box center [379, 88] width 738 height 9
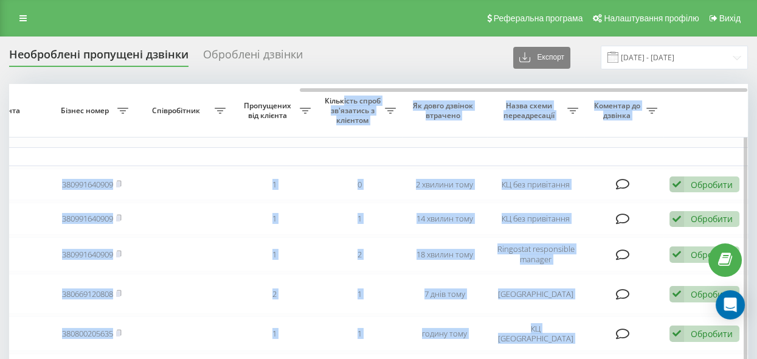
drag, startPoint x: 484, startPoint y: 91, endPoint x: 342, endPoint y: 95, distance: 141.6
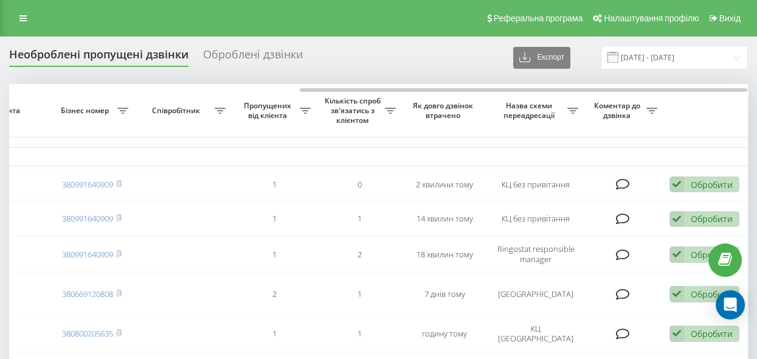
click at [464, 47] on div "Необроблені пропущені дзвінки Оброблені дзвінки Експорт .csv .xlsx [DATE] - [DA…" at bounding box center [378, 58] width 738 height 24
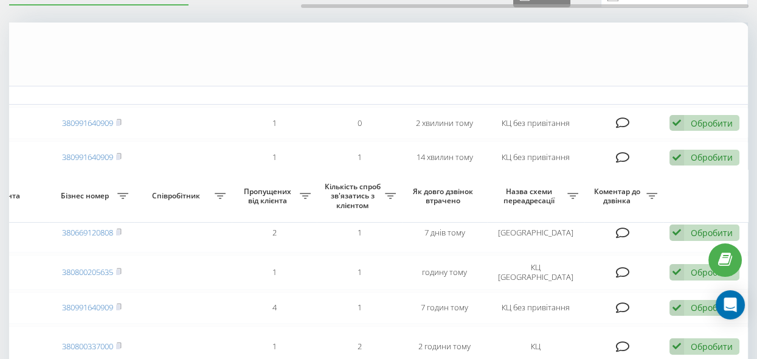
scroll to position [314, 0]
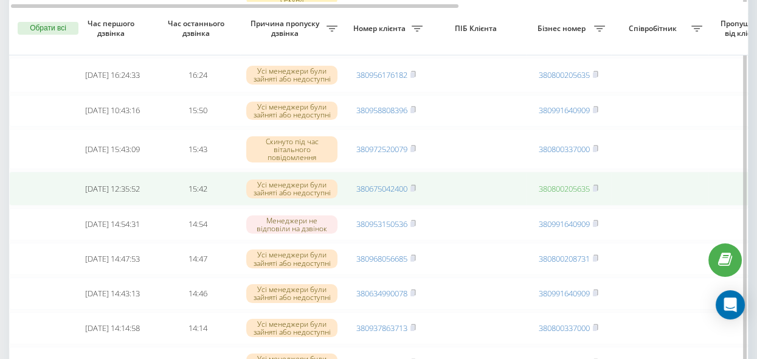
scroll to position [119, 0]
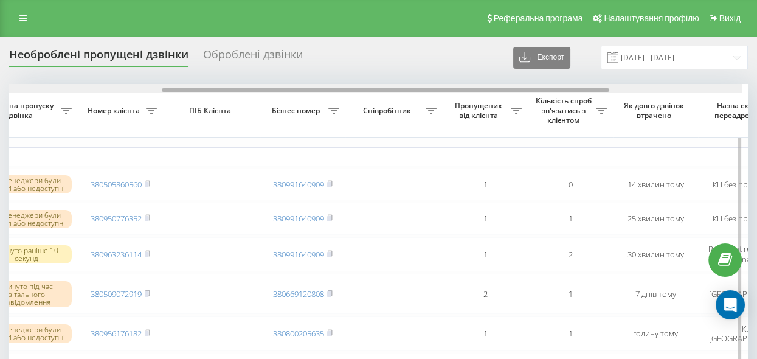
scroll to position [0, 258]
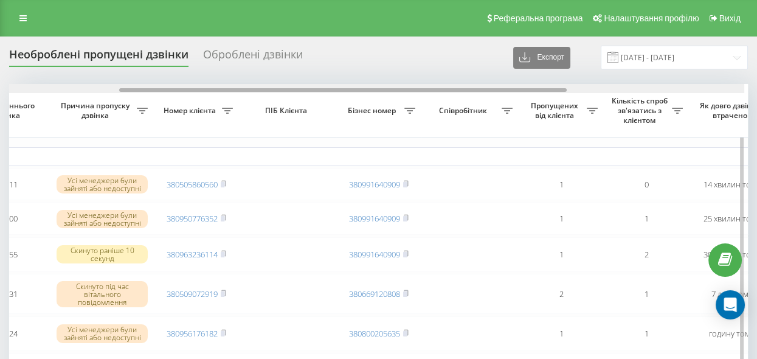
drag, startPoint x: 344, startPoint y: 88, endPoint x: 456, endPoint y: 124, distance: 117.6
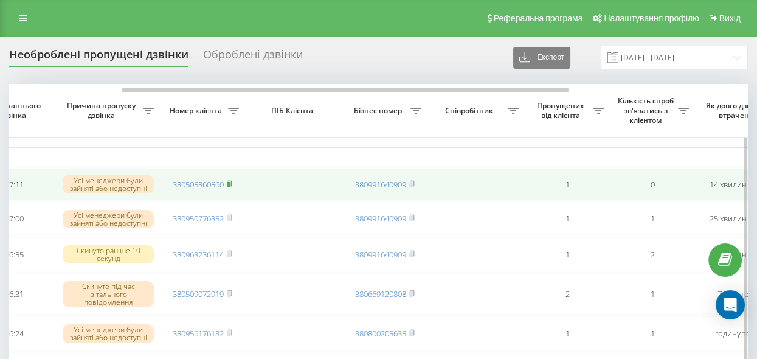
click at [227, 182] on icon at bounding box center [229, 183] width 5 height 7
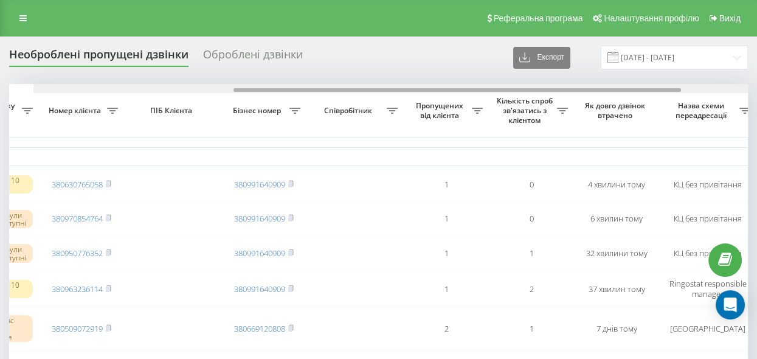
scroll to position [0, 337]
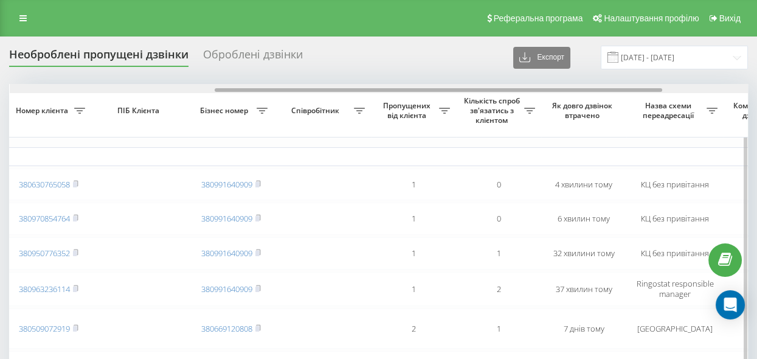
drag, startPoint x: 219, startPoint y: 89, endPoint x: 425, endPoint y: 113, distance: 206.8
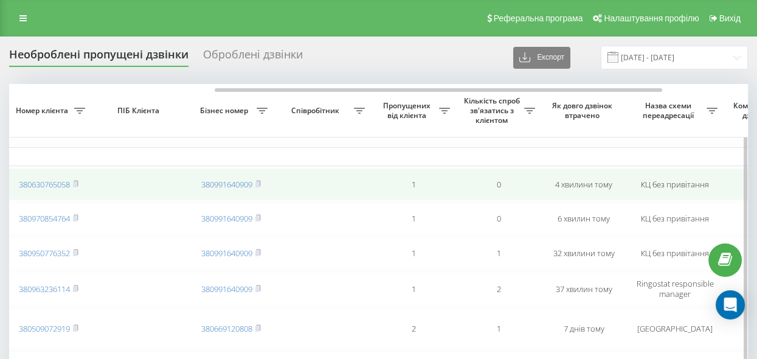
drag, startPoint x: 78, startPoint y: 218, endPoint x: 101, endPoint y: 200, distance: 29.4
click at [78, 218] on icon at bounding box center [75, 217] width 5 height 7
click at [75, 182] on rect at bounding box center [75, 184] width 4 height 5
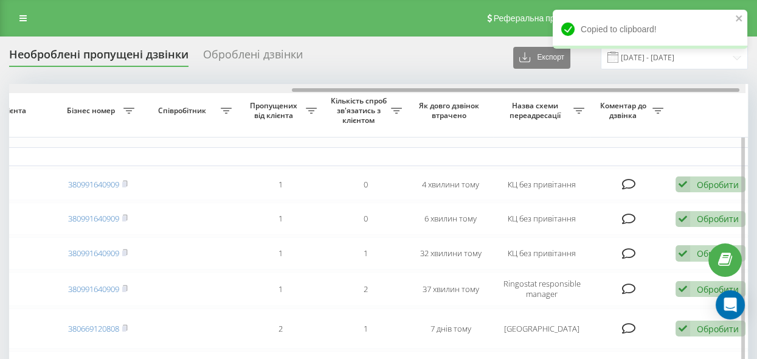
scroll to position [0, 476]
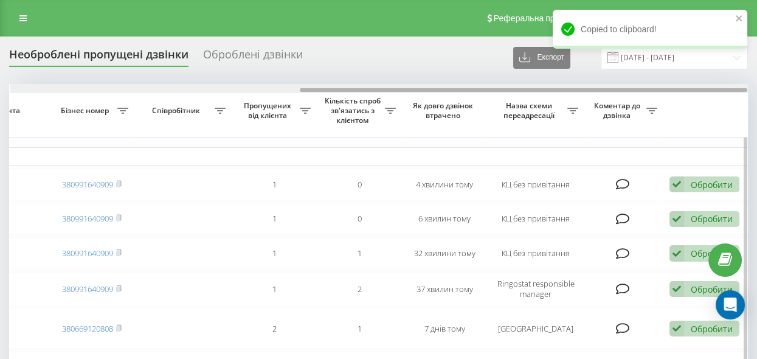
drag, startPoint x: 447, startPoint y: 88, endPoint x: 550, endPoint y: 104, distance: 104.0
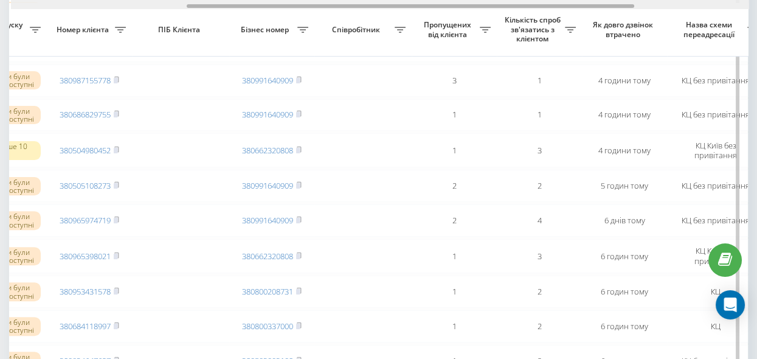
scroll to position [0, 289]
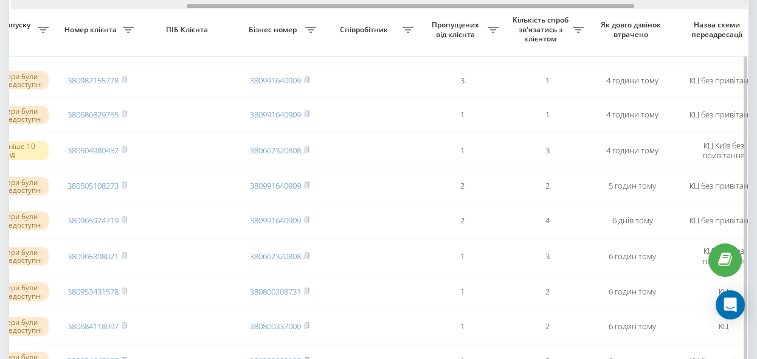
drag, startPoint x: 373, startPoint y: 6, endPoint x: 258, endPoint y: 15, distance: 114.6
click at [258, 15] on div "Обрати всі Час першого дзвінка Час останнього дзвінка Причина пропуску дзвінка …" at bounding box center [378, 6] width 738 height 1058
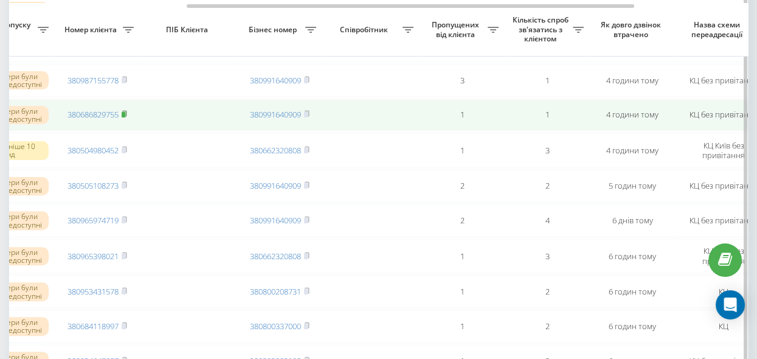
click at [123, 117] on rect at bounding box center [124, 114] width 4 height 5
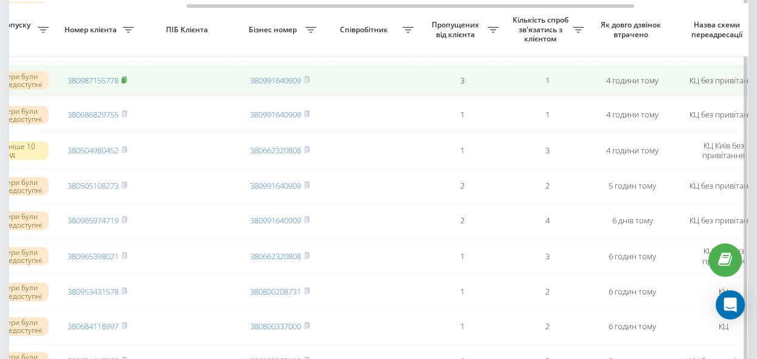
click at [123, 83] on rect at bounding box center [124, 80] width 4 height 5
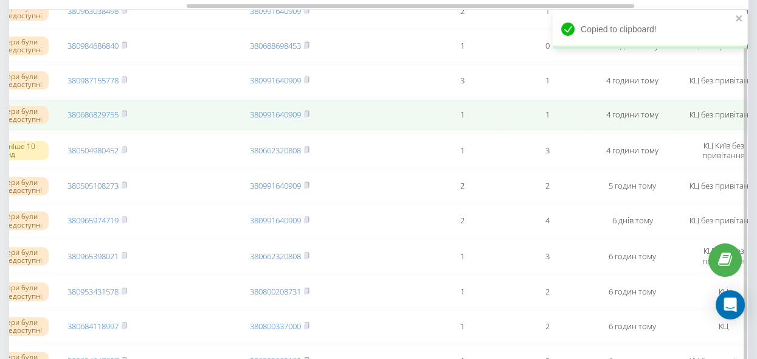
scroll to position [552, 0]
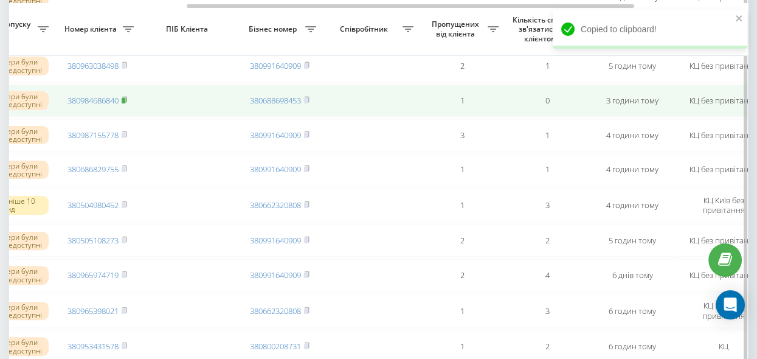
click at [125, 103] on rect at bounding box center [124, 100] width 4 height 5
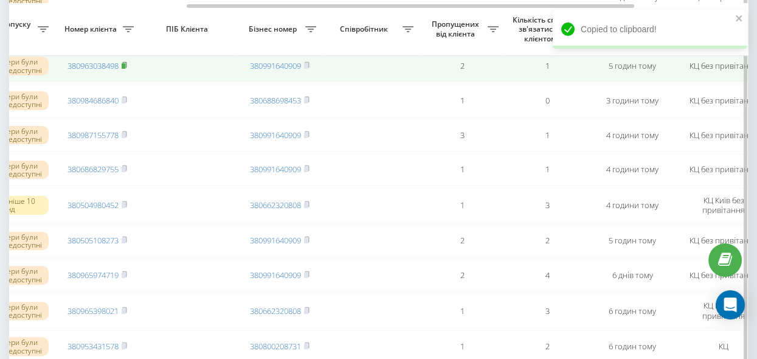
click at [125, 69] on icon at bounding box center [124, 64] width 5 height 7
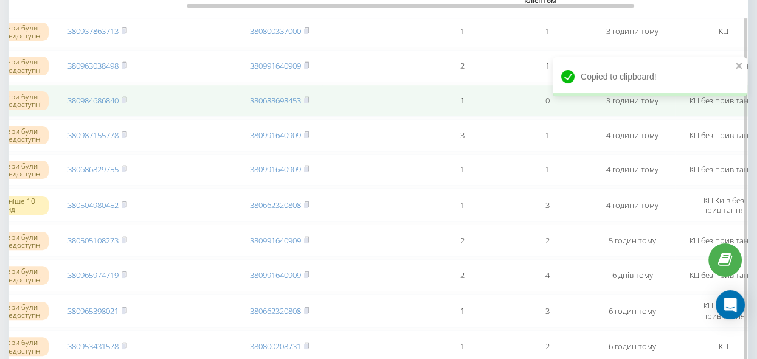
scroll to position [497, 0]
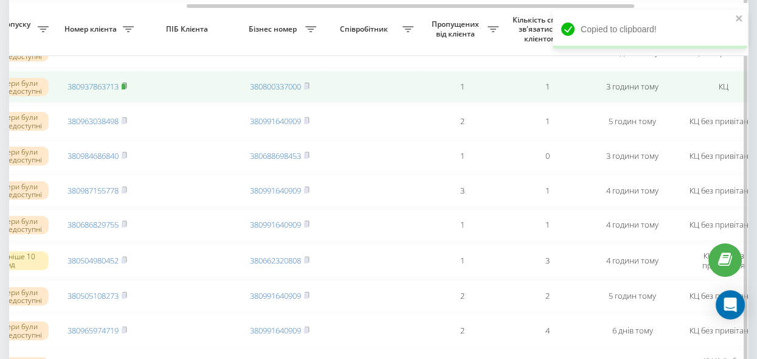
click at [125, 89] on rect at bounding box center [124, 86] width 4 height 5
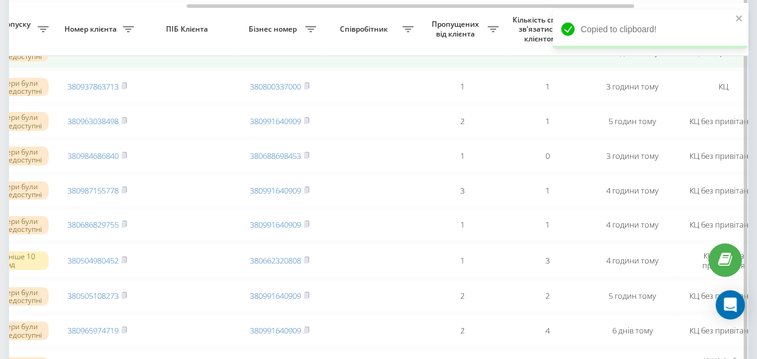
click at [125, 55] on rect at bounding box center [124, 52] width 4 height 5
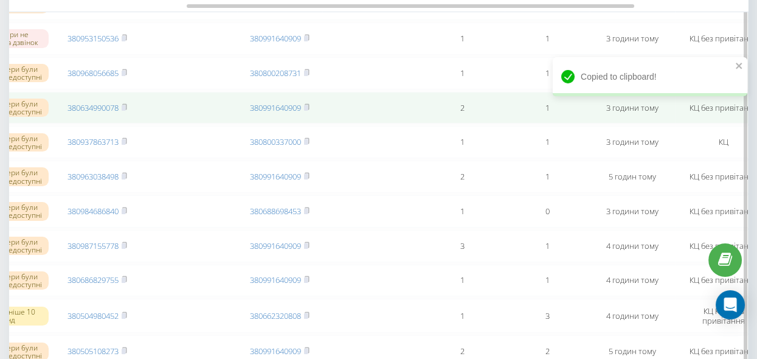
scroll to position [387, 0]
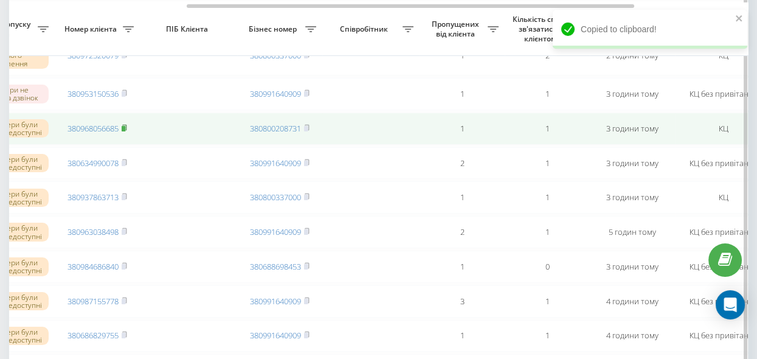
click at [124, 131] on rect at bounding box center [124, 128] width 4 height 5
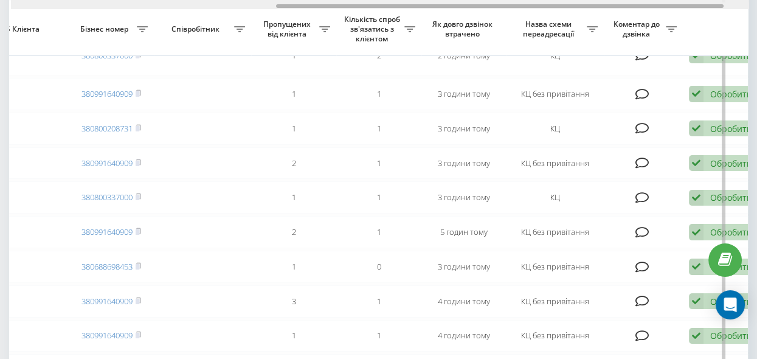
scroll to position [0, 476]
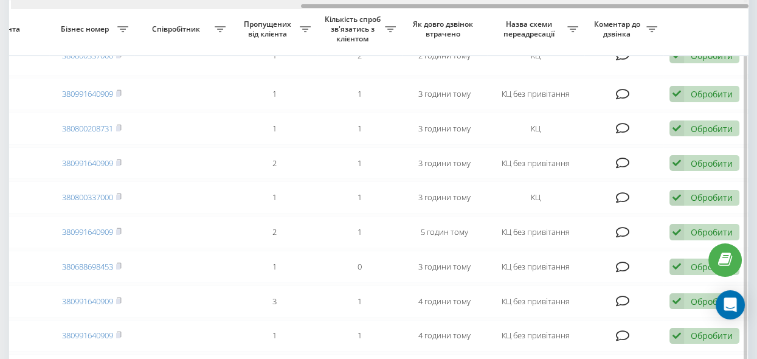
drag, startPoint x: 221, startPoint y: 6, endPoint x: 373, endPoint y: 23, distance: 152.3
click at [373, 23] on div "Обрати всі Час першого дзвінка Час останнього дзвінка Причина пропуску дзвінка …" at bounding box center [378, 226] width 738 height 1058
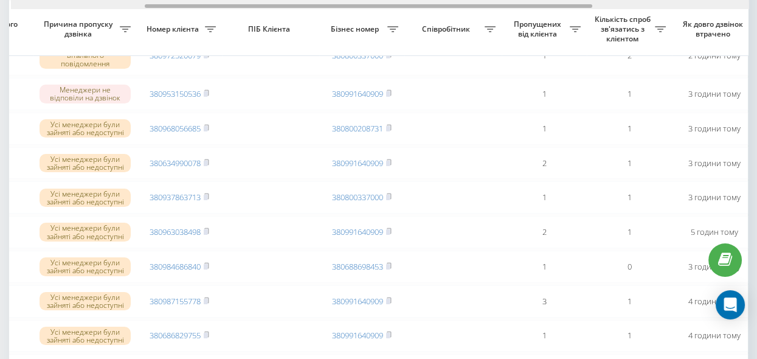
scroll to position [0, 178]
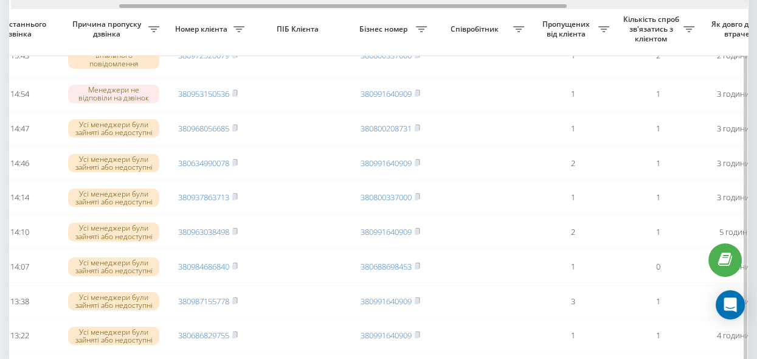
drag, startPoint x: 311, startPoint y: 5, endPoint x: 129, endPoint y: 21, distance: 182.4
click at [129, 21] on div "Обрати всі Час першого дзвінка Час останнього дзвінка Причина пропуску дзвінка …" at bounding box center [378, 226] width 738 height 1058
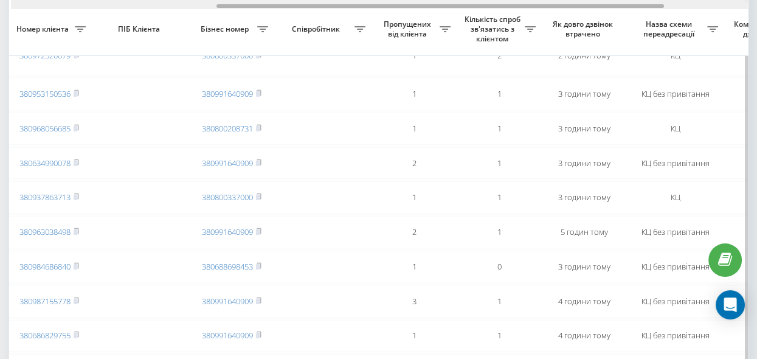
drag, startPoint x: 370, startPoint y: 5, endPoint x: 467, endPoint y: 21, distance: 98.6
click at [467, 21] on div "Обрати всі Час першого дзвінка Час останнього дзвінка Причина пропуску дзвінка …" at bounding box center [378, 226] width 738 height 1058
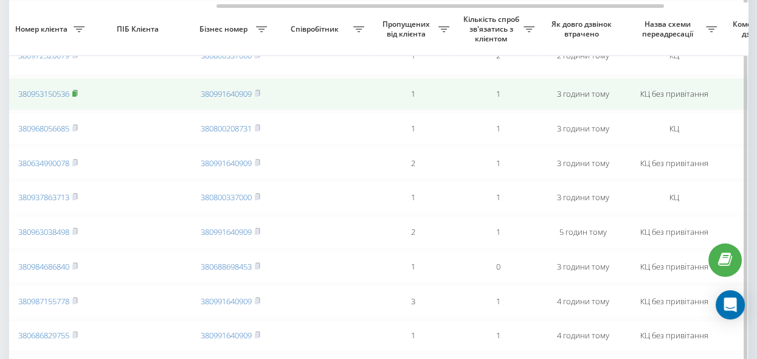
click at [76, 95] on rect at bounding box center [74, 93] width 4 height 5
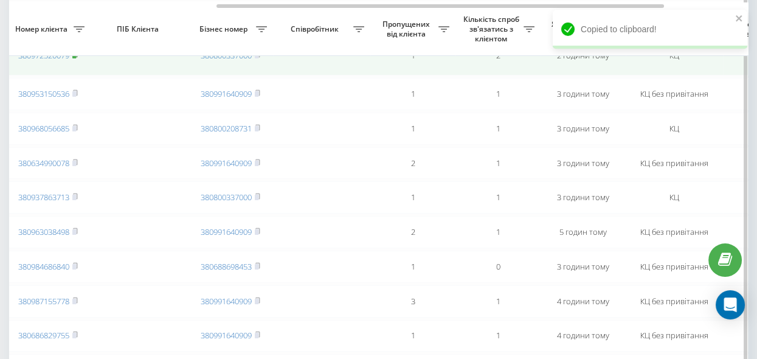
click at [74, 58] on rect at bounding box center [74, 55] width 4 height 5
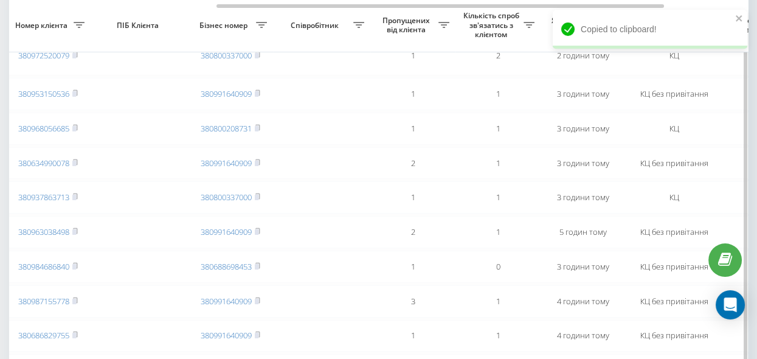
scroll to position [276, 0]
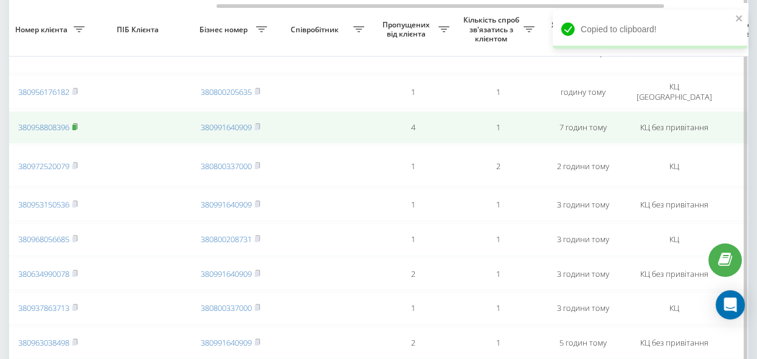
click at [76, 128] on rect at bounding box center [74, 127] width 4 height 5
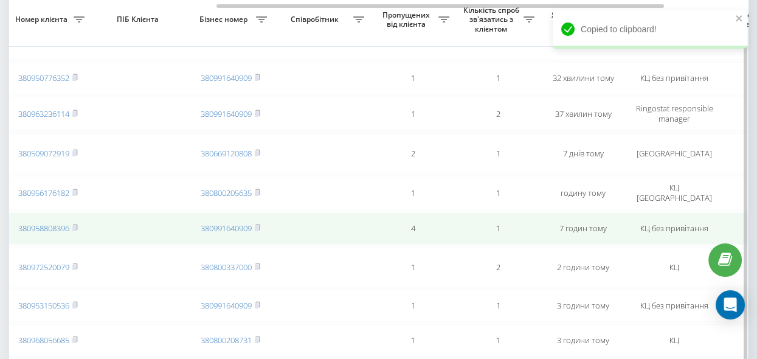
scroll to position [165, 0]
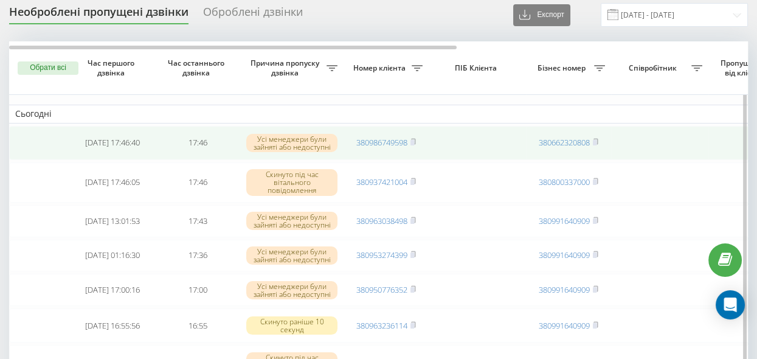
scroll to position [55, 0]
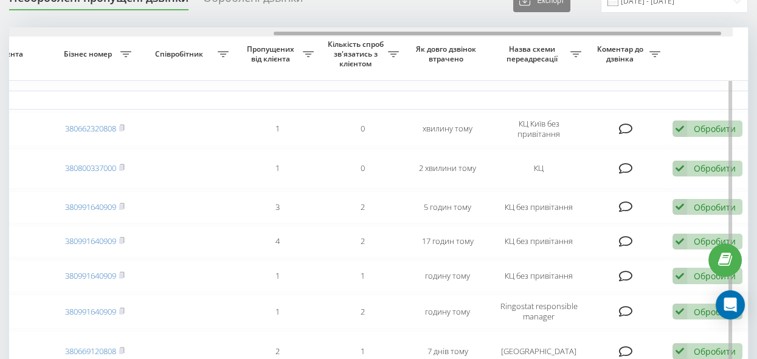
scroll to position [0, 476]
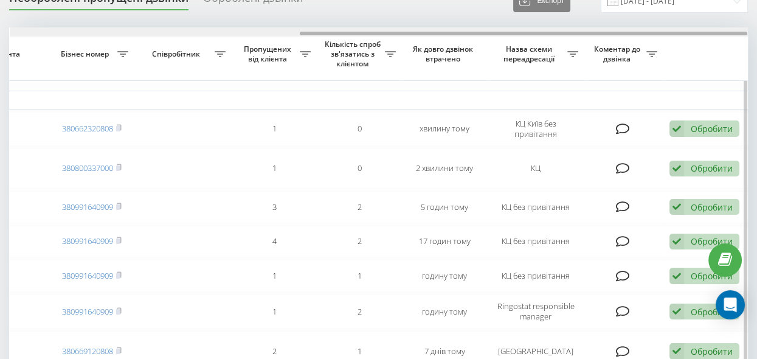
drag, startPoint x: 200, startPoint y: 33, endPoint x: 571, endPoint y: 80, distance: 374.3
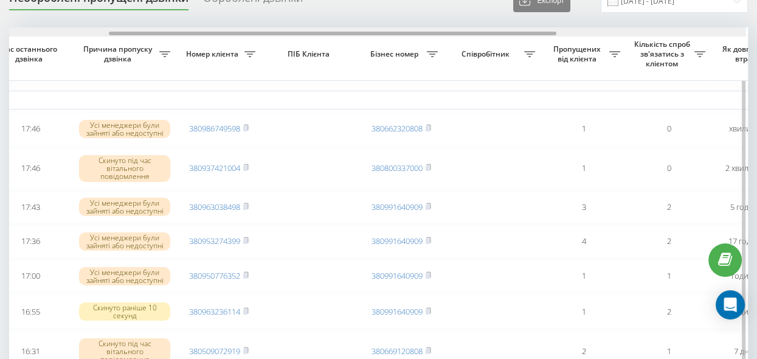
scroll to position [0, 145]
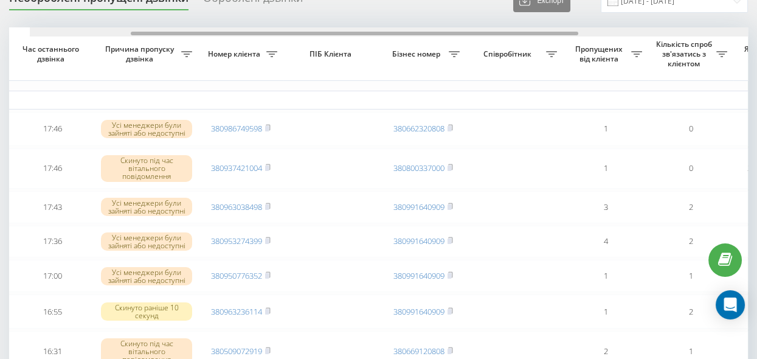
drag, startPoint x: 346, startPoint y: 32, endPoint x: 144, endPoint y: 37, distance: 201.8
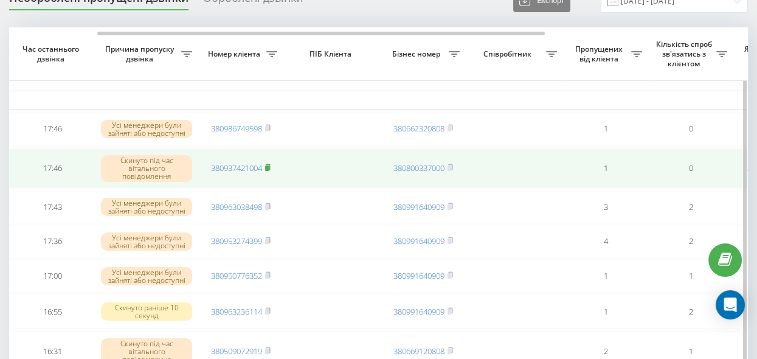
click at [267, 165] on rect at bounding box center [267, 167] width 4 height 5
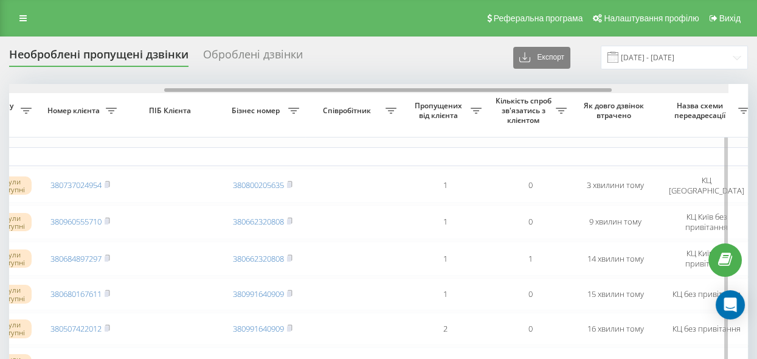
scroll to position [0, 337]
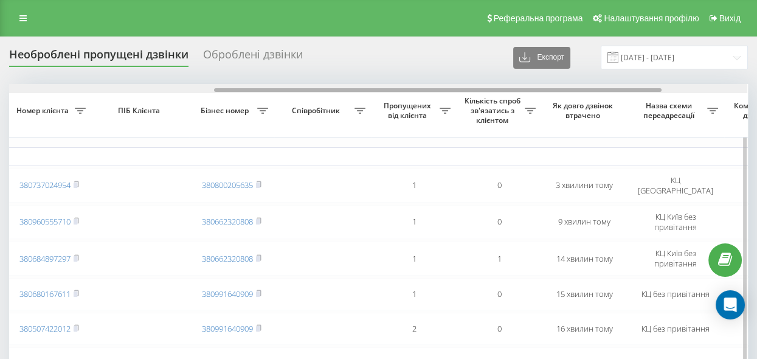
drag, startPoint x: 269, startPoint y: 89, endPoint x: 473, endPoint y: 117, distance: 206.7
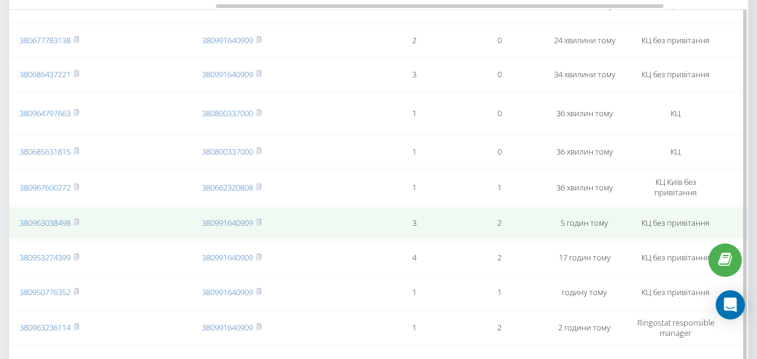
scroll to position [276, 0]
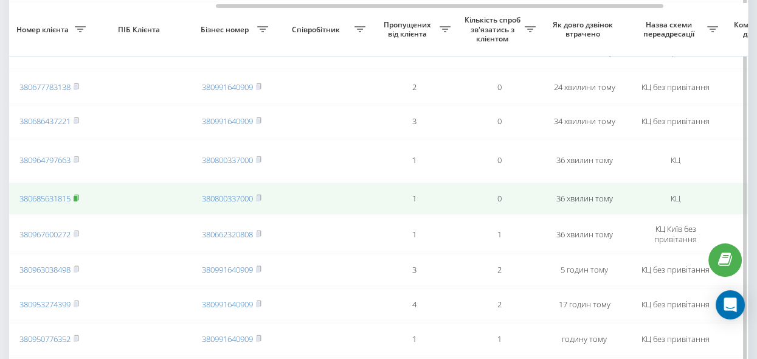
click at [76, 201] on rect at bounding box center [76, 198] width 4 height 5
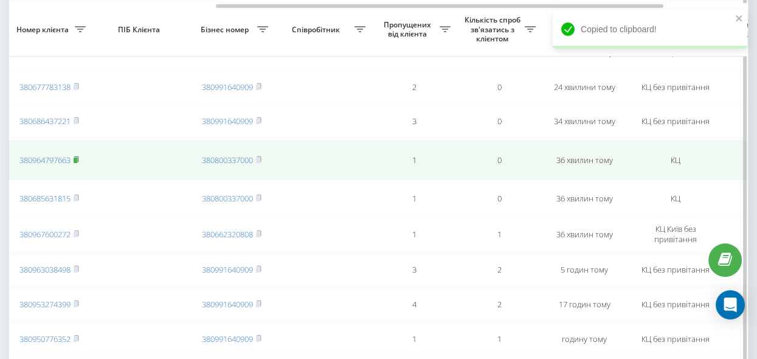
click at [77, 163] on rect at bounding box center [76, 159] width 4 height 5
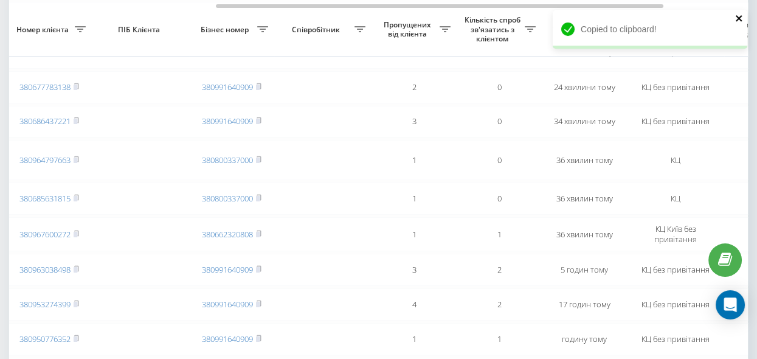
click at [735, 16] on icon "close" at bounding box center [739, 18] width 9 height 10
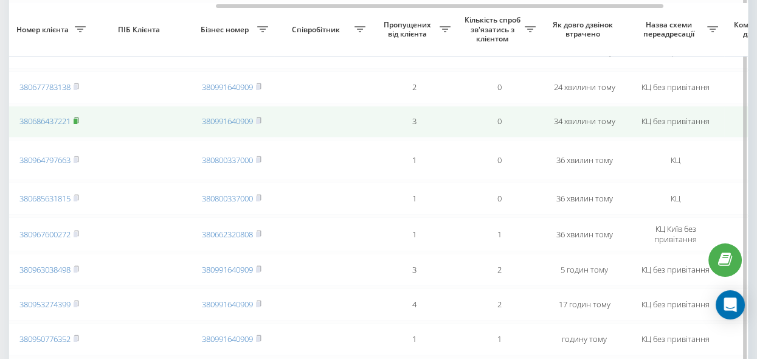
click at [78, 123] on icon at bounding box center [76, 120] width 5 height 7
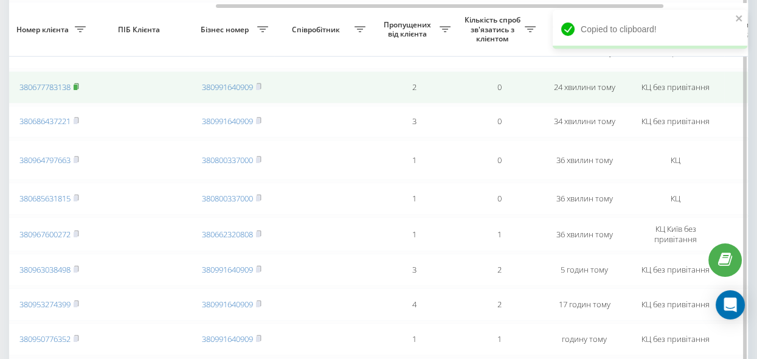
click at [79, 86] on icon at bounding box center [76, 86] width 5 height 7
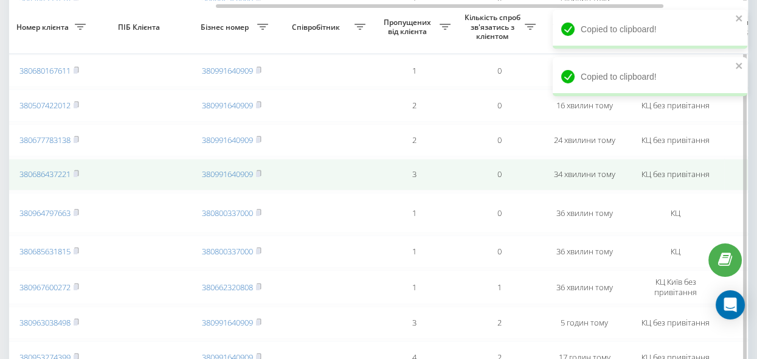
scroll to position [221, 0]
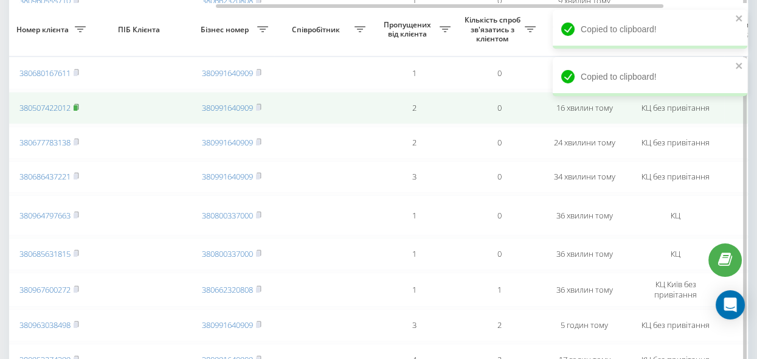
click at [79, 106] on icon at bounding box center [76, 106] width 5 height 7
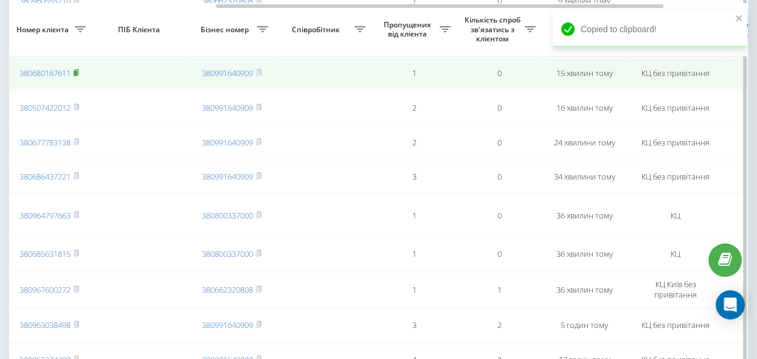
click at [77, 70] on rect at bounding box center [76, 72] width 4 height 5
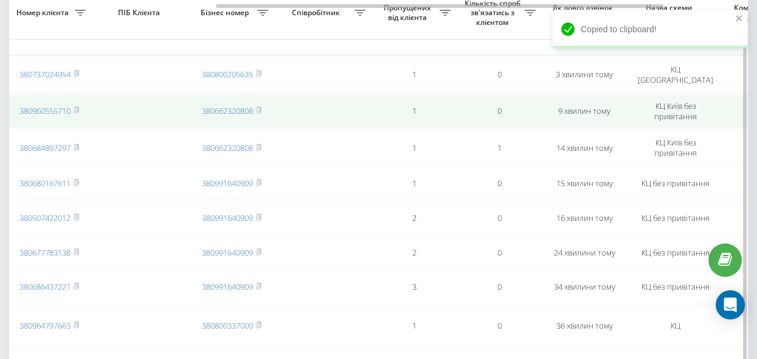
scroll to position [55, 0]
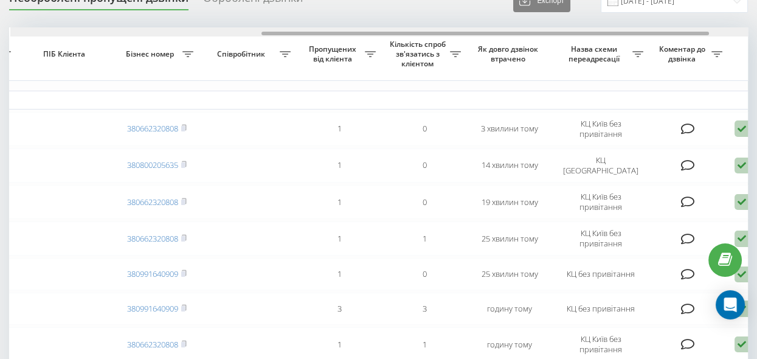
scroll to position [0, 413]
drag, startPoint x: 246, startPoint y: 31, endPoint x: 497, endPoint y: 72, distance: 254.4
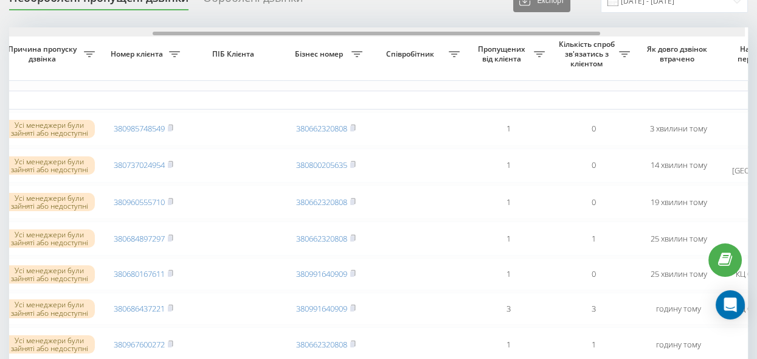
scroll to position [0, 240]
drag, startPoint x: 395, startPoint y: 31, endPoint x: 290, endPoint y: 36, distance: 105.3
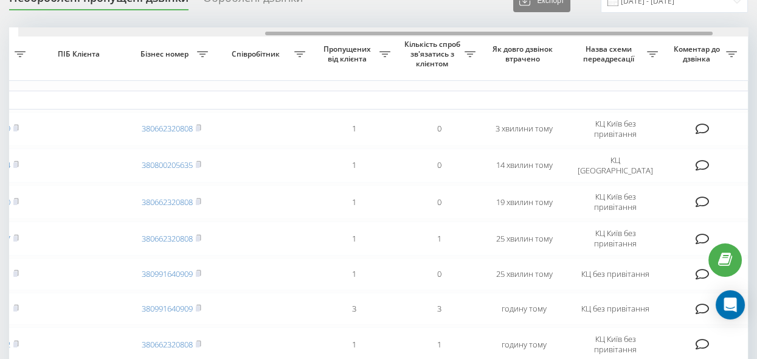
scroll to position [0, 407]
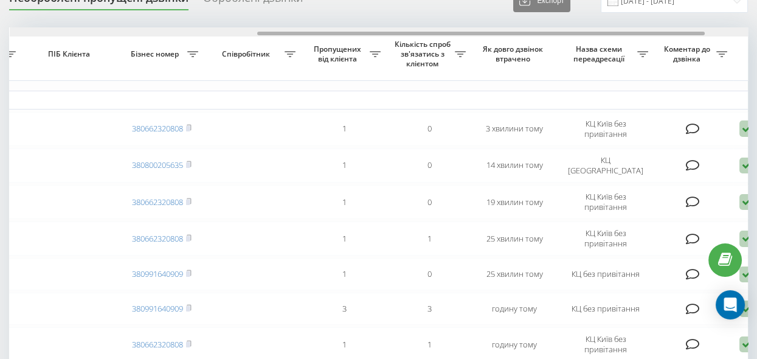
drag, startPoint x: 308, startPoint y: 35, endPoint x: 410, endPoint y: 52, distance: 102.9
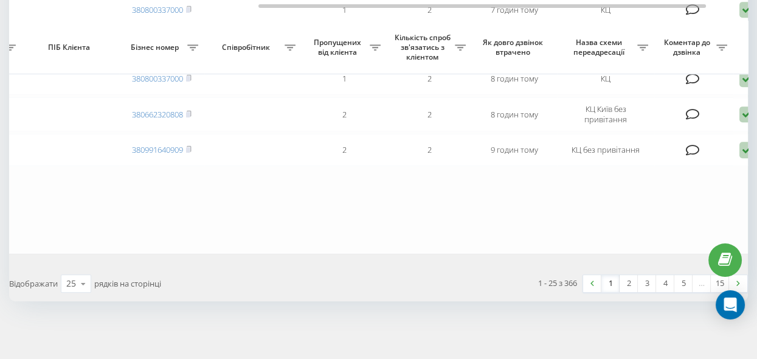
scroll to position [907, 0]
click at [627, 282] on link "2" at bounding box center [628, 283] width 18 height 17
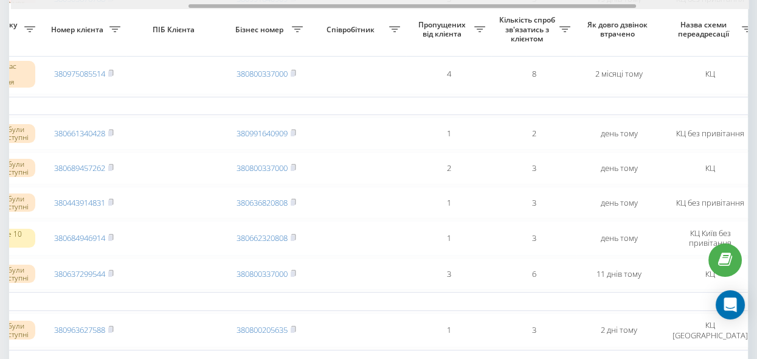
scroll to position [0, 315]
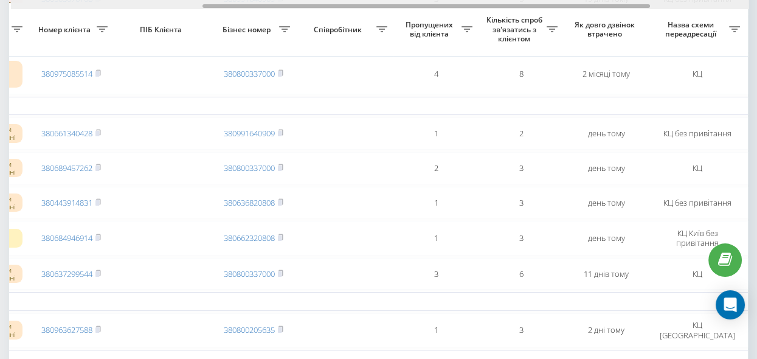
drag, startPoint x: 244, startPoint y: 6, endPoint x: 435, endPoint y: 39, distance: 194.2
click at [435, 39] on div "Обрати всі Час першого дзвінка Час останнього дзвінка Причина пропуску дзвінка …" at bounding box center [378, 333] width 738 height 1161
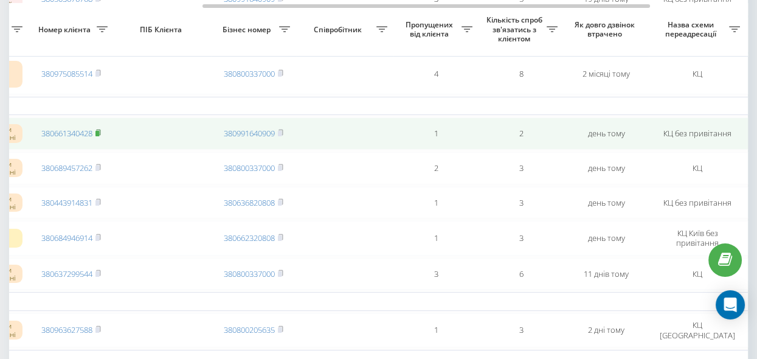
click at [98, 134] on rect at bounding box center [97, 133] width 4 height 5
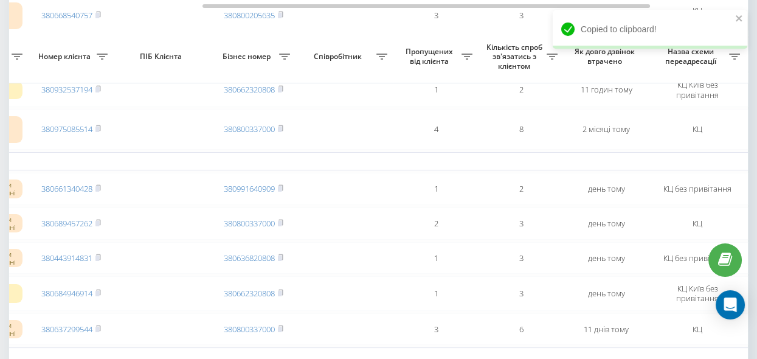
scroll to position [331, 0]
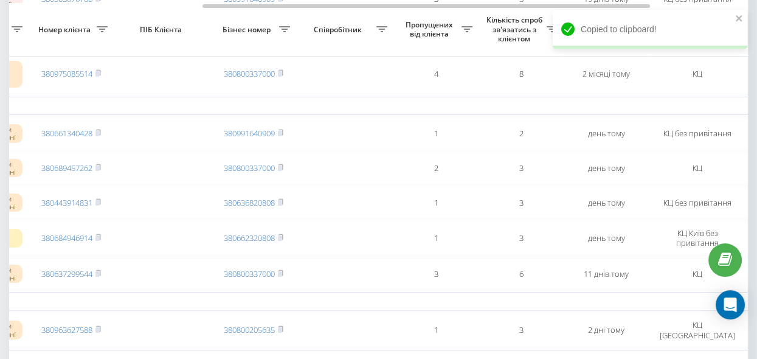
drag, startPoint x: 100, startPoint y: 75, endPoint x: 156, endPoint y: 97, distance: 60.0
click at [100, 75] on icon at bounding box center [97, 72] width 5 height 7
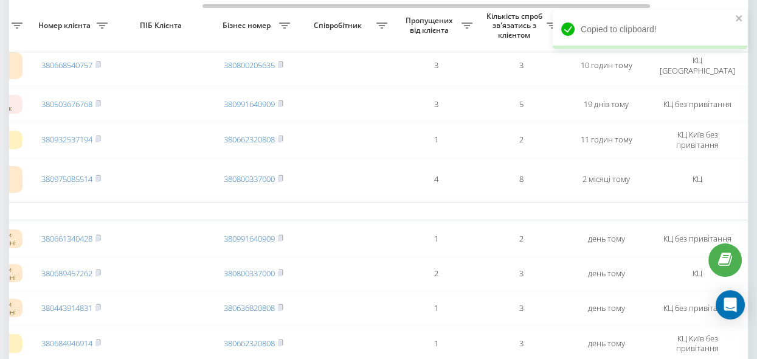
scroll to position [221, 0]
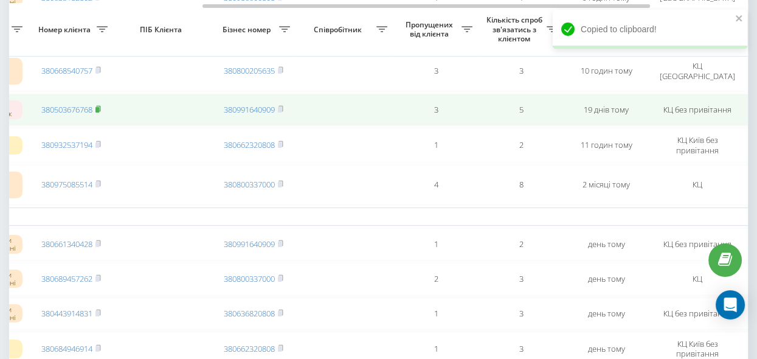
click at [98, 111] on rect at bounding box center [97, 109] width 4 height 5
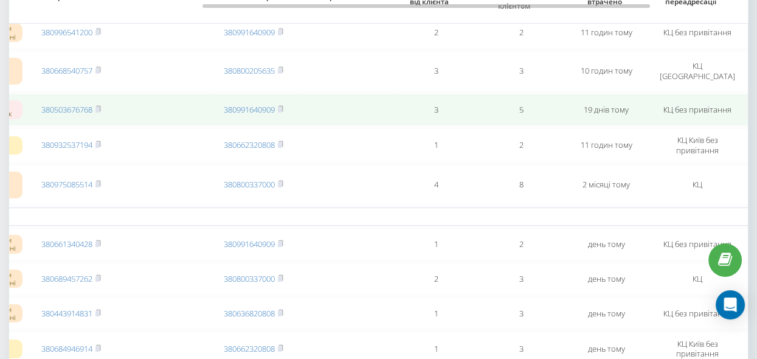
scroll to position [165, 0]
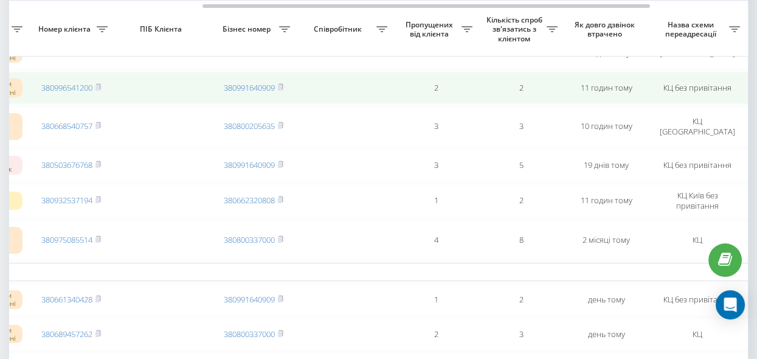
click at [98, 88] on rect at bounding box center [97, 87] width 4 height 5
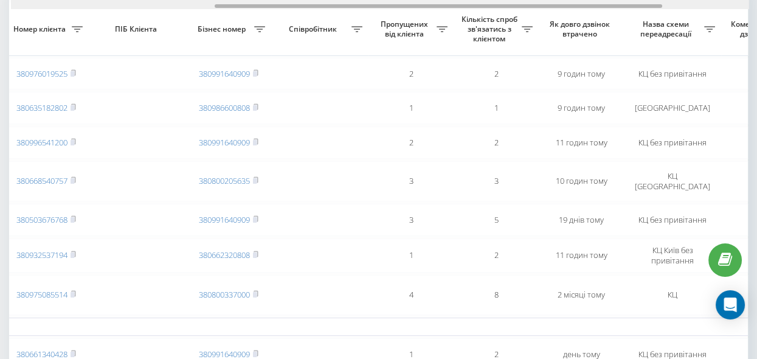
scroll to position [0, 351]
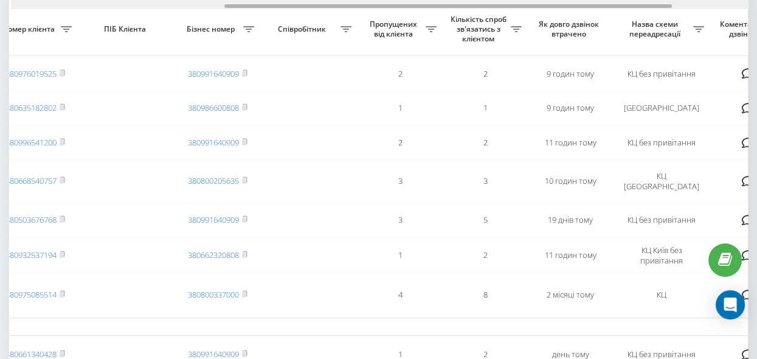
drag, startPoint x: 466, startPoint y: 6, endPoint x: 488, endPoint y: 28, distance: 30.9
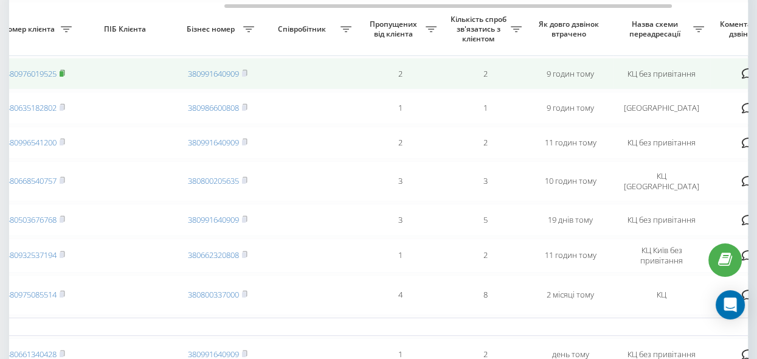
click at [62, 72] on rect at bounding box center [62, 73] width 4 height 5
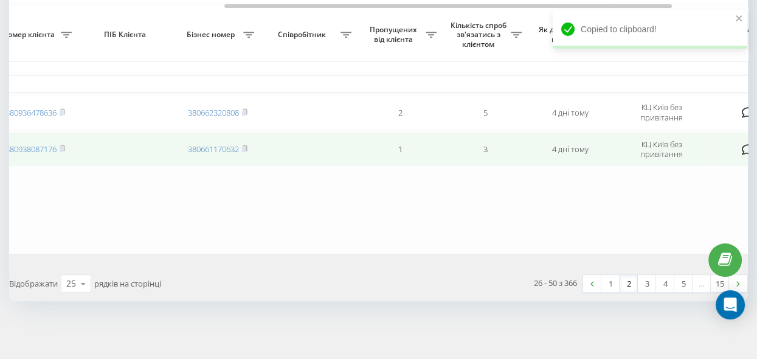
scroll to position [1006, 0]
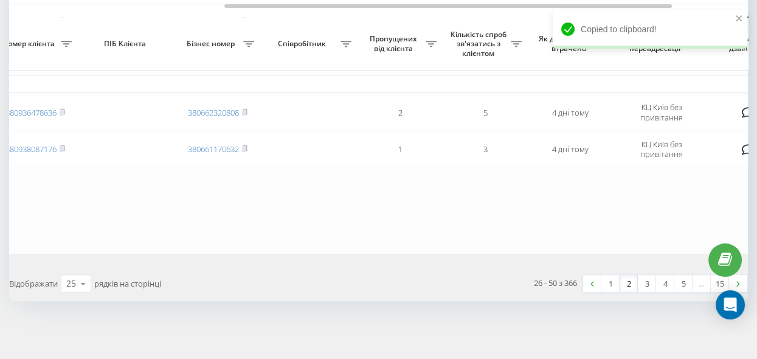
click at [613, 286] on link "1" at bounding box center [610, 283] width 18 height 17
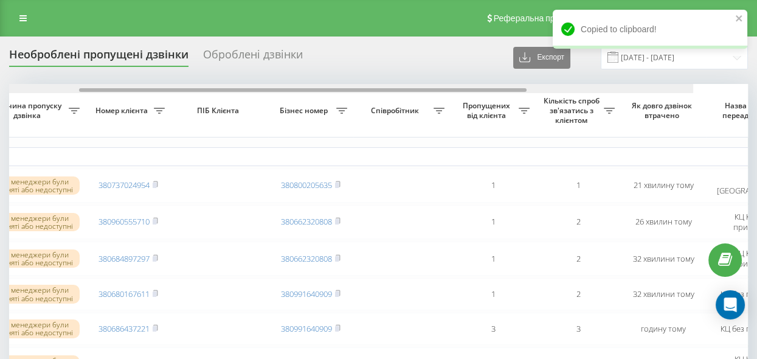
scroll to position [0, 278]
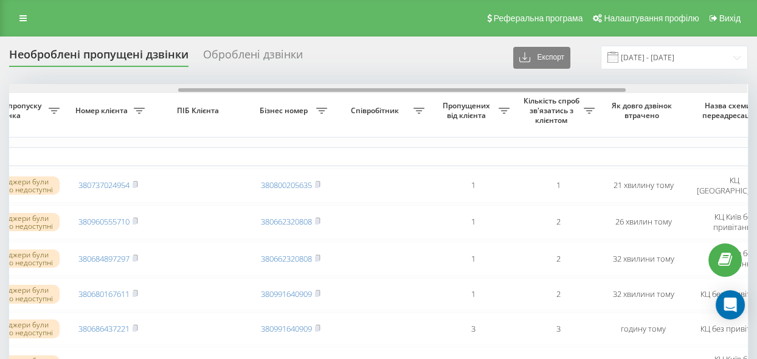
drag, startPoint x: 378, startPoint y: 90, endPoint x: 547, endPoint y: 103, distance: 169.4
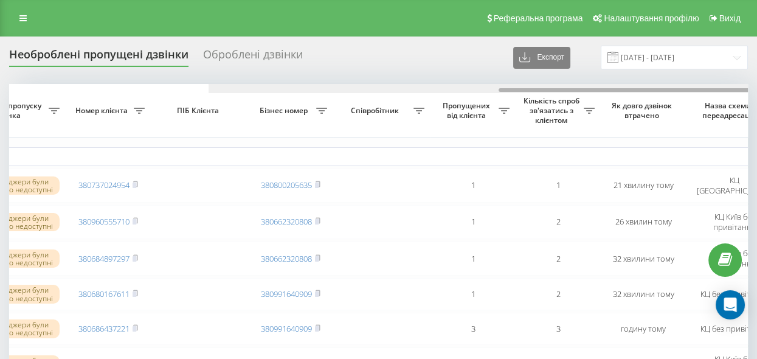
scroll to position [0, 476]
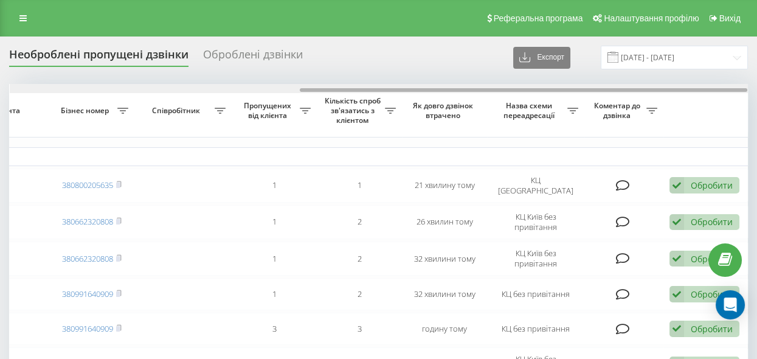
drag, startPoint x: 543, startPoint y: 91, endPoint x: 535, endPoint y: 91, distance: 7.3
click at [535, 91] on div at bounding box center [379, 88] width 738 height 9
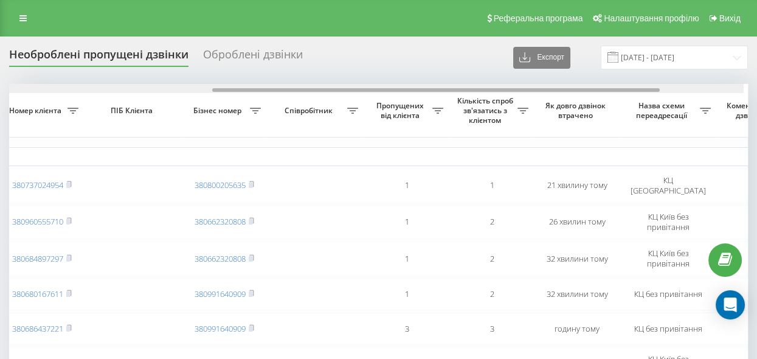
scroll to position [0, 348]
drag, startPoint x: 471, startPoint y: 90, endPoint x: 393, endPoint y: 100, distance: 79.1
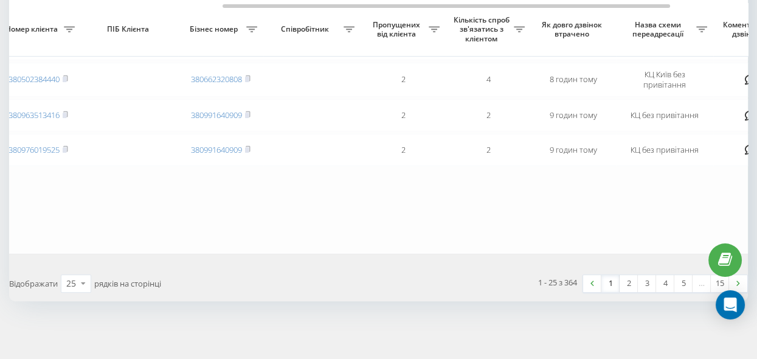
scroll to position [907, 0]
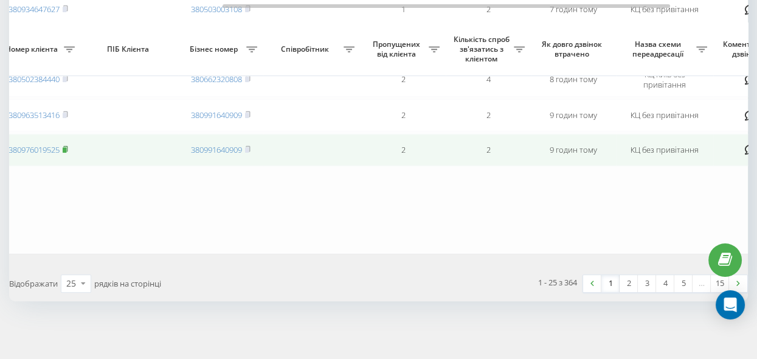
click at [66, 148] on rect at bounding box center [65, 149] width 4 height 5
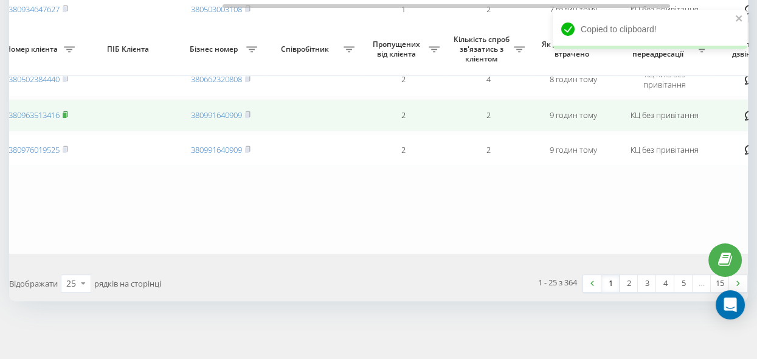
click at [66, 112] on rect at bounding box center [65, 114] width 4 height 5
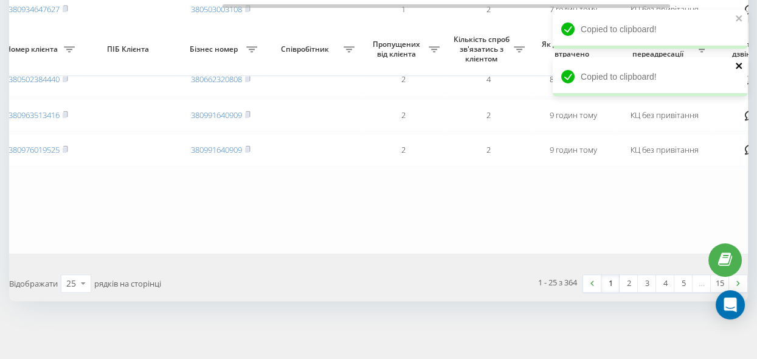
click at [739, 64] on icon "close" at bounding box center [738, 66] width 6 height 6
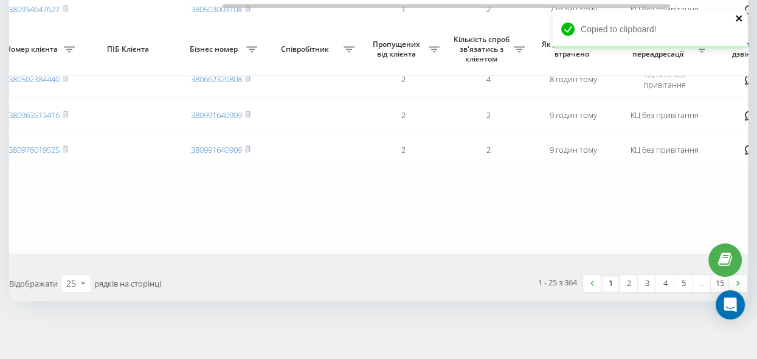
click at [738, 19] on icon "close" at bounding box center [739, 18] width 9 height 10
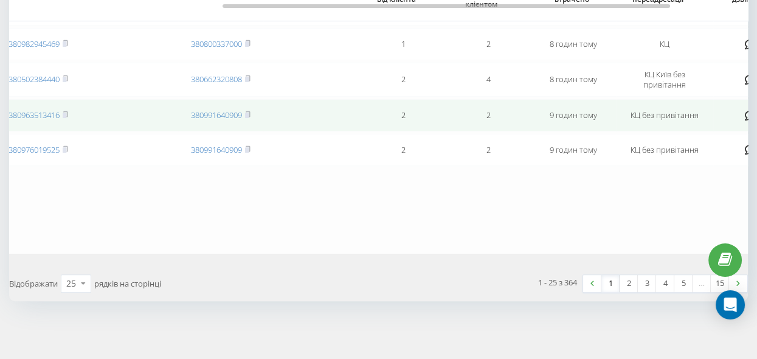
scroll to position [852, 0]
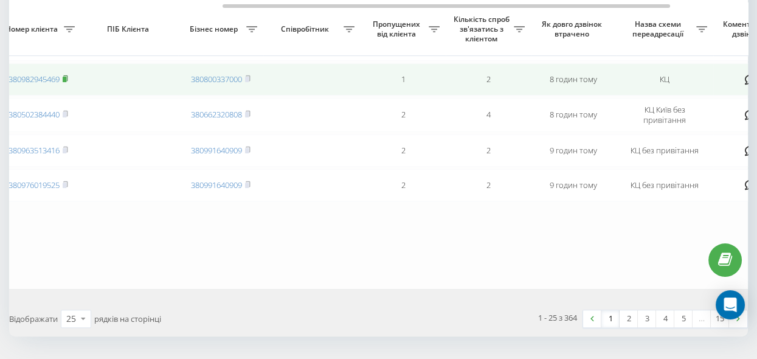
click at [66, 82] on rect at bounding box center [65, 79] width 4 height 5
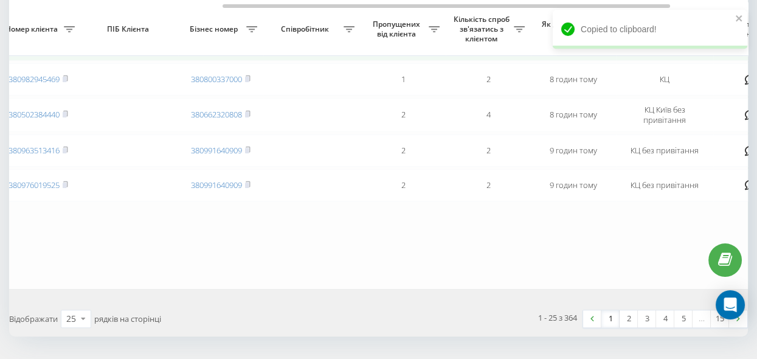
click at [66, 47] on rect at bounding box center [65, 44] width 4 height 5
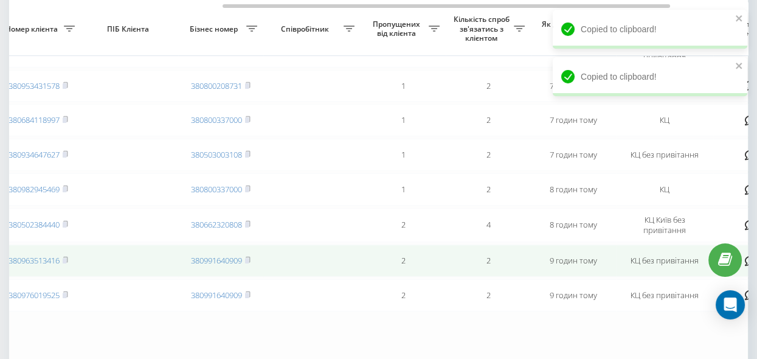
scroll to position [741, 0]
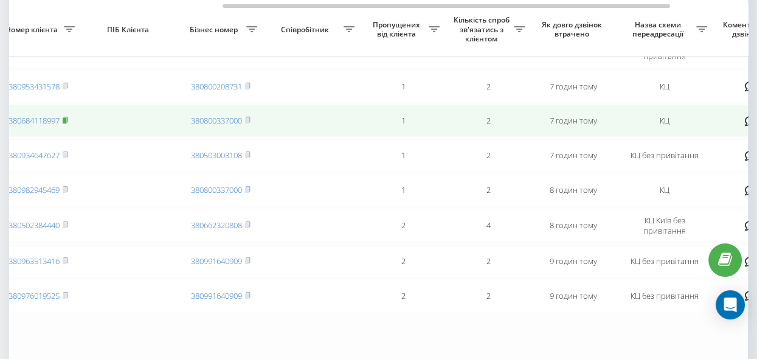
click at [66, 123] on rect at bounding box center [65, 120] width 4 height 5
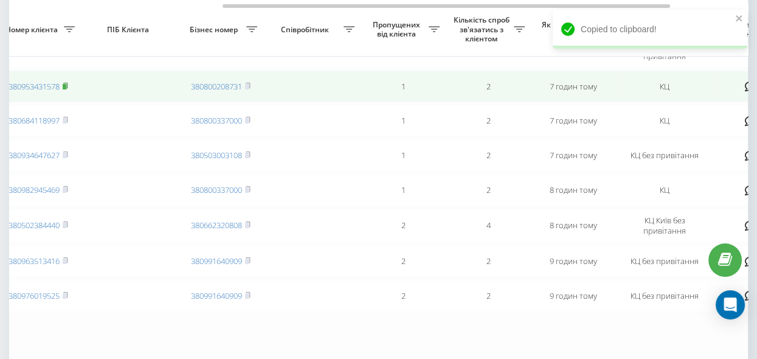
click at [64, 89] on rect at bounding box center [65, 86] width 4 height 5
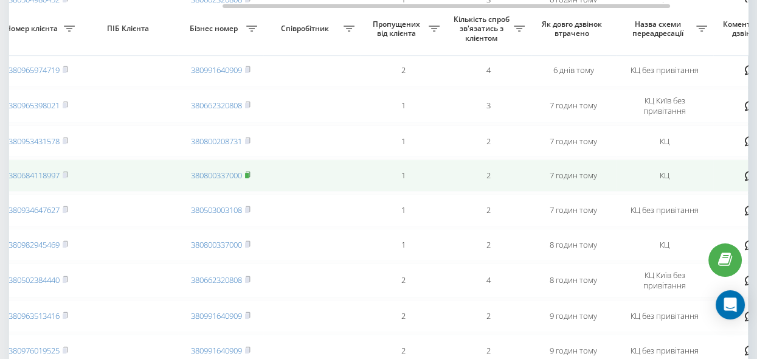
scroll to position [686, 0]
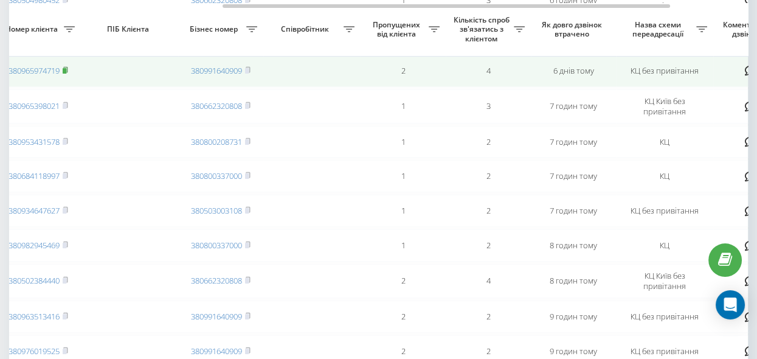
click at [66, 74] on icon at bounding box center [65, 69] width 5 height 7
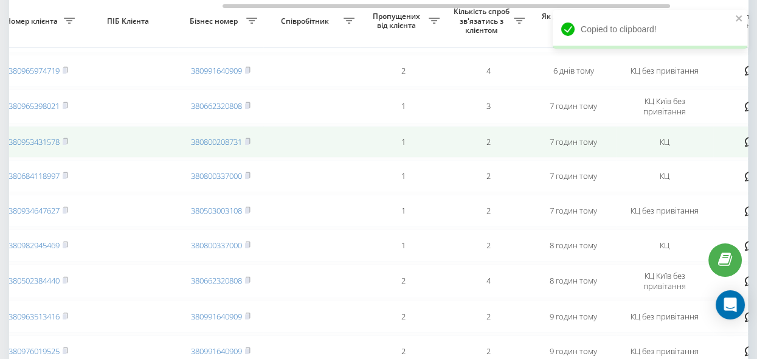
scroll to position [631, 0]
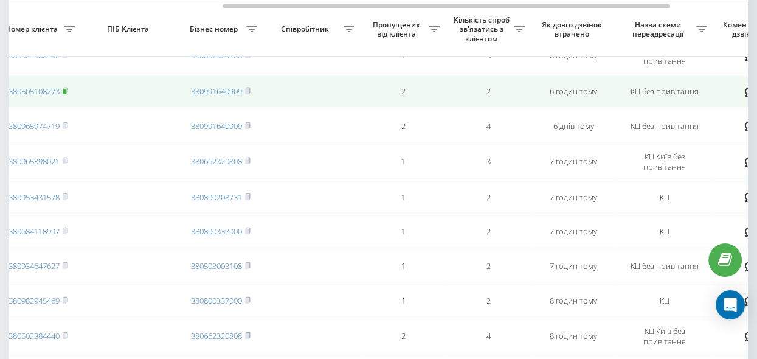
click at [66, 94] on icon at bounding box center [65, 90] width 5 height 7
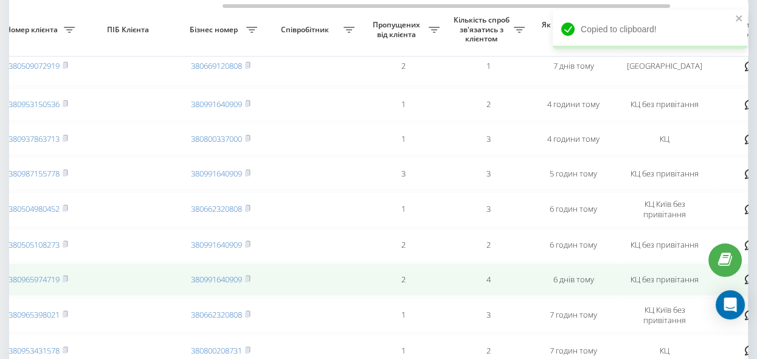
scroll to position [465, 0]
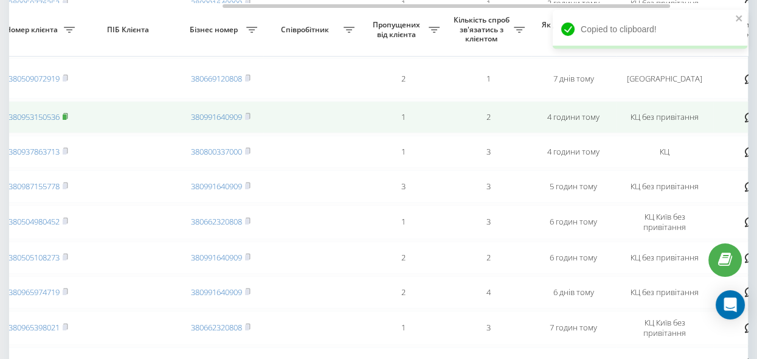
click at [67, 120] on icon at bounding box center [65, 115] width 5 height 7
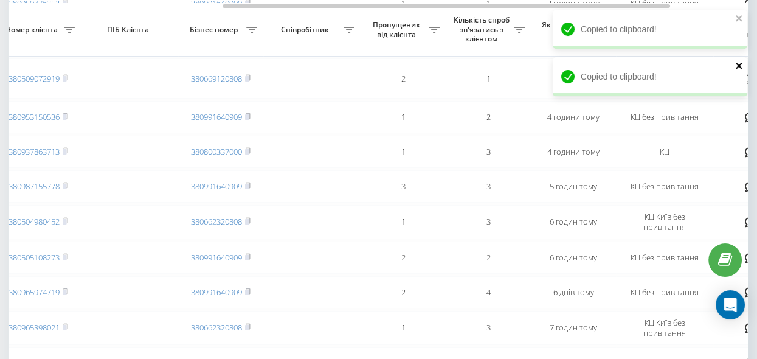
click at [735, 66] on icon "close" at bounding box center [739, 66] width 9 height 10
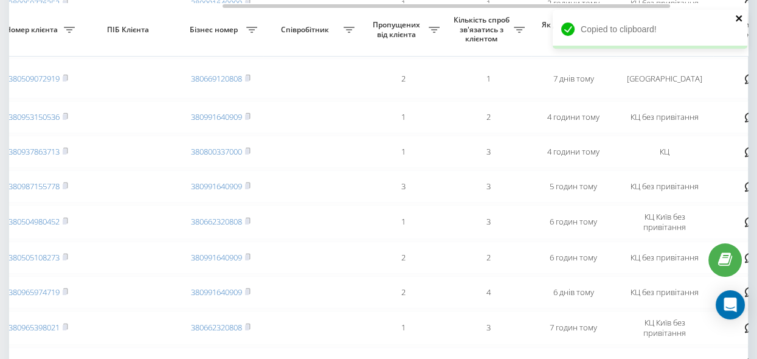
click at [740, 16] on icon "close" at bounding box center [738, 18] width 6 height 6
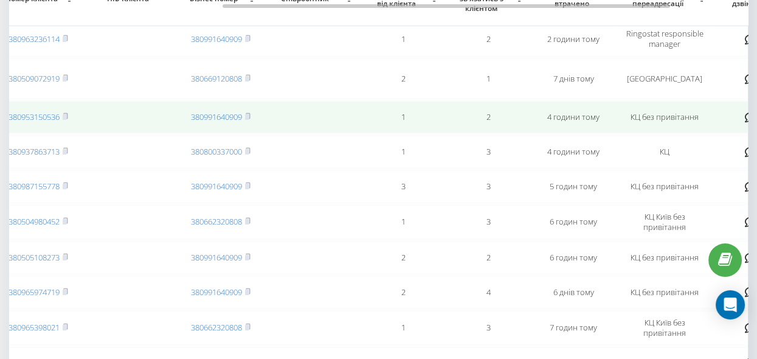
scroll to position [410, 0]
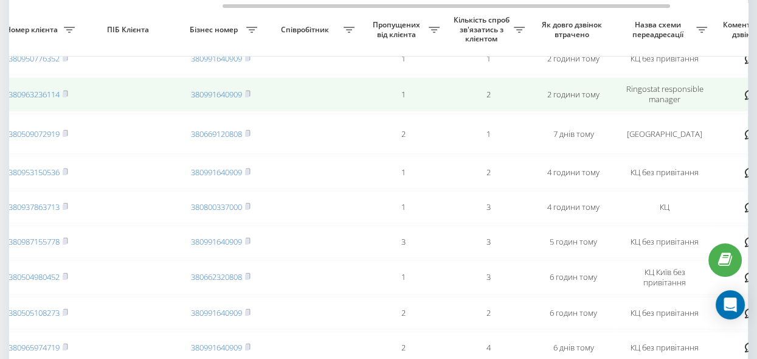
click at [66, 97] on rect at bounding box center [65, 94] width 4 height 5
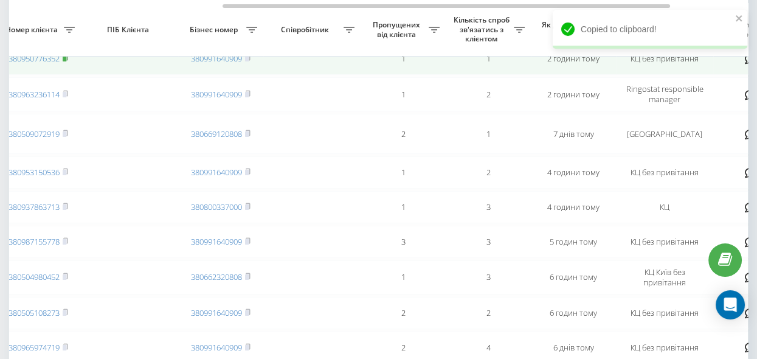
click at [65, 60] on rect at bounding box center [65, 58] width 4 height 5
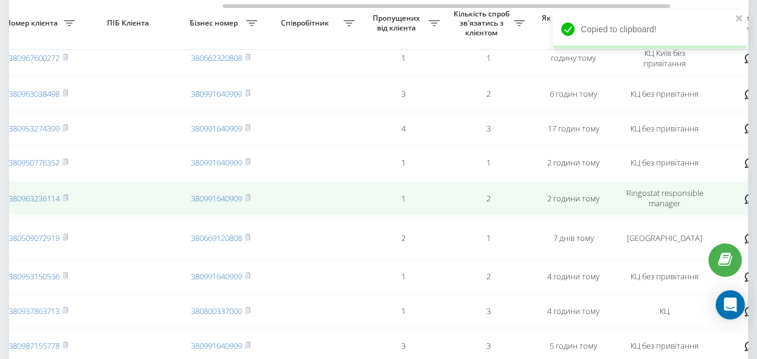
scroll to position [300, 0]
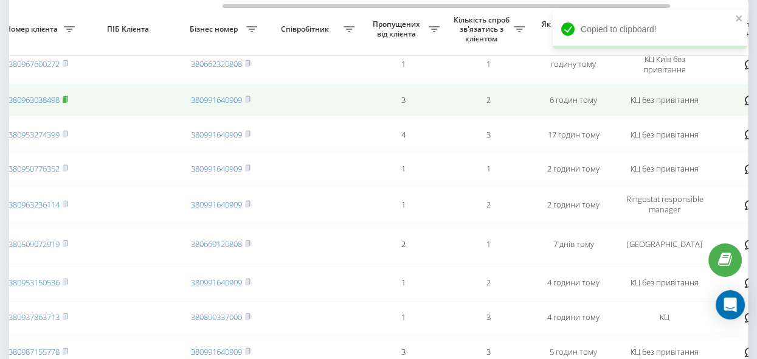
click at [66, 100] on rect at bounding box center [65, 99] width 4 height 5
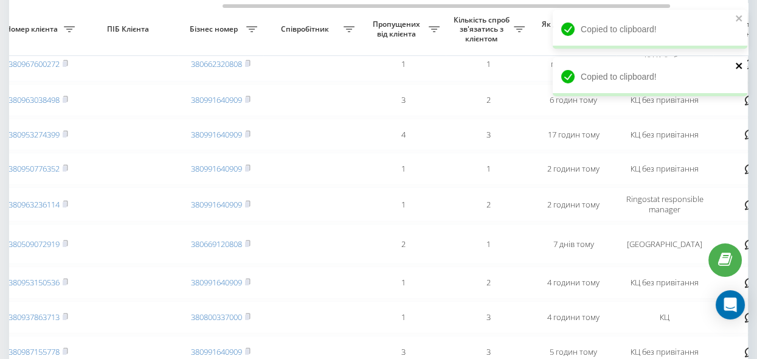
click at [736, 67] on icon "close" at bounding box center [739, 66] width 9 height 10
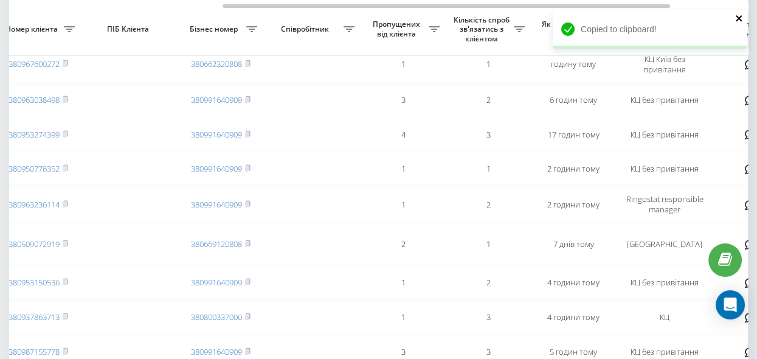
click at [740, 20] on icon "close" at bounding box center [738, 18] width 6 height 6
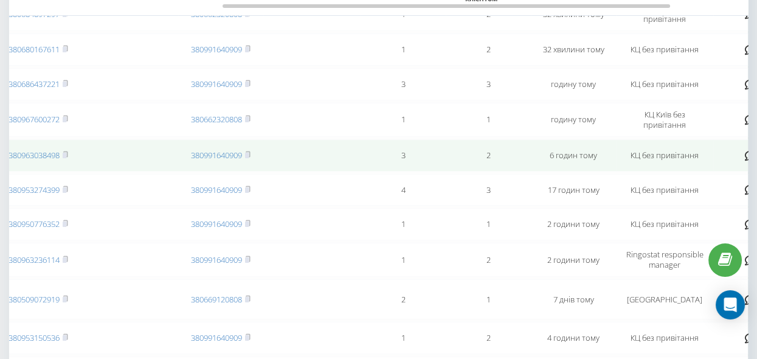
scroll to position [189, 0]
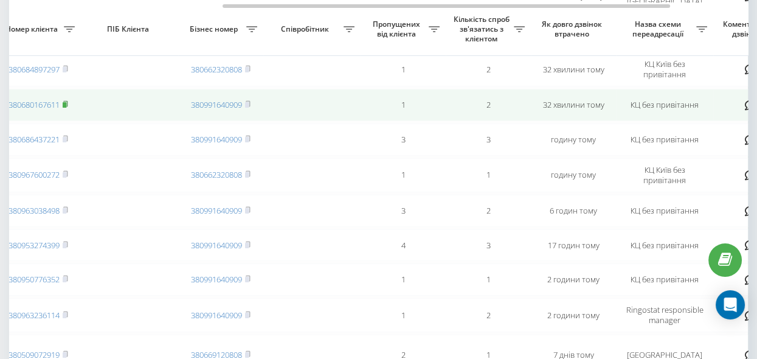
click at [64, 102] on rect at bounding box center [65, 104] width 4 height 5
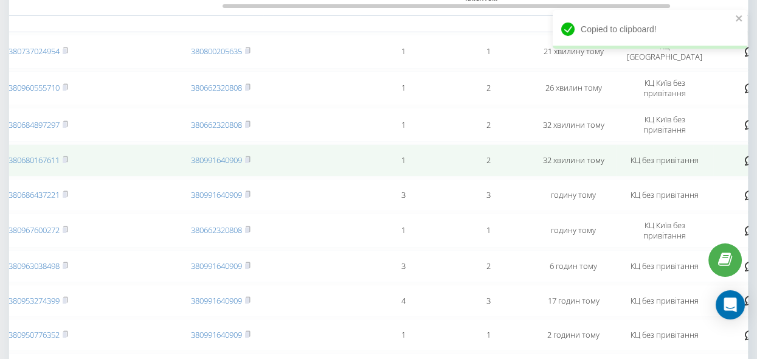
scroll to position [78, 0]
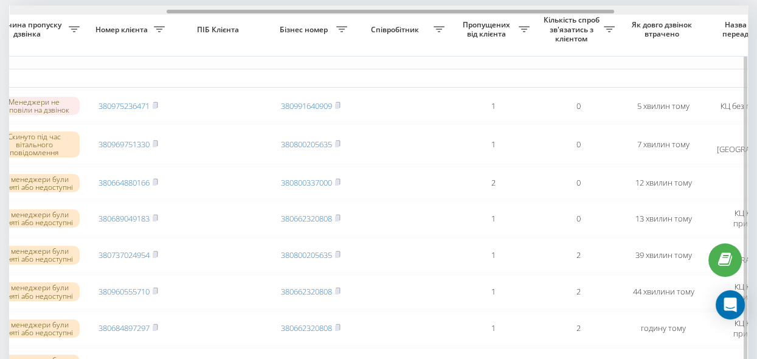
scroll to position [0, 239]
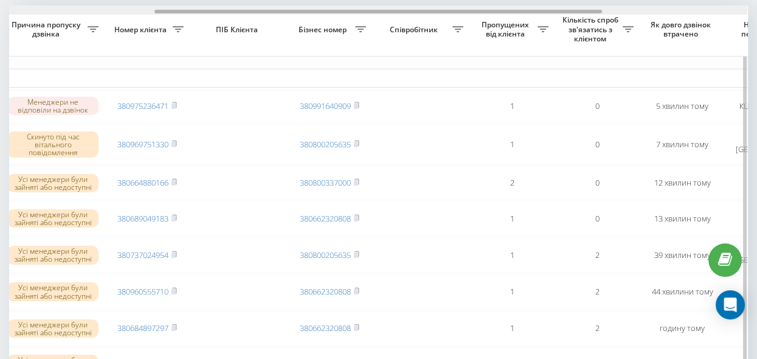
drag, startPoint x: 202, startPoint y: 12, endPoint x: 347, endPoint y: 59, distance: 152.2
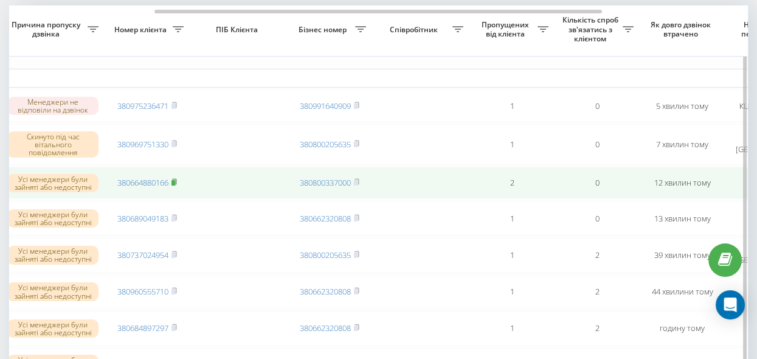
click at [173, 181] on rect at bounding box center [173, 182] width 4 height 5
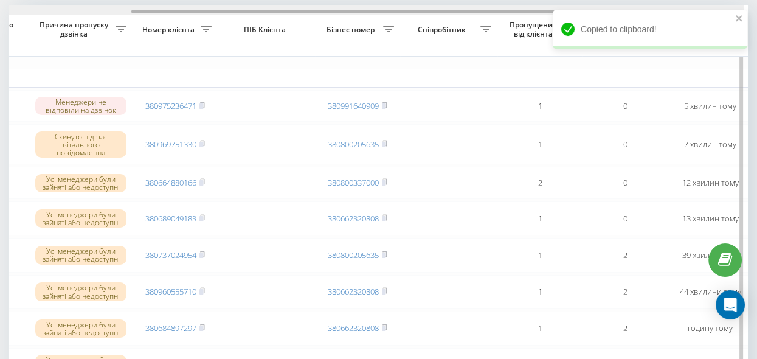
scroll to position [0, 207]
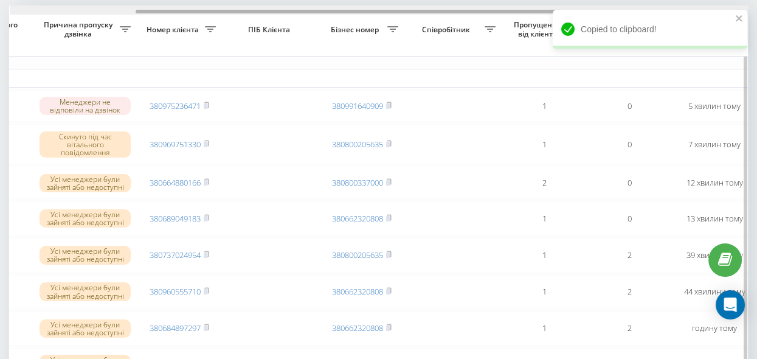
drag, startPoint x: 401, startPoint y: 12, endPoint x: 382, endPoint y: 29, distance: 25.8
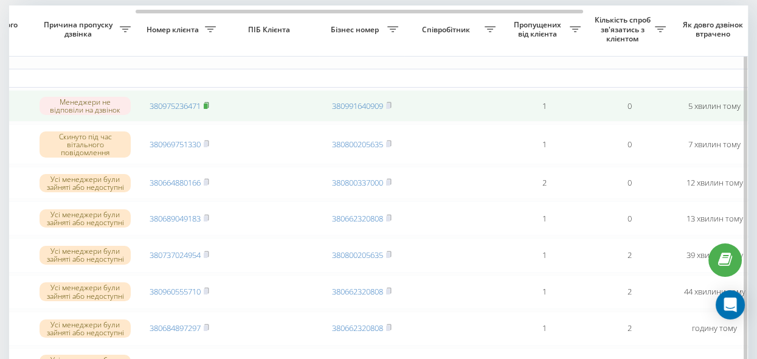
click at [207, 103] on rect at bounding box center [206, 105] width 4 height 5
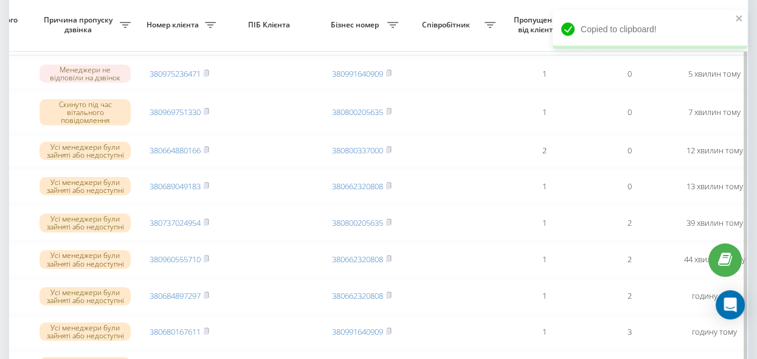
scroll to position [0, 0]
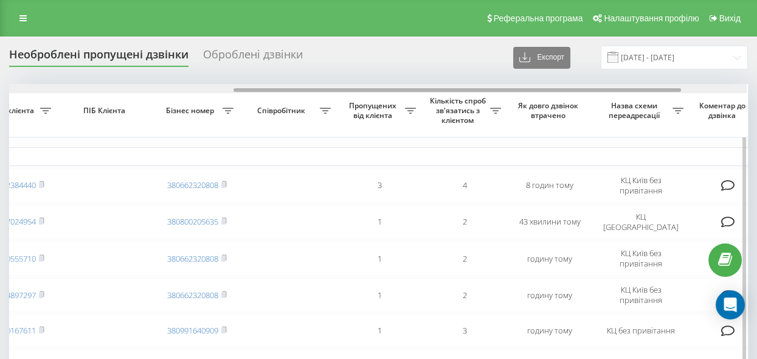
scroll to position [0, 376]
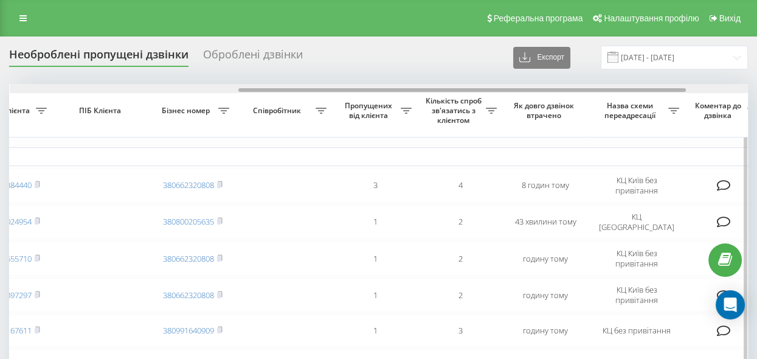
drag, startPoint x: 280, startPoint y: 89, endPoint x: 508, endPoint y: 109, distance: 229.4
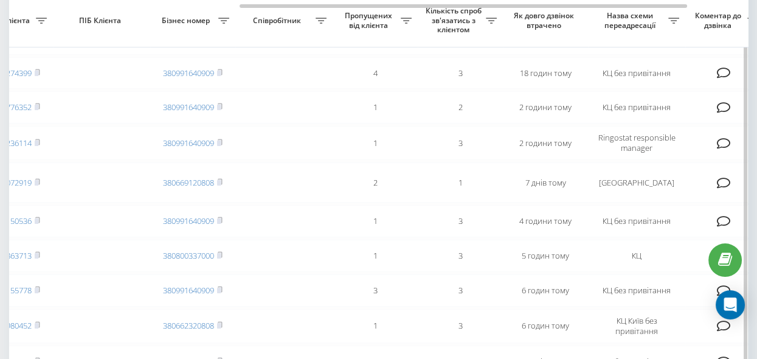
scroll to position [306, 0]
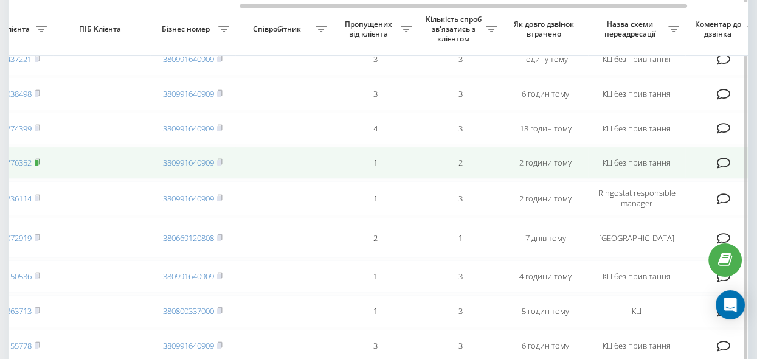
click at [37, 165] on rect at bounding box center [37, 162] width 4 height 5
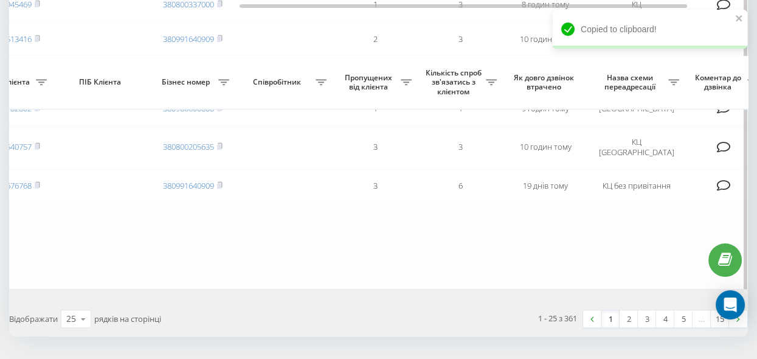
scroll to position [913, 0]
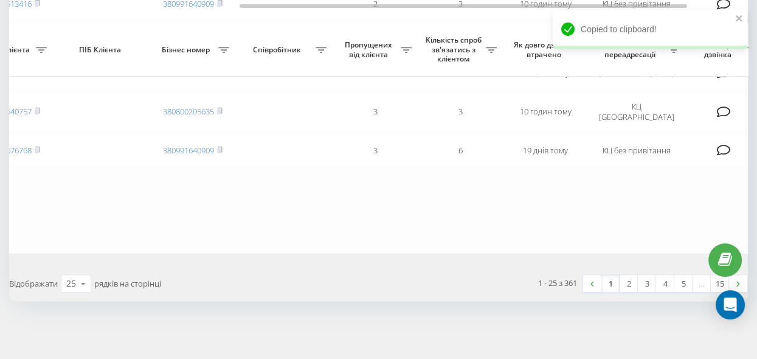
click at [630, 283] on link "2" at bounding box center [628, 283] width 18 height 17
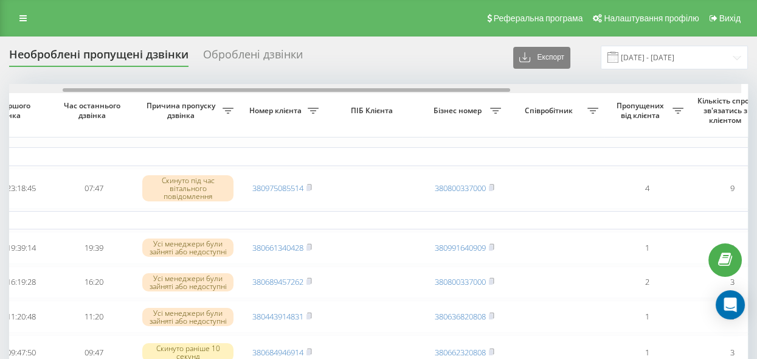
scroll to position [0, 98]
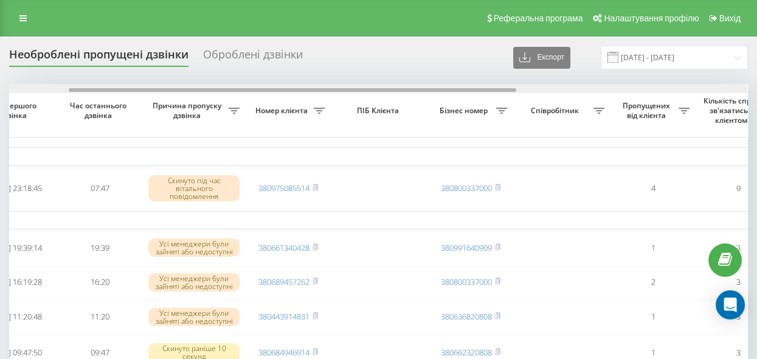
drag, startPoint x: 311, startPoint y: 90, endPoint x: 370, endPoint y: 129, distance: 71.5
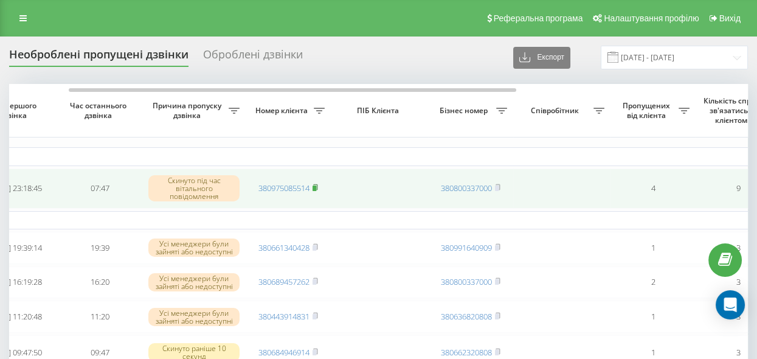
click at [317, 185] on icon at bounding box center [314, 187] width 5 height 7
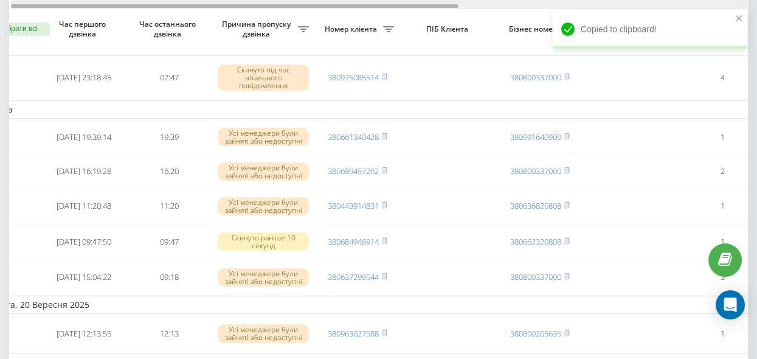
scroll to position [0, 0]
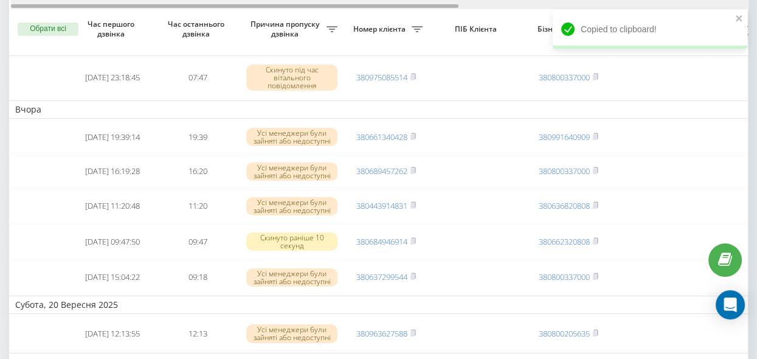
drag, startPoint x: 328, startPoint y: 5, endPoint x: 249, endPoint y: 7, distance: 79.0
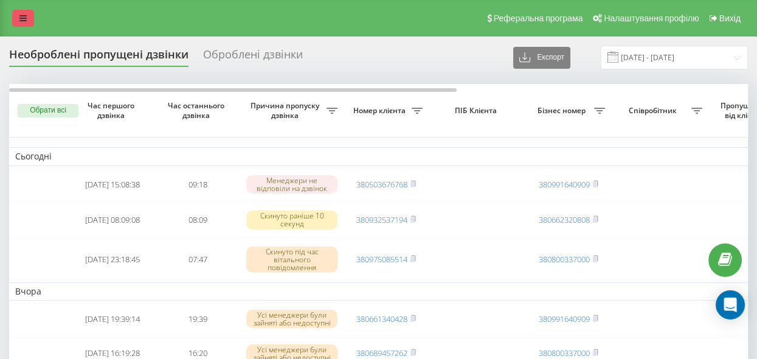
click at [21, 21] on icon at bounding box center [22, 18] width 7 height 9
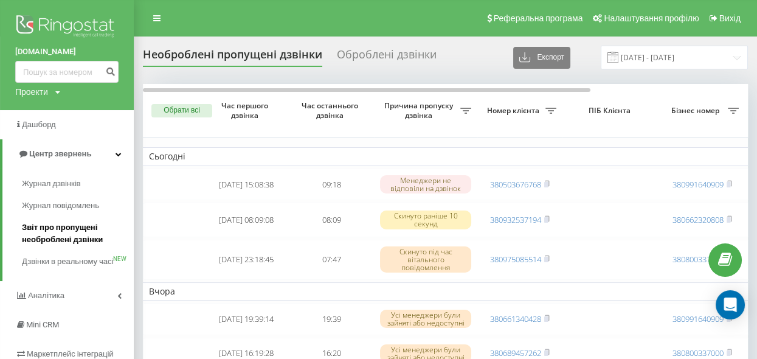
drag, startPoint x: 58, startPoint y: 230, endPoint x: 67, endPoint y: 224, distance: 10.1
click at [58, 230] on span "Звіт про пропущені необроблені дзвінки" at bounding box center [75, 233] width 106 height 24
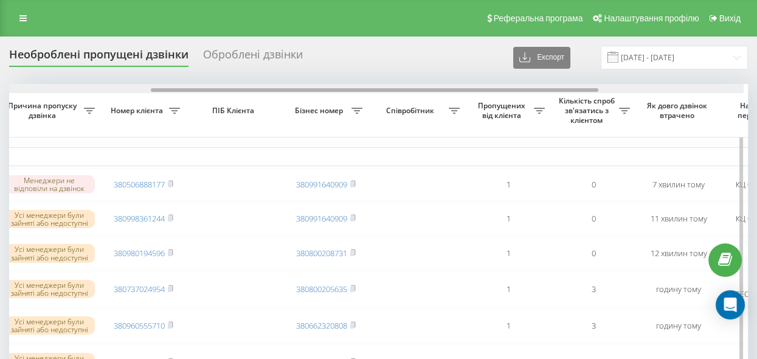
scroll to position [0, 211]
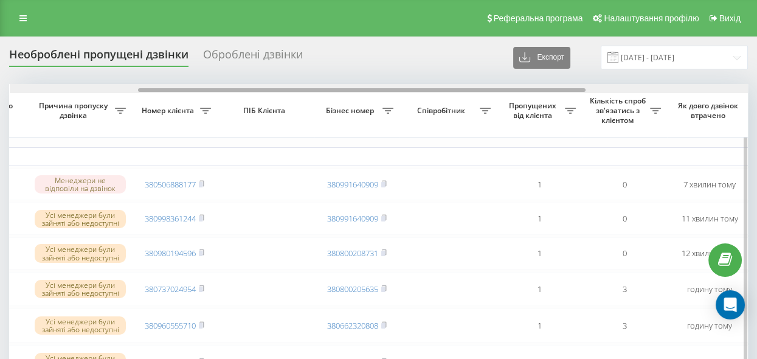
drag, startPoint x: 90, startPoint y: 89, endPoint x: 219, endPoint y: 111, distance: 130.7
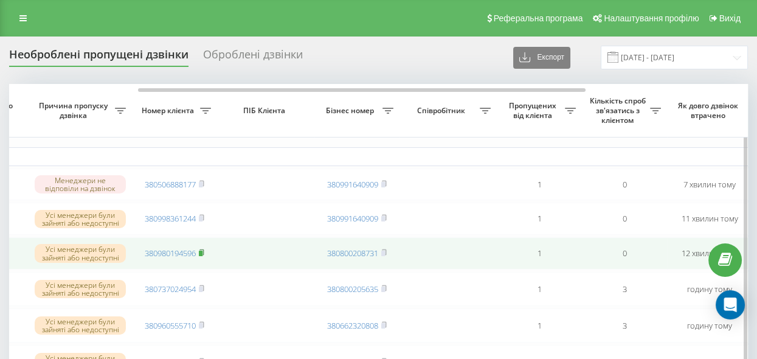
click at [202, 256] on rect at bounding box center [201, 252] width 4 height 5
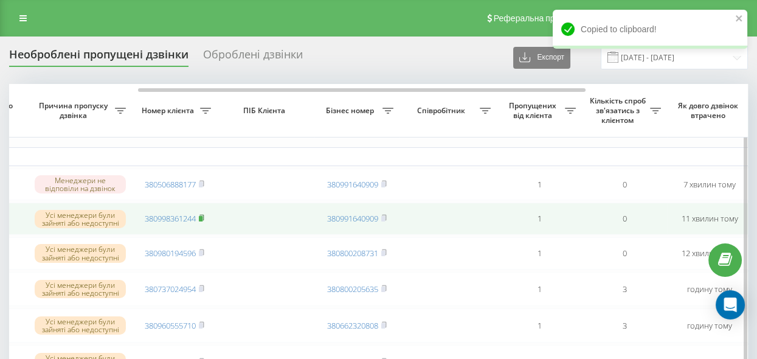
click at [202, 218] on rect at bounding box center [201, 218] width 4 height 5
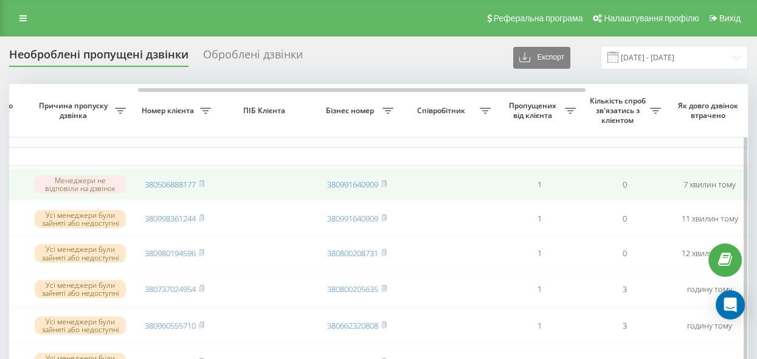
drag, startPoint x: 202, startPoint y: 183, endPoint x: 317, endPoint y: 168, distance: 115.8
click at [202, 183] on rect at bounding box center [201, 184] width 4 height 5
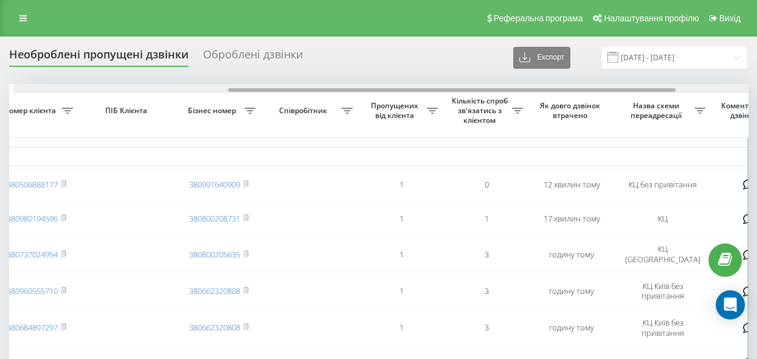
scroll to position [0, 357]
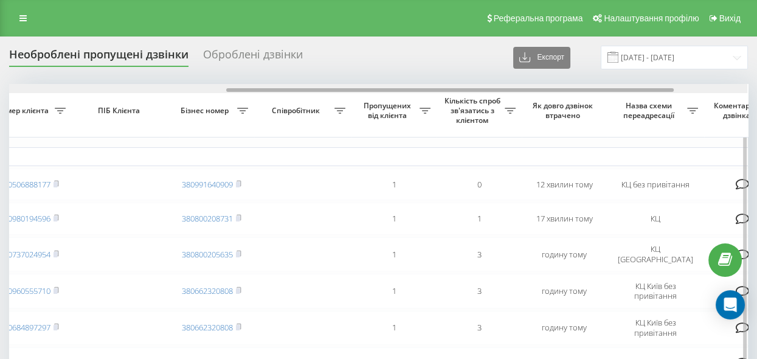
drag, startPoint x: 176, startPoint y: 90, endPoint x: 393, endPoint y: 128, distance: 220.3
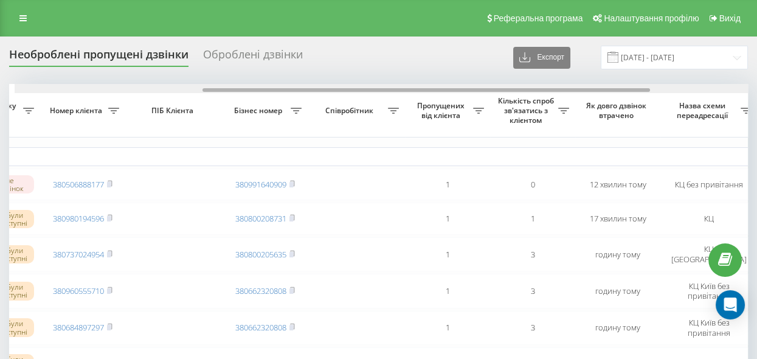
scroll to position [0, 309]
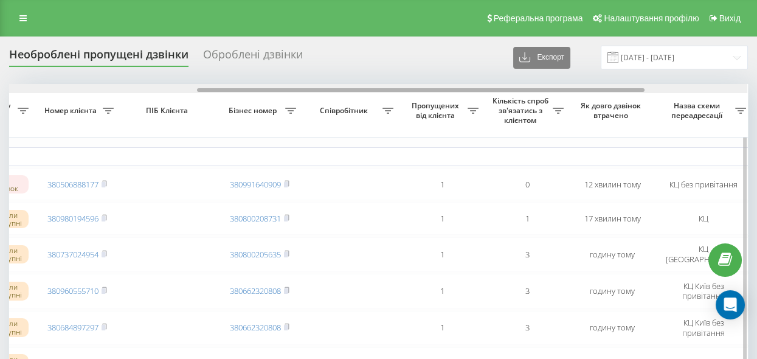
drag, startPoint x: 323, startPoint y: 88, endPoint x: 294, endPoint y: 151, distance: 69.6
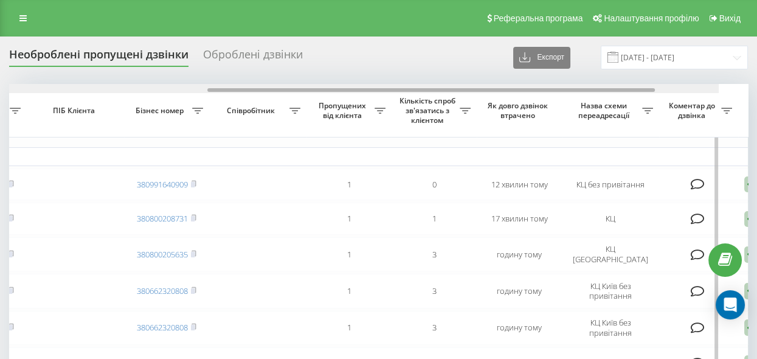
scroll to position [0, 421]
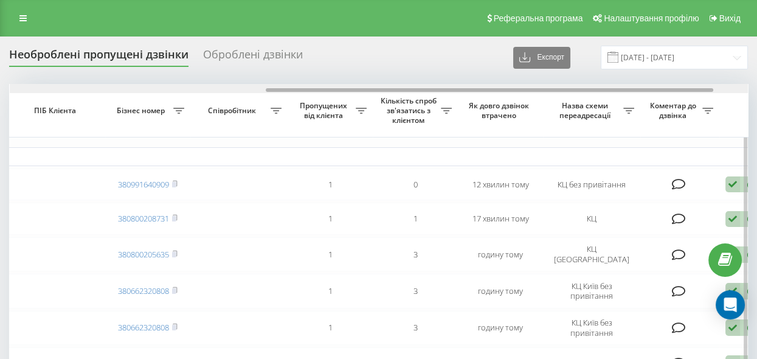
drag, startPoint x: 335, startPoint y: 91, endPoint x: 403, endPoint y: 112, distance: 71.3
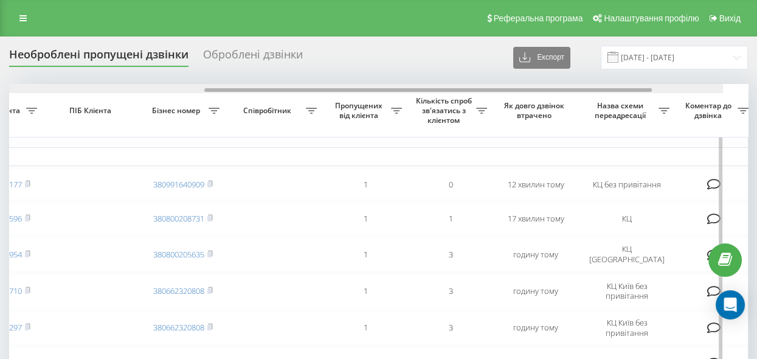
scroll to position [0, 476]
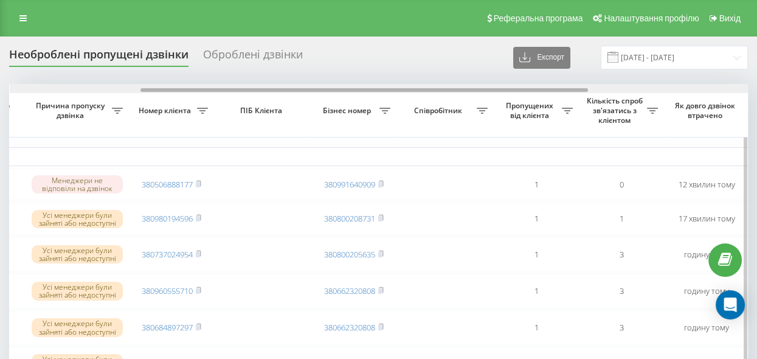
drag, startPoint x: 267, startPoint y: 89, endPoint x: 142, endPoint y: 134, distance: 133.4
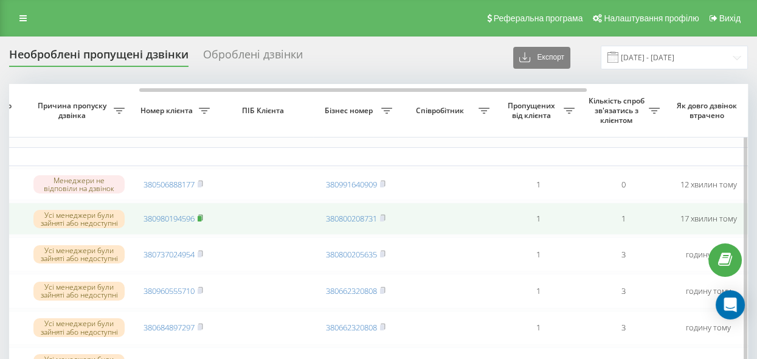
click at [201, 220] on rect at bounding box center [200, 218] width 4 height 5
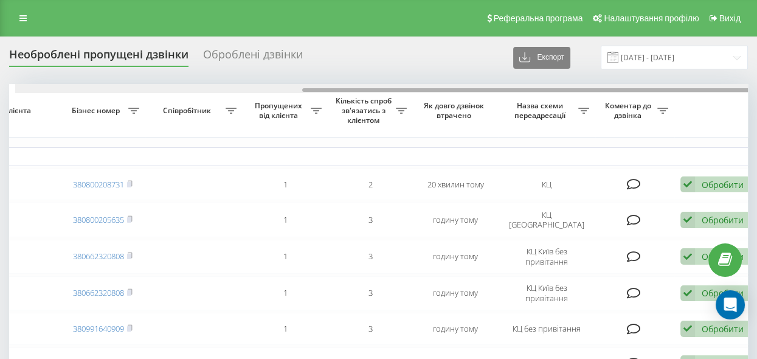
scroll to position [0, 476]
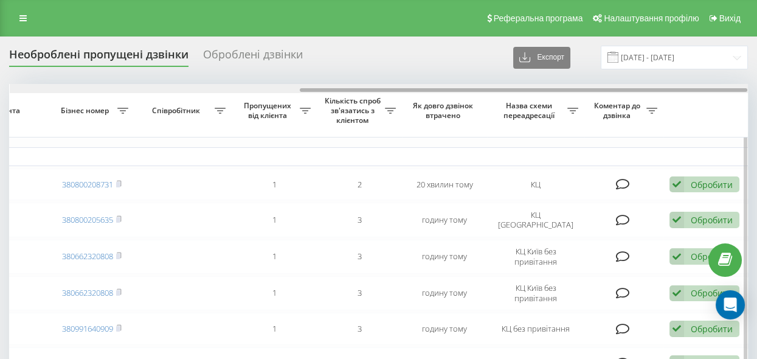
drag, startPoint x: 128, startPoint y: 88, endPoint x: 424, endPoint y: 126, distance: 298.4
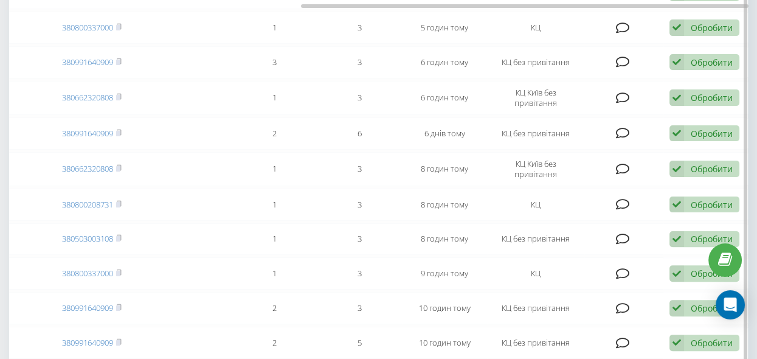
scroll to position [387, 0]
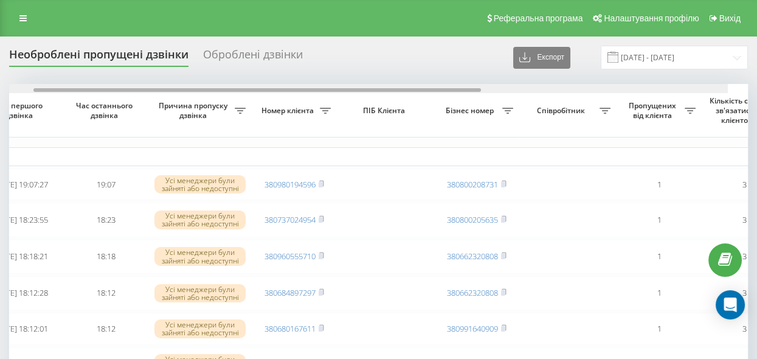
scroll to position [0, 62]
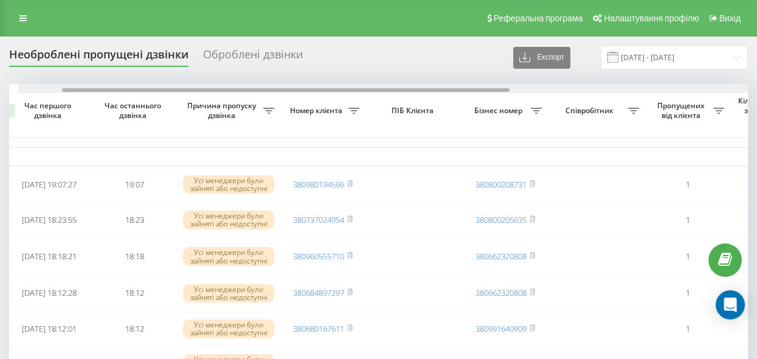
drag, startPoint x: 278, startPoint y: 89, endPoint x: 336, endPoint y: 58, distance: 65.2
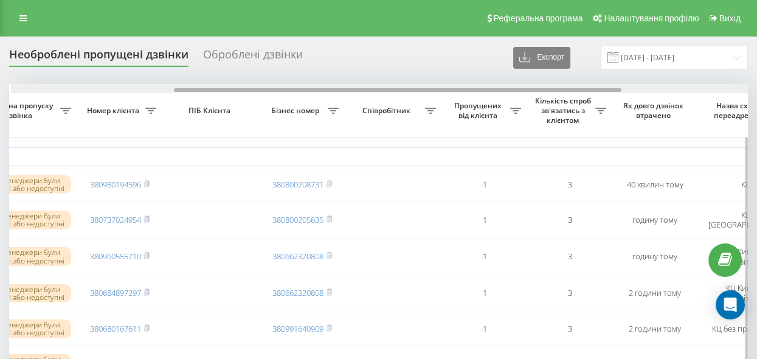
scroll to position [0, 273]
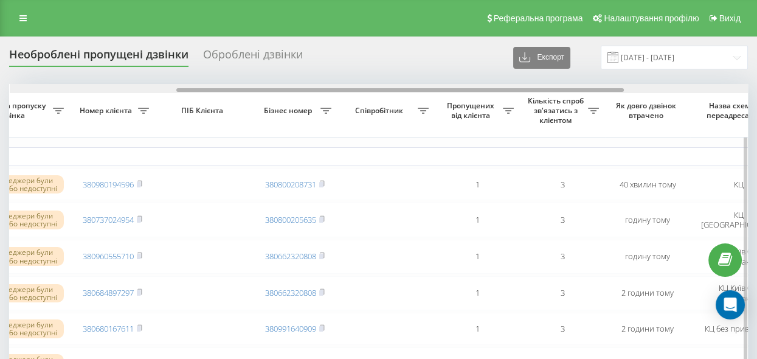
drag, startPoint x: 203, startPoint y: 89, endPoint x: 369, endPoint y: 110, distance: 167.9
